Goal: Task Accomplishment & Management: Complete application form

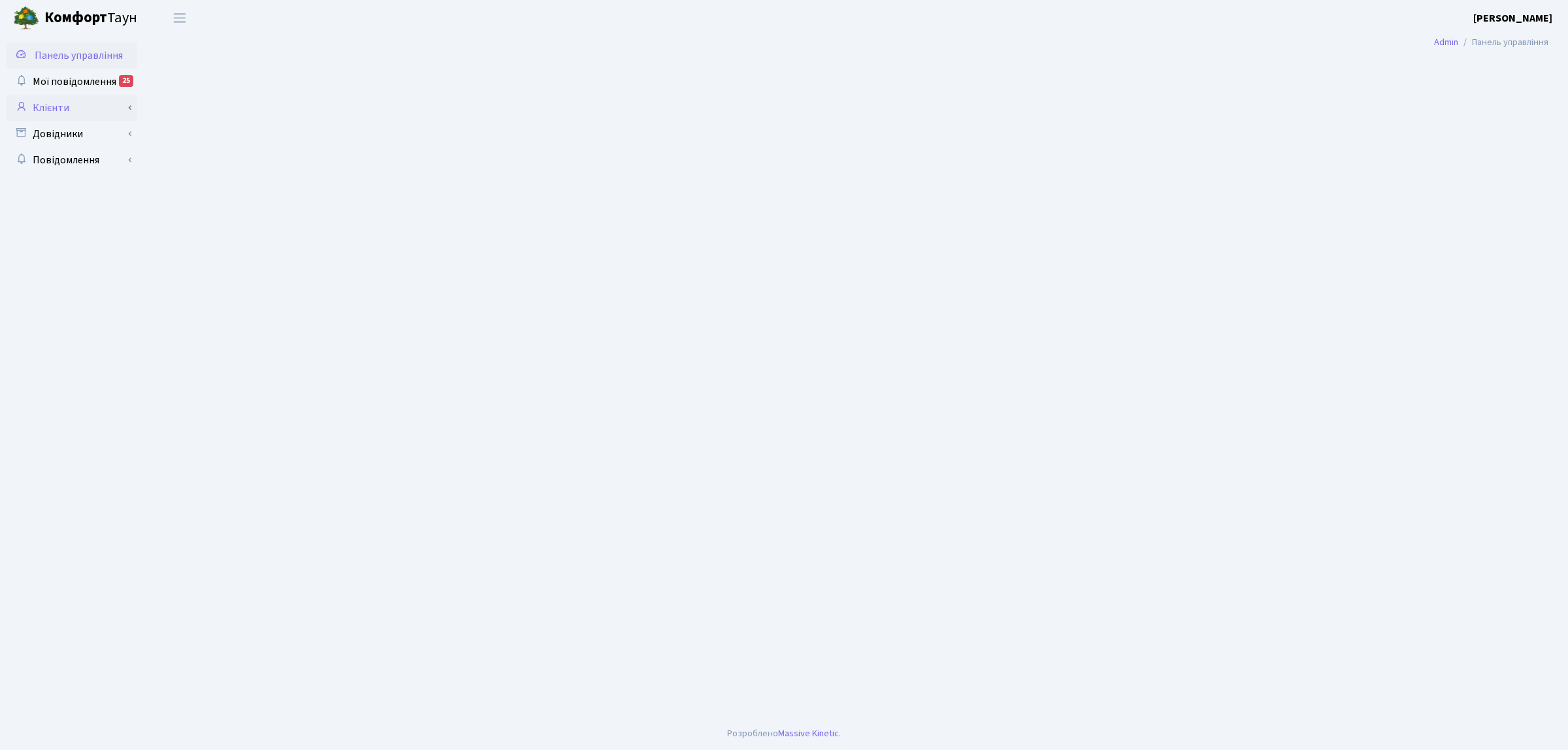
click at [56, 105] on link "Клієнти" at bounding box center [72, 108] width 131 height 26
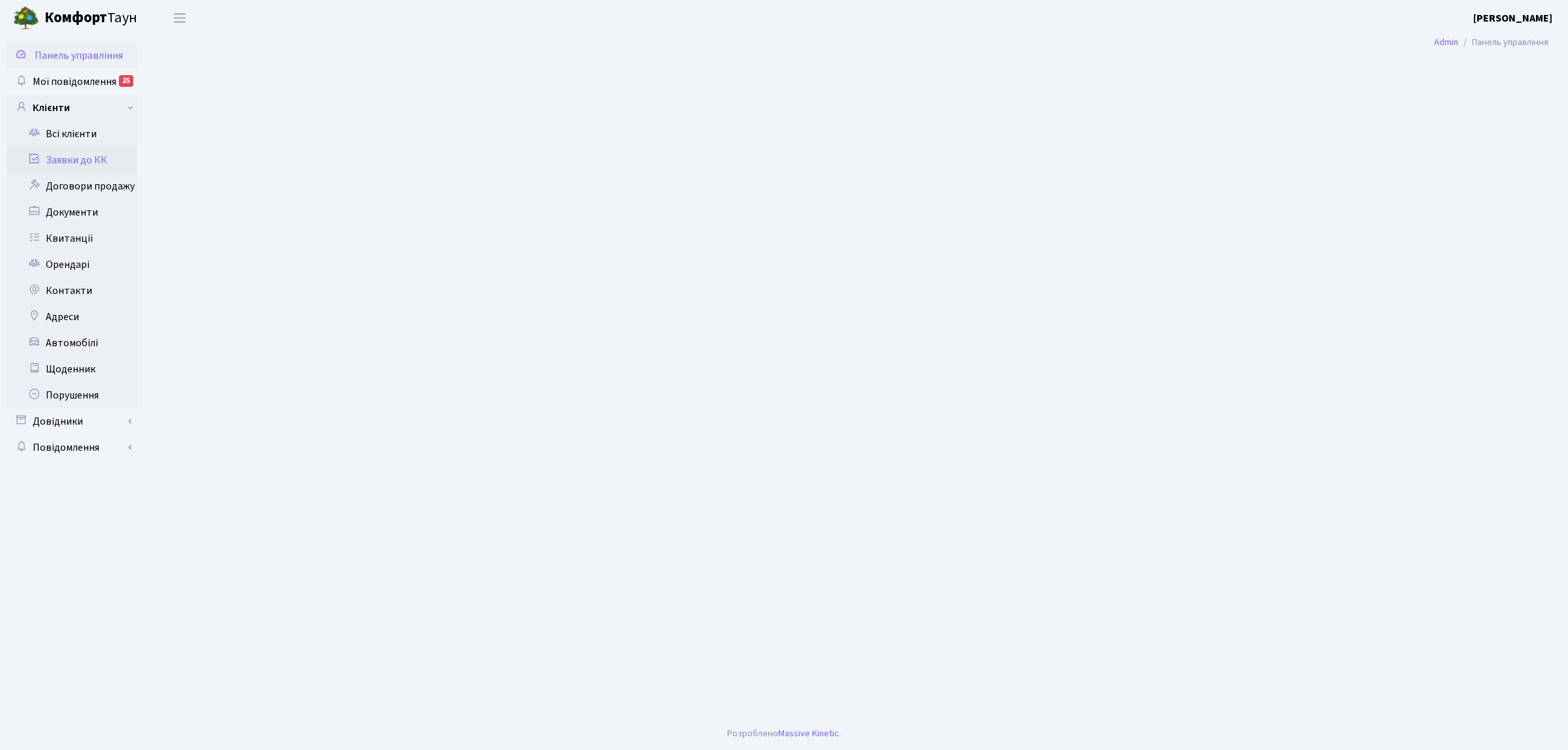
click at [70, 158] on link "Заявки до КК" at bounding box center [72, 160] width 131 height 26
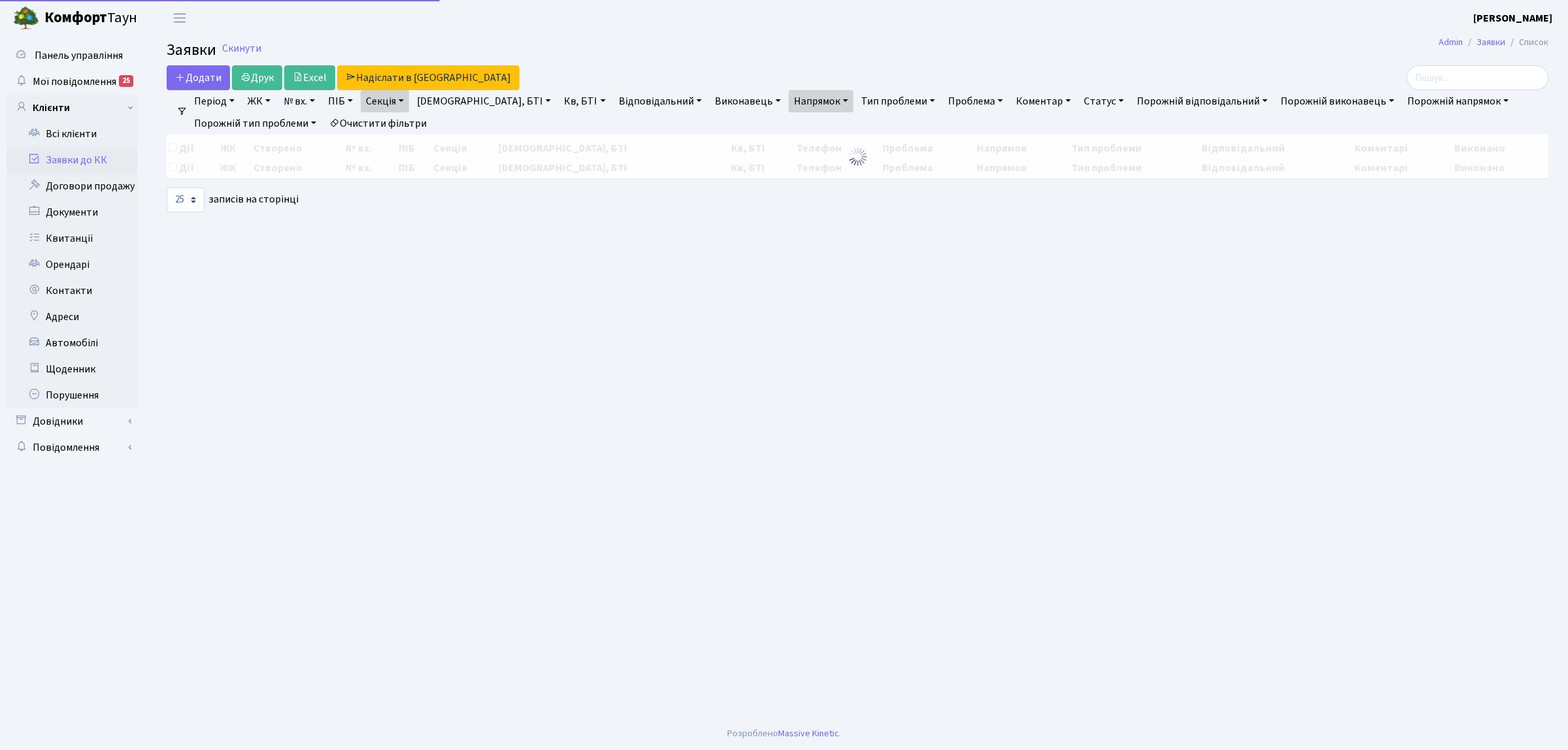
select select "25"
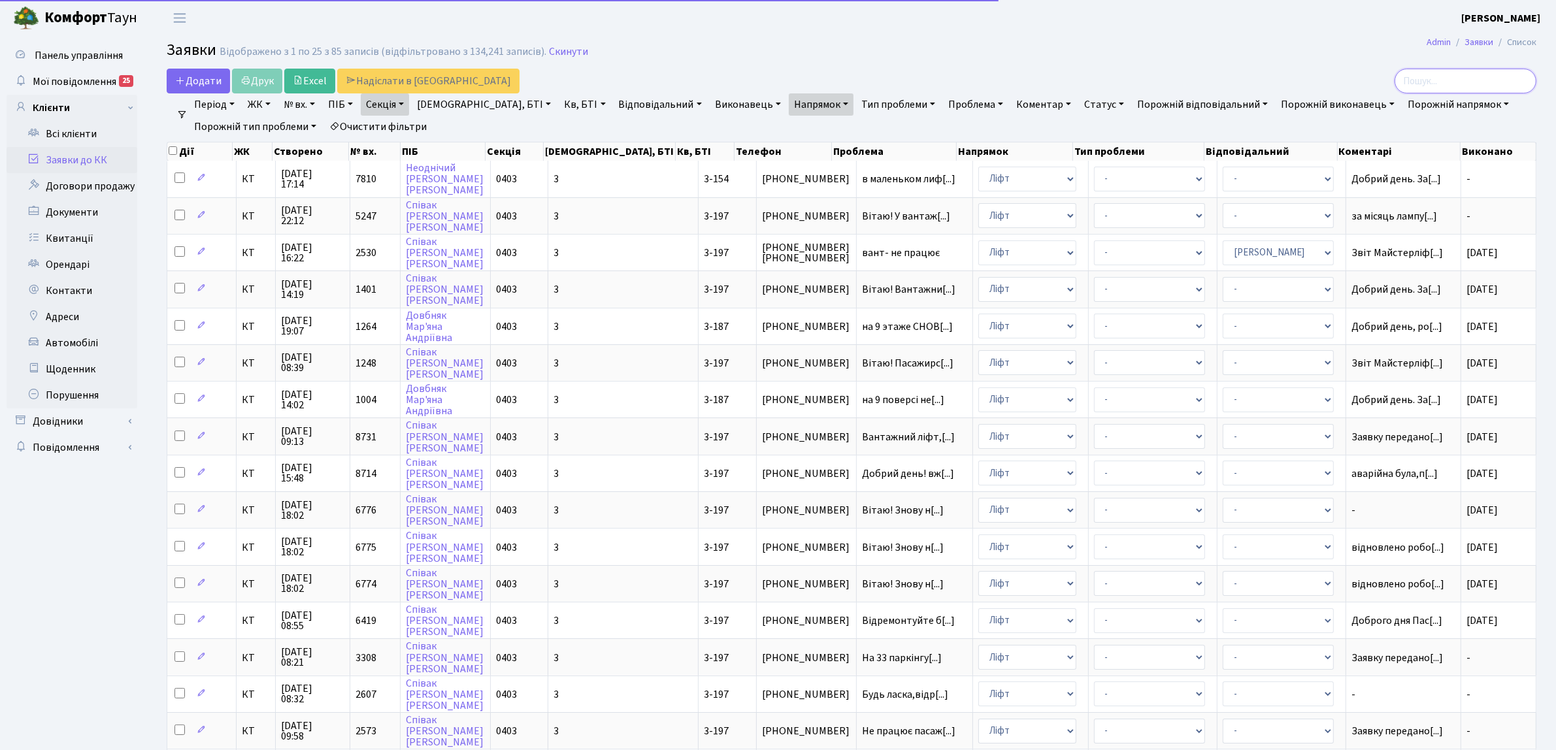
click at [1431, 83] on input "search" at bounding box center [1466, 81] width 142 height 25
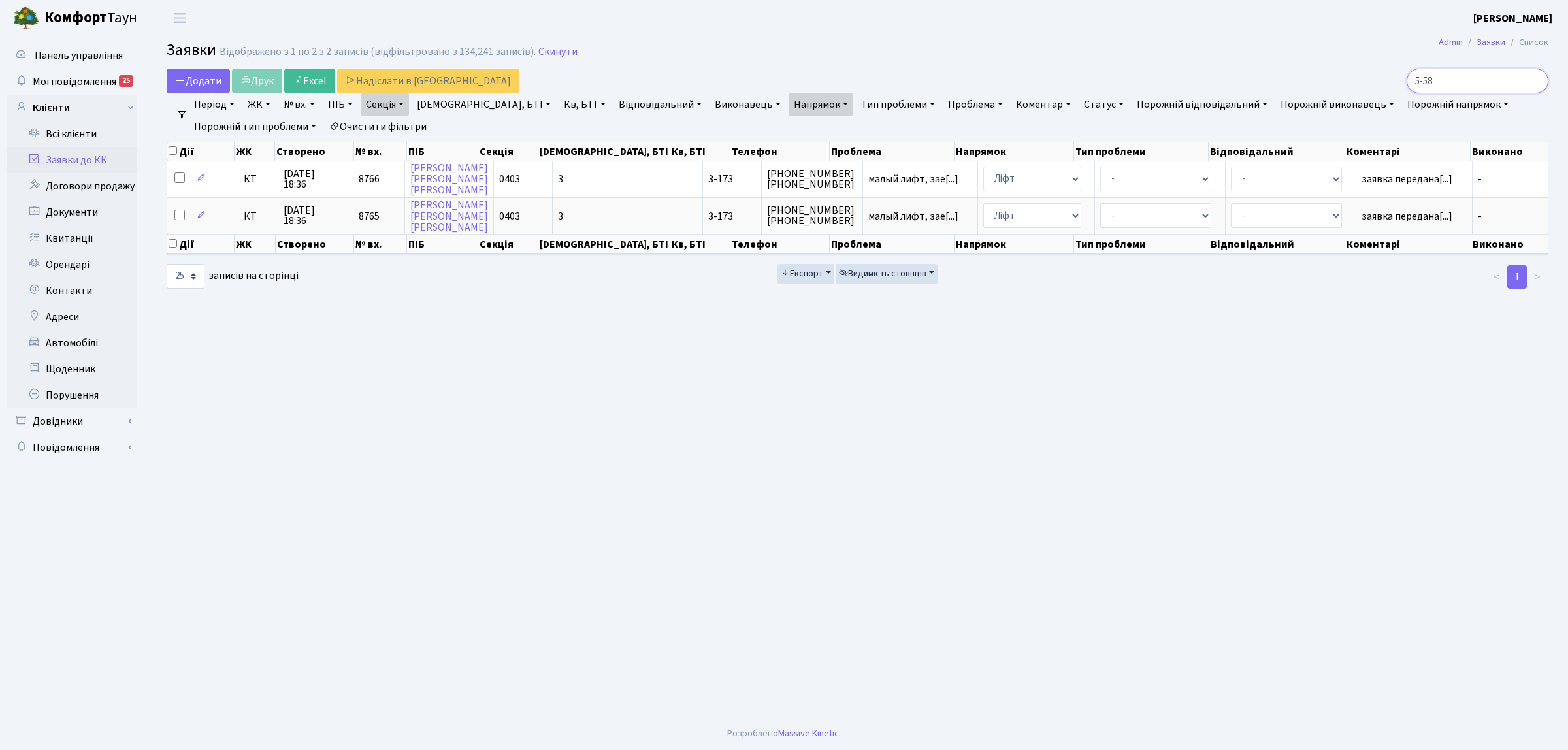
type input "5-584"
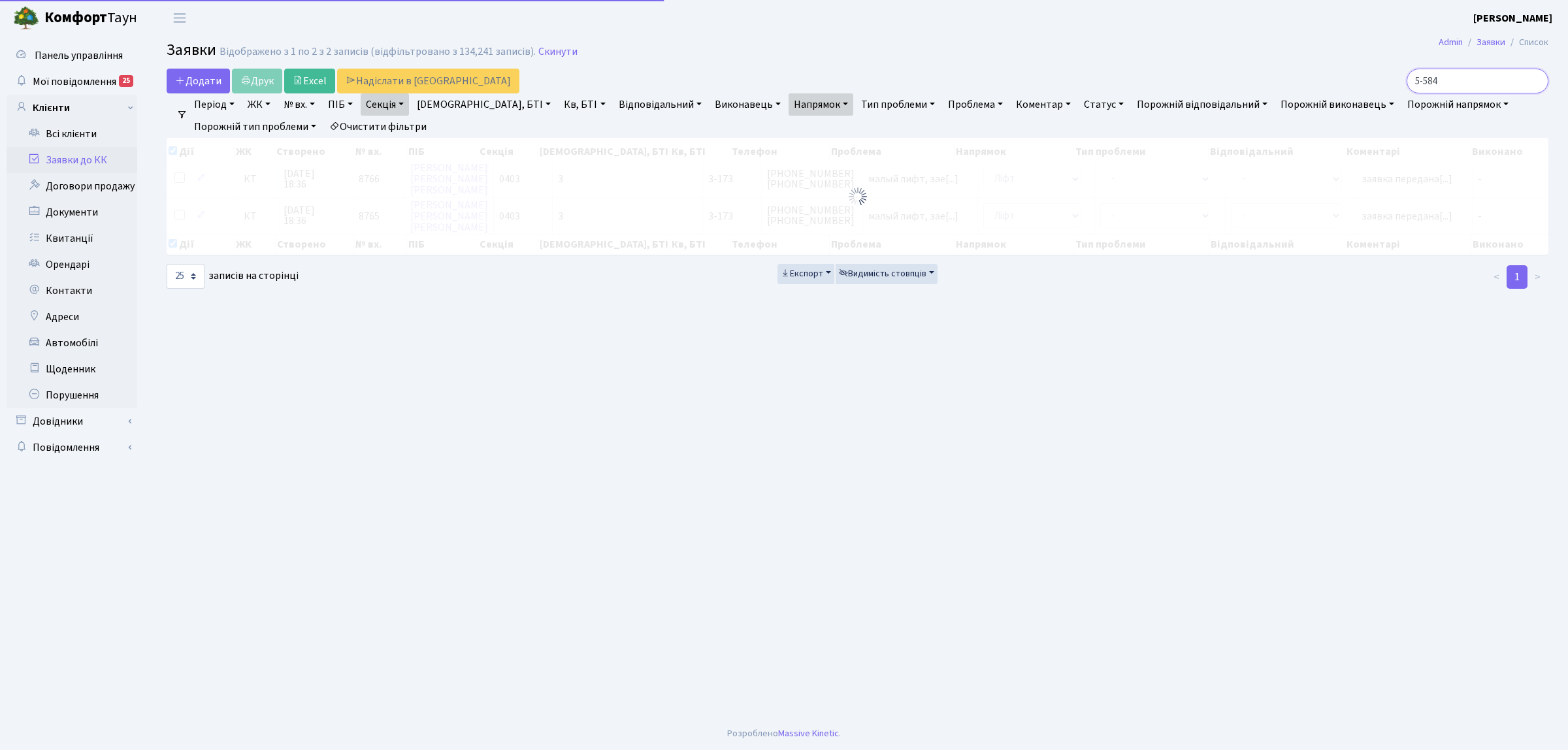
checkbox input "true"
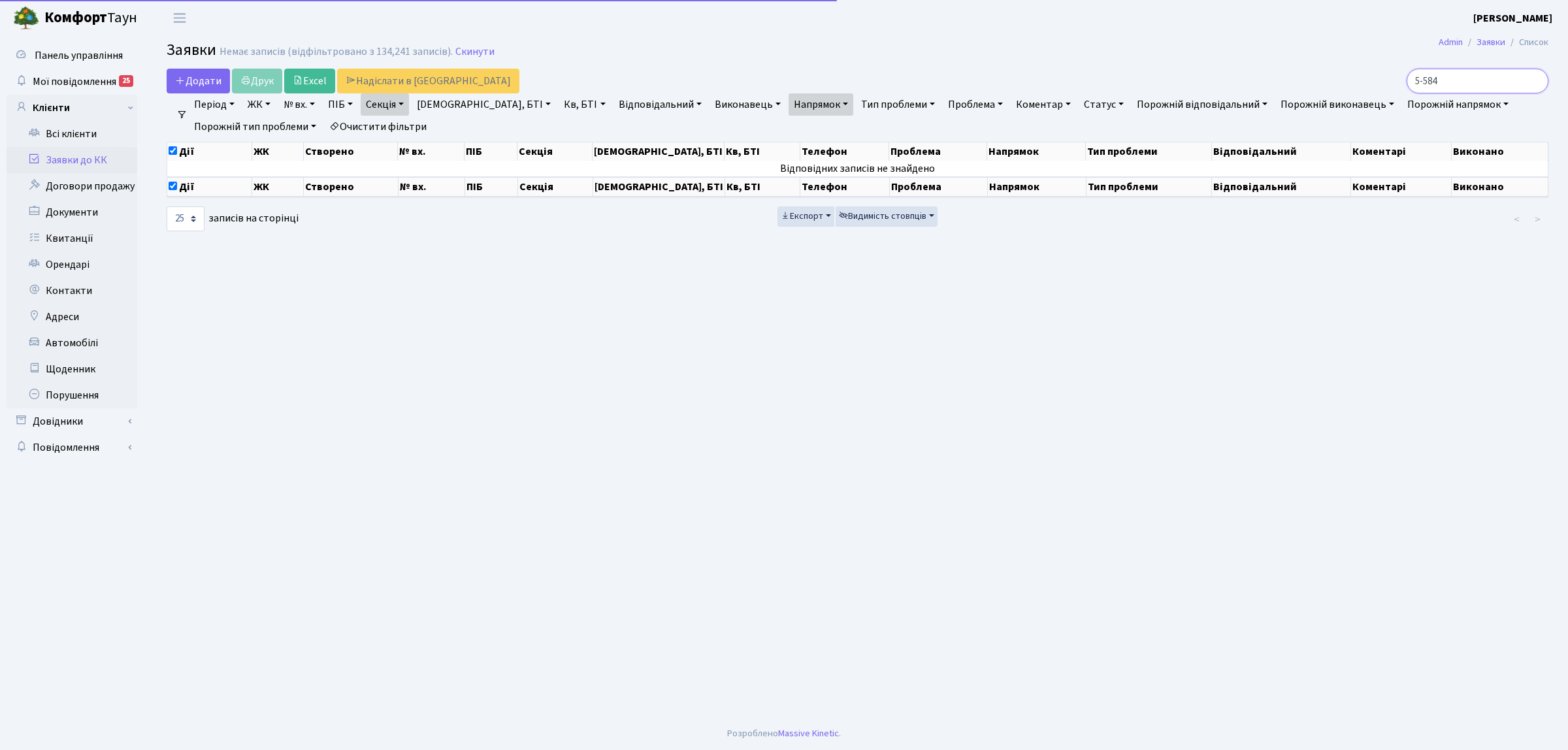
type input "5-584"
click at [376, 125] on link "Очистити фільтри" at bounding box center [378, 127] width 108 height 22
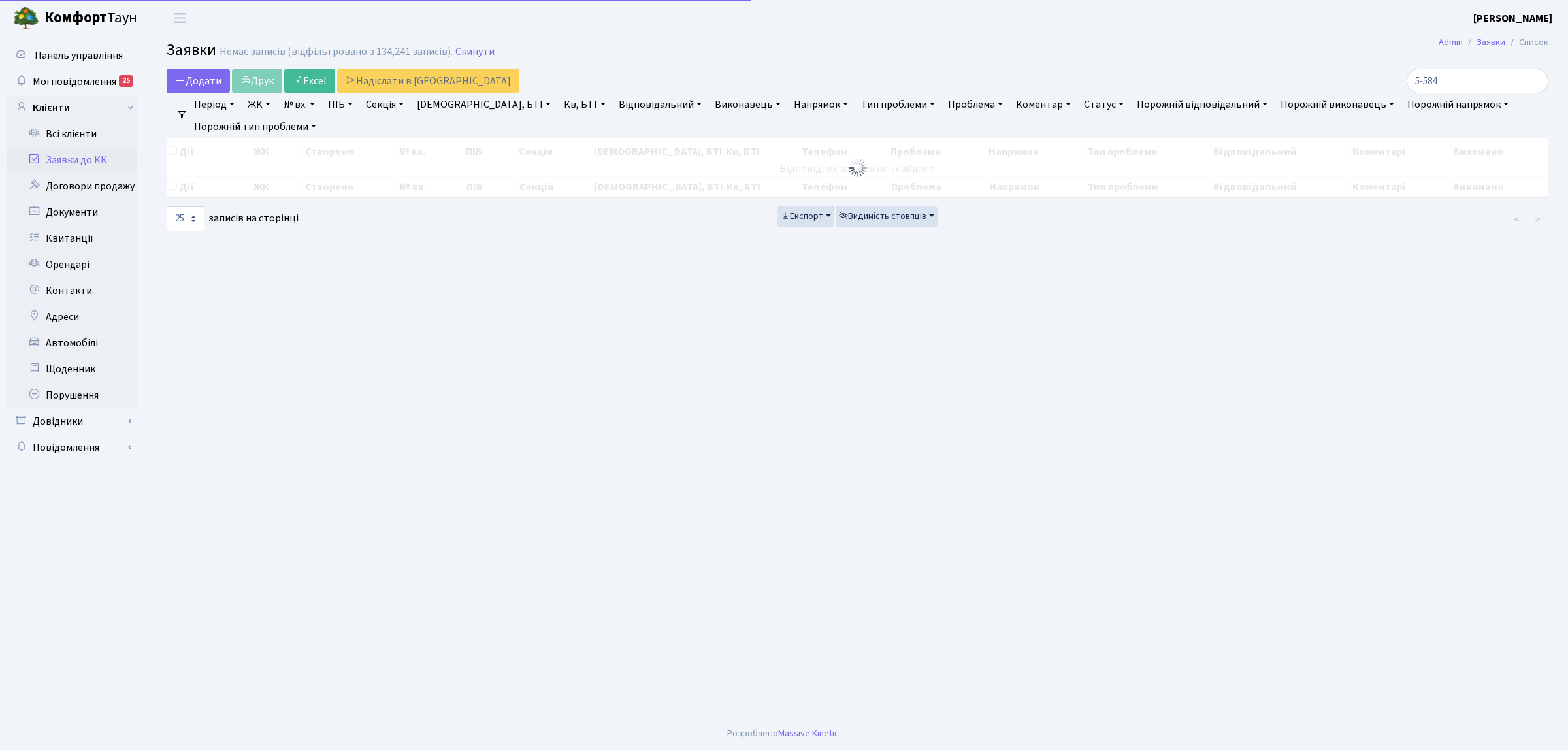
checkbox input "false"
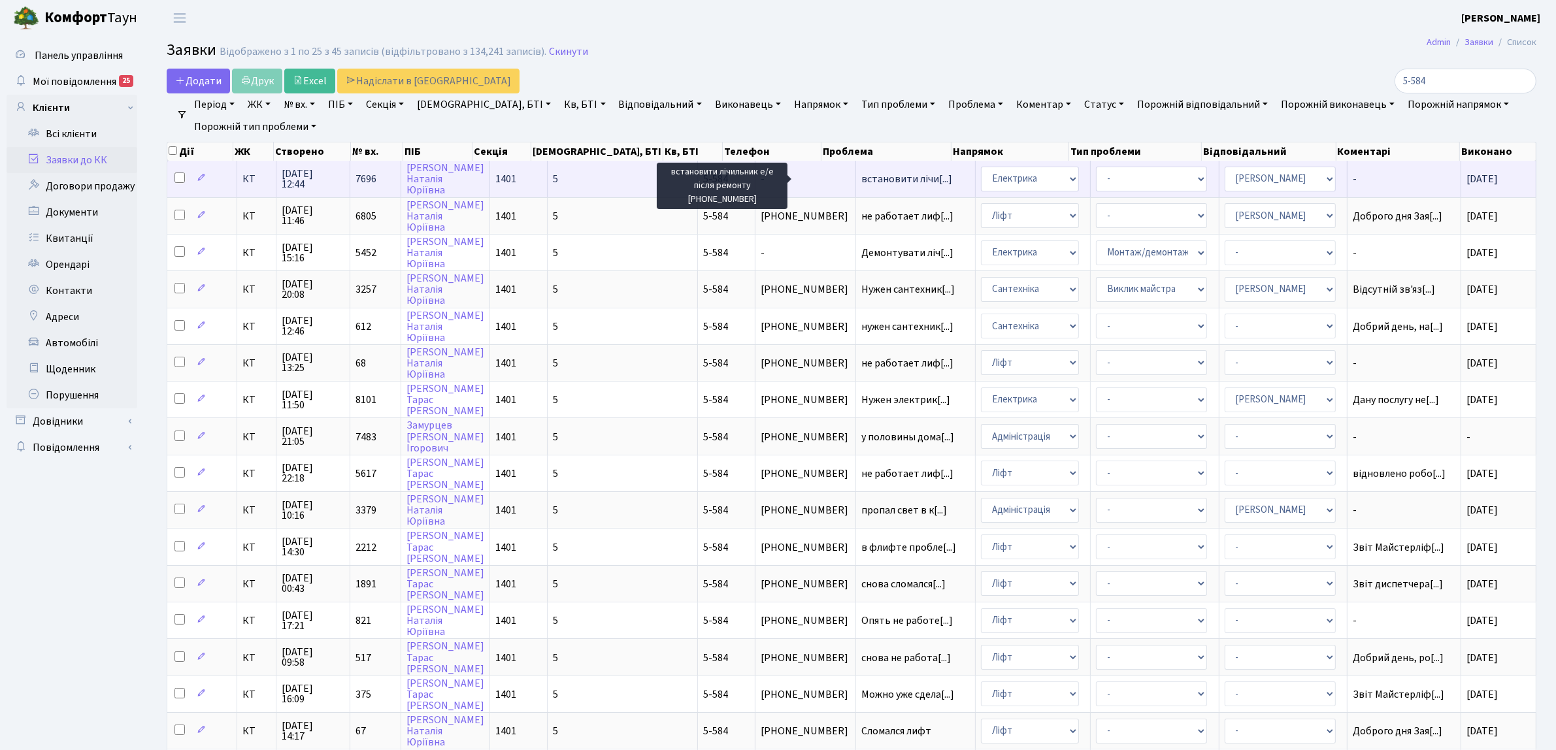
click at [862, 174] on span "встановити лічи[...]" at bounding box center [907, 179] width 91 height 14
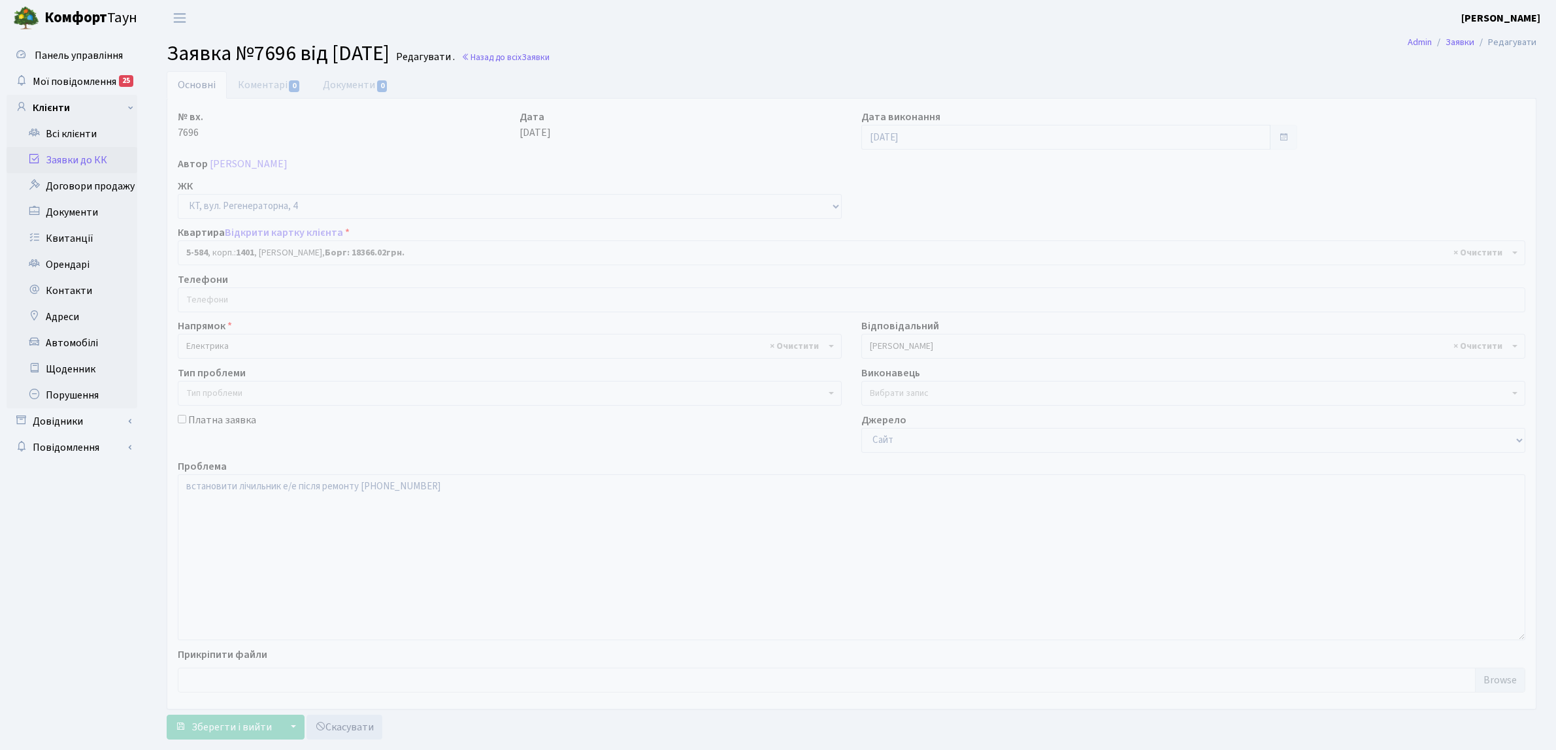
select select "1978"
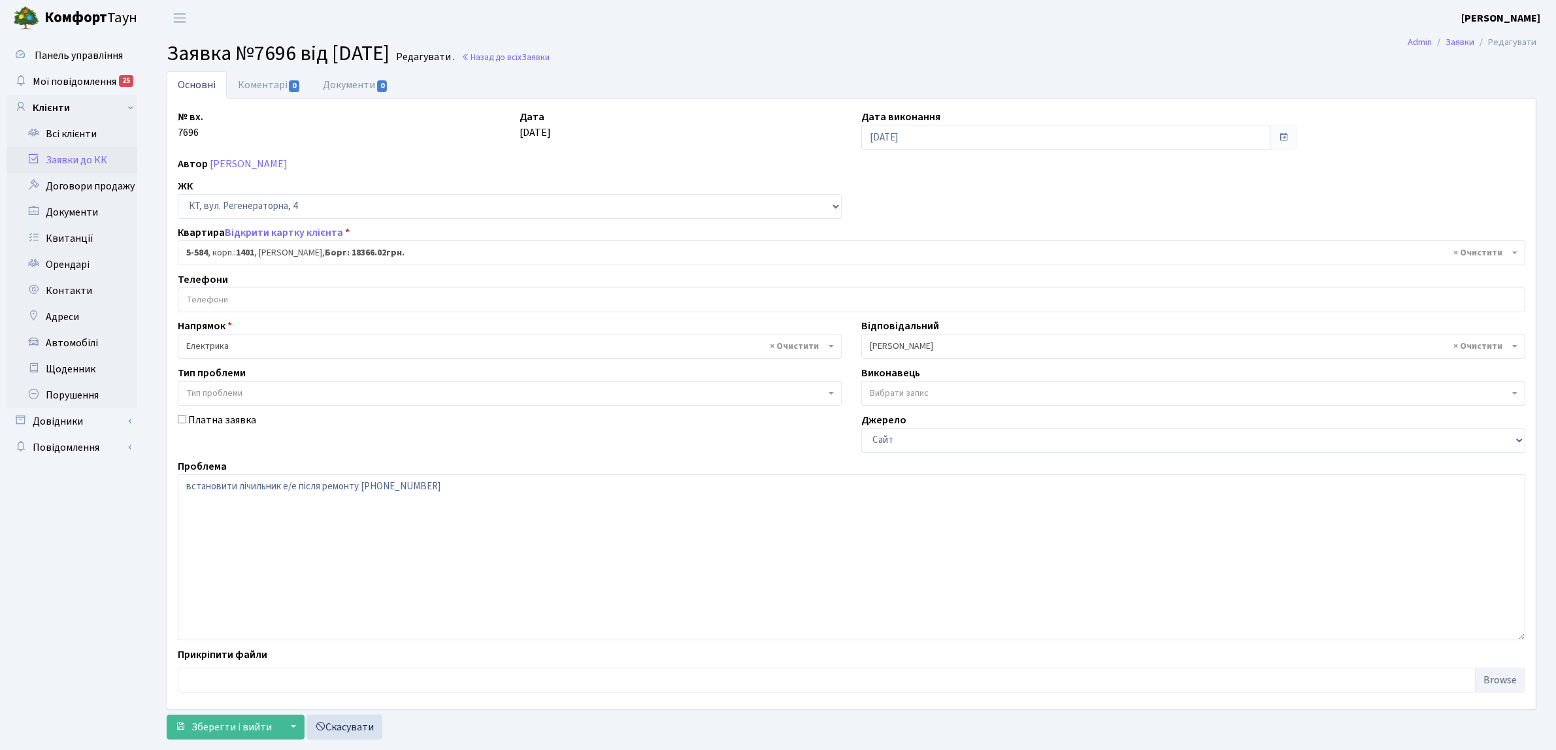
click at [96, 169] on link "Заявки до КК" at bounding box center [72, 160] width 131 height 26
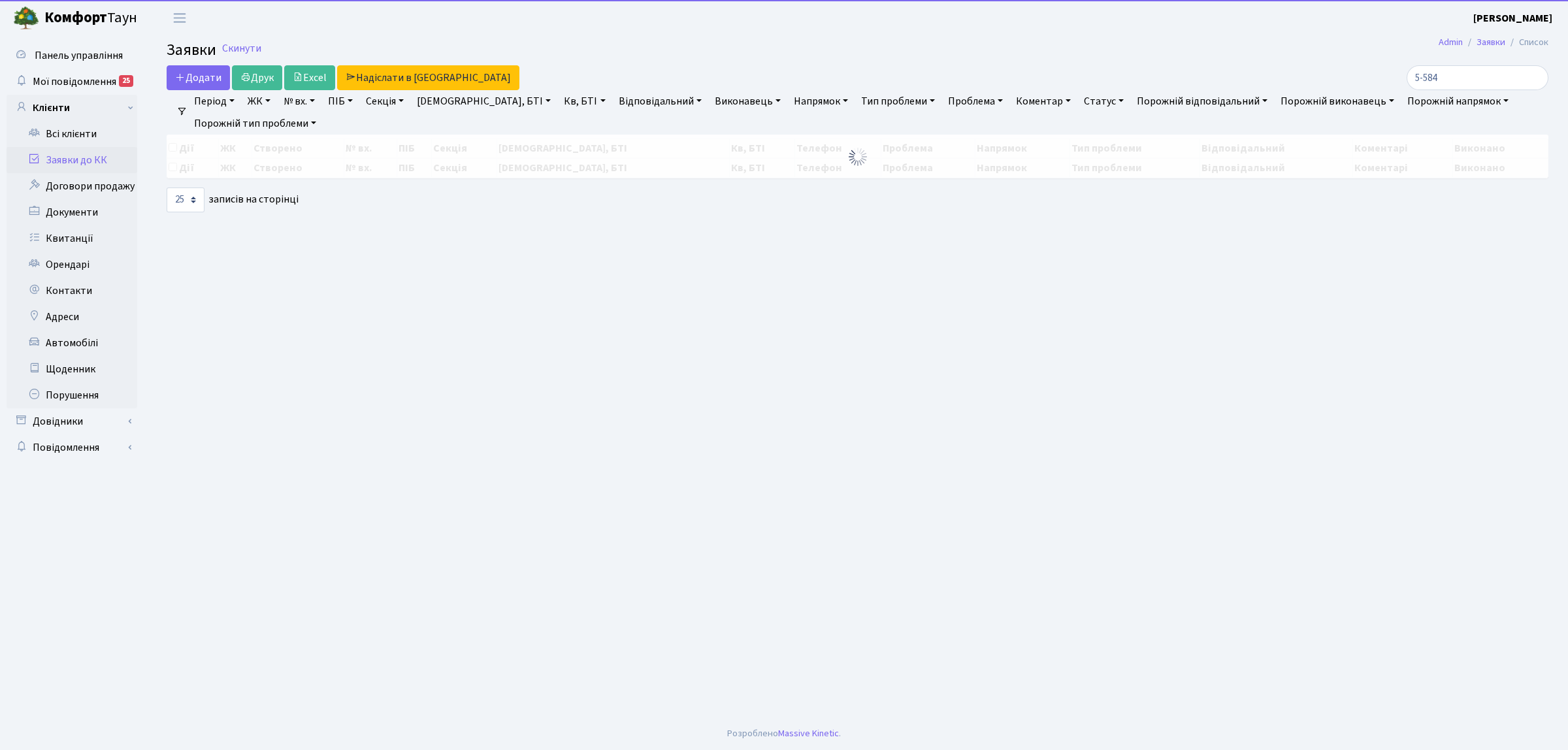
select select "25"
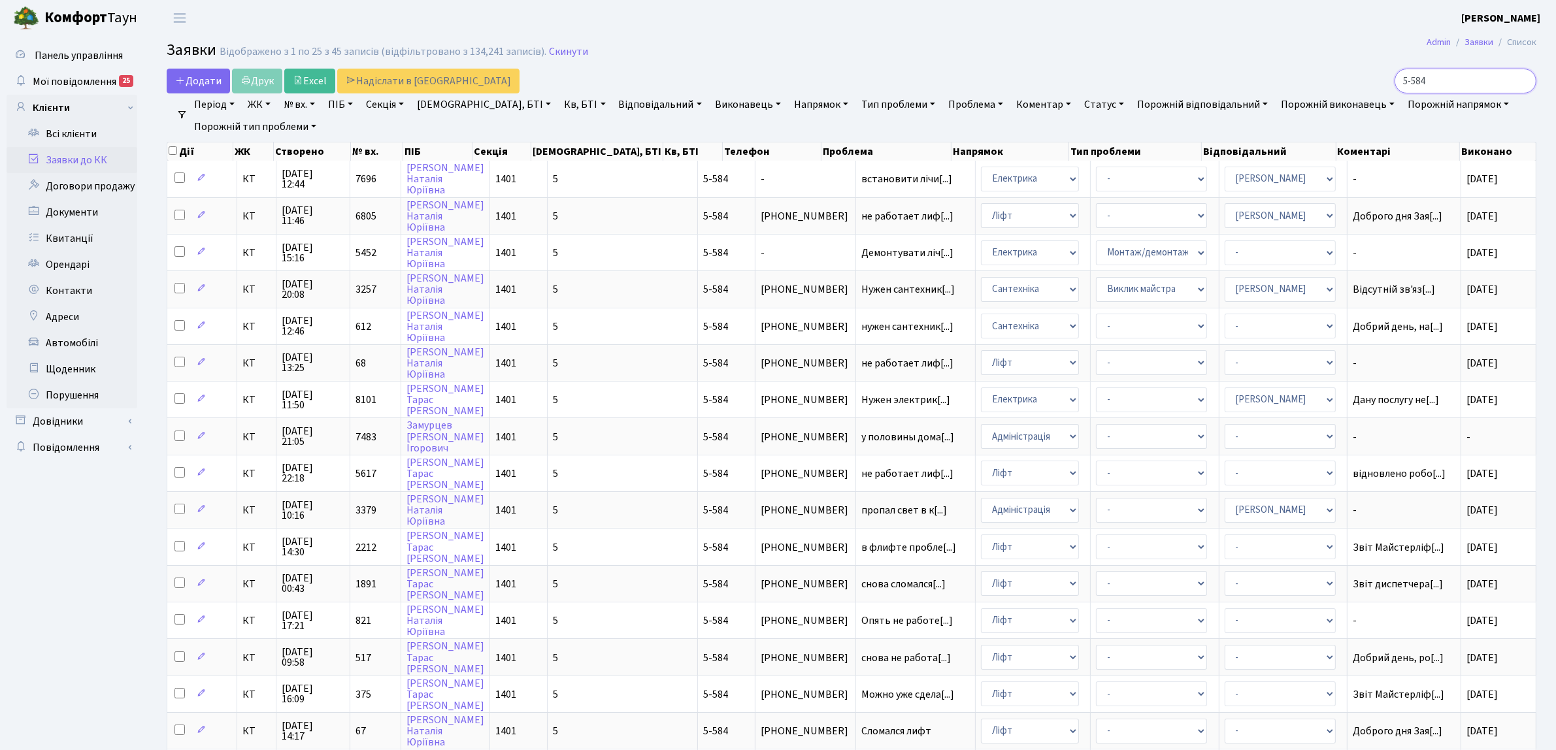
click at [1526, 80] on input "5-584" at bounding box center [1466, 81] width 142 height 25
click at [1524, 80] on input "5-584" at bounding box center [1466, 81] width 142 height 25
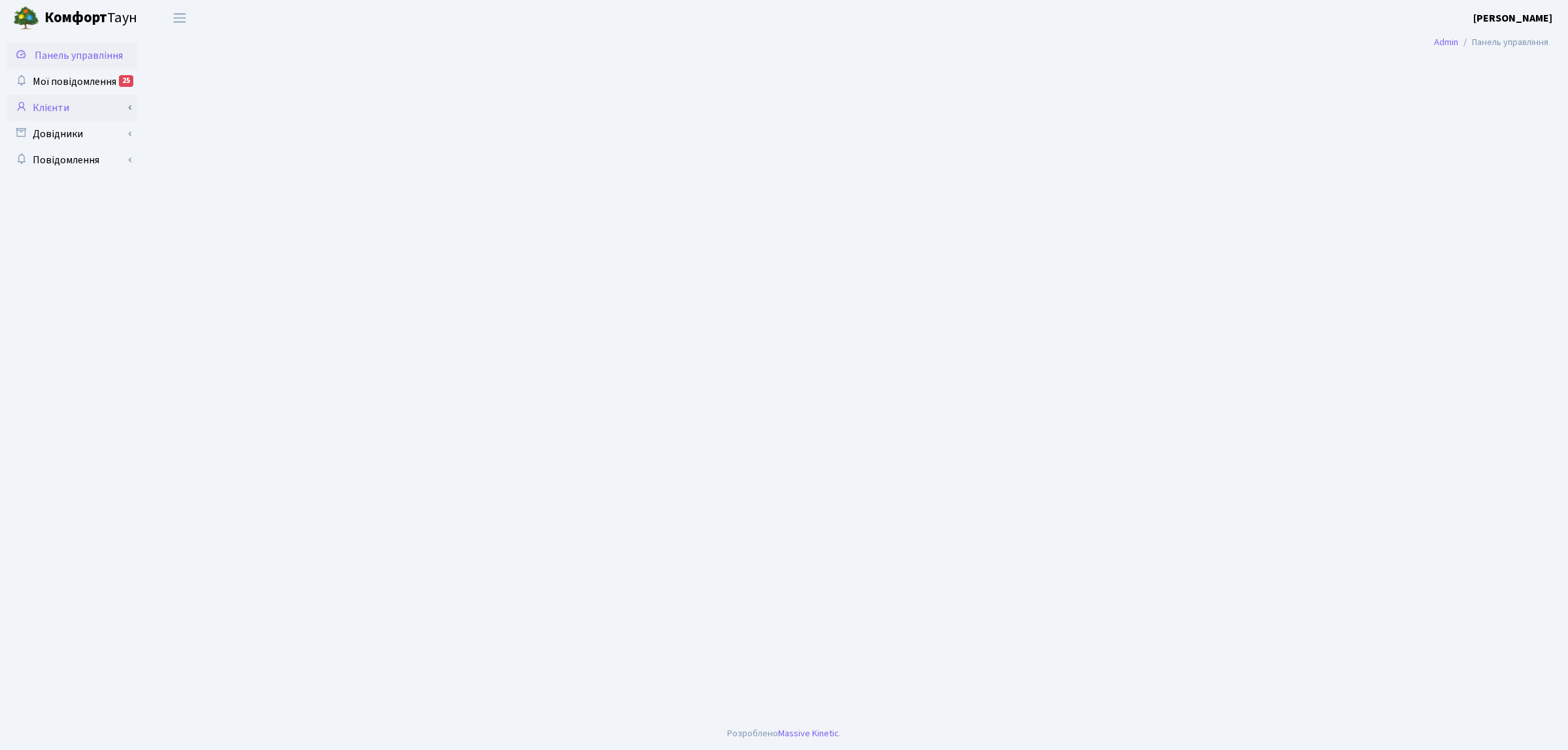
click at [64, 119] on link "Клієнти" at bounding box center [72, 108] width 131 height 26
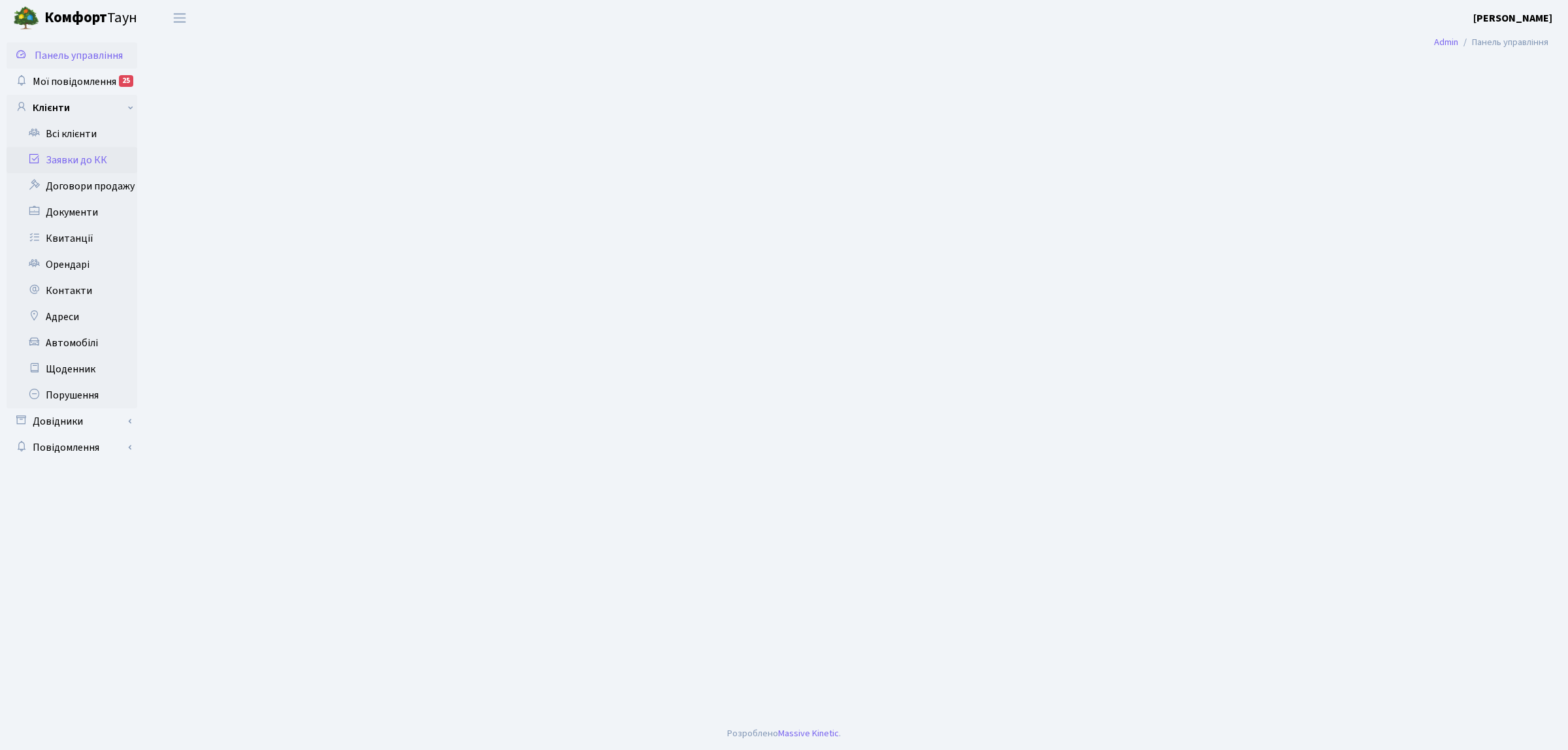
click at [62, 154] on link "Заявки до КК" at bounding box center [72, 160] width 131 height 26
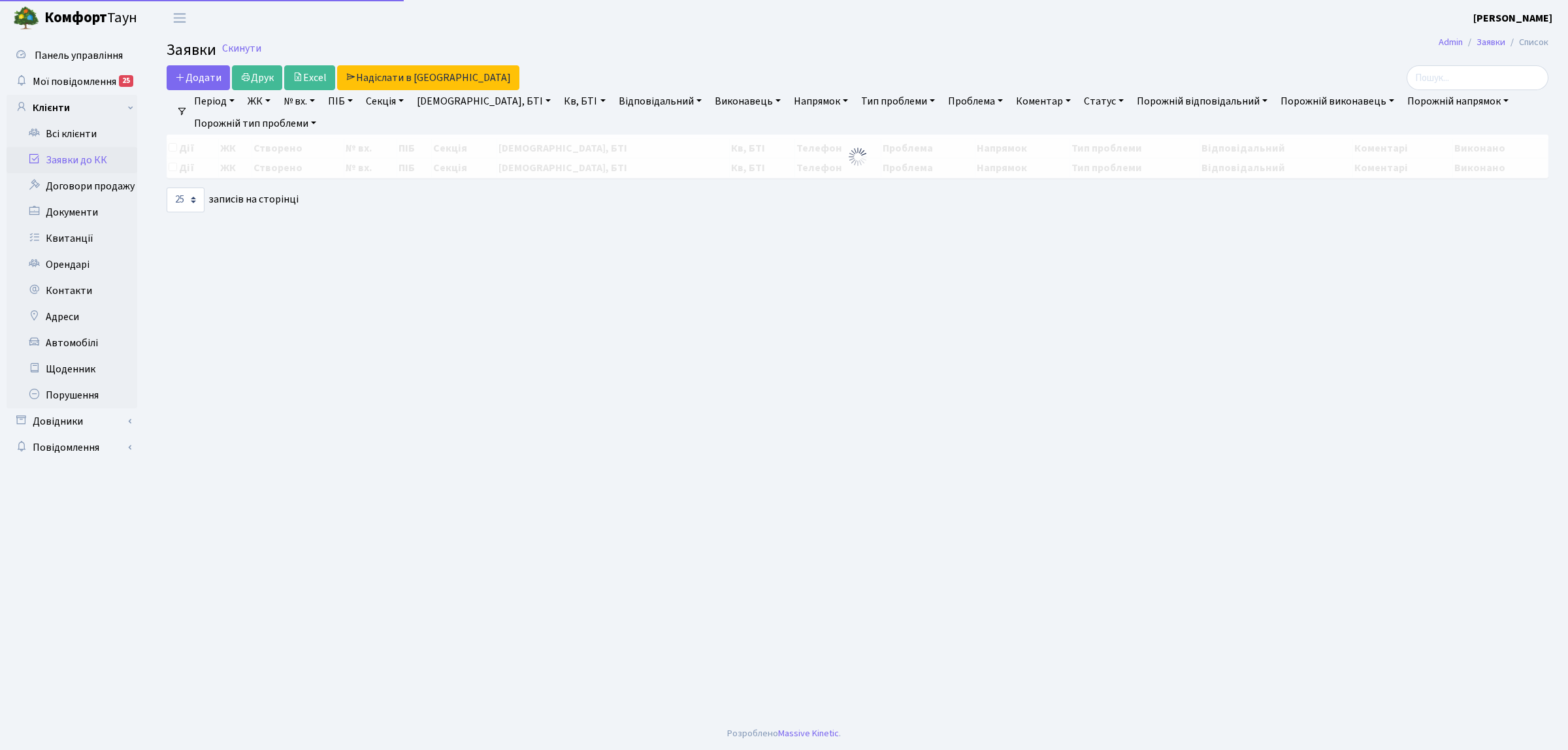
select select "25"
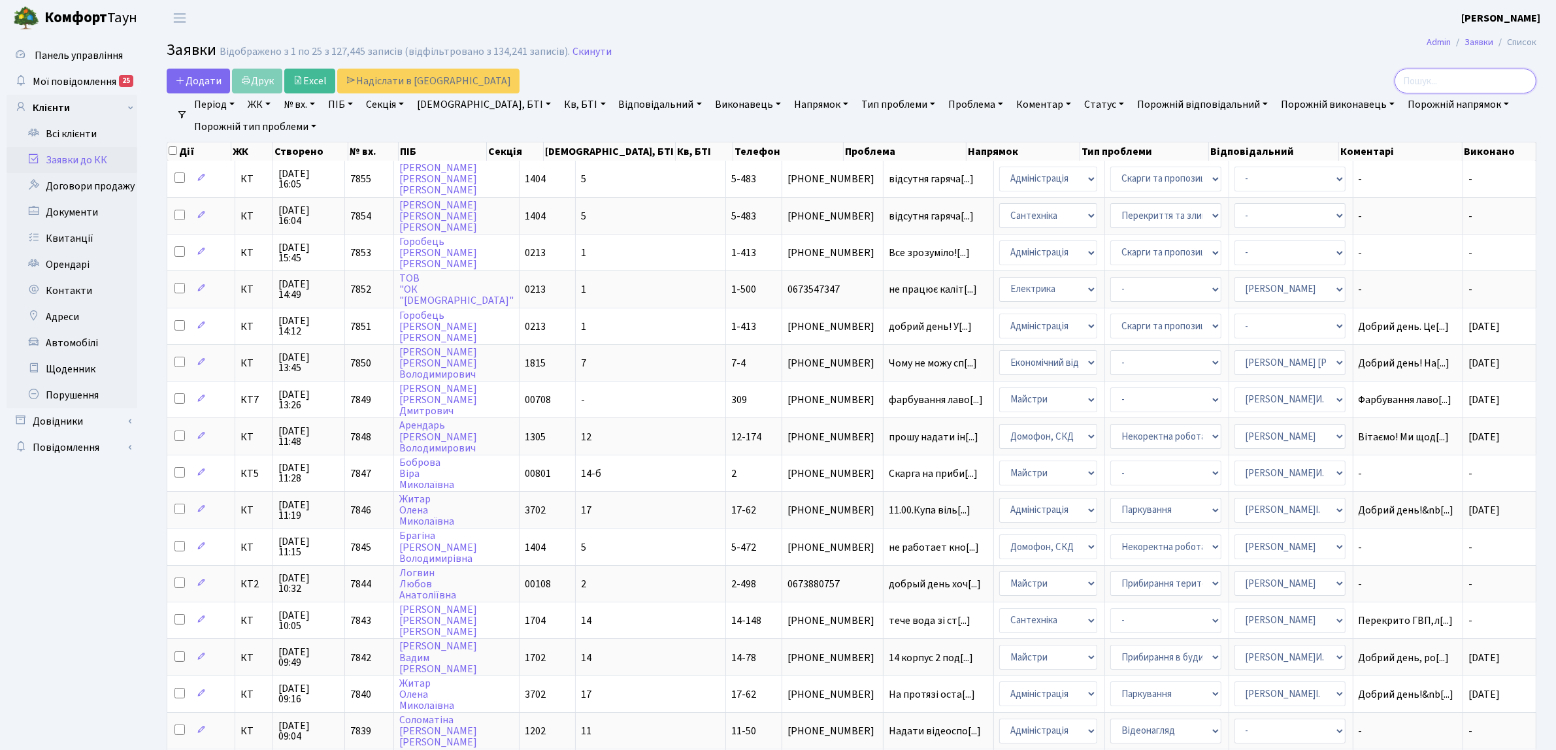
click at [1498, 80] on input "search" at bounding box center [1466, 81] width 142 height 25
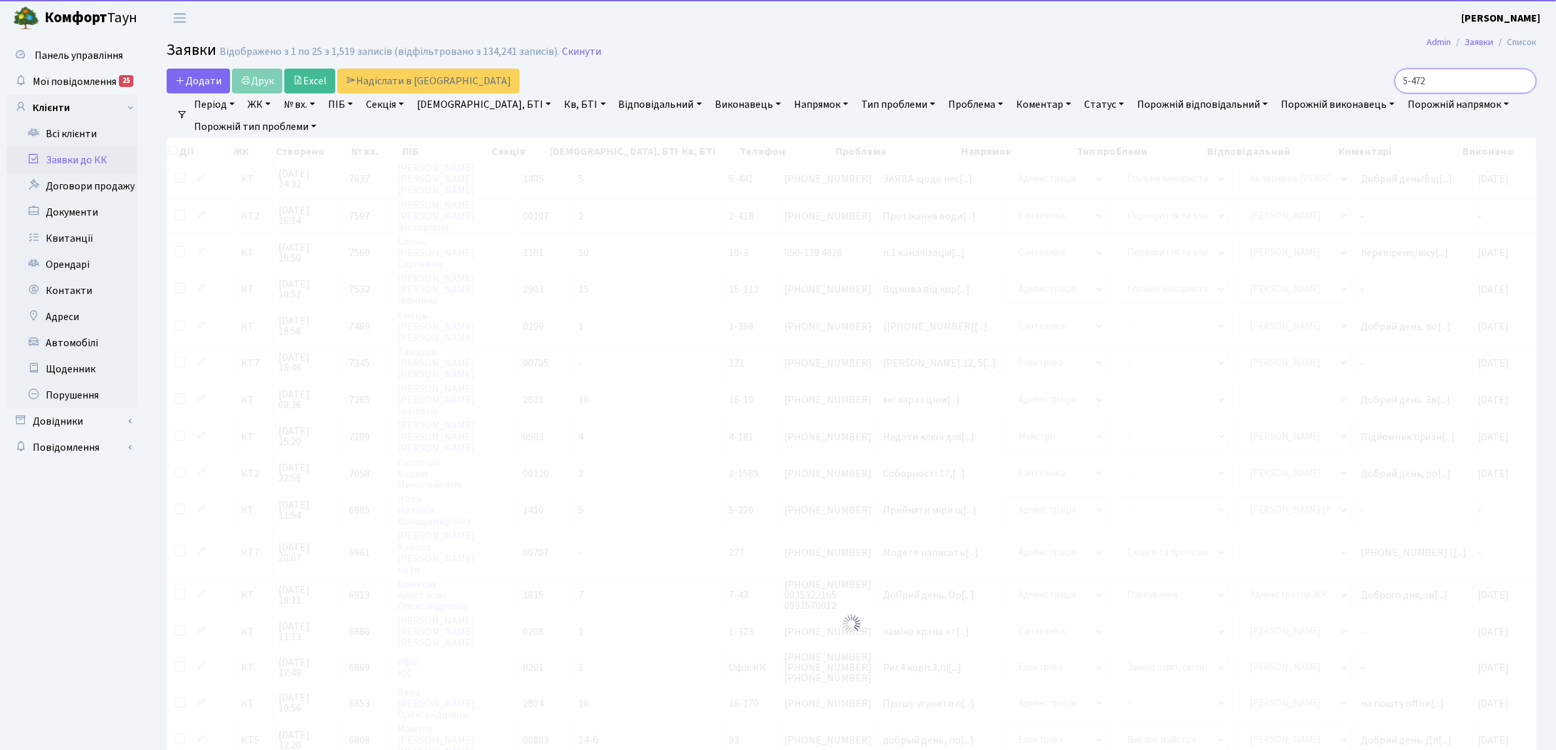
type input "5-472"
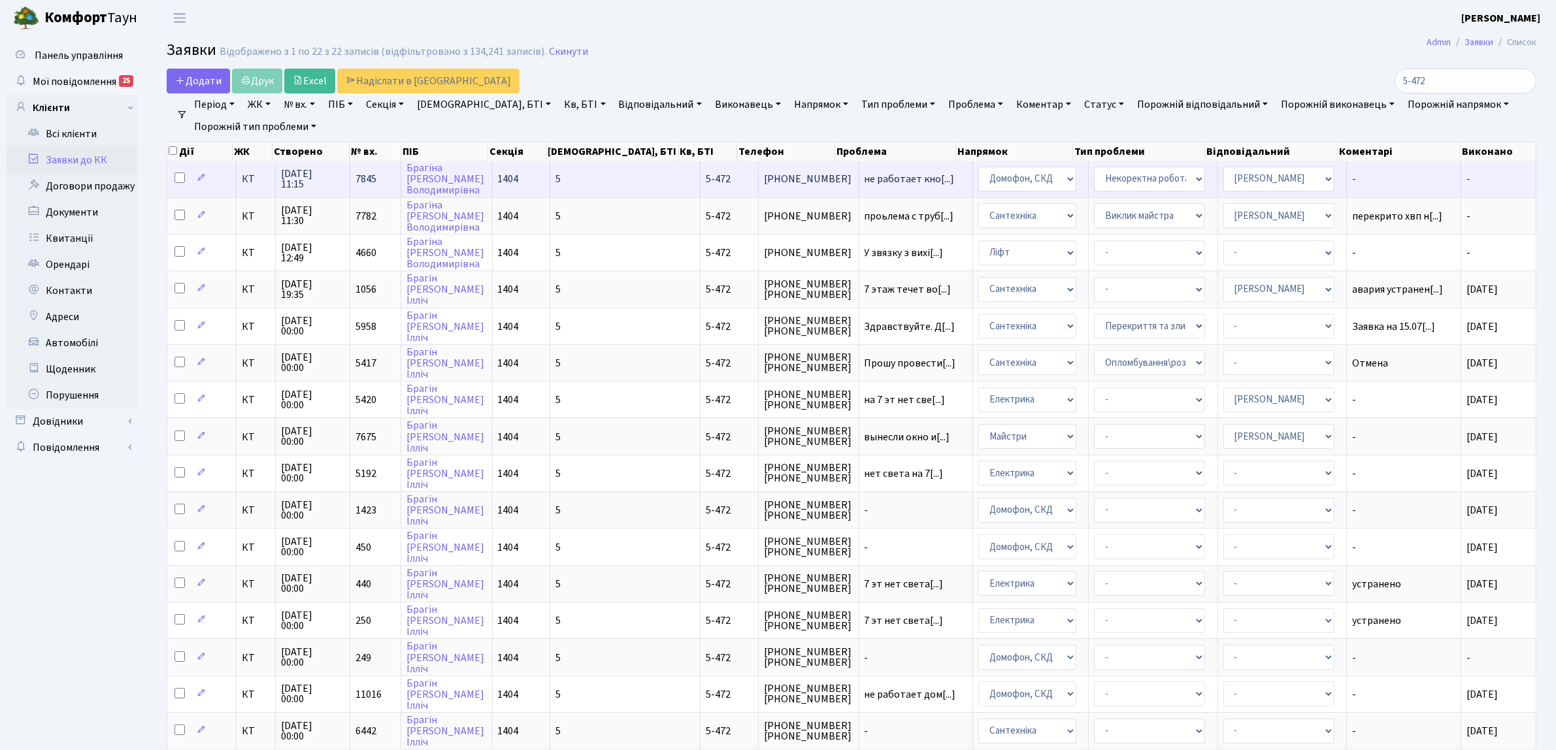
click at [764, 178] on span "[PHONE_NUMBER]" at bounding box center [809, 179] width 90 height 10
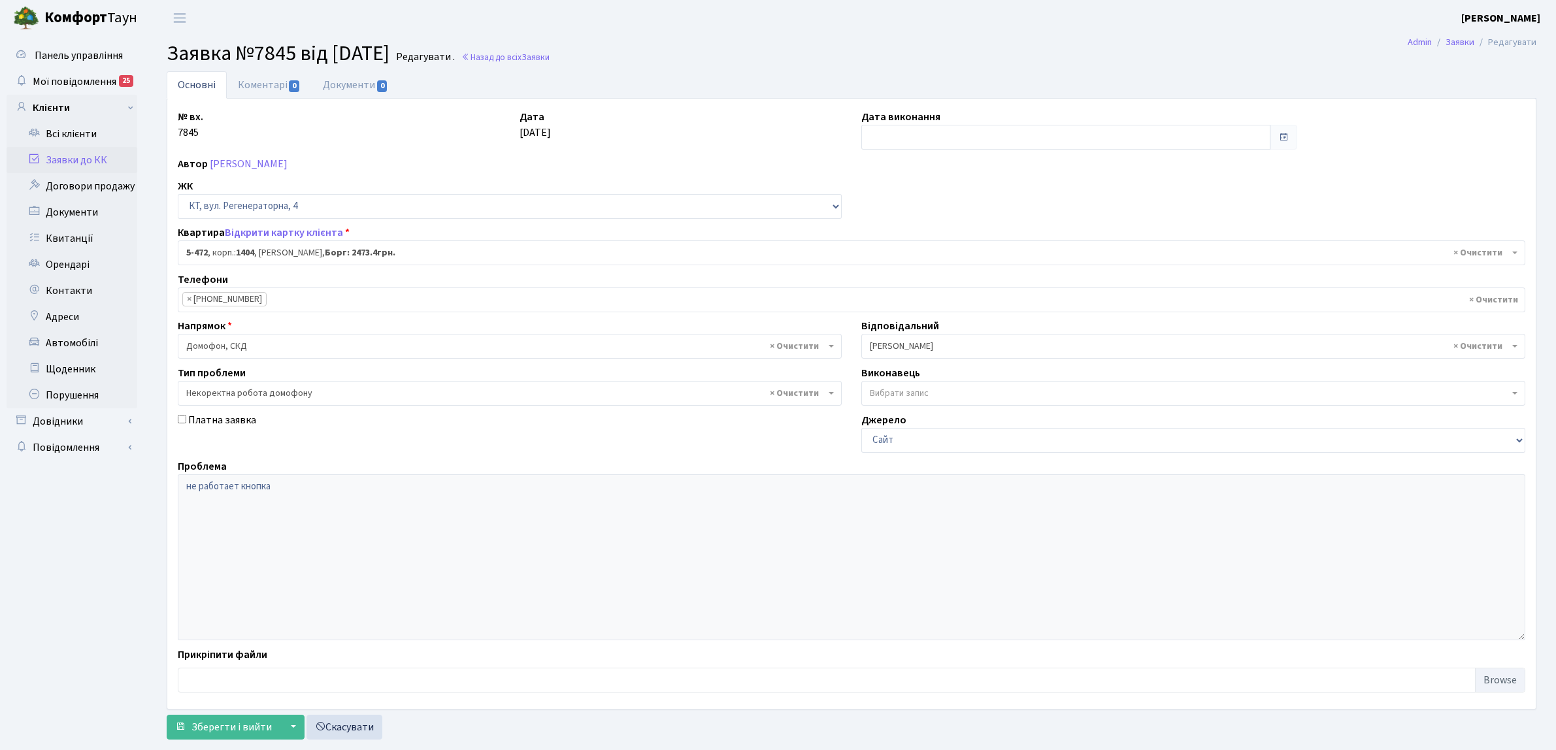
select select "2080"
select select "38"
click at [196, 299] on li "× [PHONE_NUMBER]" at bounding box center [224, 299] width 84 height 14
click at [125, 159] on link "Заявки до КК" at bounding box center [72, 160] width 131 height 26
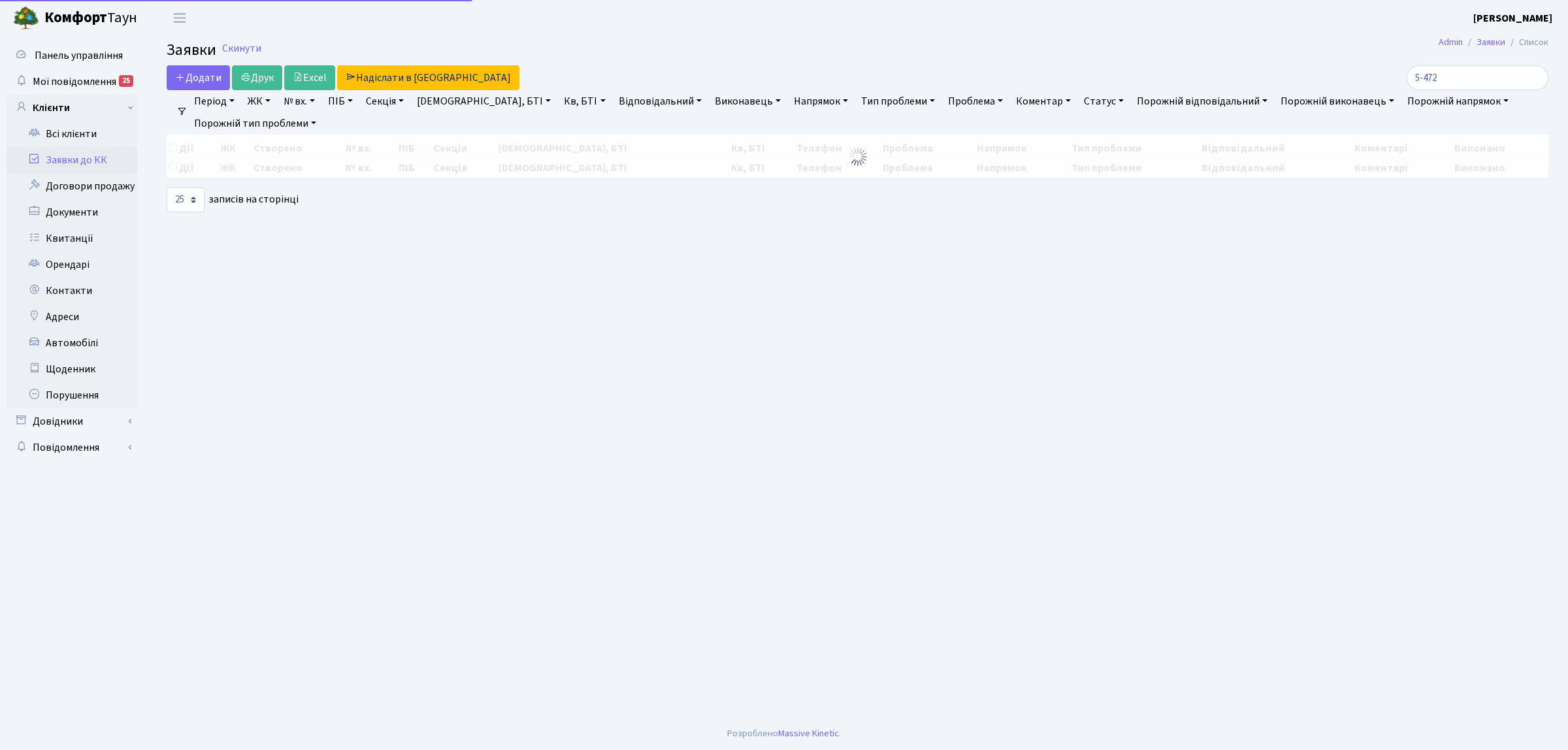
select select "25"
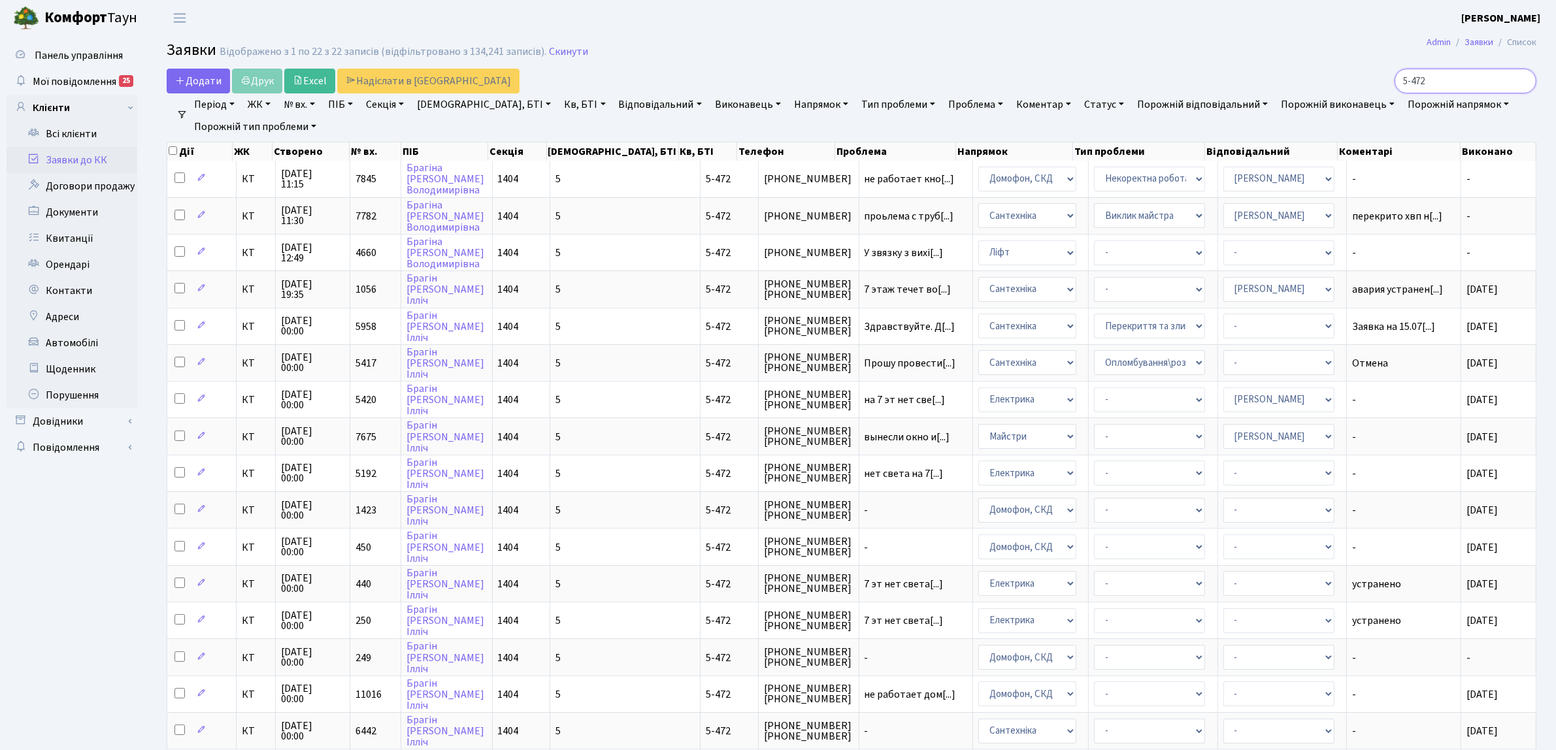
click at [1520, 83] on input "5-472" at bounding box center [1466, 81] width 142 height 25
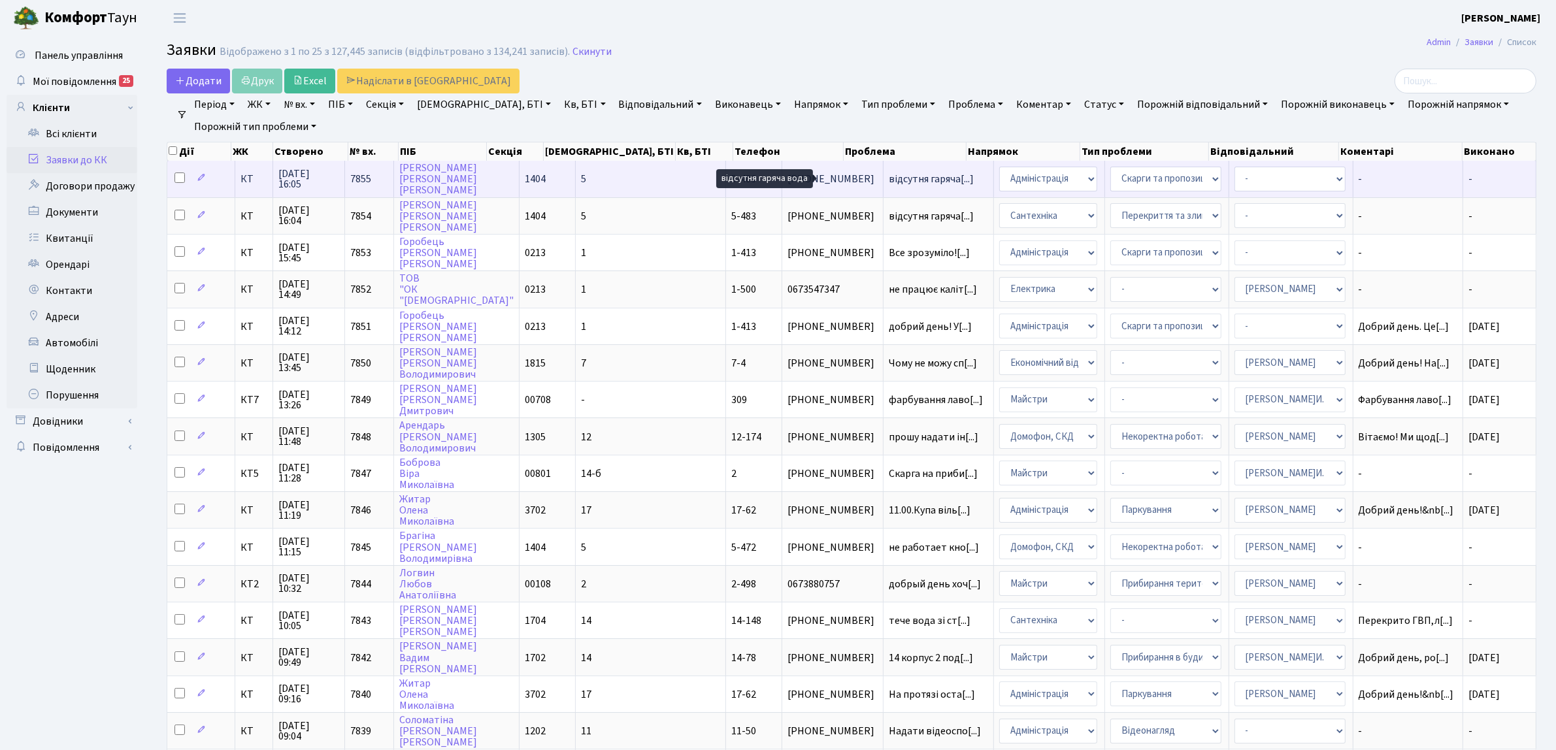
click at [889, 175] on span "відсутня гаряча[...]" at bounding box center [931, 179] width 85 height 14
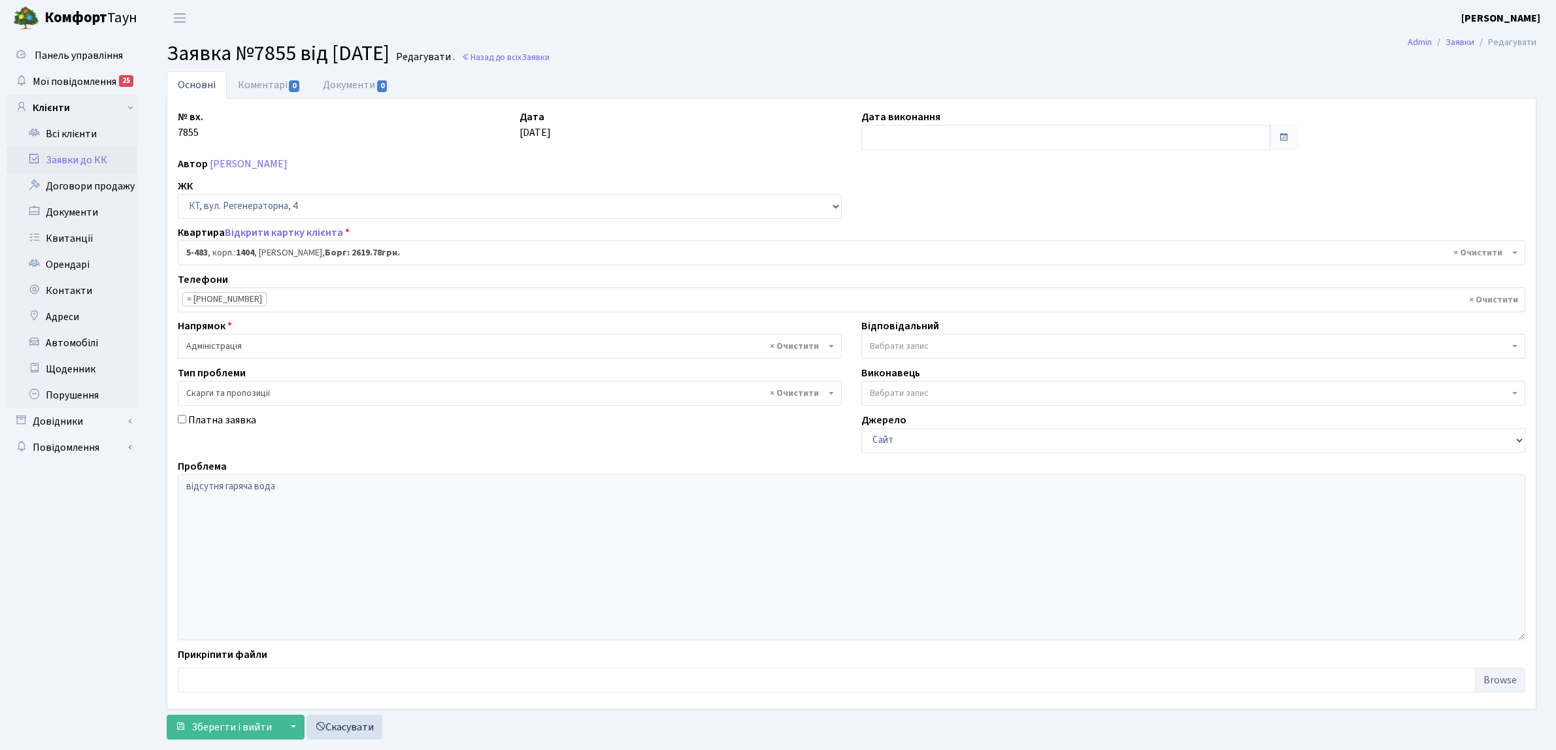
select select "2091"
select select "55"
click at [109, 160] on link "Заявки до КК" at bounding box center [72, 160] width 131 height 26
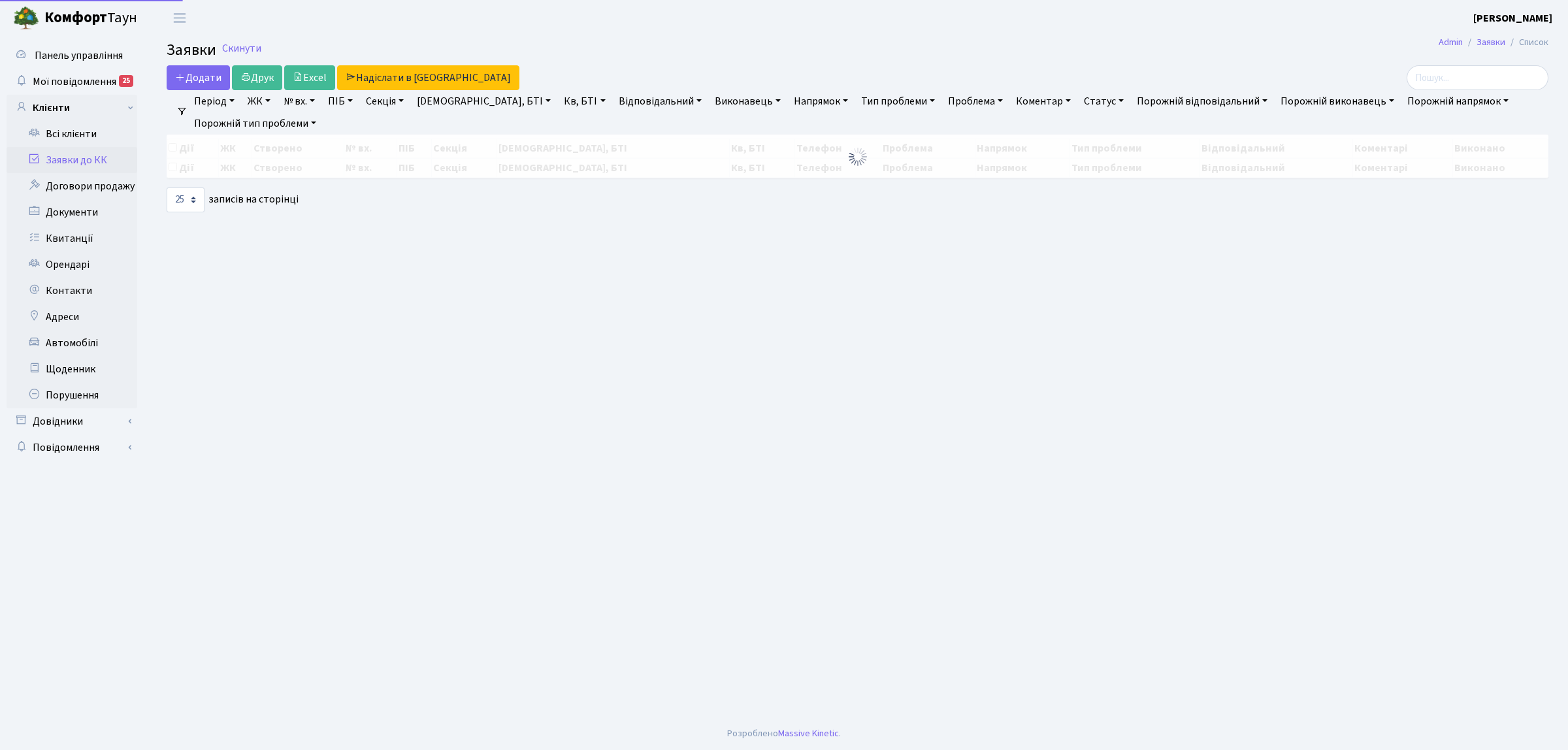
select select "25"
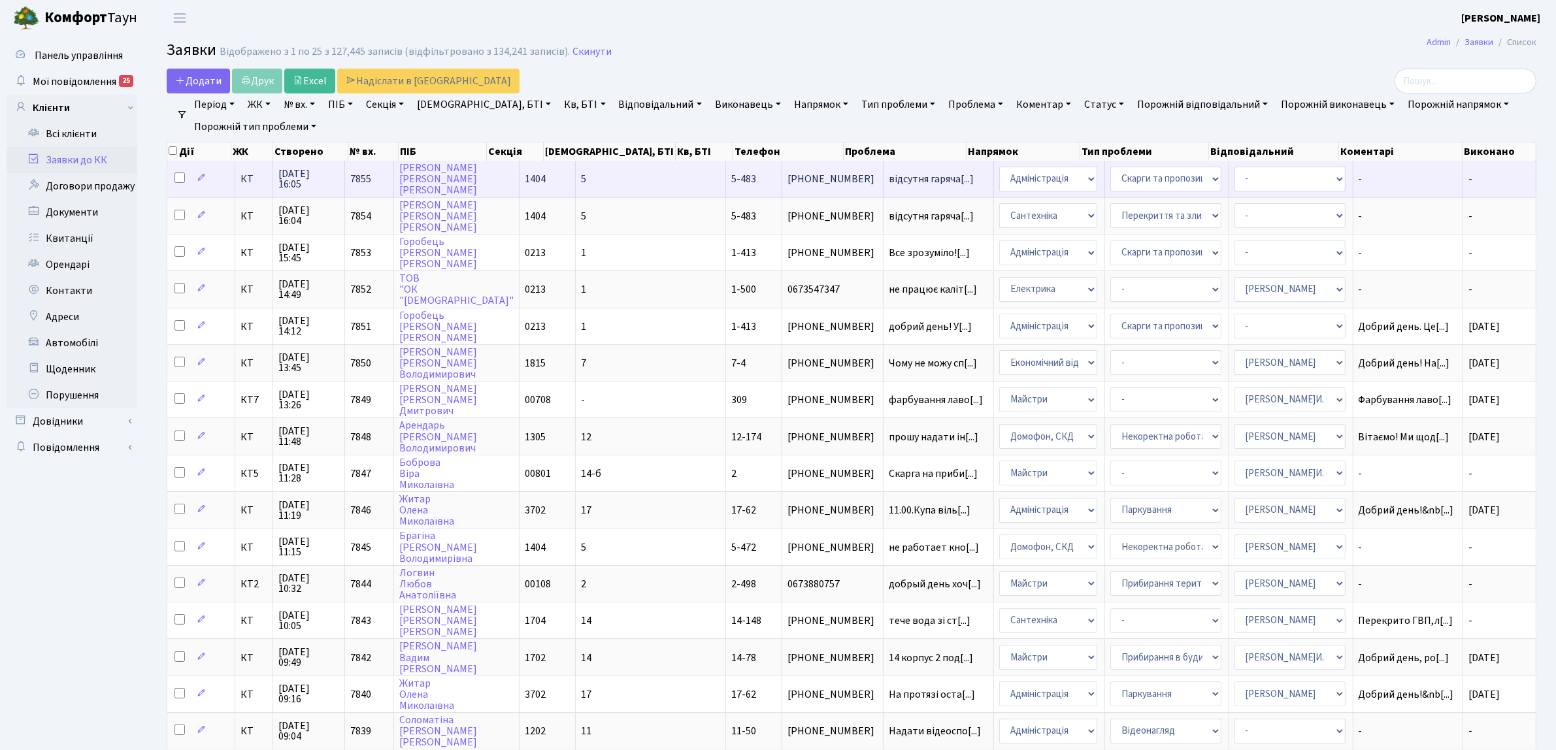
click at [262, 185] on td "КТ" at bounding box center [254, 179] width 39 height 36
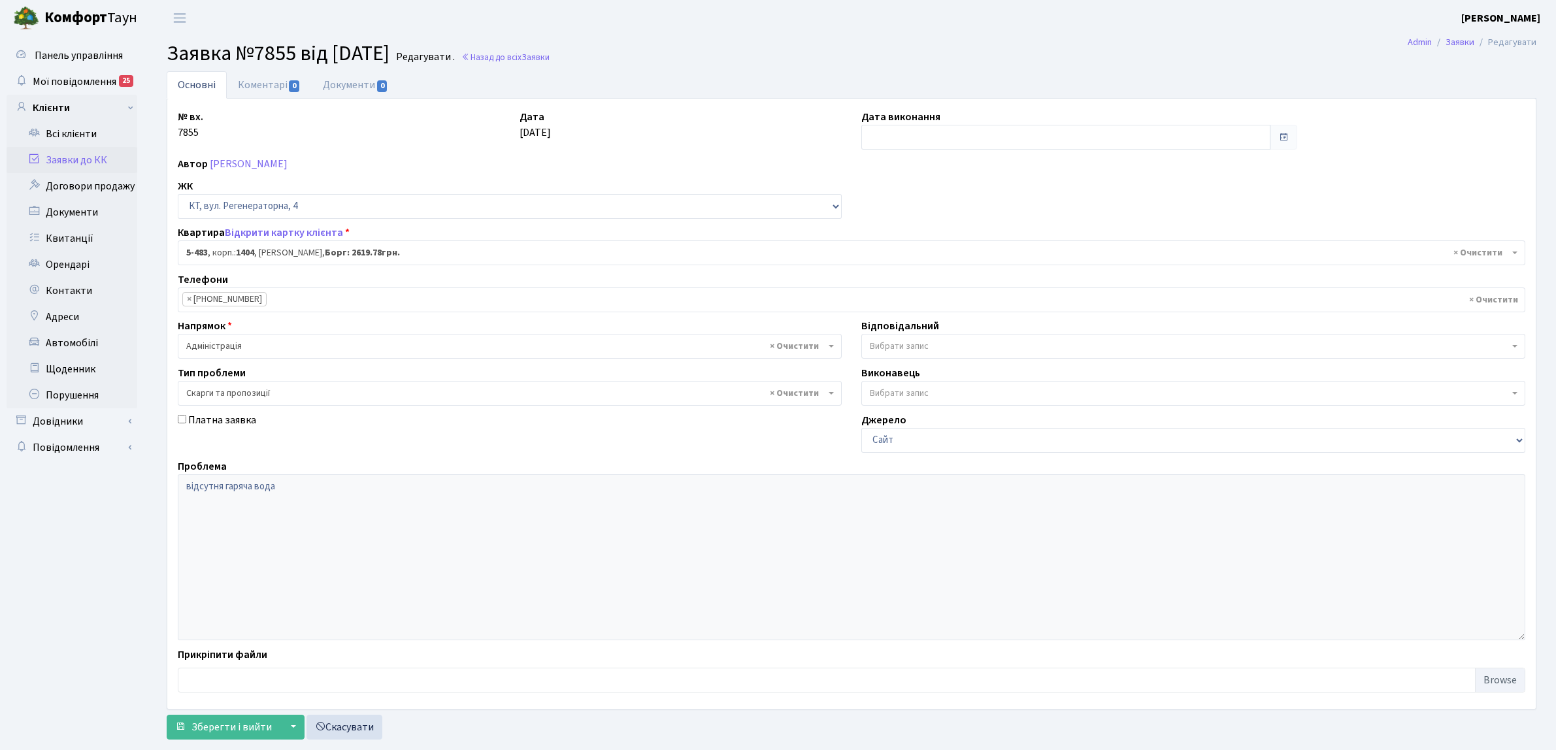
select select "2091"
select select "55"
click at [265, 82] on link "Коментарі 0" at bounding box center [269, 84] width 85 height 27
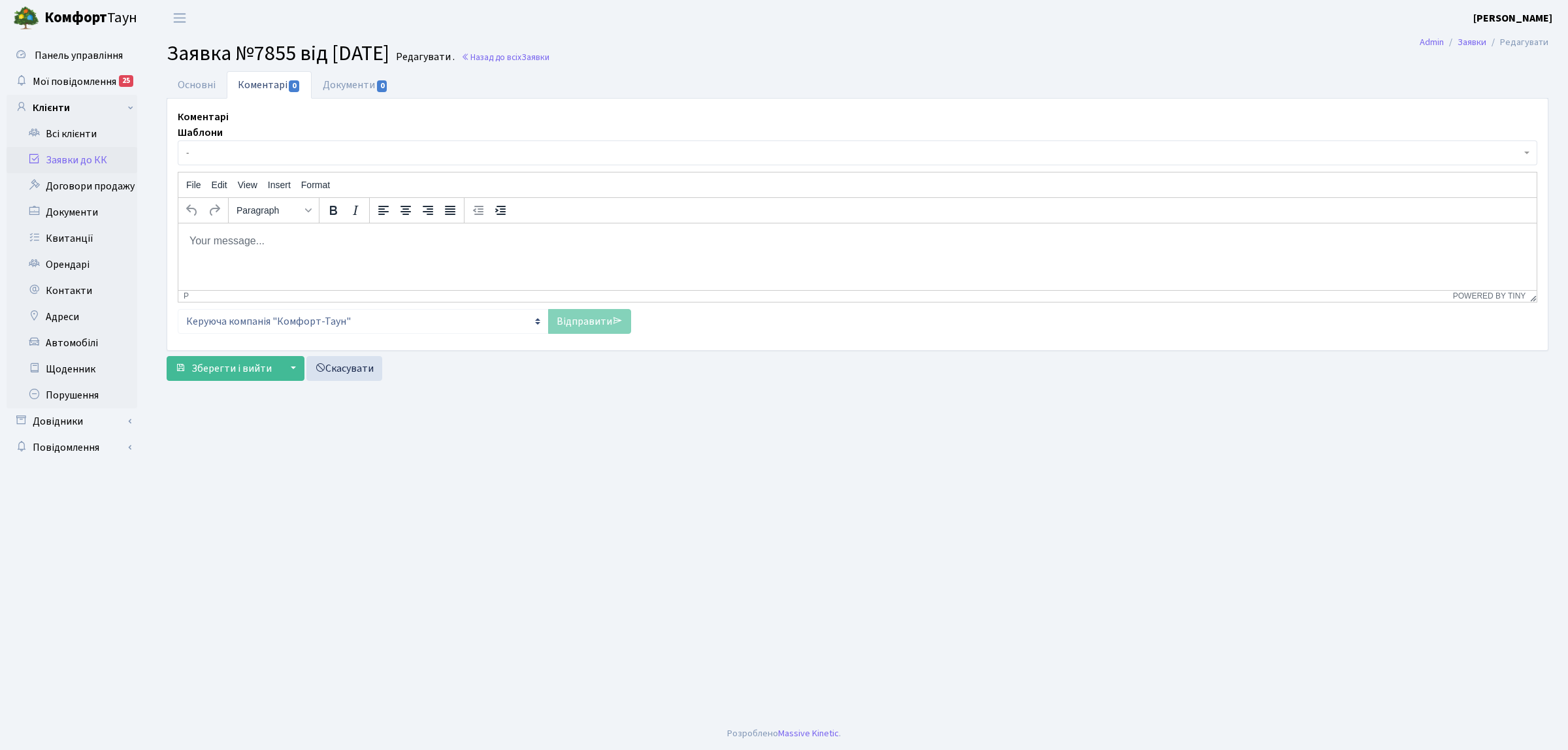
click at [273, 155] on span "-" at bounding box center [852, 152] width 1334 height 13
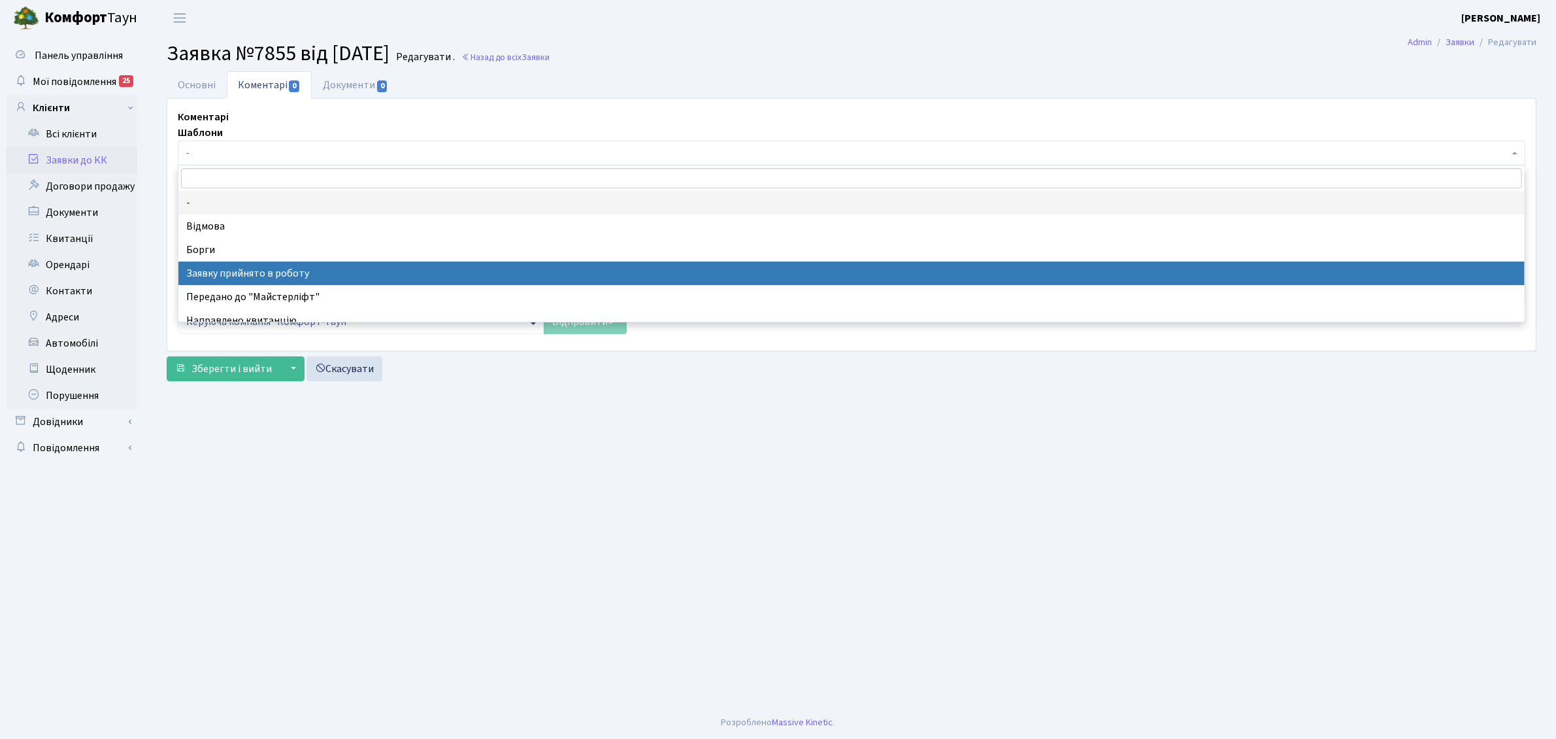
drag, startPoint x: 322, startPoint y: 278, endPoint x: 229, endPoint y: 62, distance: 234.8
select select "7"
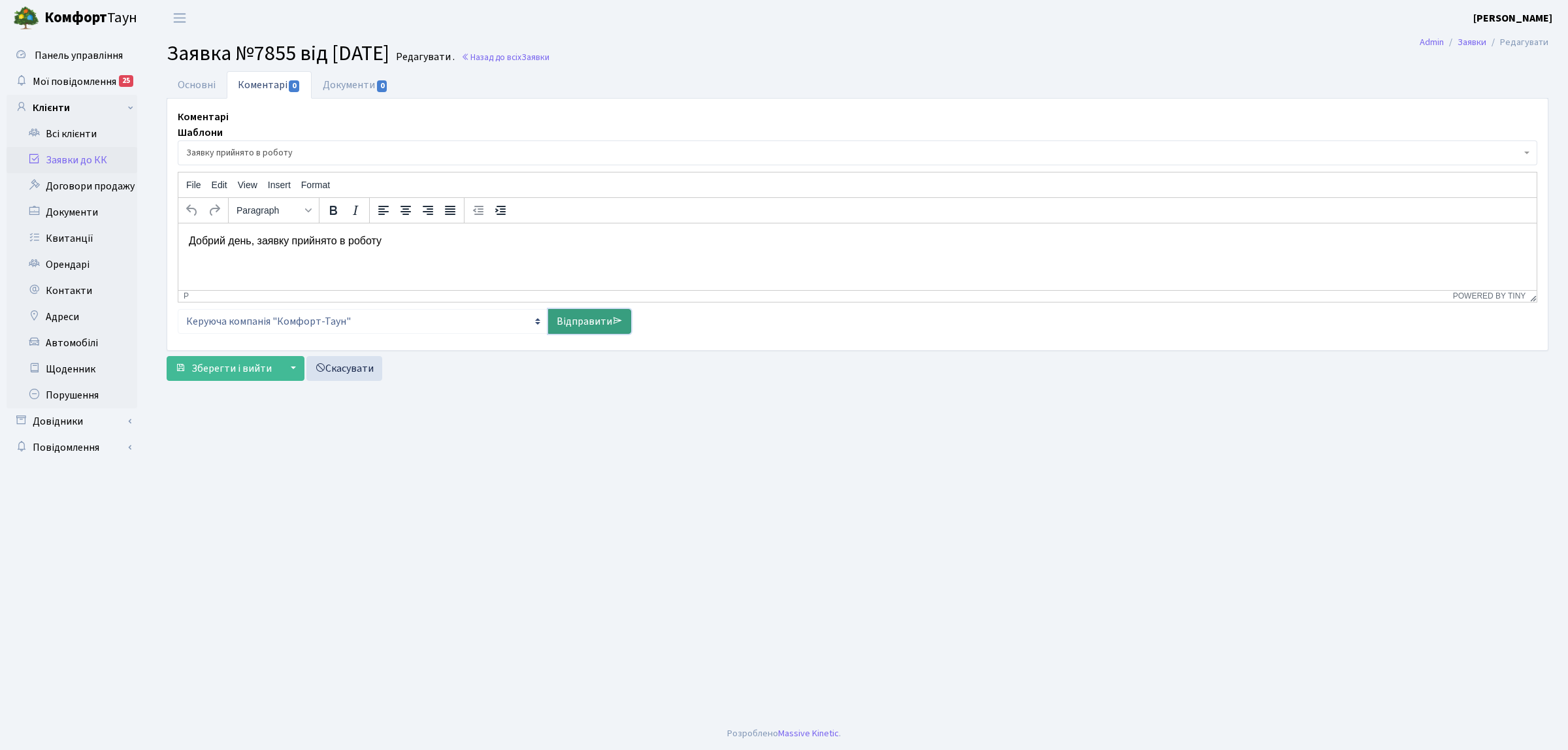
click at [575, 321] on link "Відправити" at bounding box center [589, 321] width 83 height 25
select select
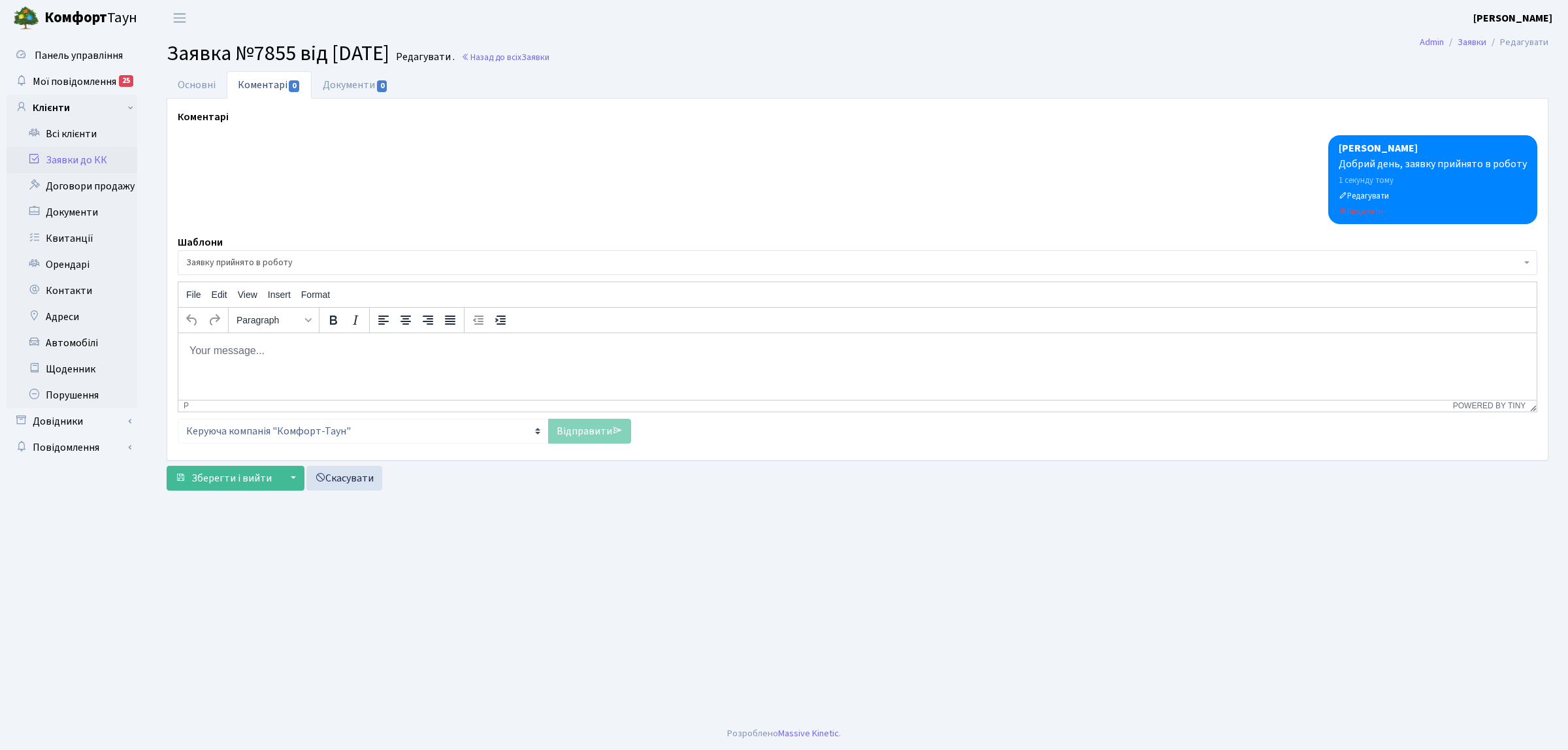
click at [103, 161] on link "Заявки до КК" at bounding box center [72, 160] width 131 height 26
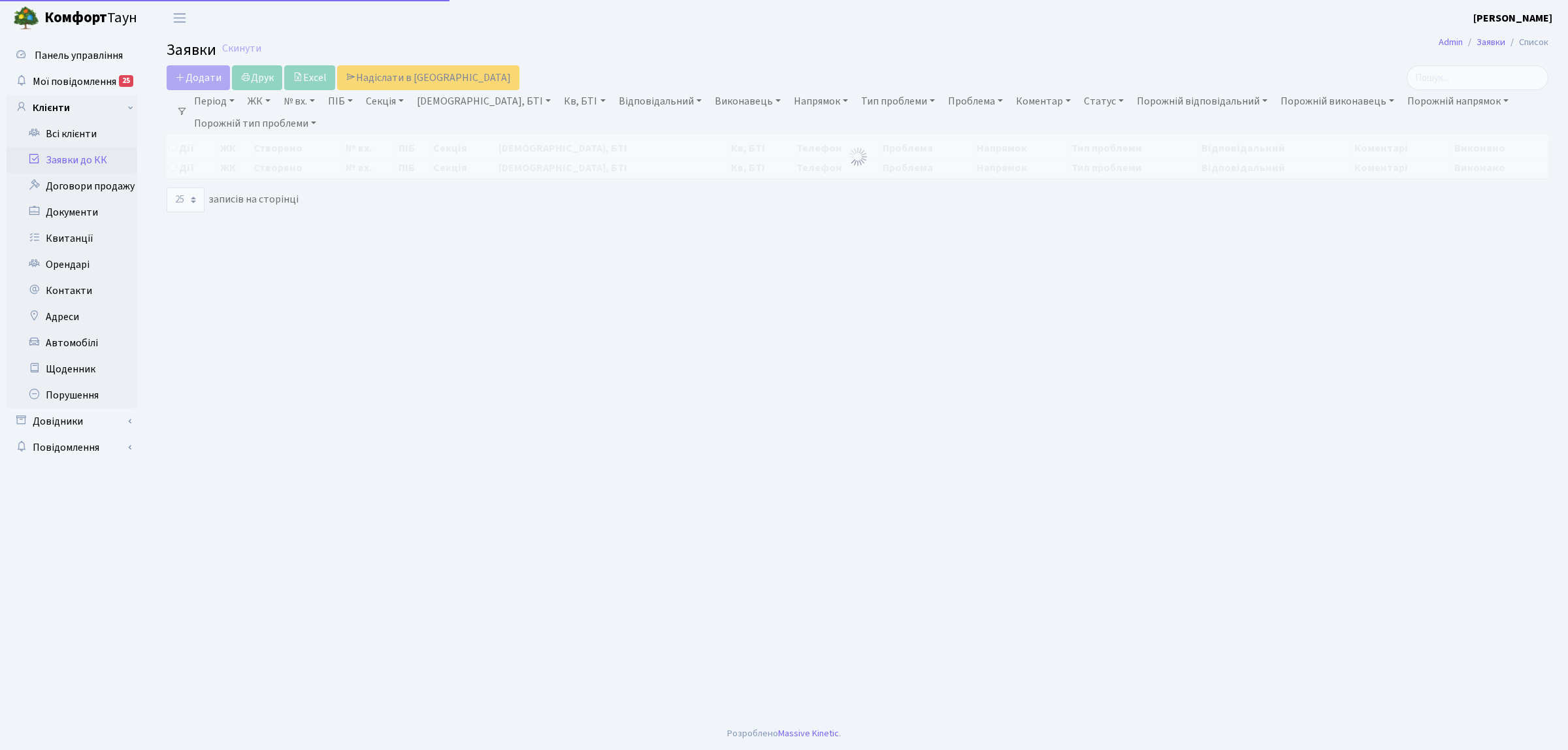
select select "25"
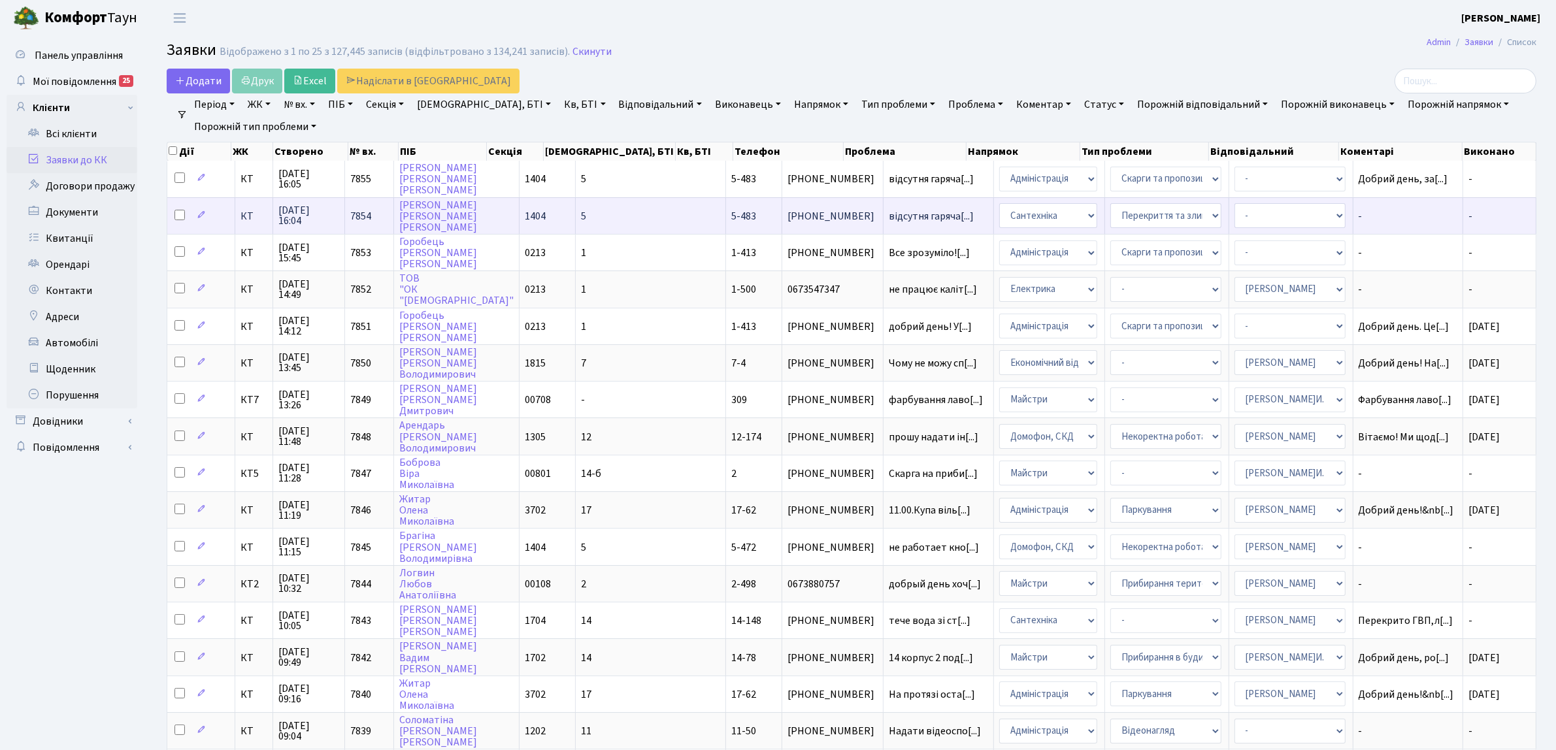
click at [259, 211] on span "КТ" at bounding box center [254, 216] width 27 height 10
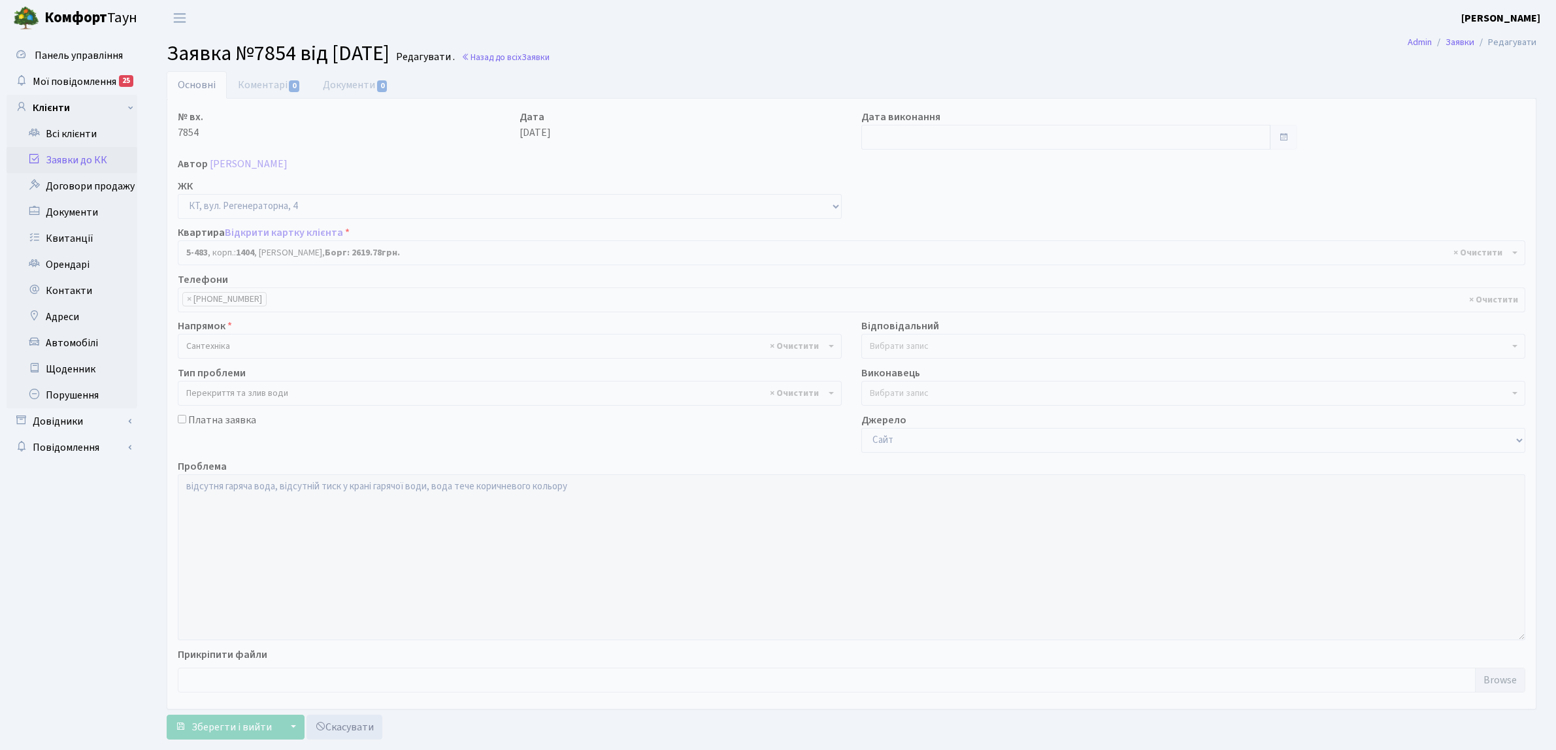
select select "2091"
select select "32"
click at [271, 95] on link "Коментарі 0" at bounding box center [269, 84] width 85 height 27
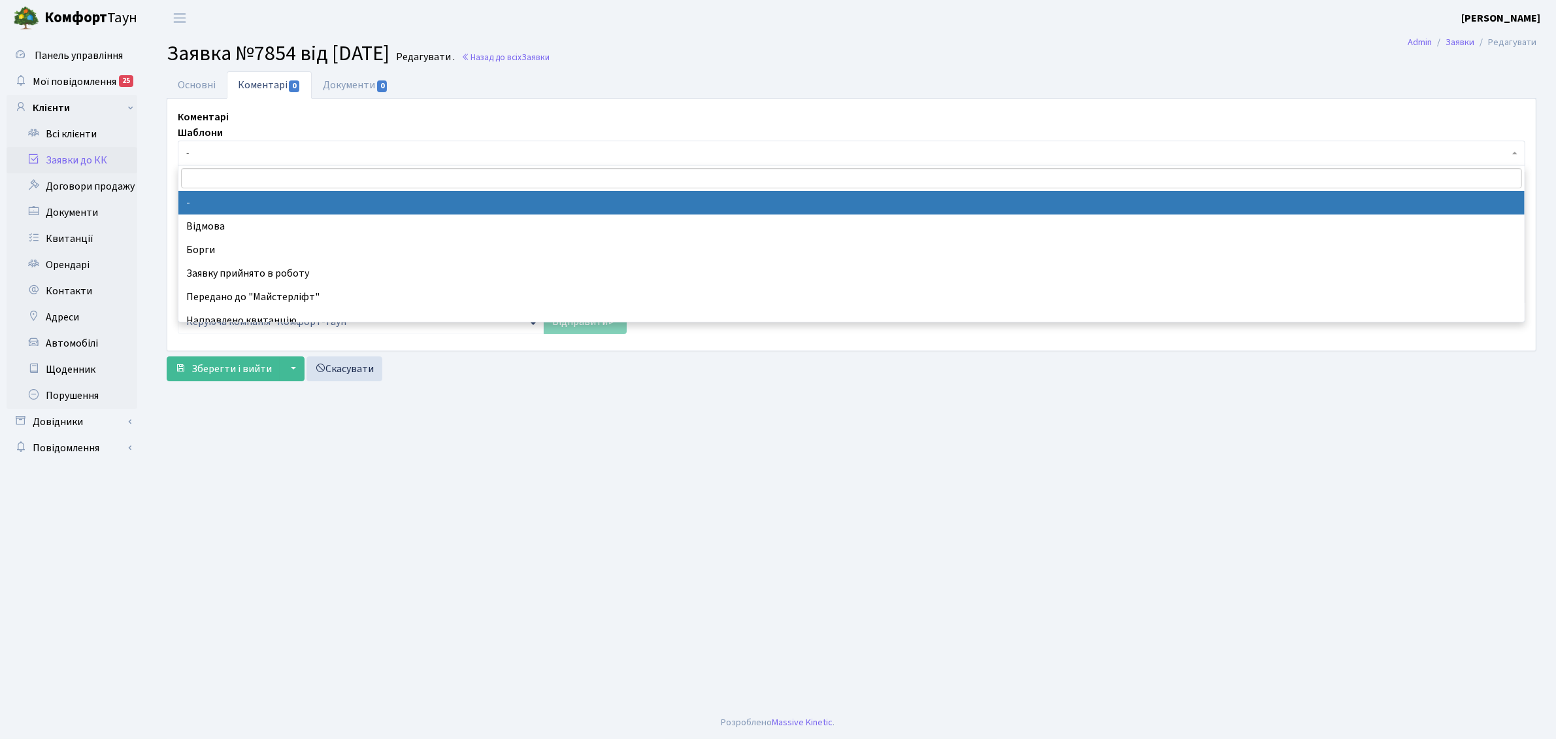
click at [271, 156] on span "-" at bounding box center [847, 152] width 1323 height 13
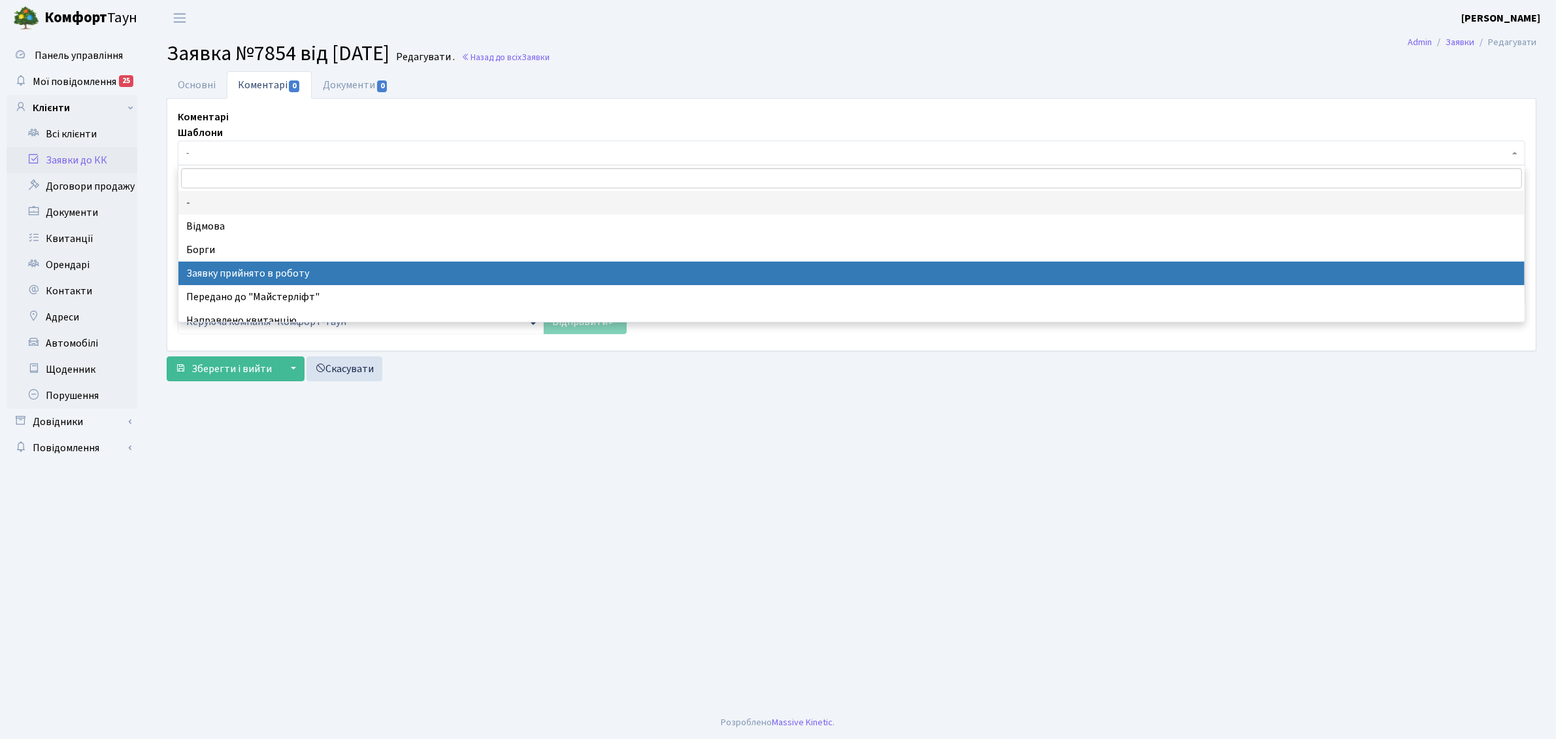
drag, startPoint x: 331, startPoint y: 275, endPoint x: 175, endPoint y: 53, distance: 272.0
select select "7"
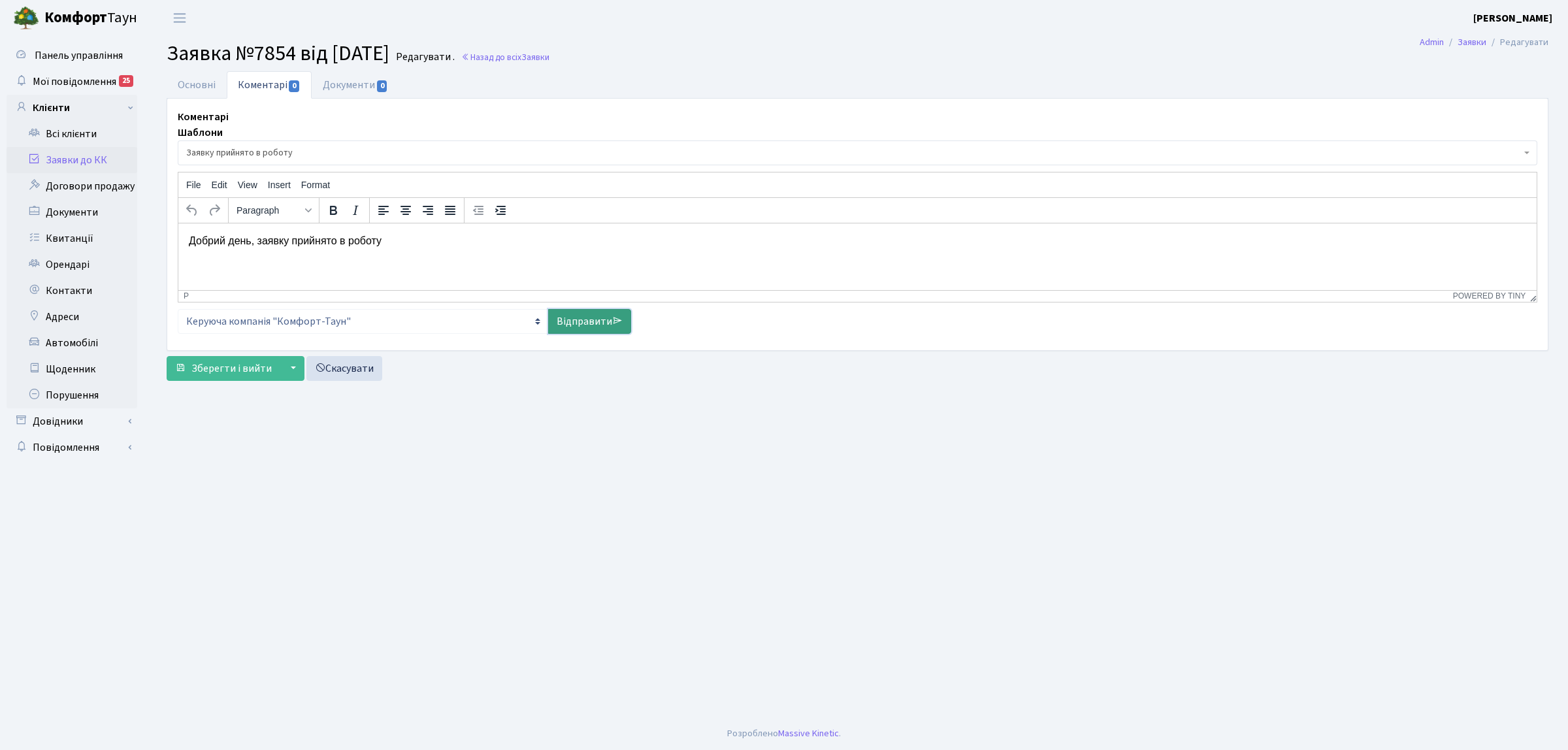
click at [612, 326] on icon at bounding box center [617, 321] width 10 height 10
select select
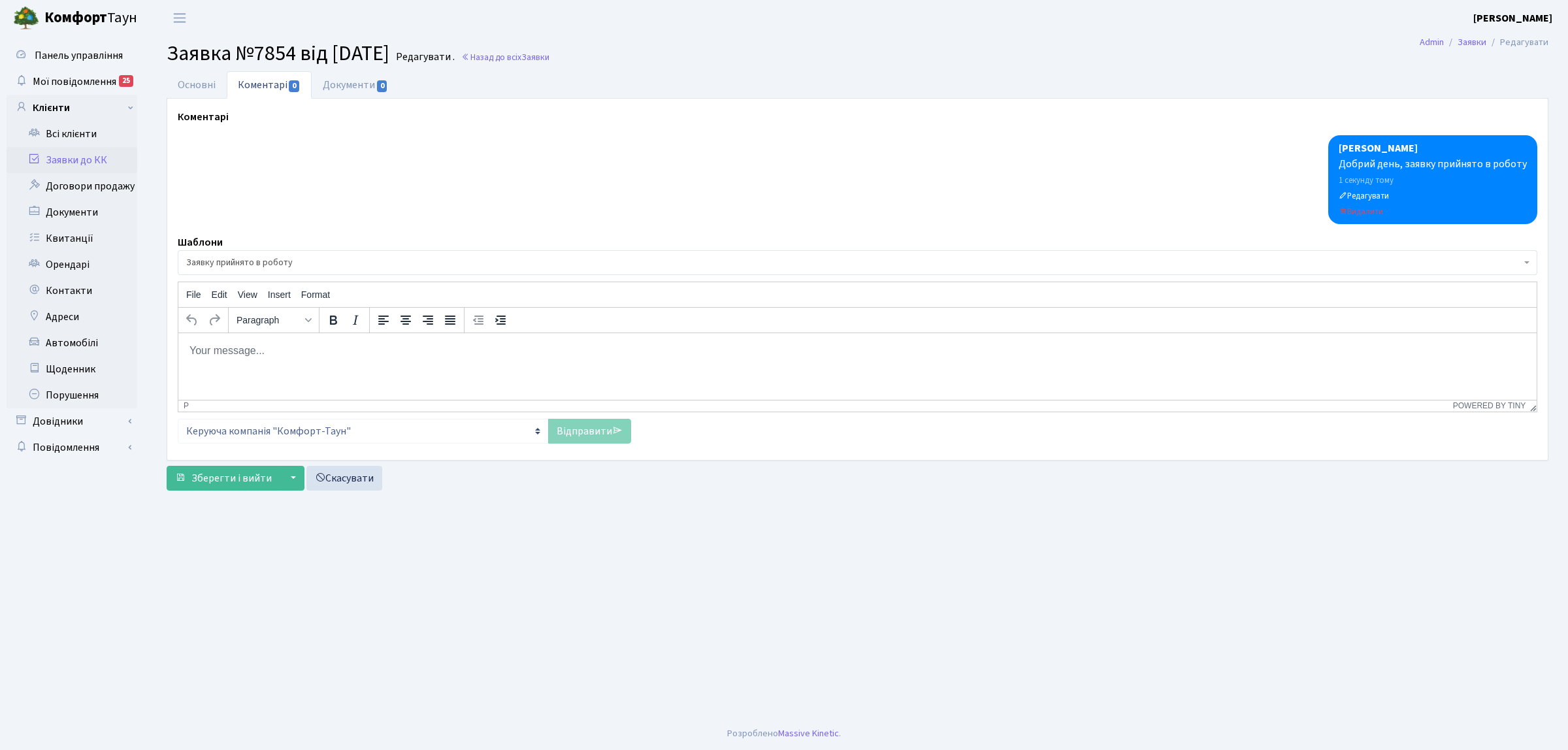
click at [90, 152] on link "Заявки до КК" at bounding box center [72, 160] width 131 height 26
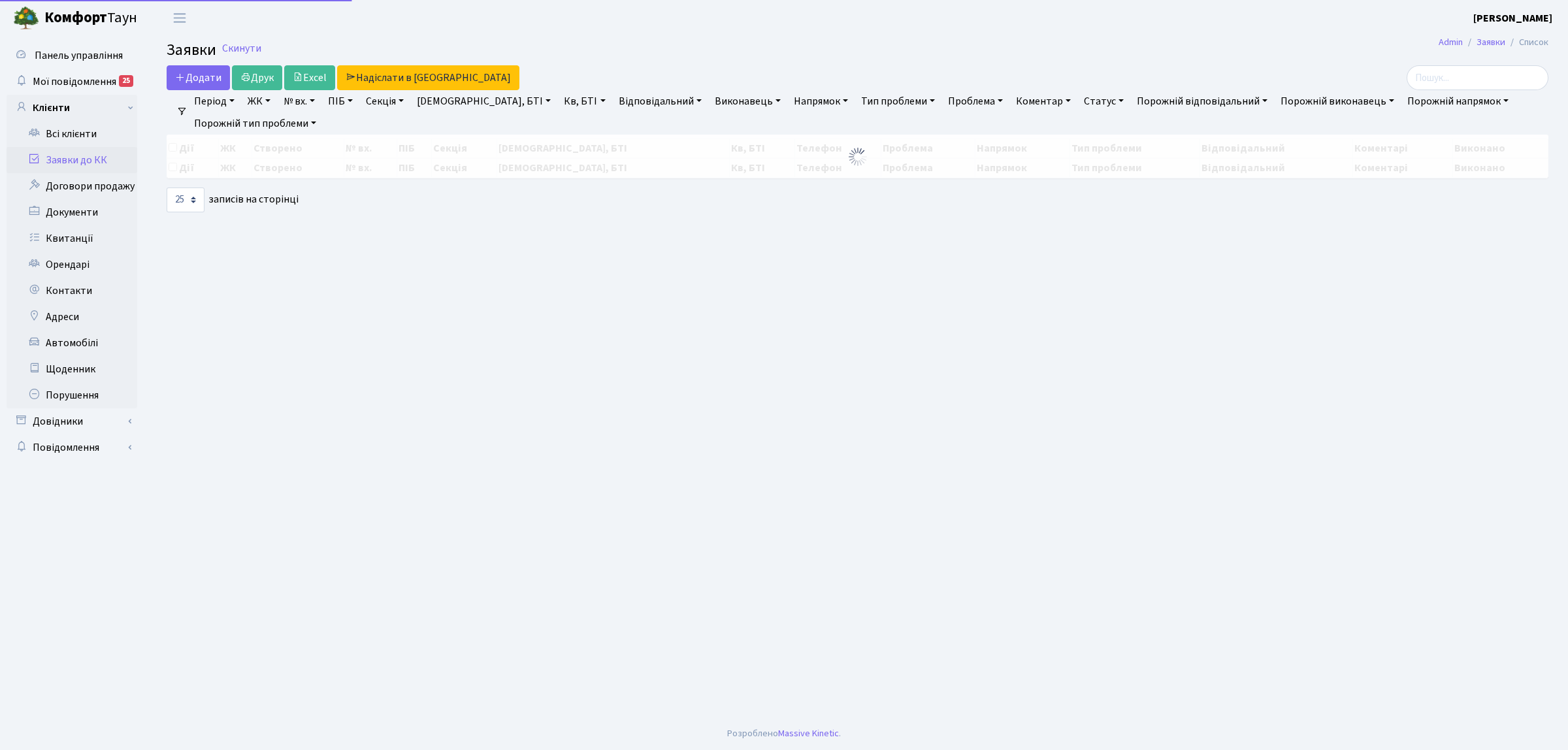
select select "25"
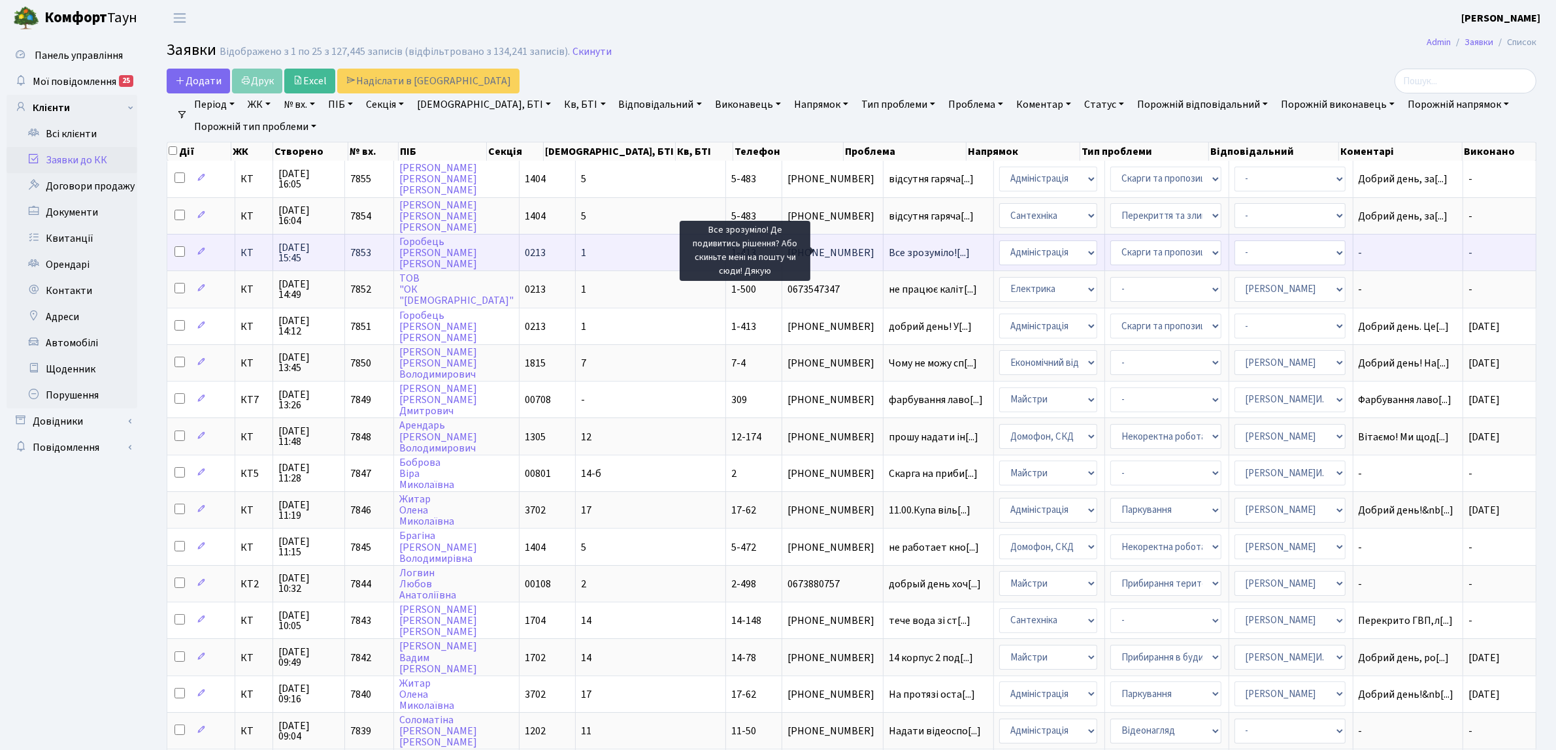
click at [889, 252] on span "Все зрозуміло![...]" at bounding box center [929, 253] width 81 height 14
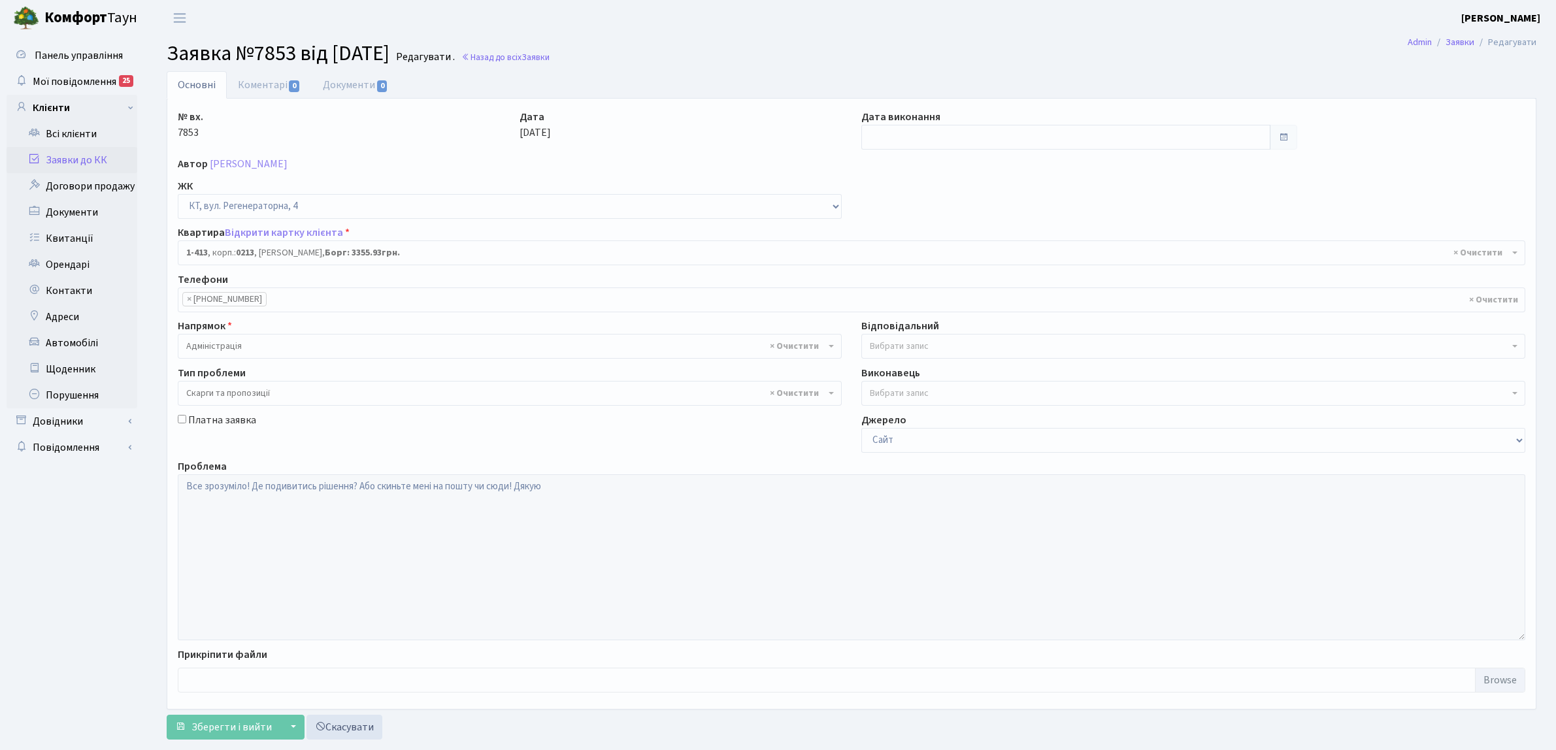
select select "464"
select select "55"
click at [67, 154] on link "Заявки до КК" at bounding box center [72, 160] width 131 height 26
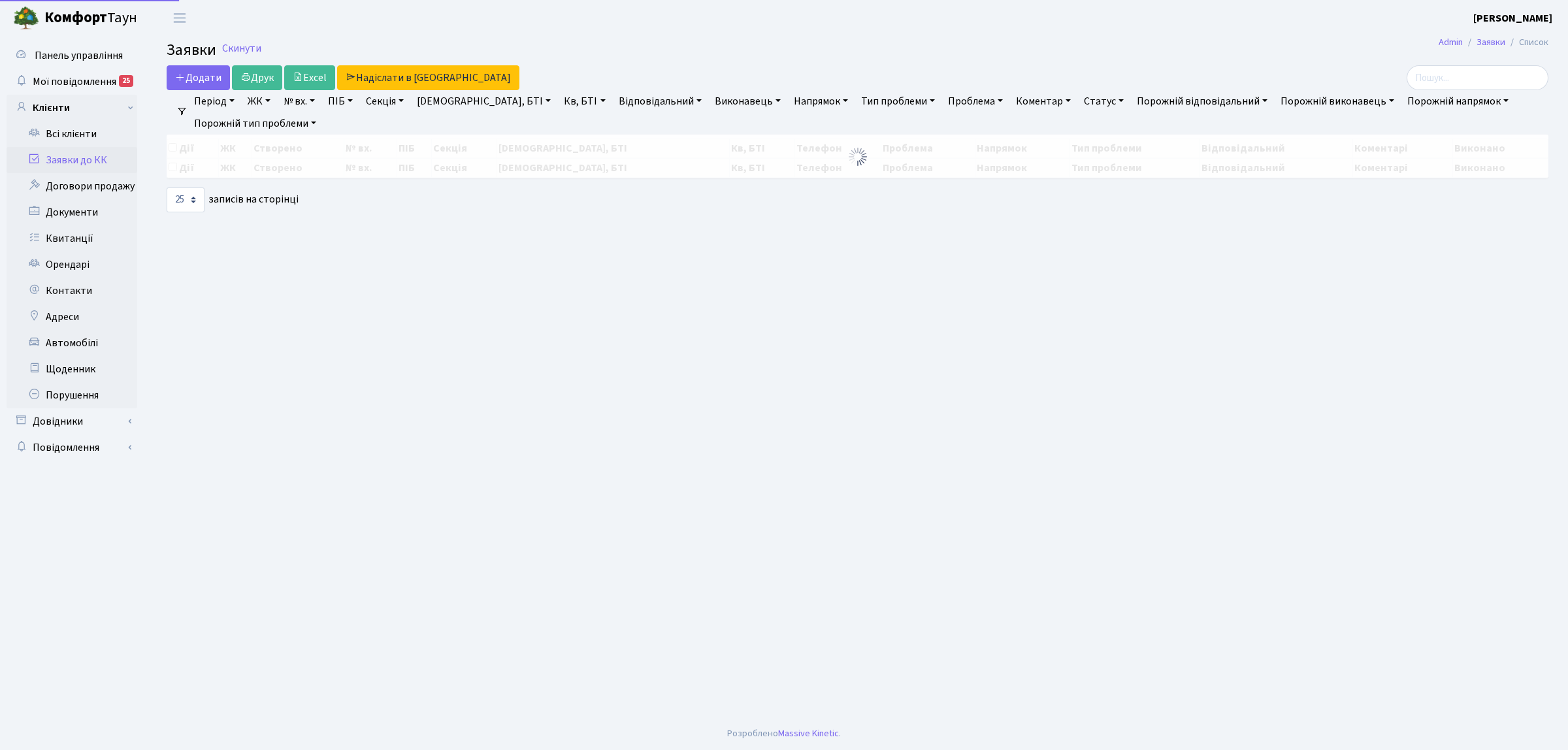
select select "25"
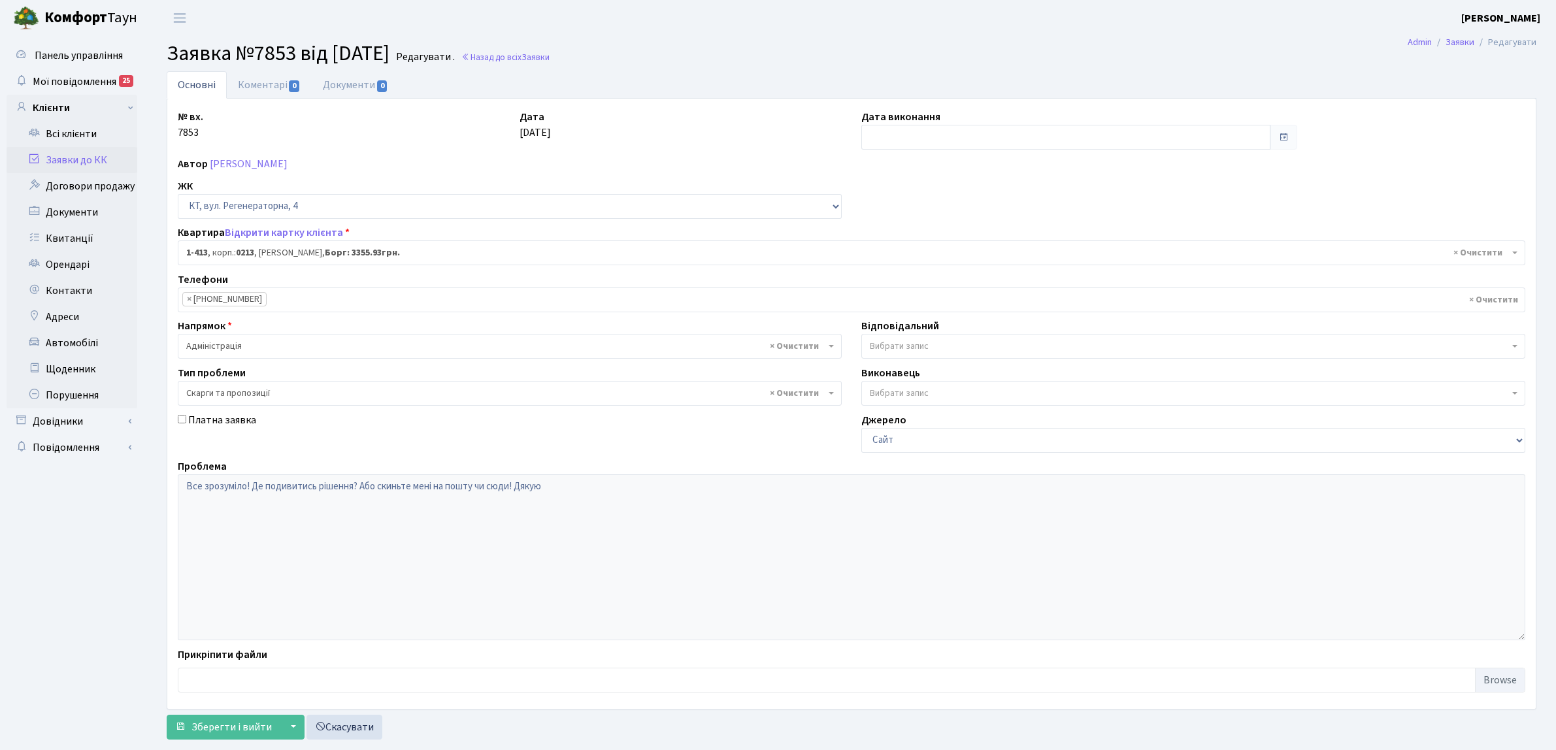
select select "464"
select select "55"
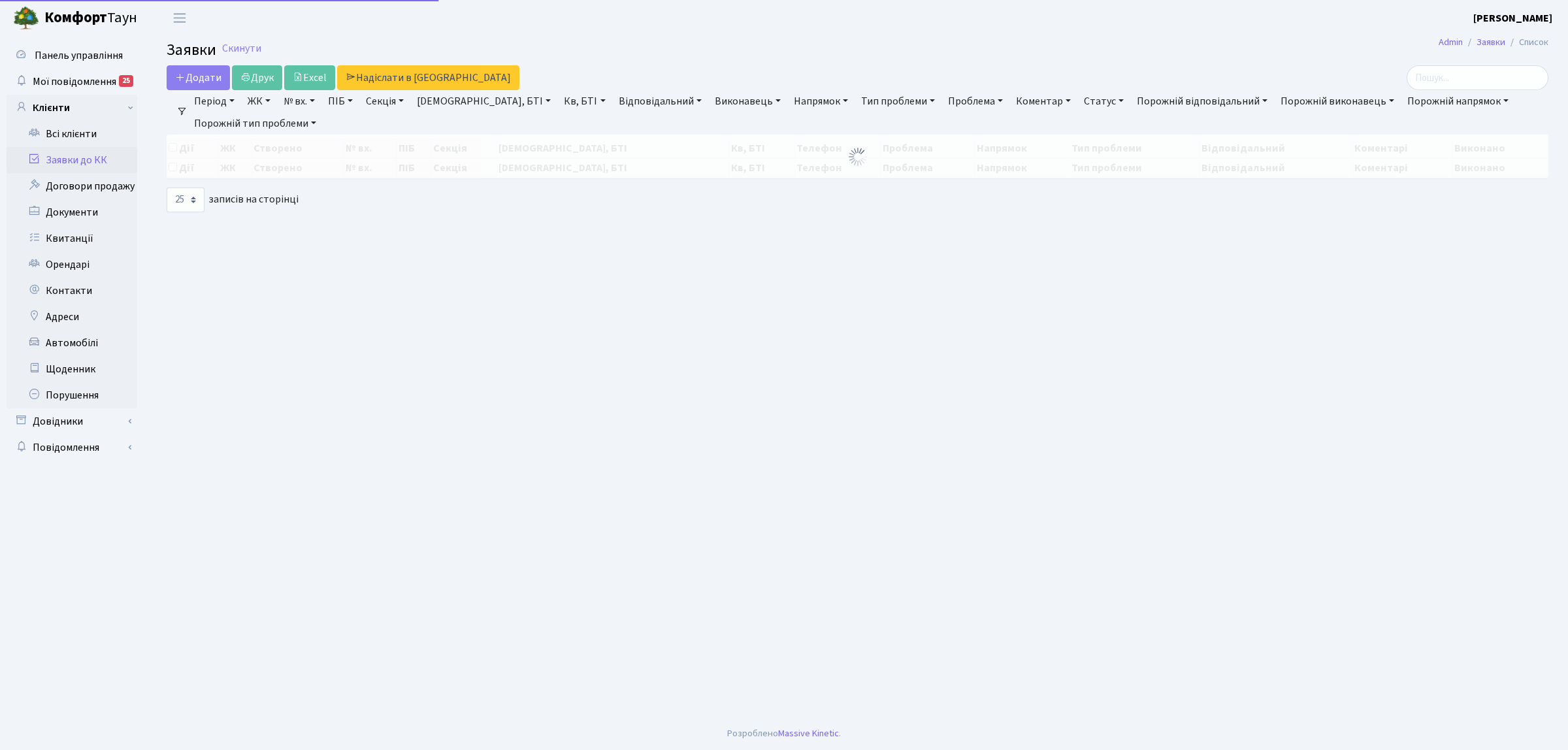
select select "25"
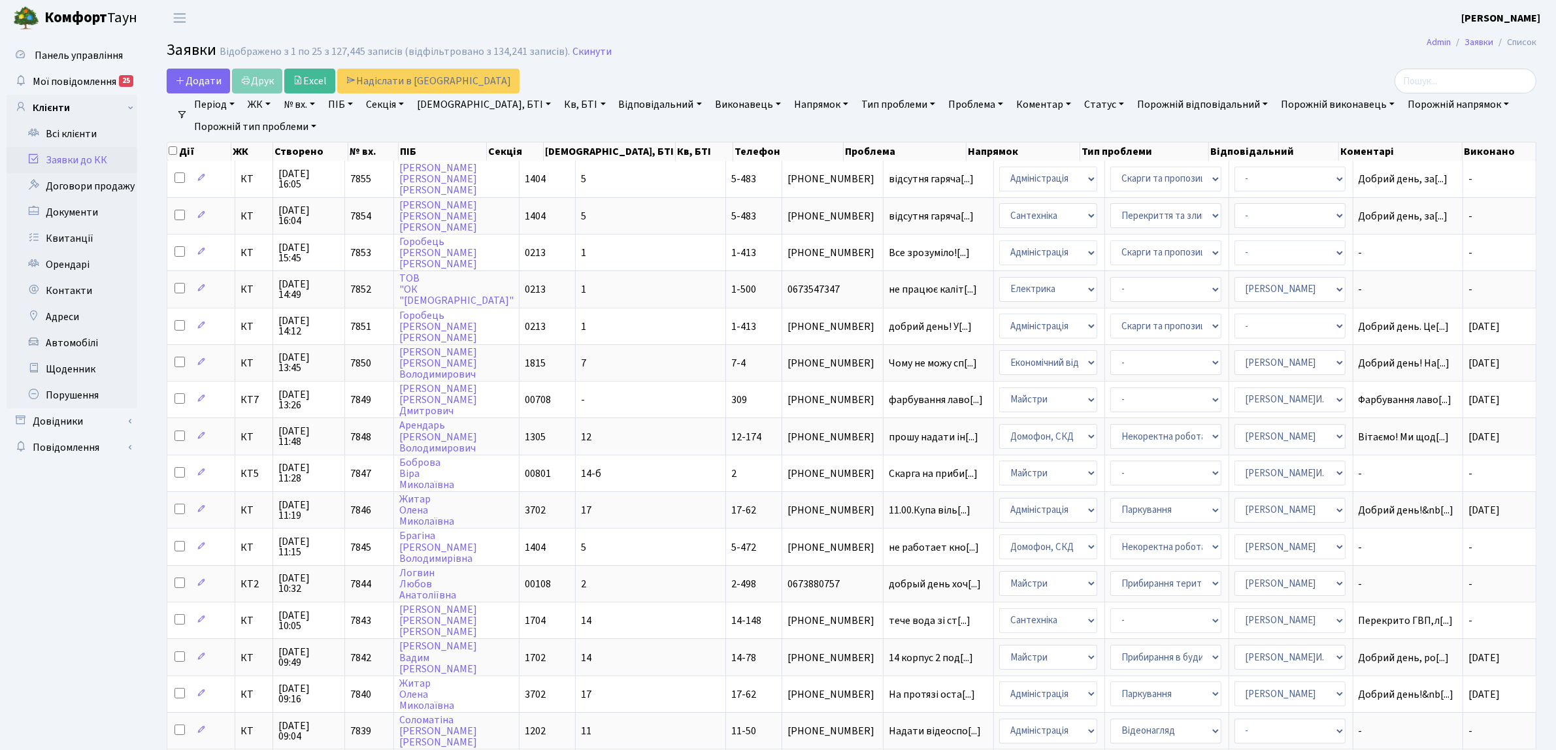
click at [98, 168] on link "Заявки до КК" at bounding box center [72, 160] width 131 height 26
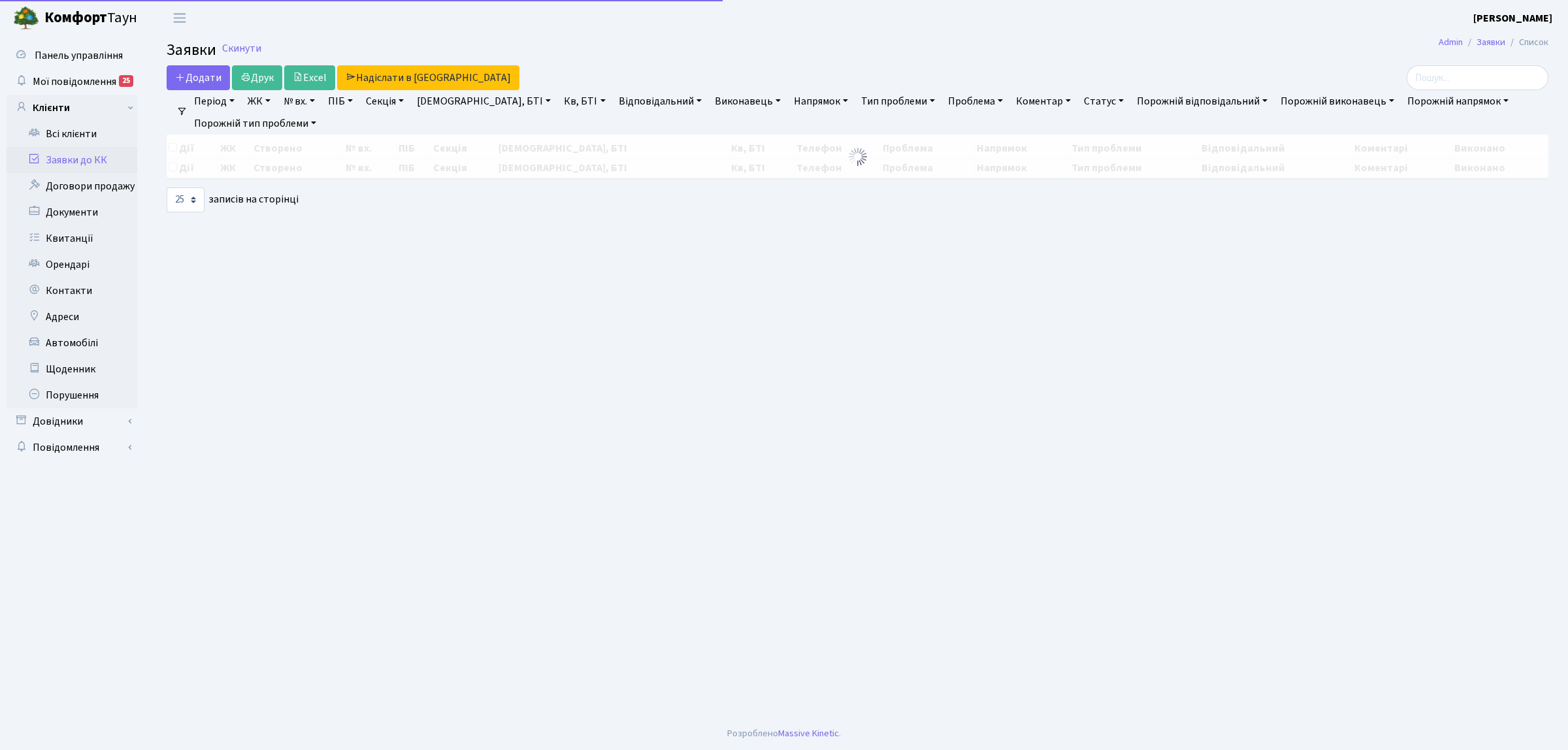
select select "25"
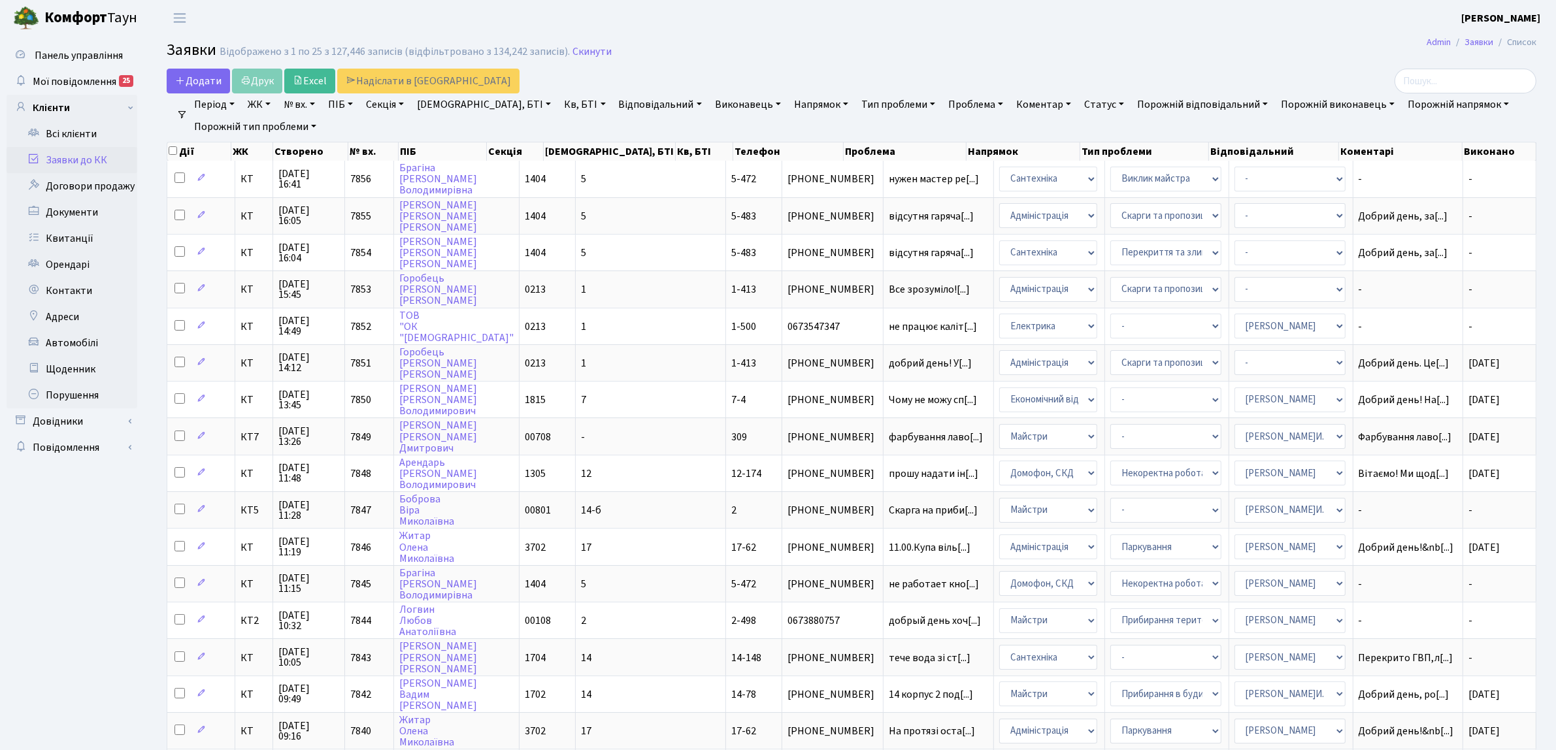
click at [82, 156] on link "Заявки до КК" at bounding box center [72, 160] width 131 height 26
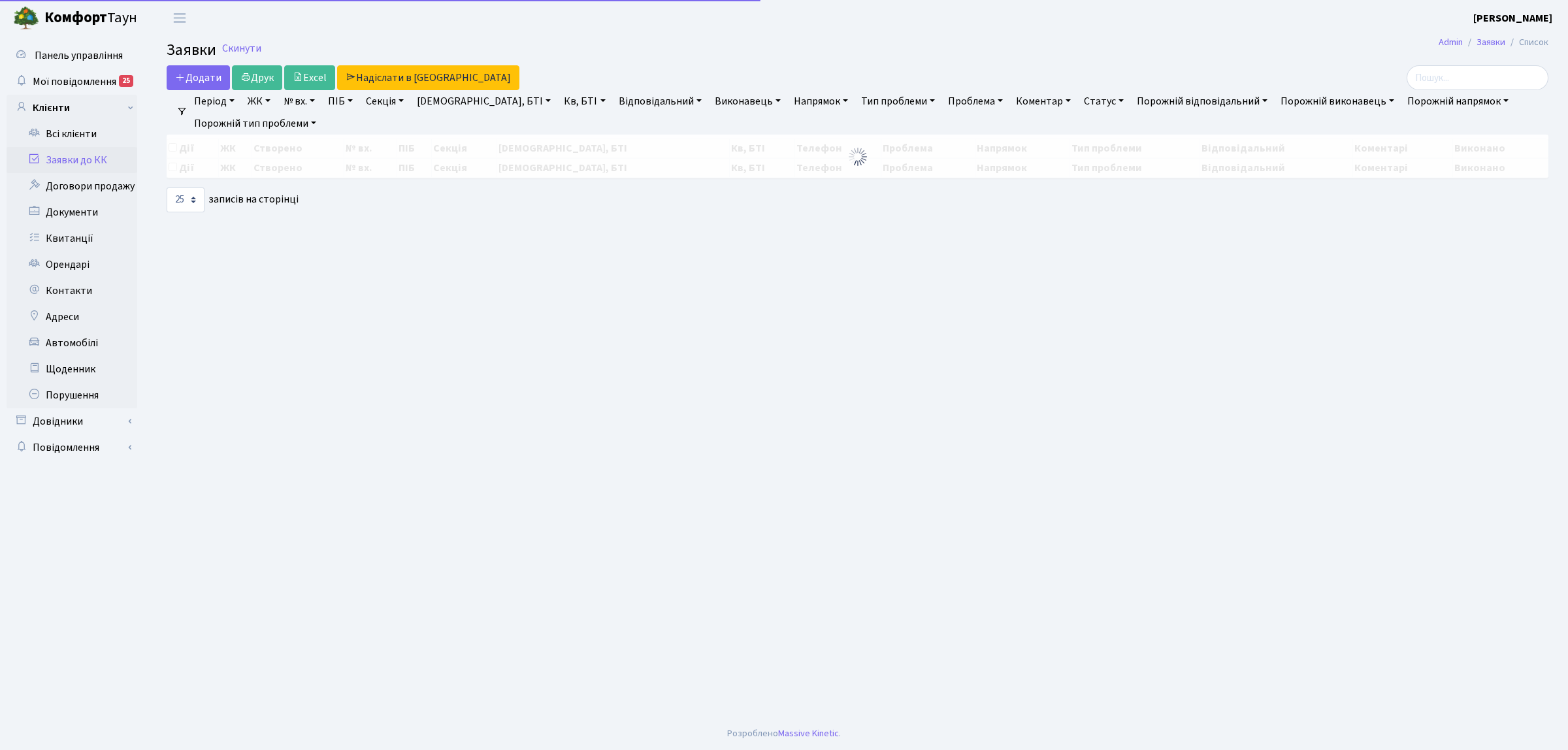
select select "25"
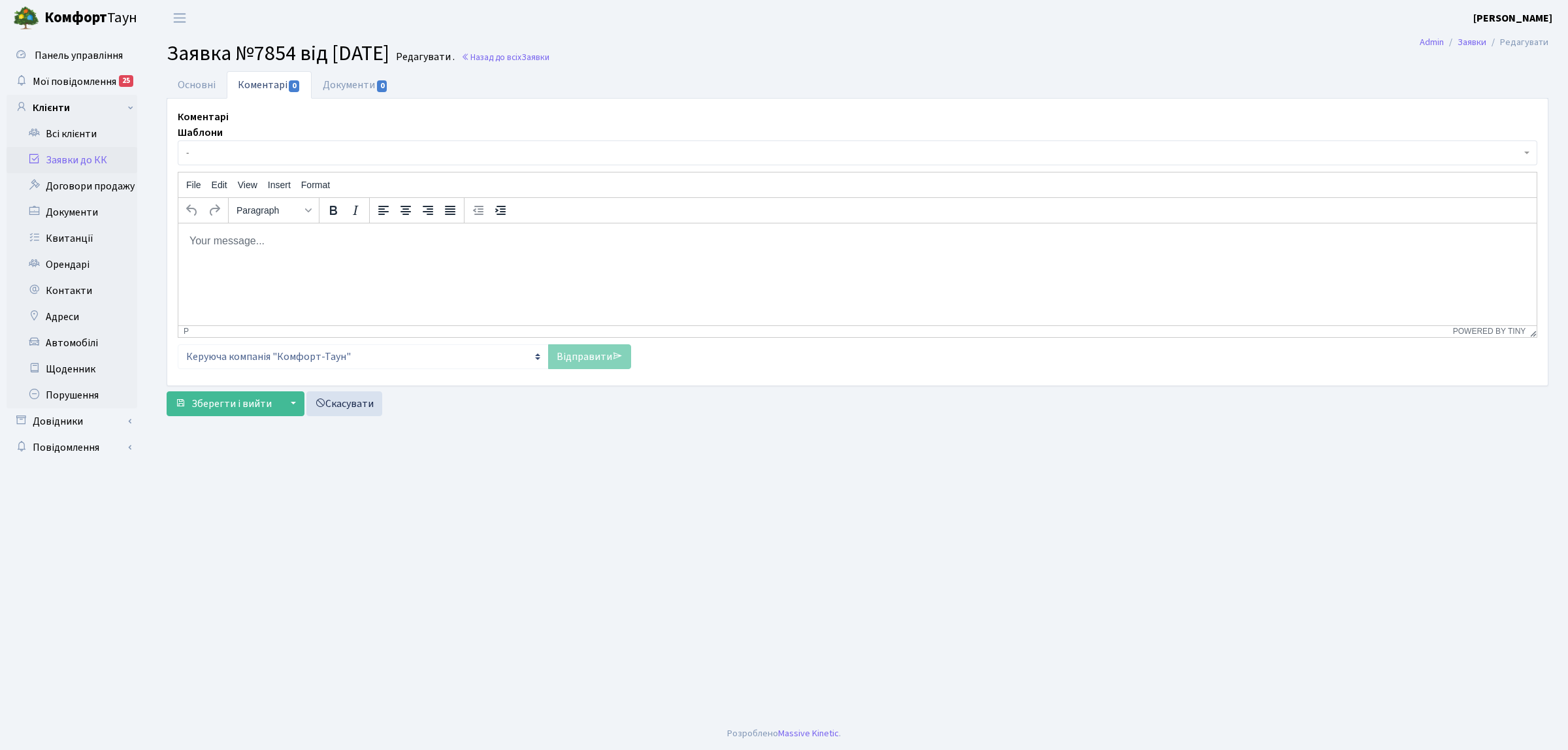
click at [125, 160] on link "Заявки до КК" at bounding box center [72, 160] width 131 height 26
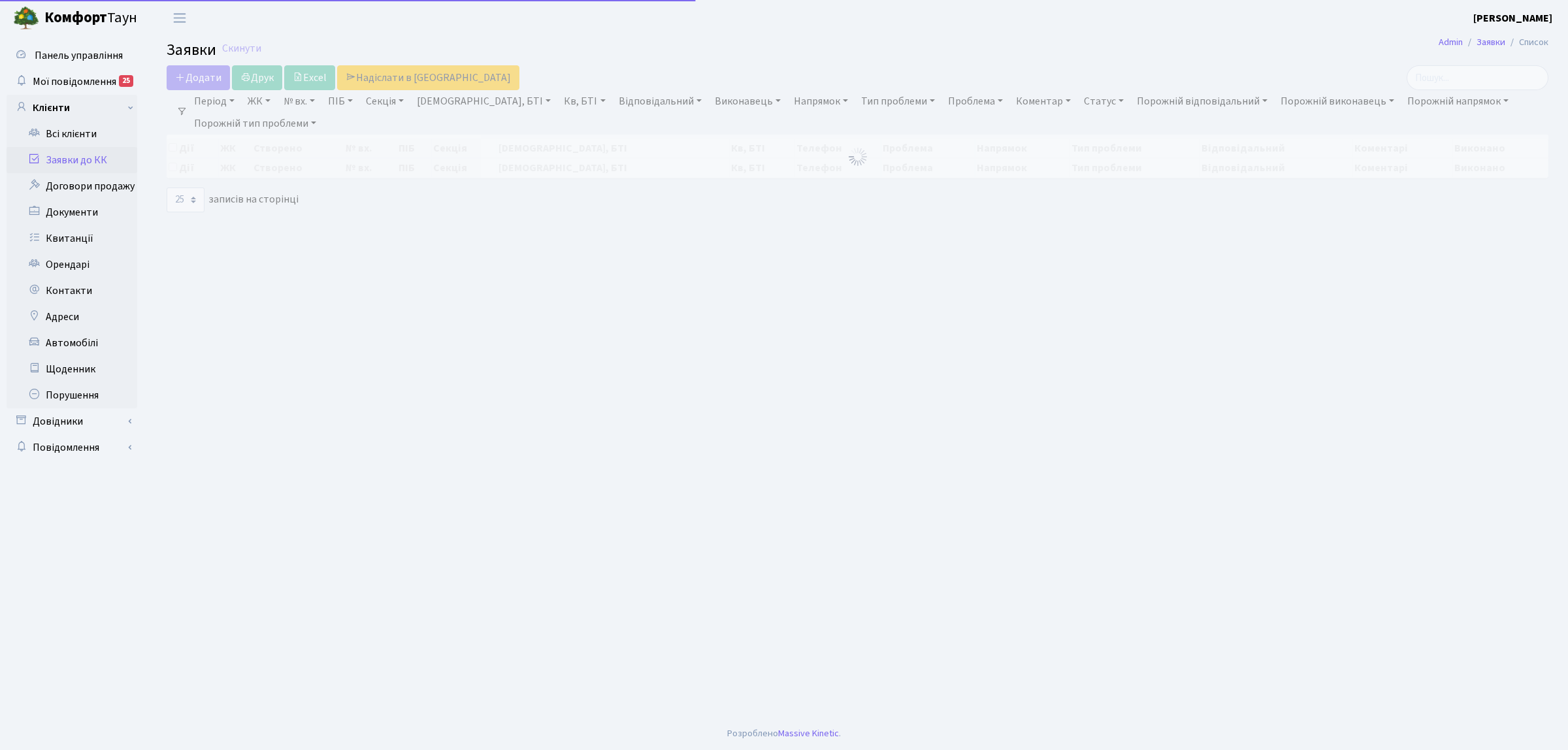
select select "25"
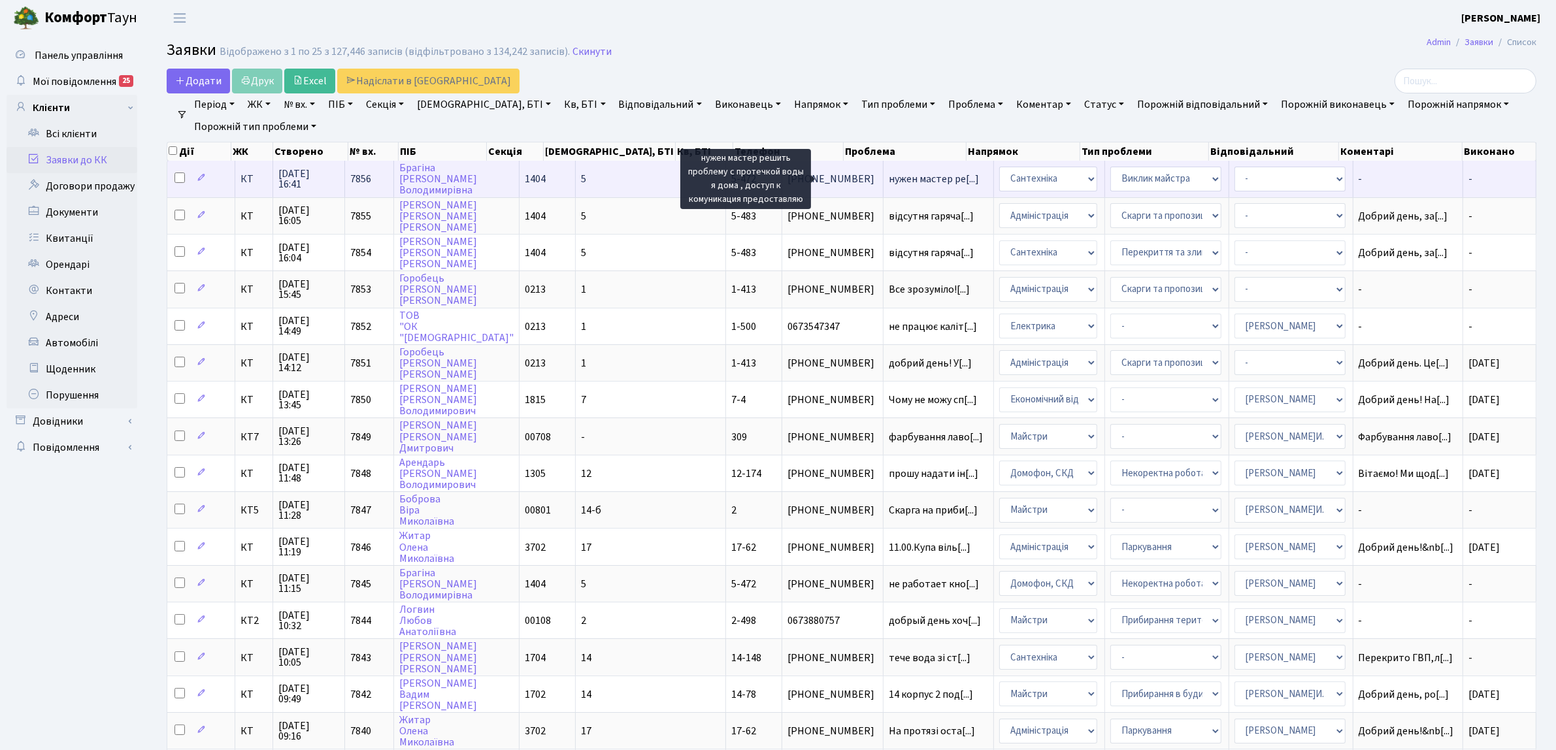
click at [889, 176] on span "нужен мастер ре[...]" at bounding box center [934, 179] width 90 height 14
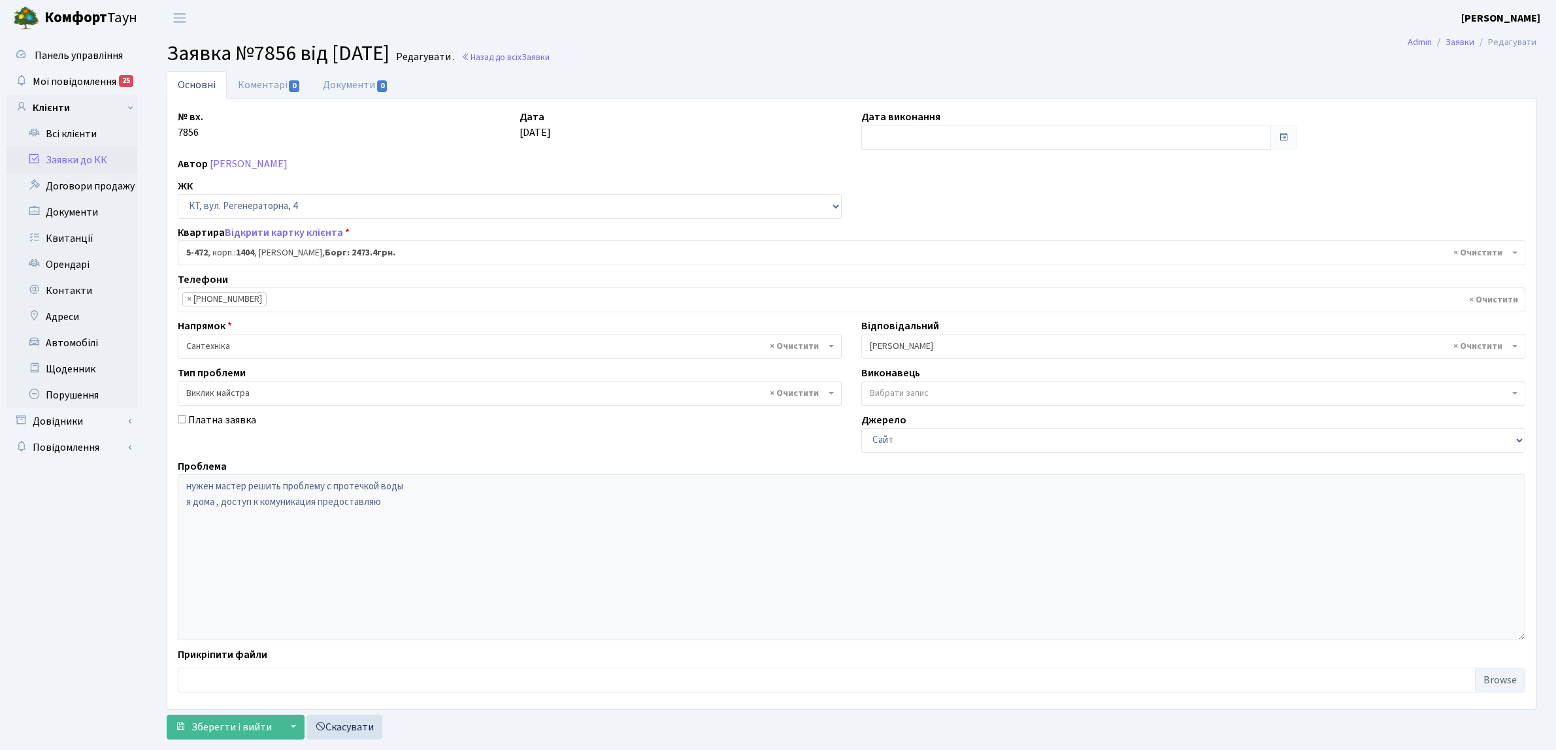
select select "2080"
select select "29"
click at [93, 155] on link "Заявки до КК" at bounding box center [72, 160] width 131 height 26
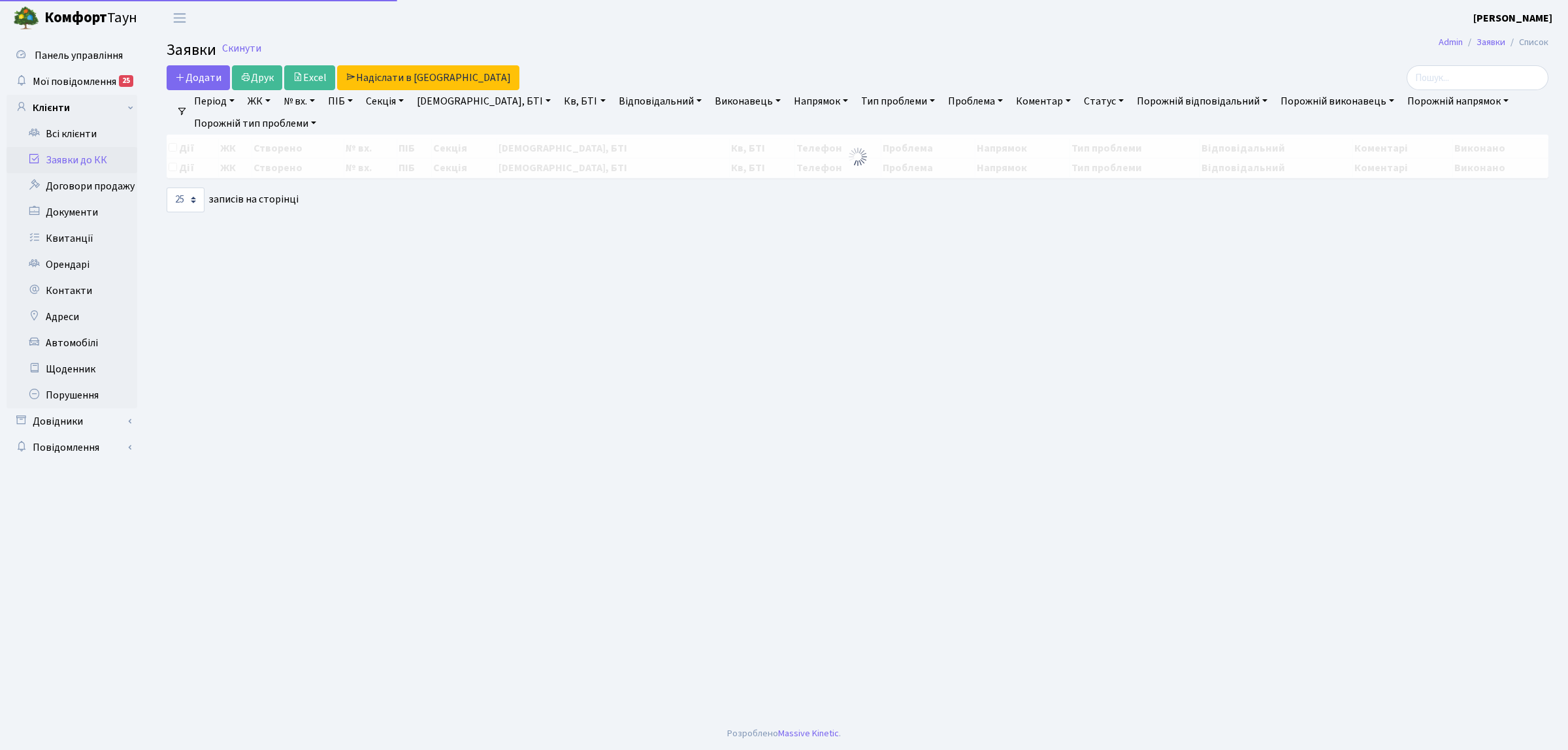
select select "25"
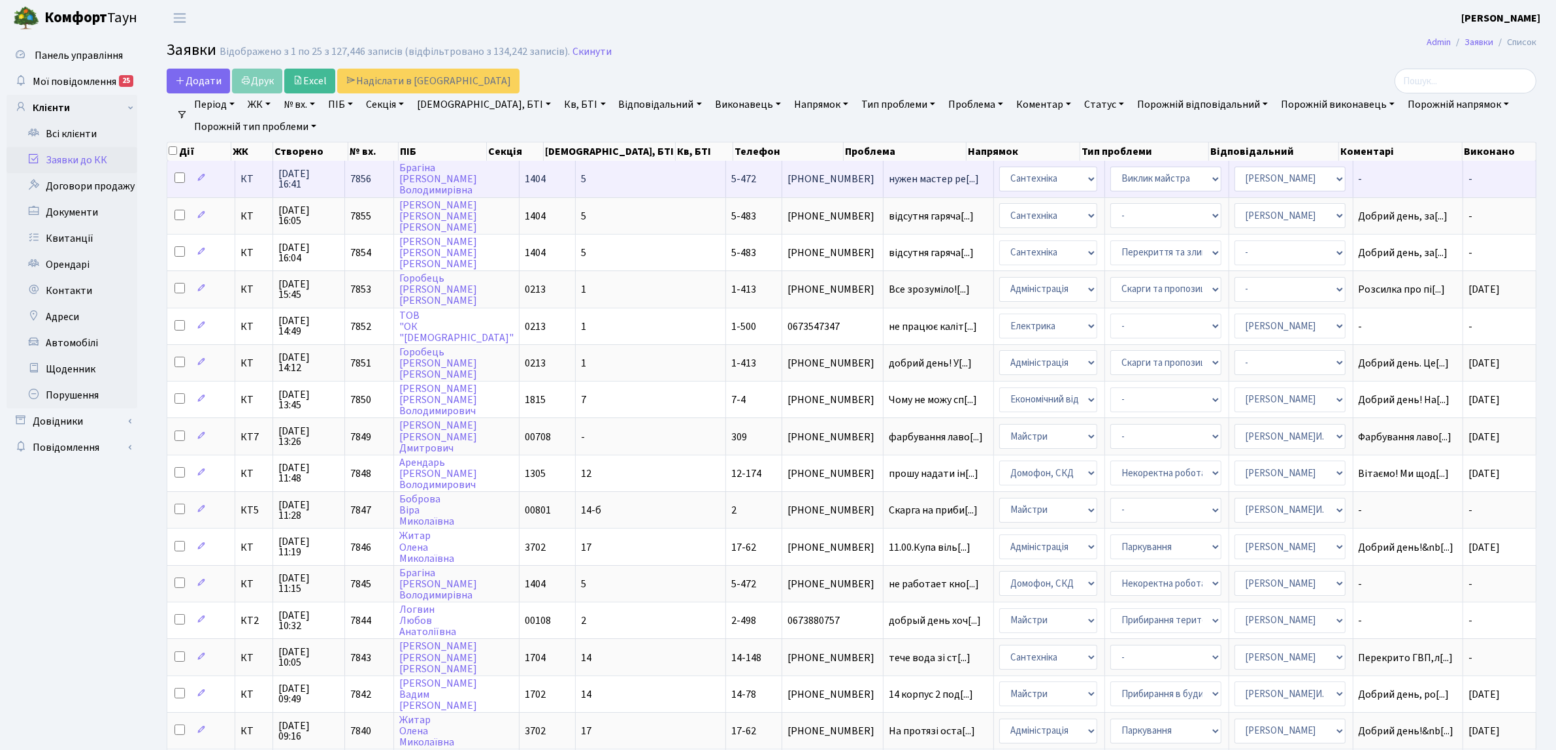
click at [246, 180] on span "КТ" at bounding box center [254, 179] width 27 height 10
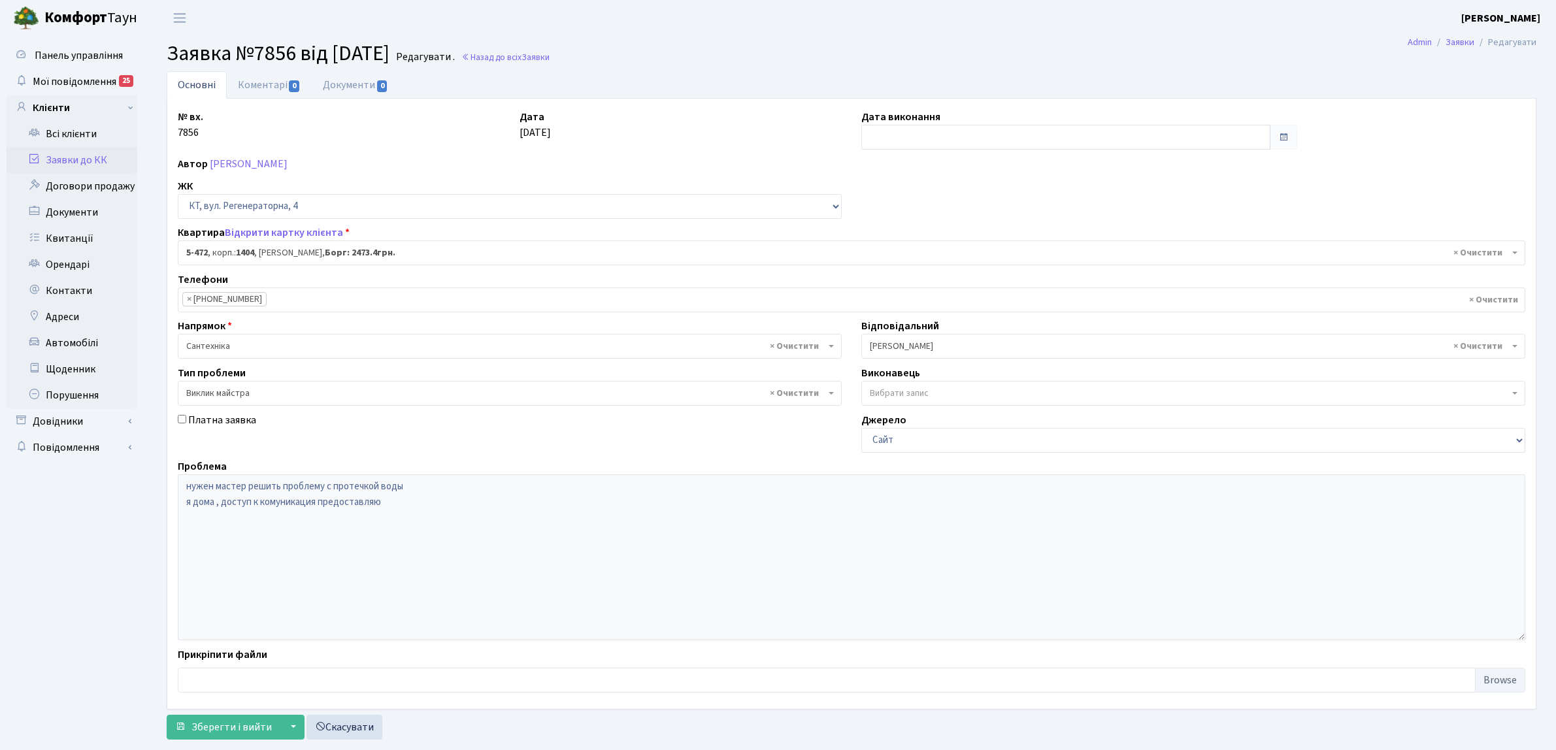
select select "2080"
select select "29"
click at [257, 79] on link "Коментарі 0" at bounding box center [269, 84] width 85 height 27
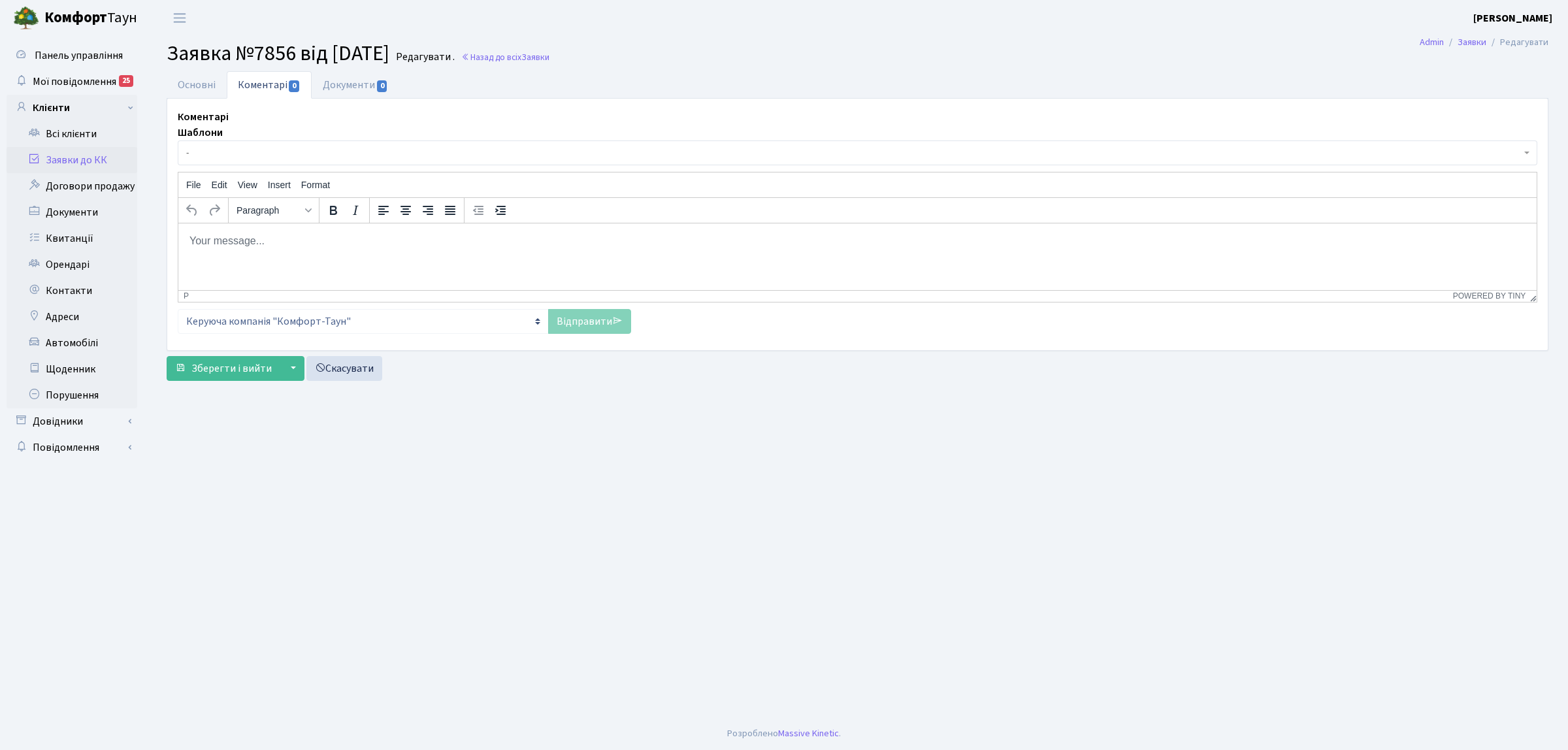
click at [265, 157] on span "-" at bounding box center [852, 152] width 1334 height 13
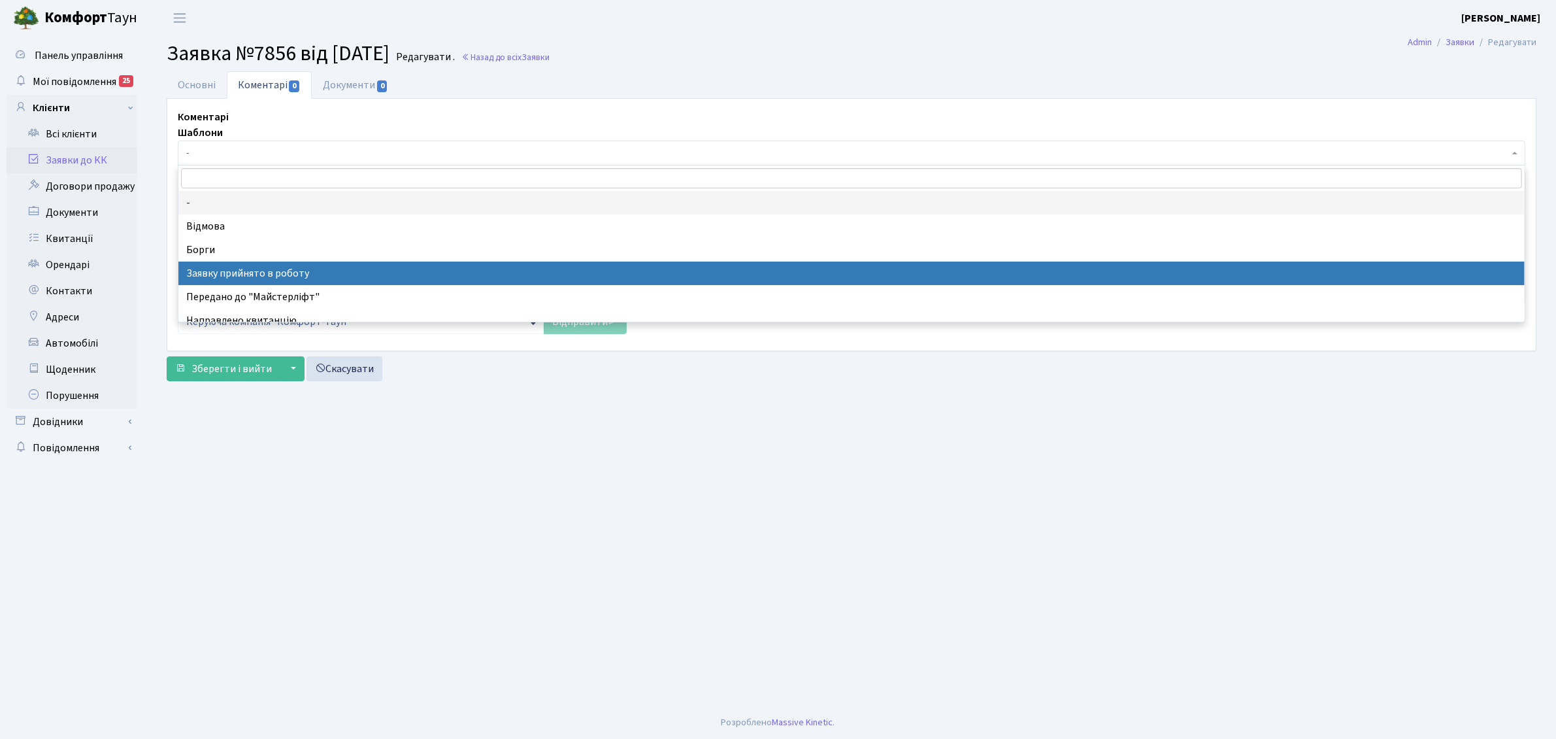
select select "7"
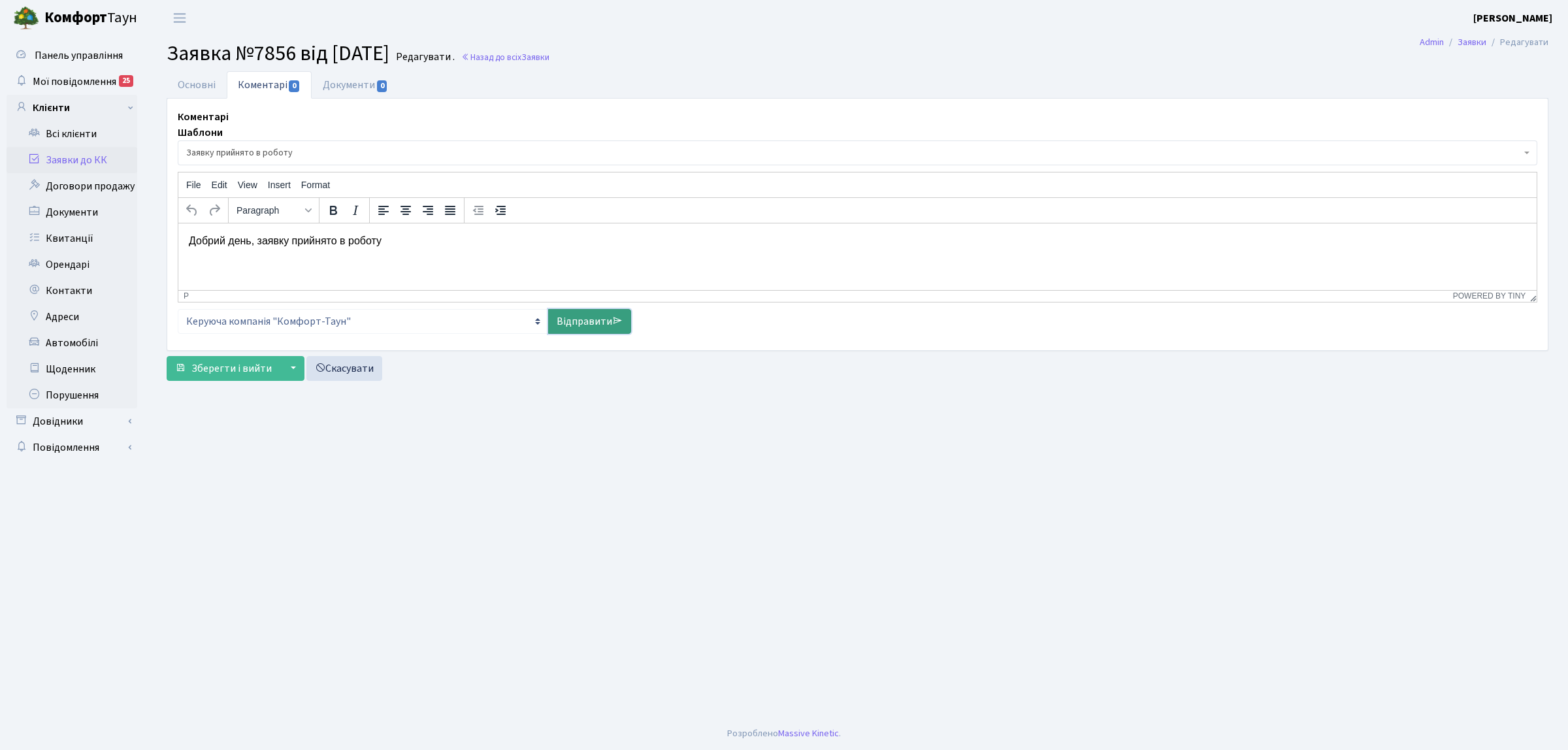
click at [589, 327] on link "Відправити" at bounding box center [589, 321] width 83 height 25
select select
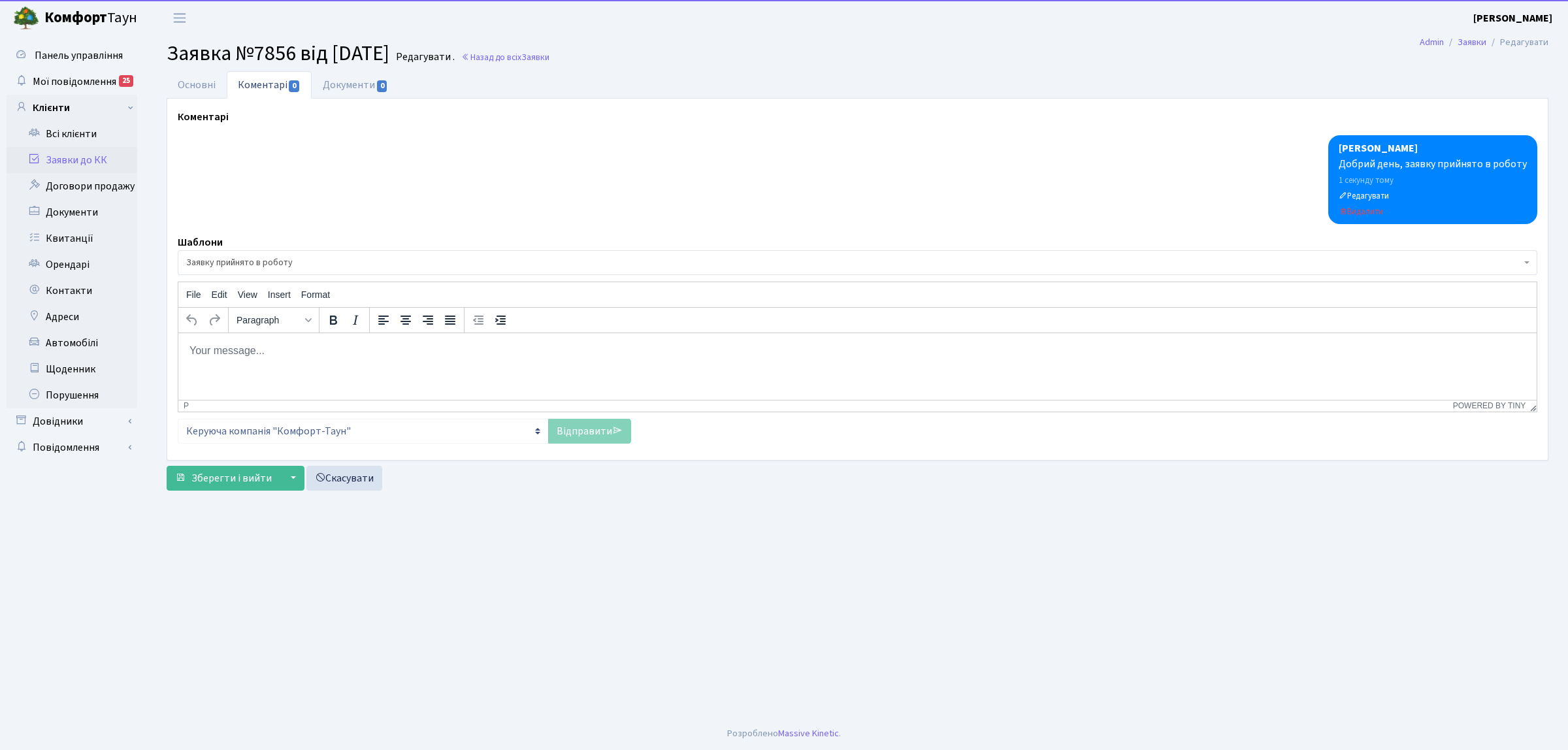
click at [381, 368] on html at bounding box center [856, 350] width 1358 height 35
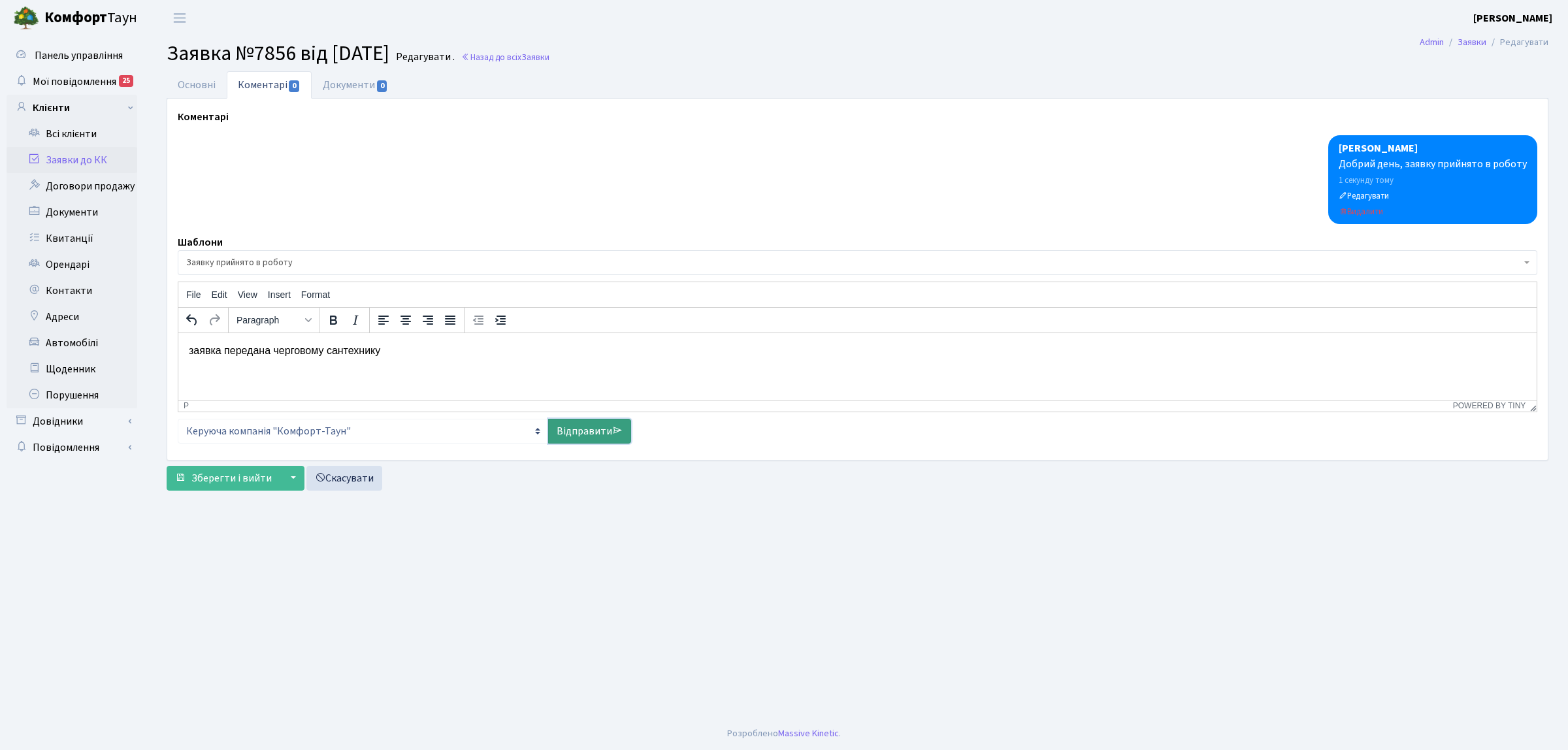
click at [625, 436] on link "Відправити" at bounding box center [589, 431] width 83 height 25
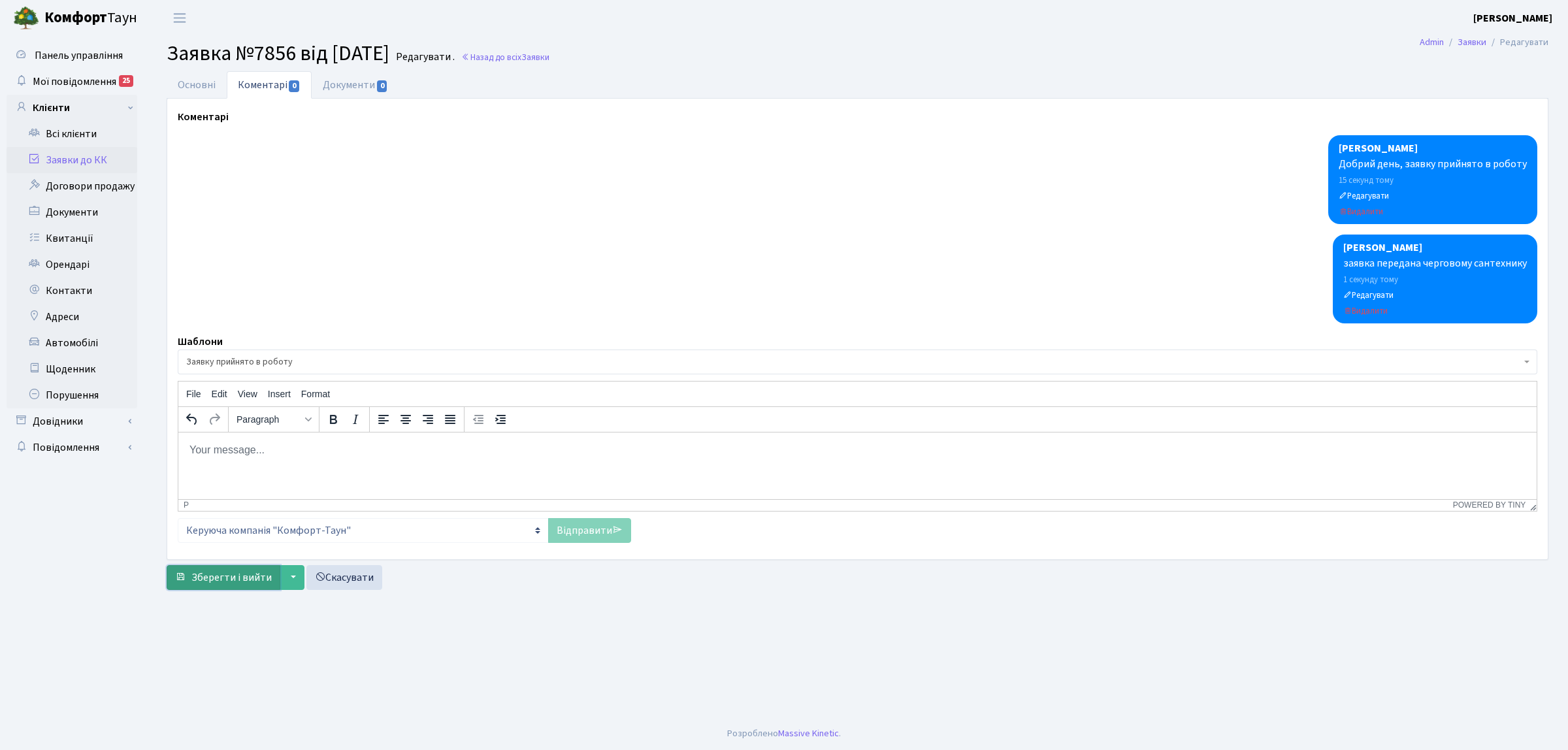
click at [248, 587] on button "Зберегти і вийти" at bounding box center [224, 577] width 114 height 25
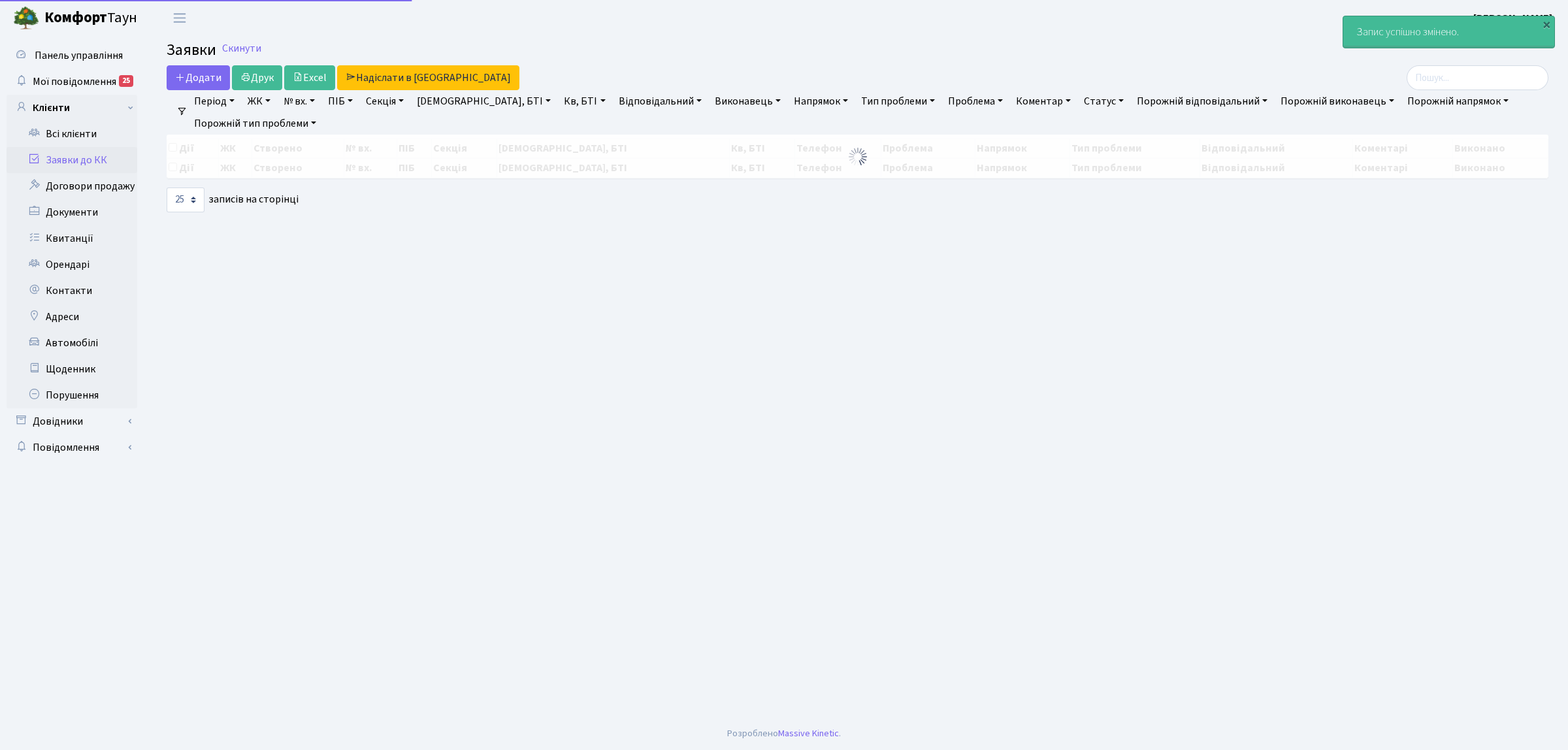
select select "25"
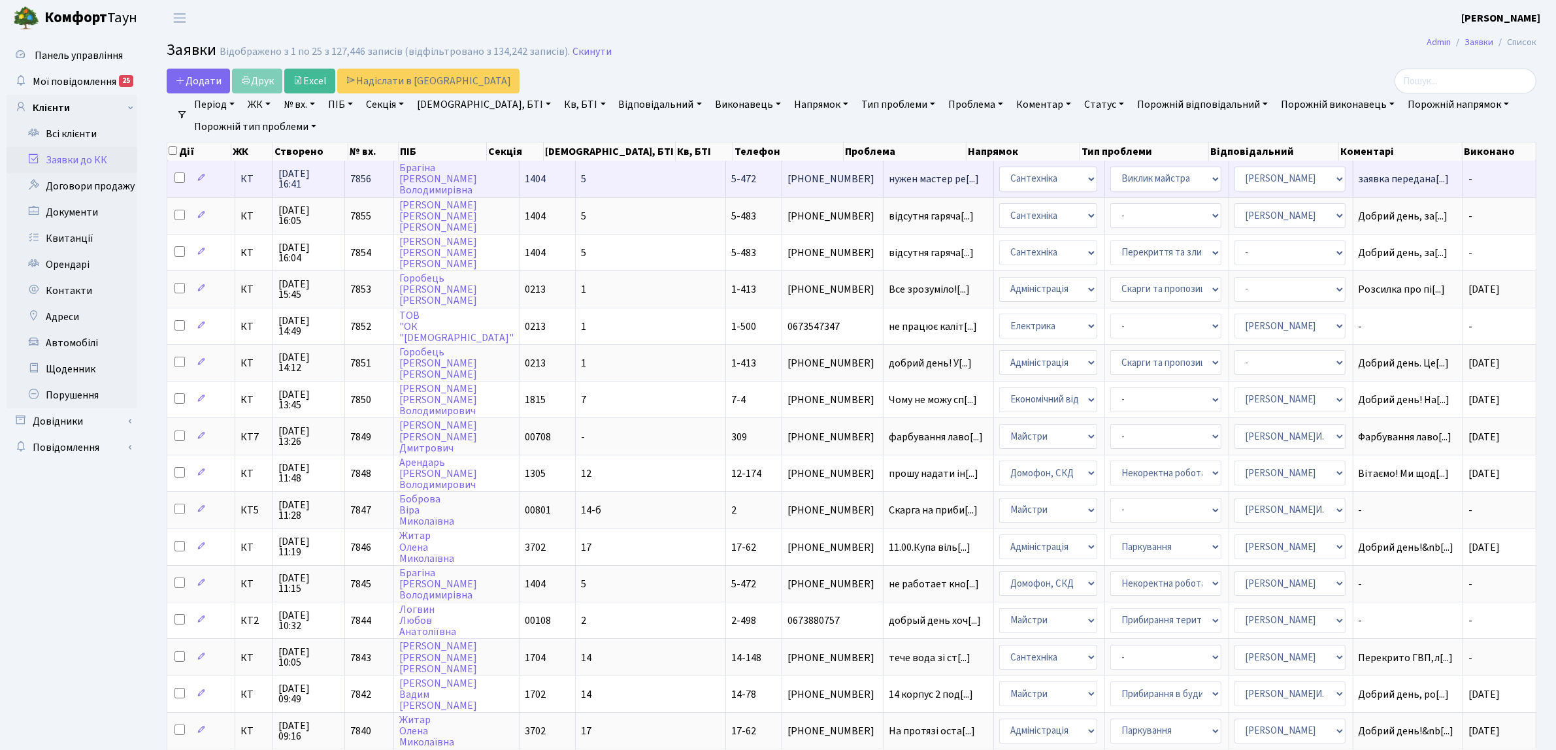
click at [731, 180] on span "5-472" at bounding box center [743, 179] width 25 height 14
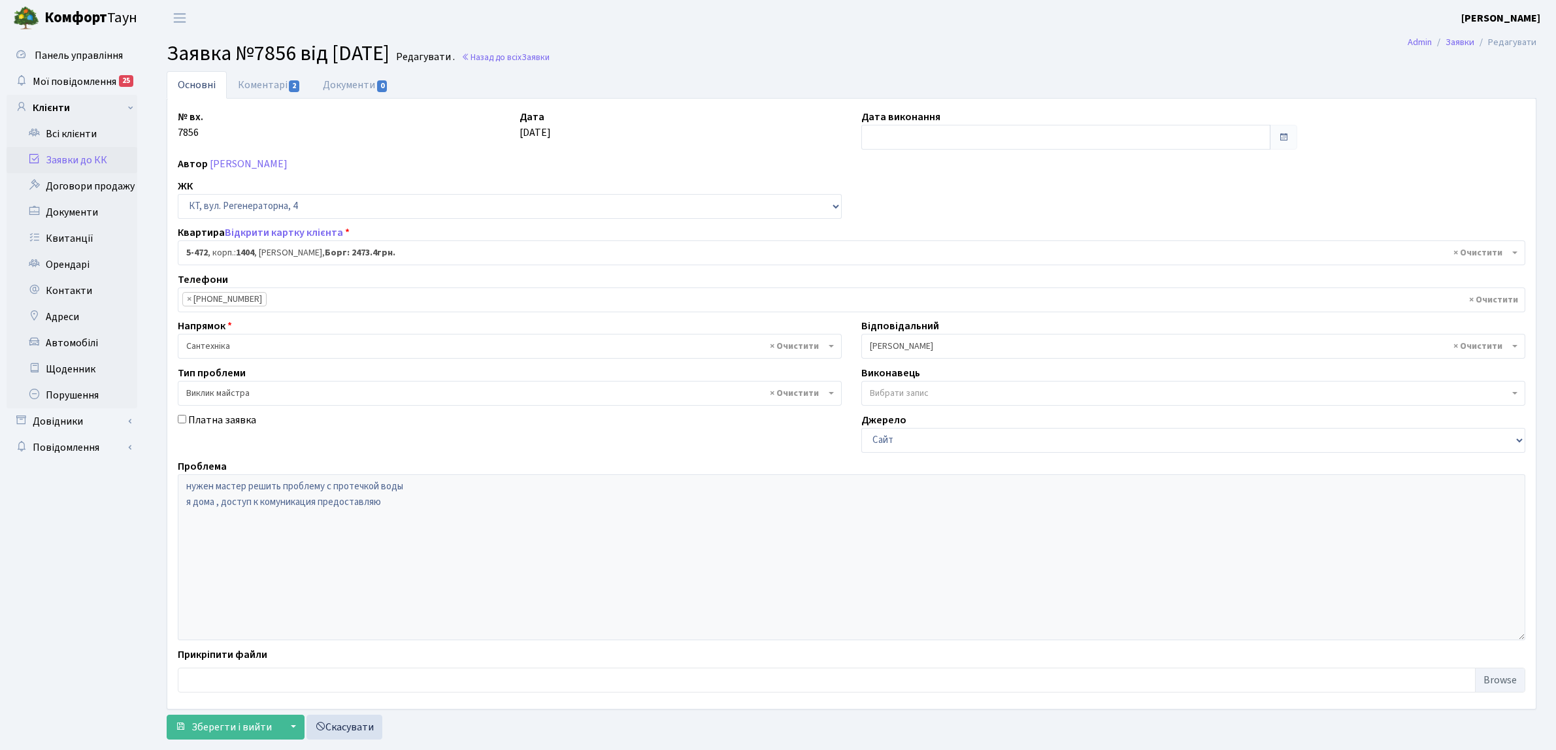
select select "2080"
select select "29"
click at [221, 304] on li "× [PHONE_NUMBER]" at bounding box center [224, 299] width 84 height 14
click at [93, 158] on link "Заявки до КК" at bounding box center [72, 160] width 131 height 26
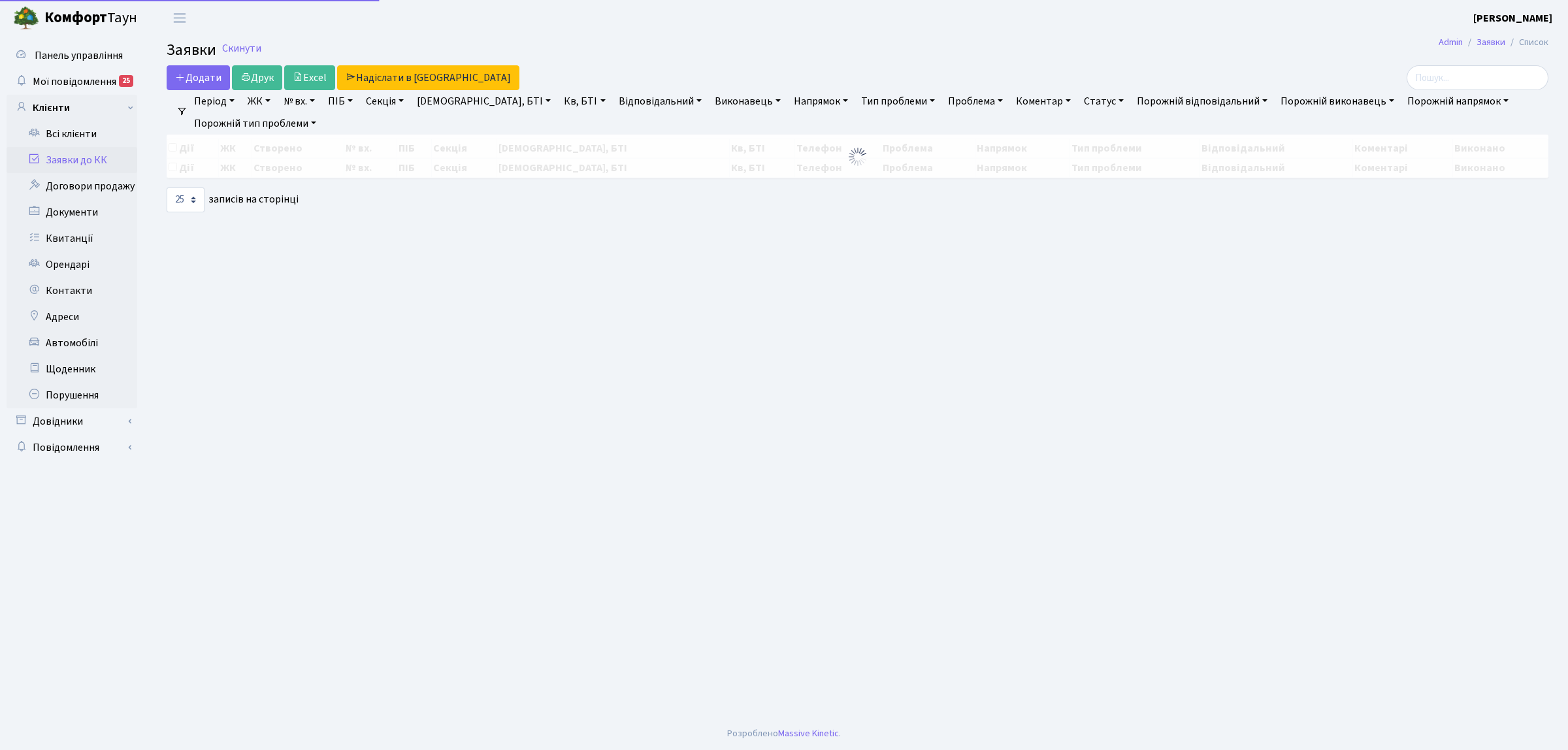
select select "25"
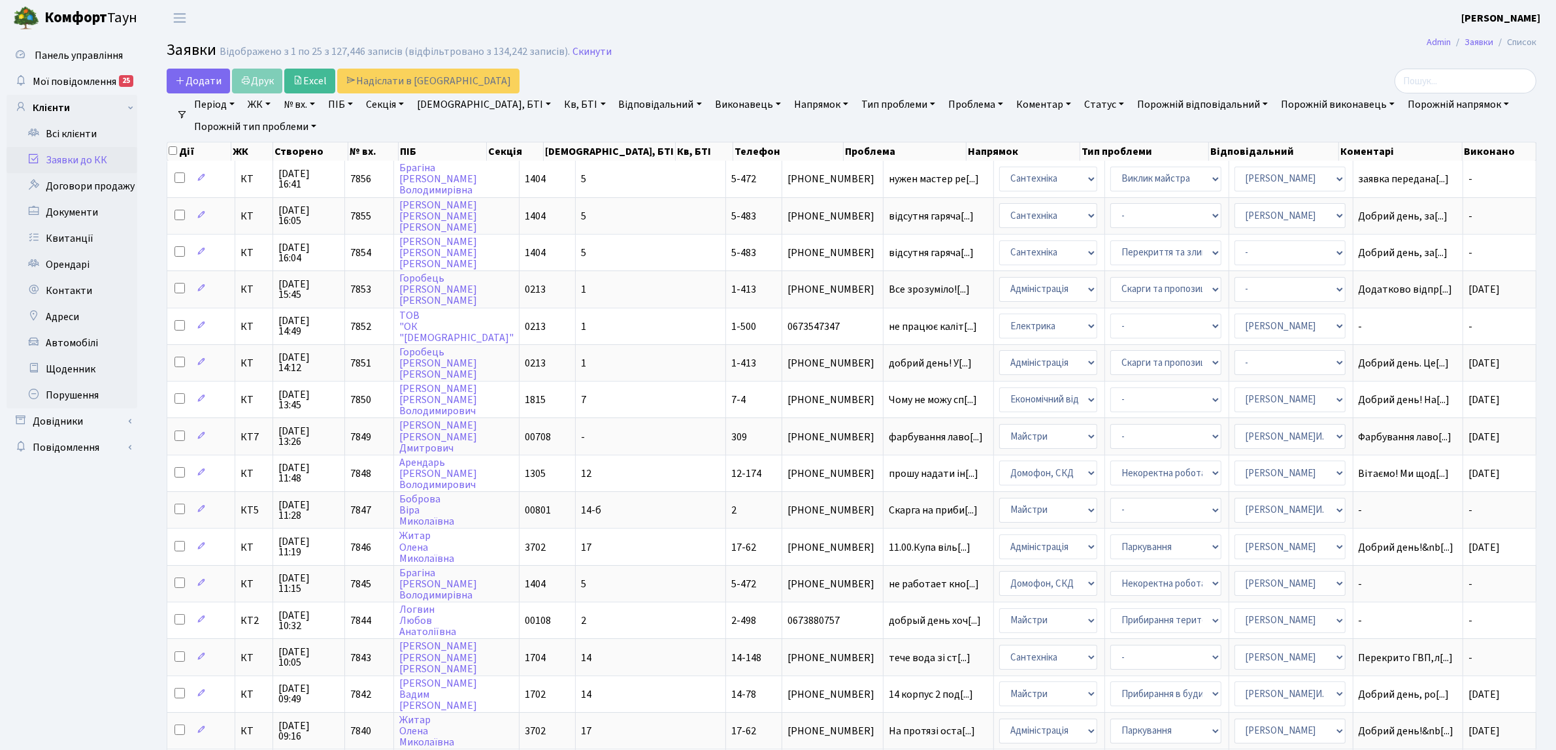
click at [65, 150] on link "Заявки до КК" at bounding box center [72, 160] width 131 height 26
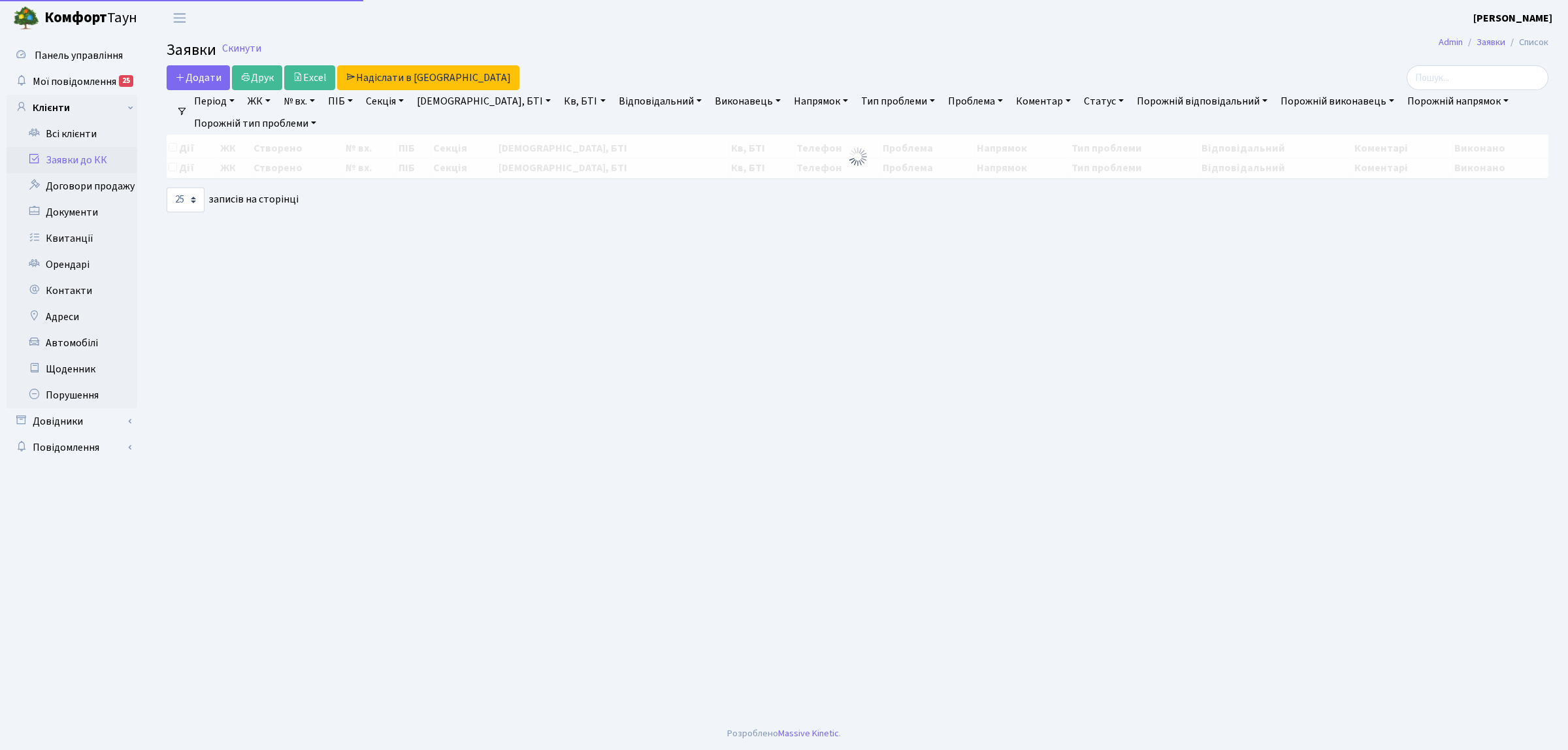
select select "25"
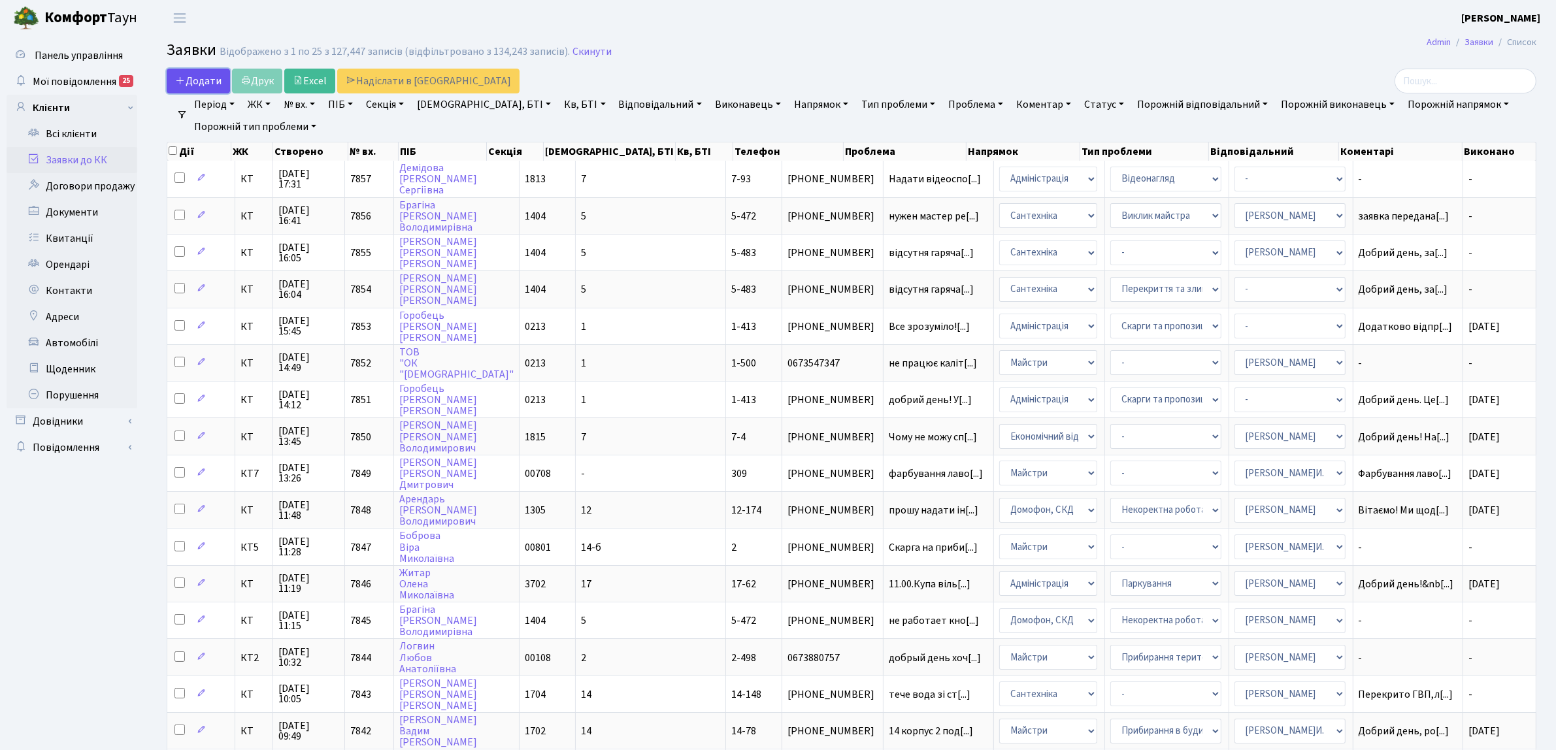
click at [207, 87] on span "Додати" at bounding box center [198, 81] width 46 height 14
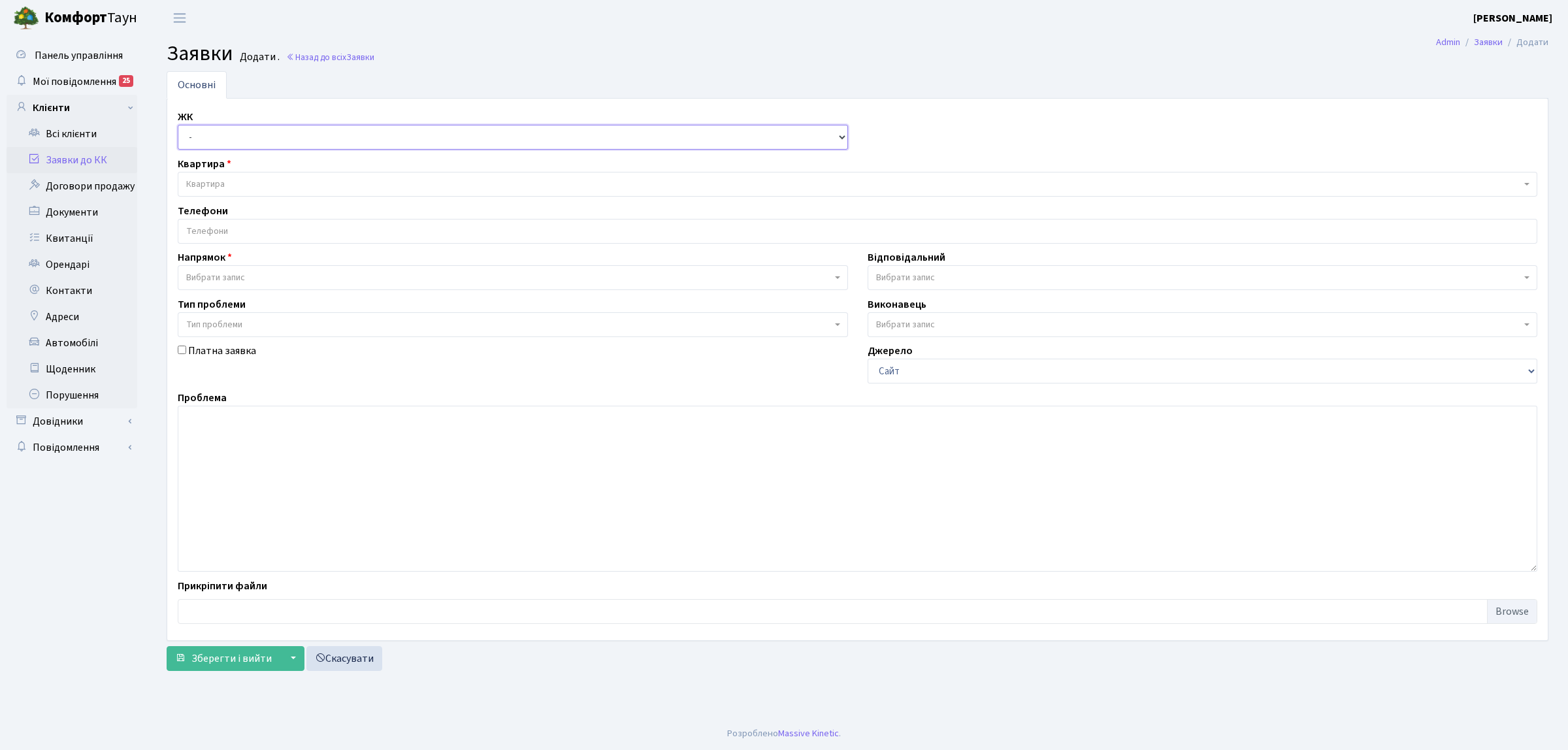
click at [192, 129] on select "- КТ, вул. Регенераторна, 4 КТ2, просп. [STREET_ADDRESS] [STREET_ADDRESS] [PERS…" at bounding box center [513, 137] width 671 height 25
select select "271"
click at [178, 126] on select "- КТ, вул. Регенераторна, 4 КТ2, просп. [STREET_ADDRESS] [STREET_ADDRESS] [PERS…" at bounding box center [513, 137] width 671 height 25
select select
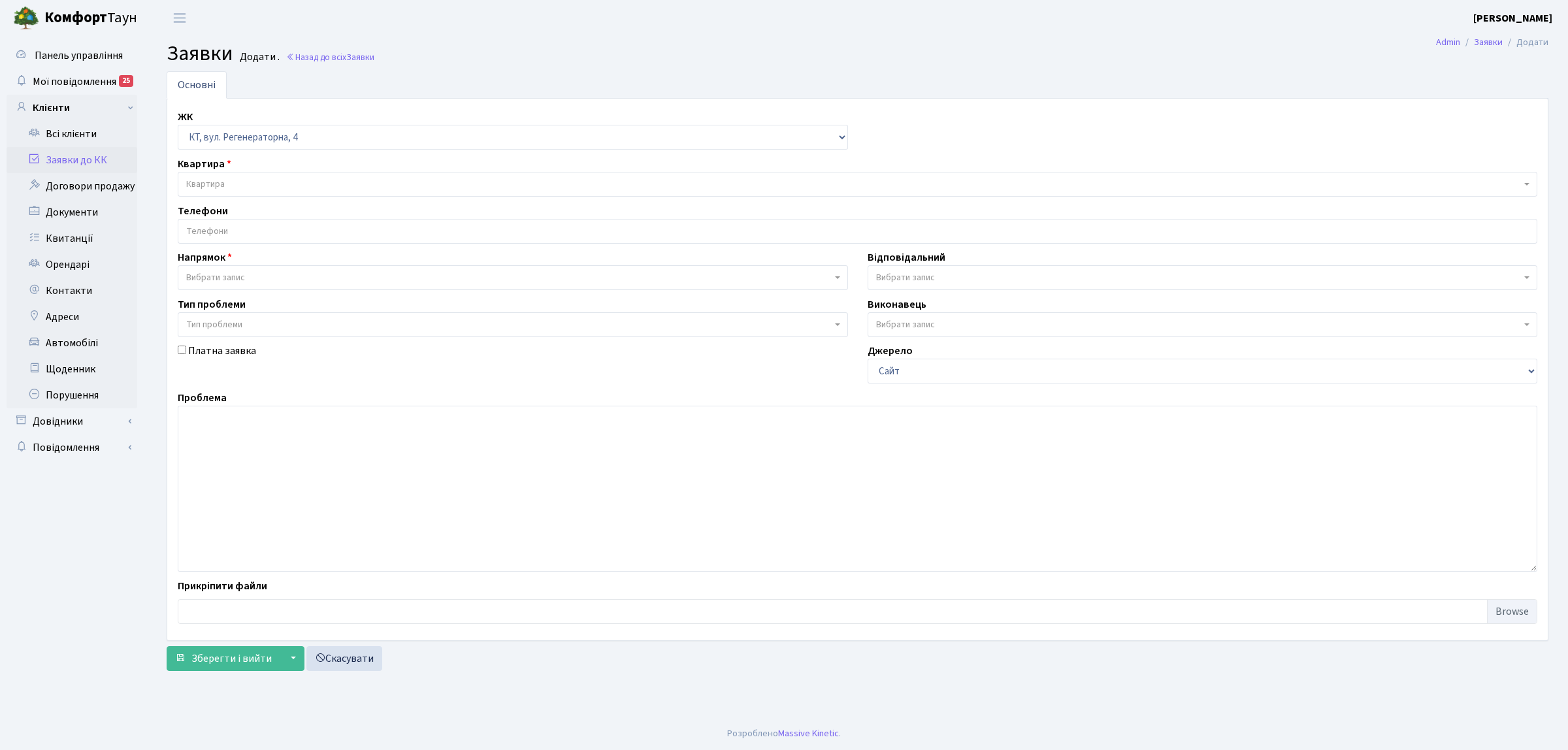
click at [207, 181] on span "Квартира" at bounding box center [205, 184] width 39 height 13
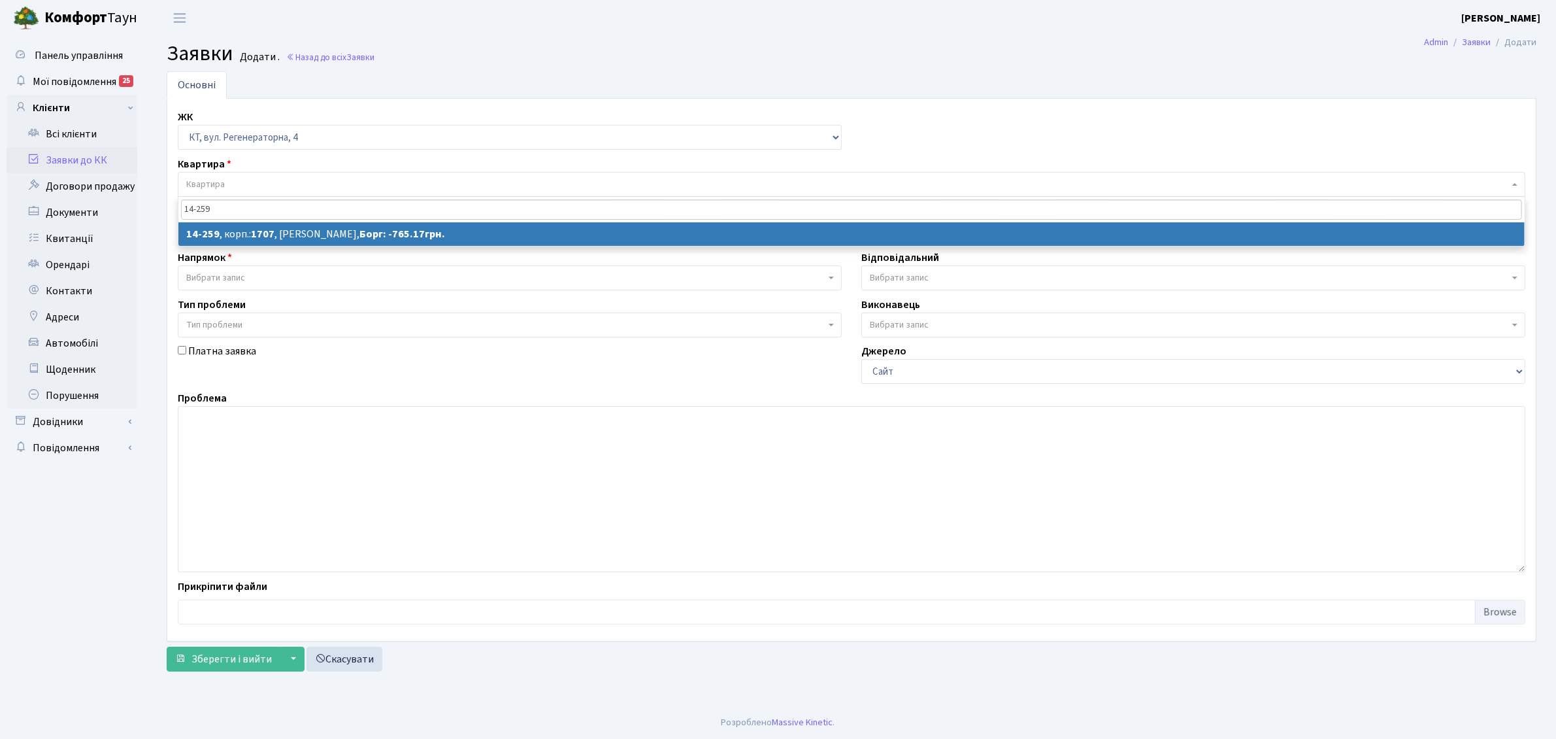
type input "14-259"
select select
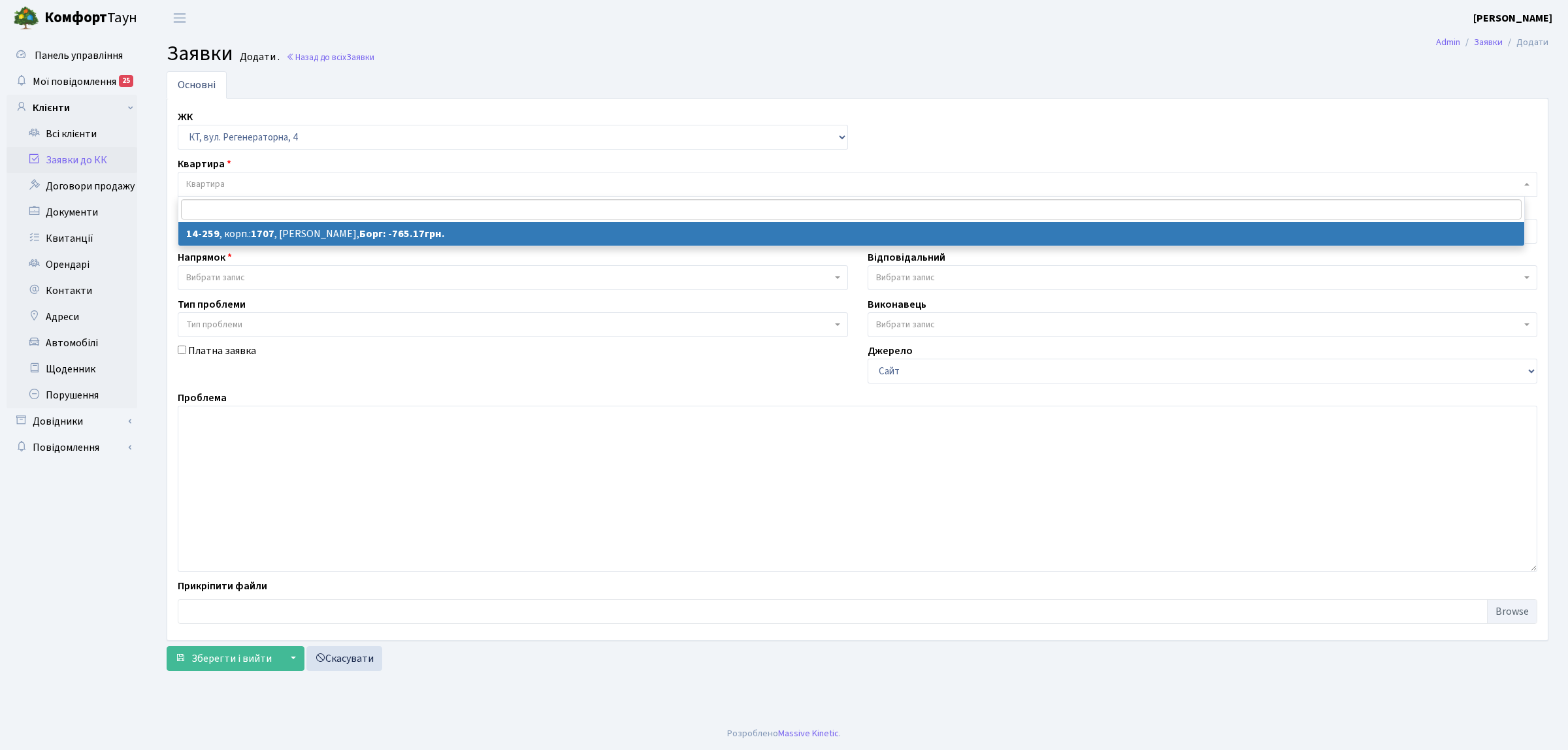
select select "7636"
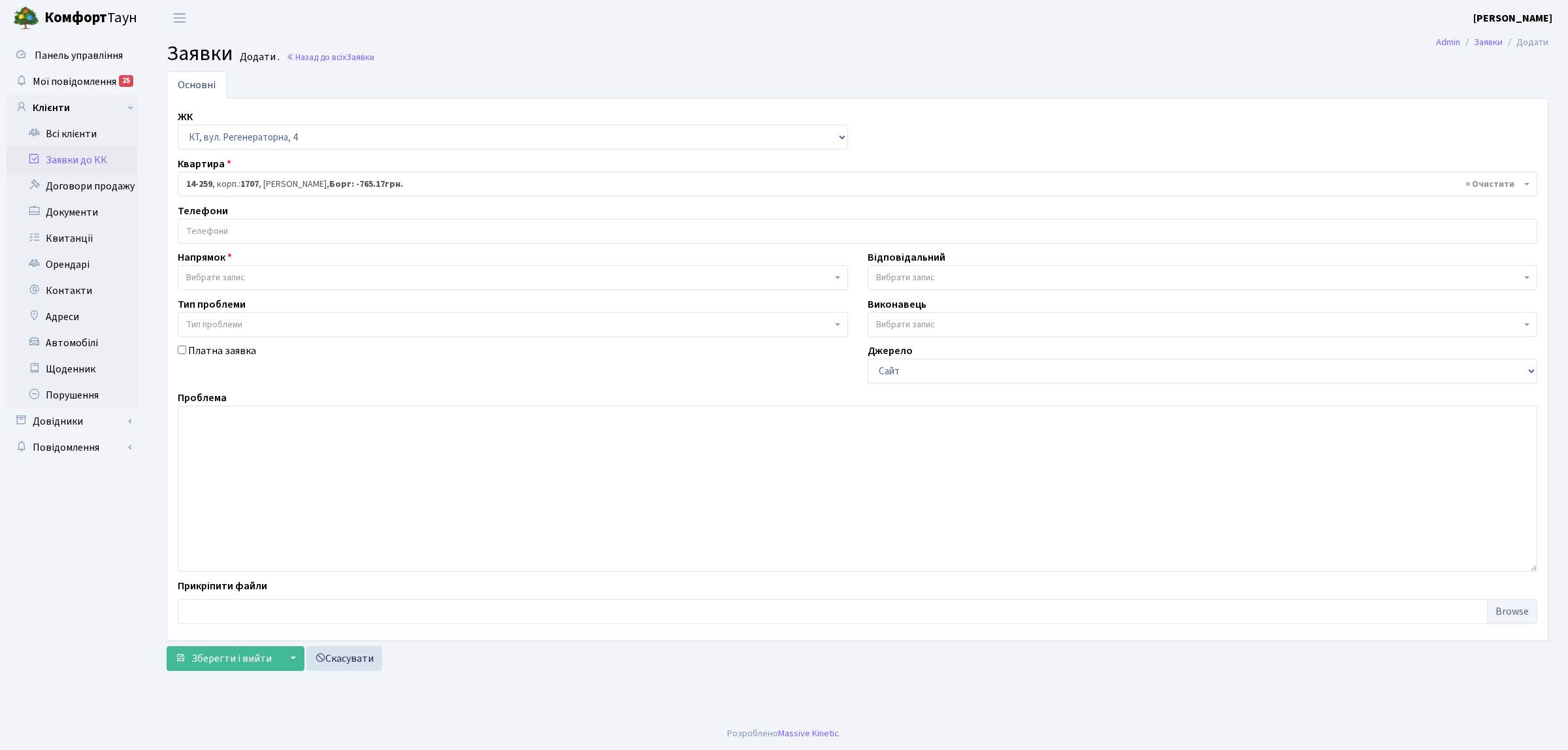
click at [253, 229] on input "search" at bounding box center [856, 232] width 1358 height 24
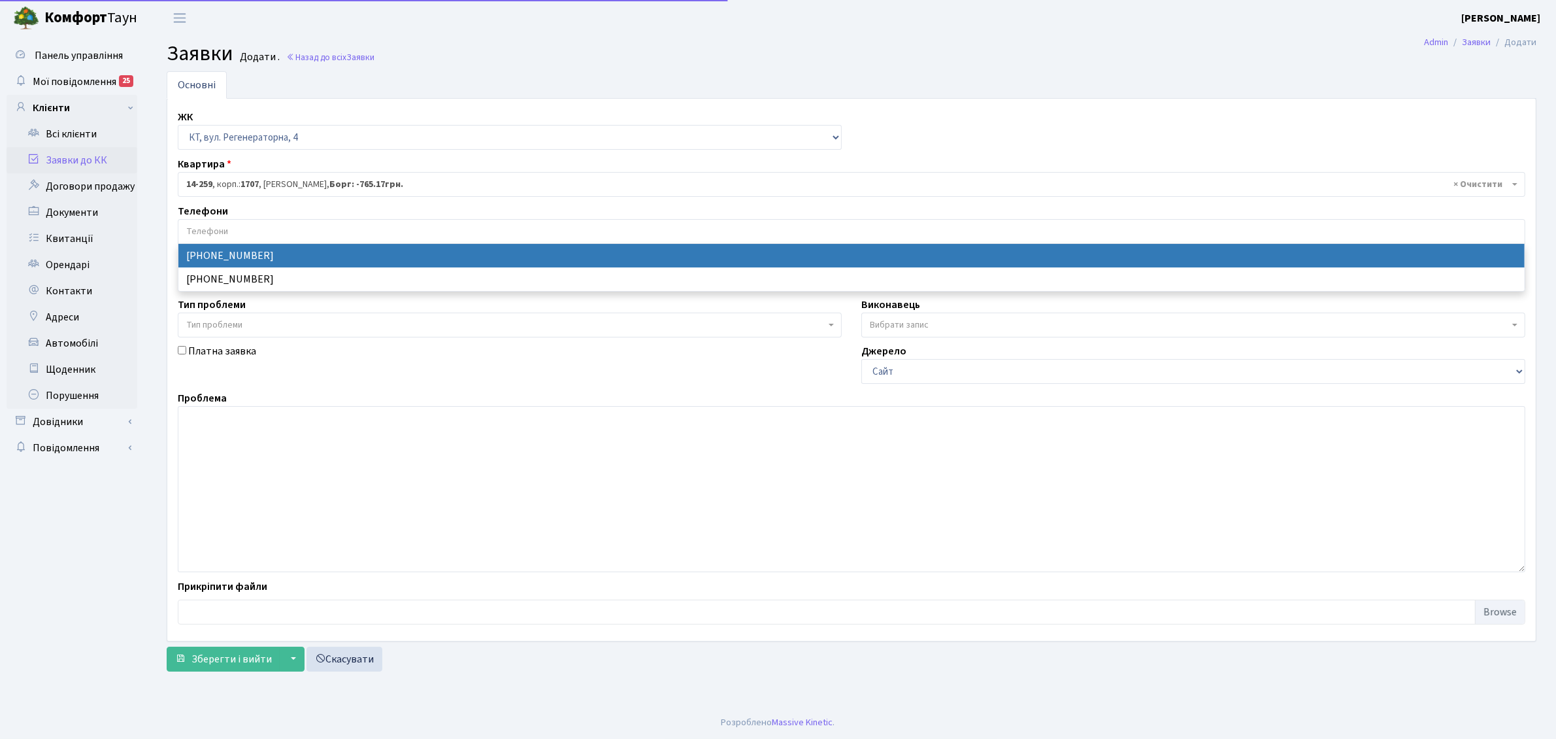
select select "27112"
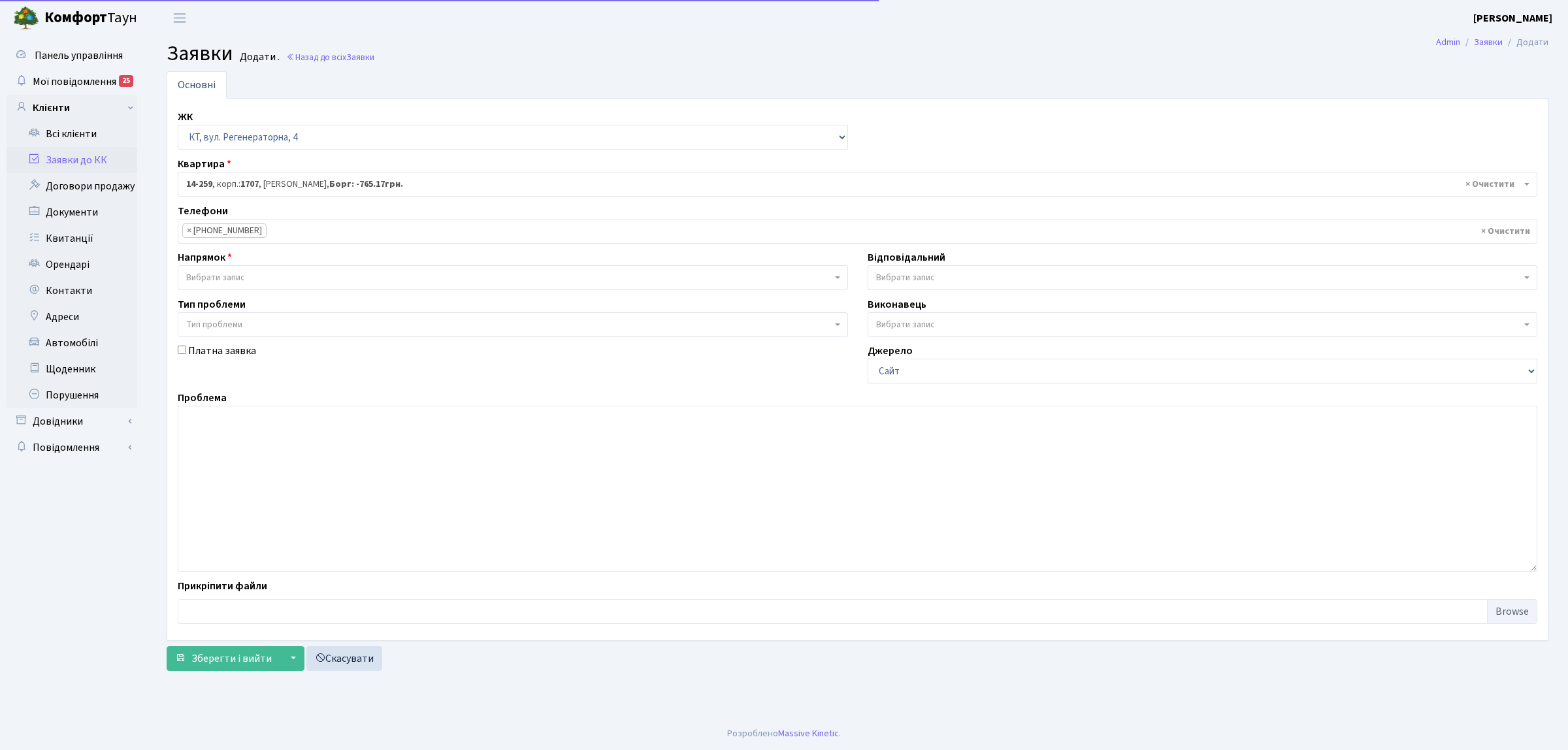
click at [244, 275] on span "Вибрати запис" at bounding box center [215, 277] width 59 height 13
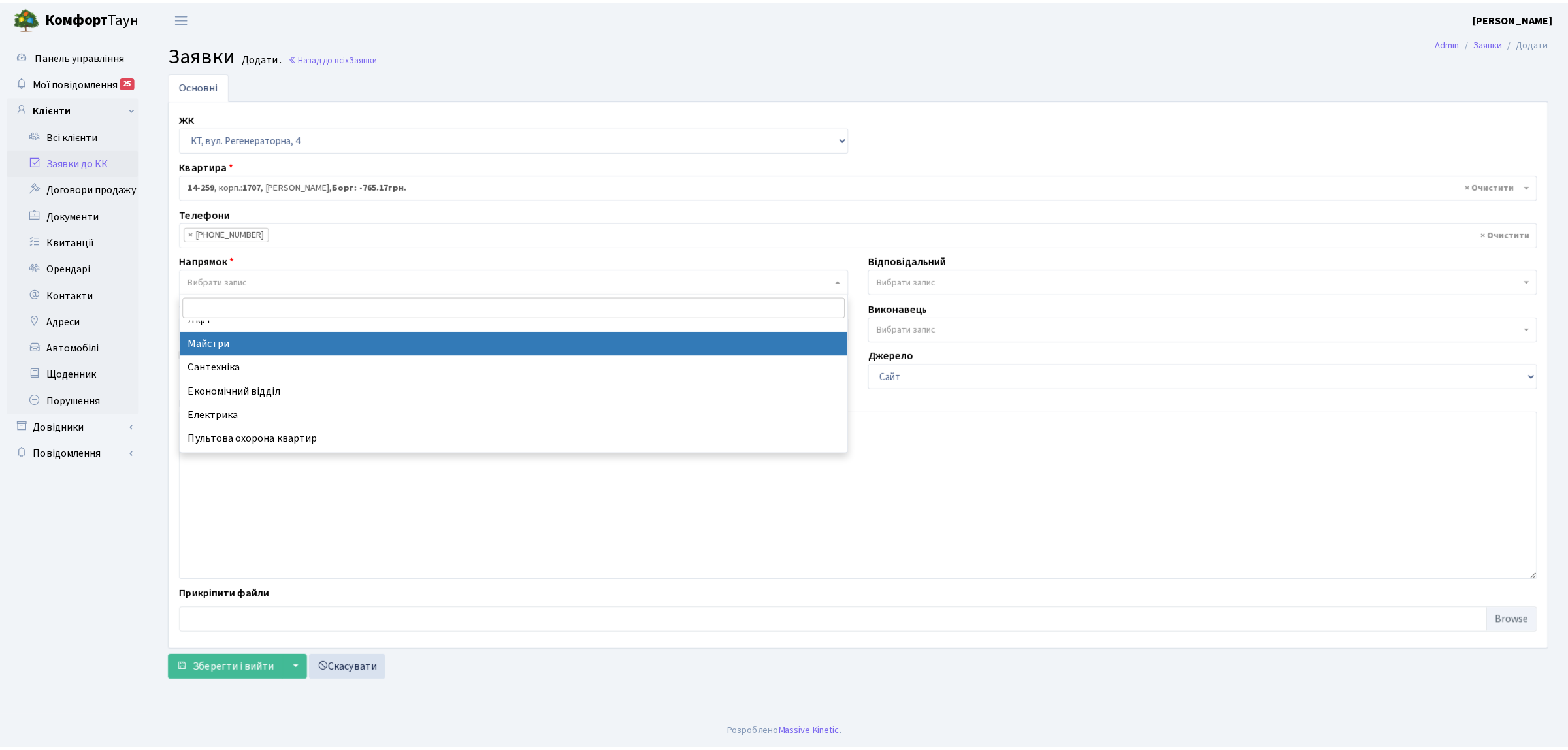
scroll to position [82, 0]
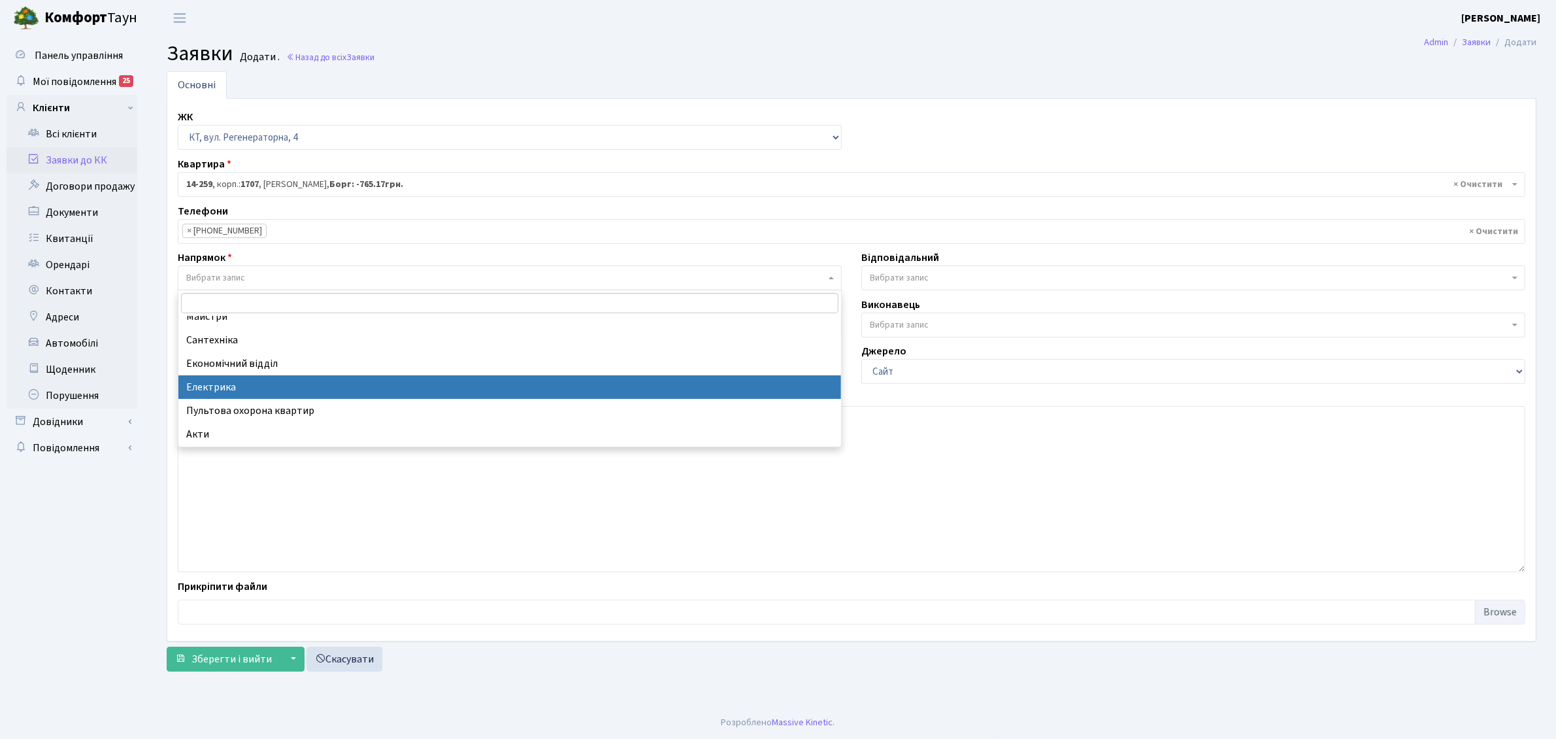
select select "3"
select select
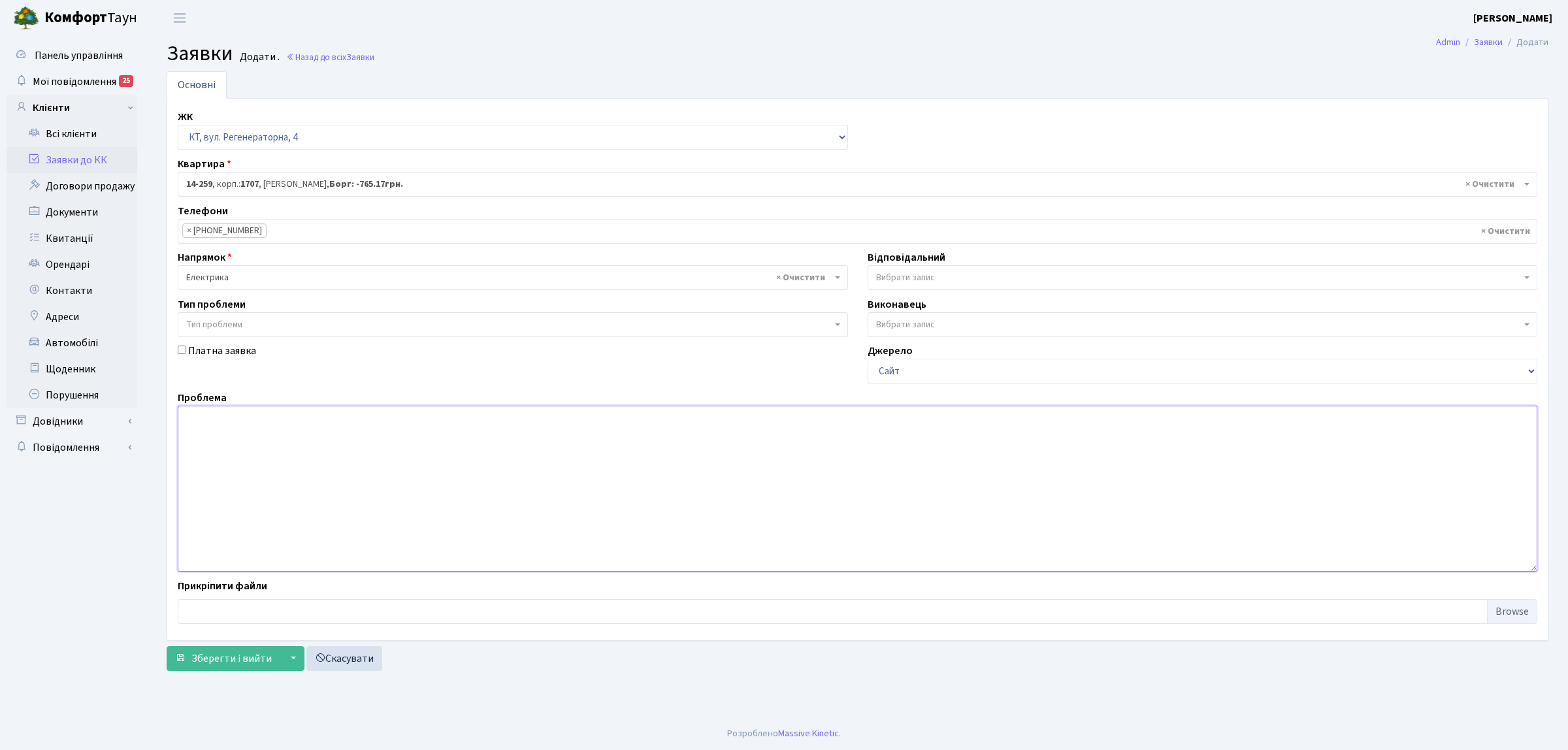
click at [278, 464] on textarea at bounding box center [857, 489] width 1359 height 166
type textarea "п.7 7 поверх замінити лампи на поверсі біля квартир"
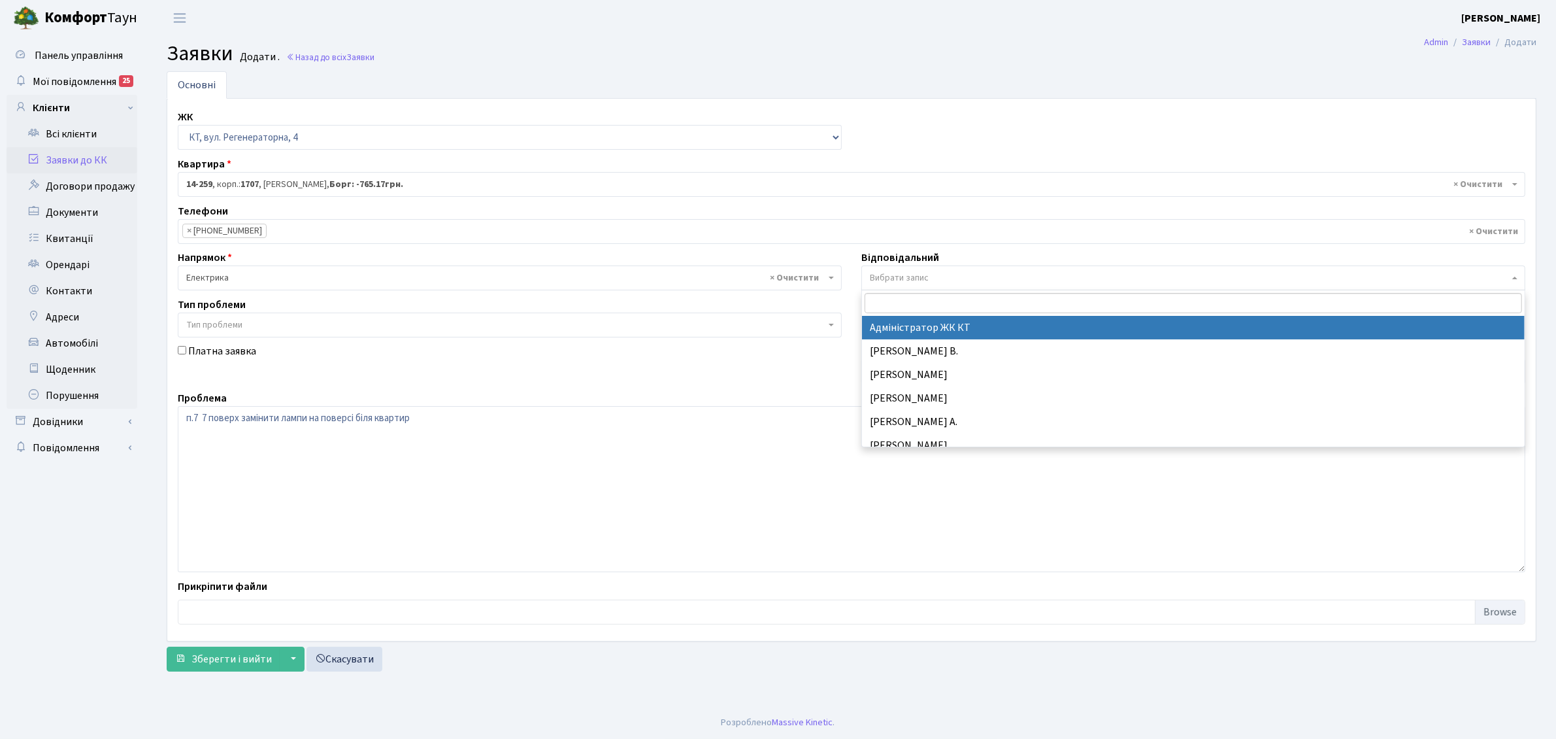
click at [922, 281] on span "Вибрати запис" at bounding box center [899, 277] width 59 height 13
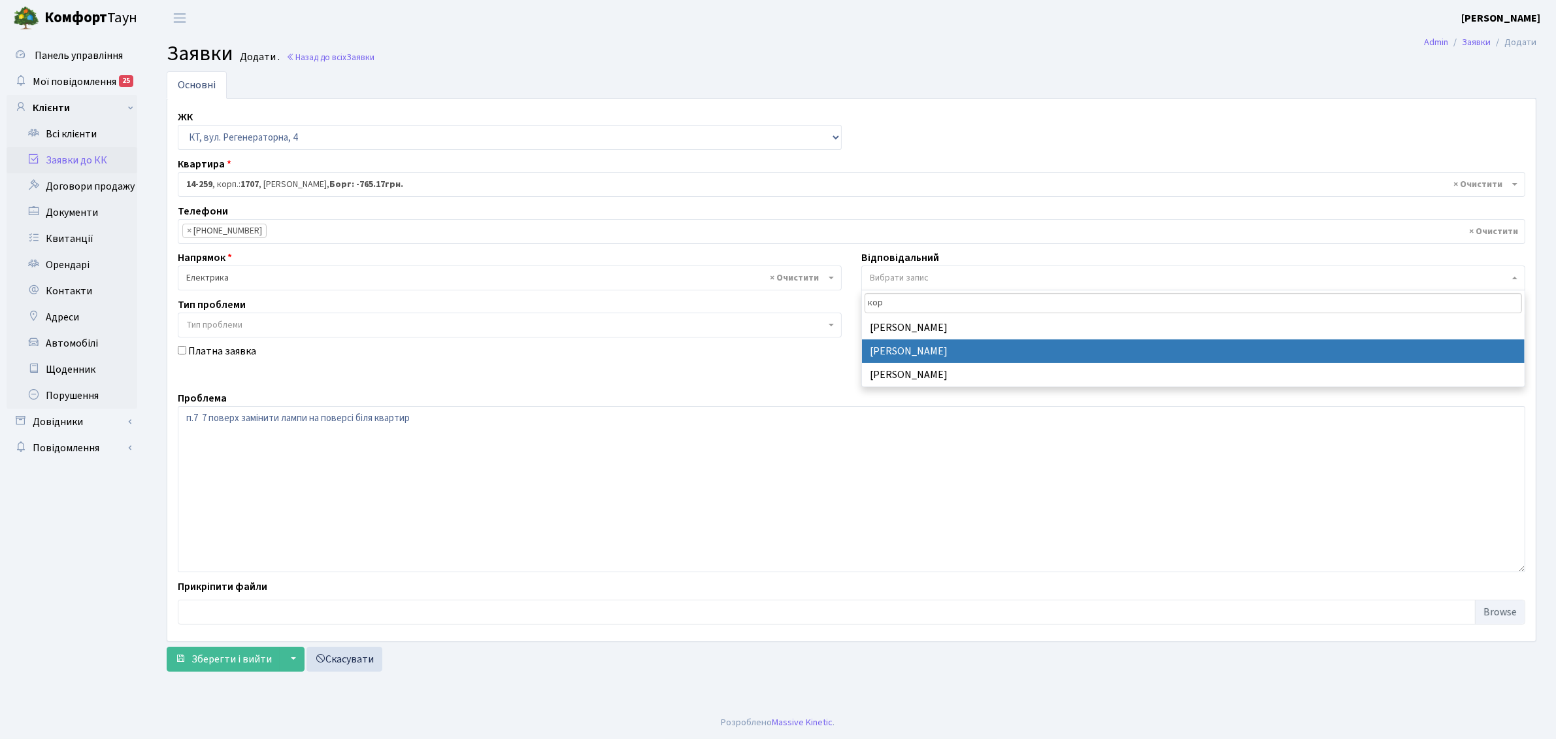
type input "кор"
select select "22"
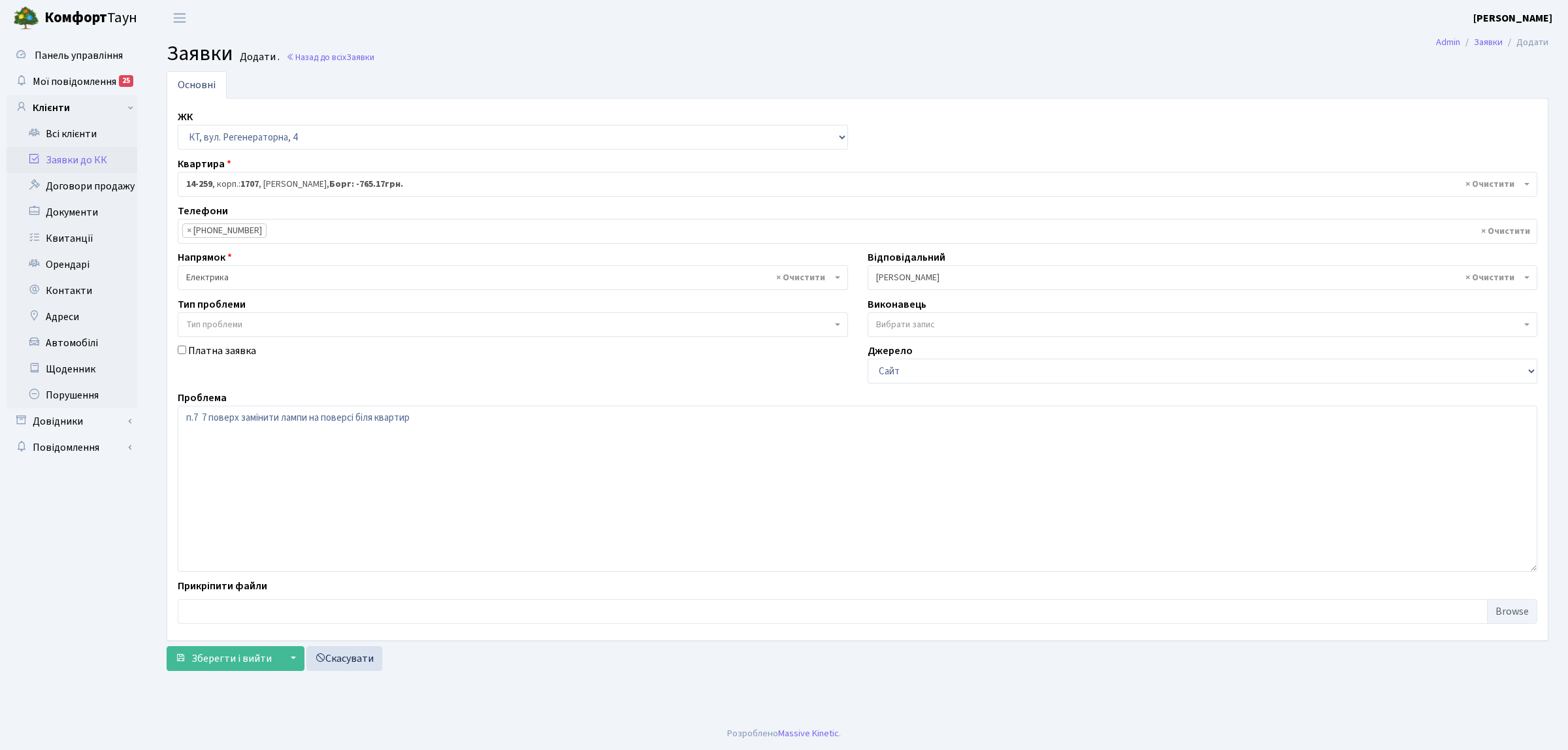
click at [244, 677] on div "Основні ЖК - КТ, вул. Регенераторна, 4 КТ2, просп. Соборності, 17 КТ3, вул. Бер…" at bounding box center [857, 374] width 1401 height 606
click at [233, 658] on span "Зберегти і вийти" at bounding box center [232, 659] width 80 height 14
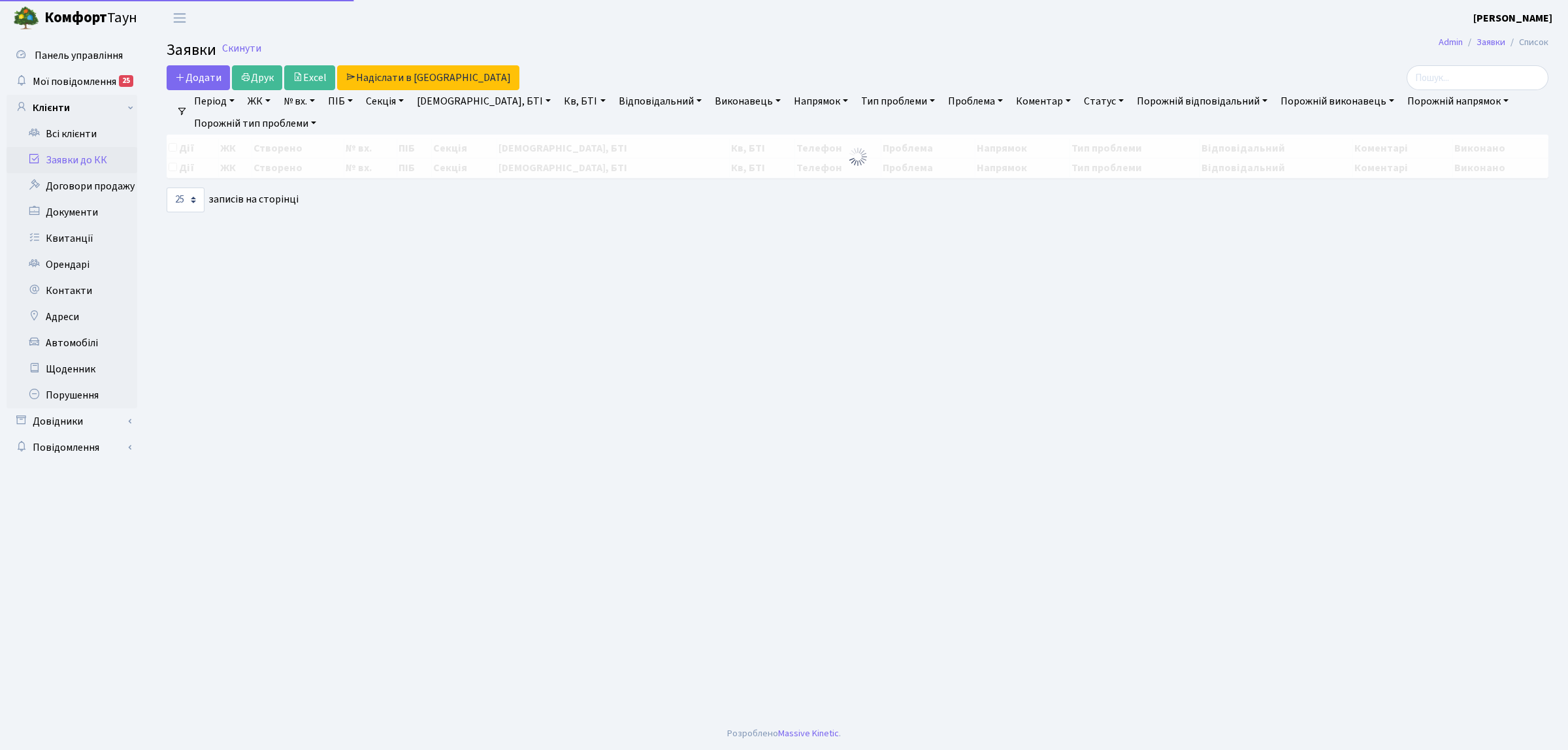
select select "25"
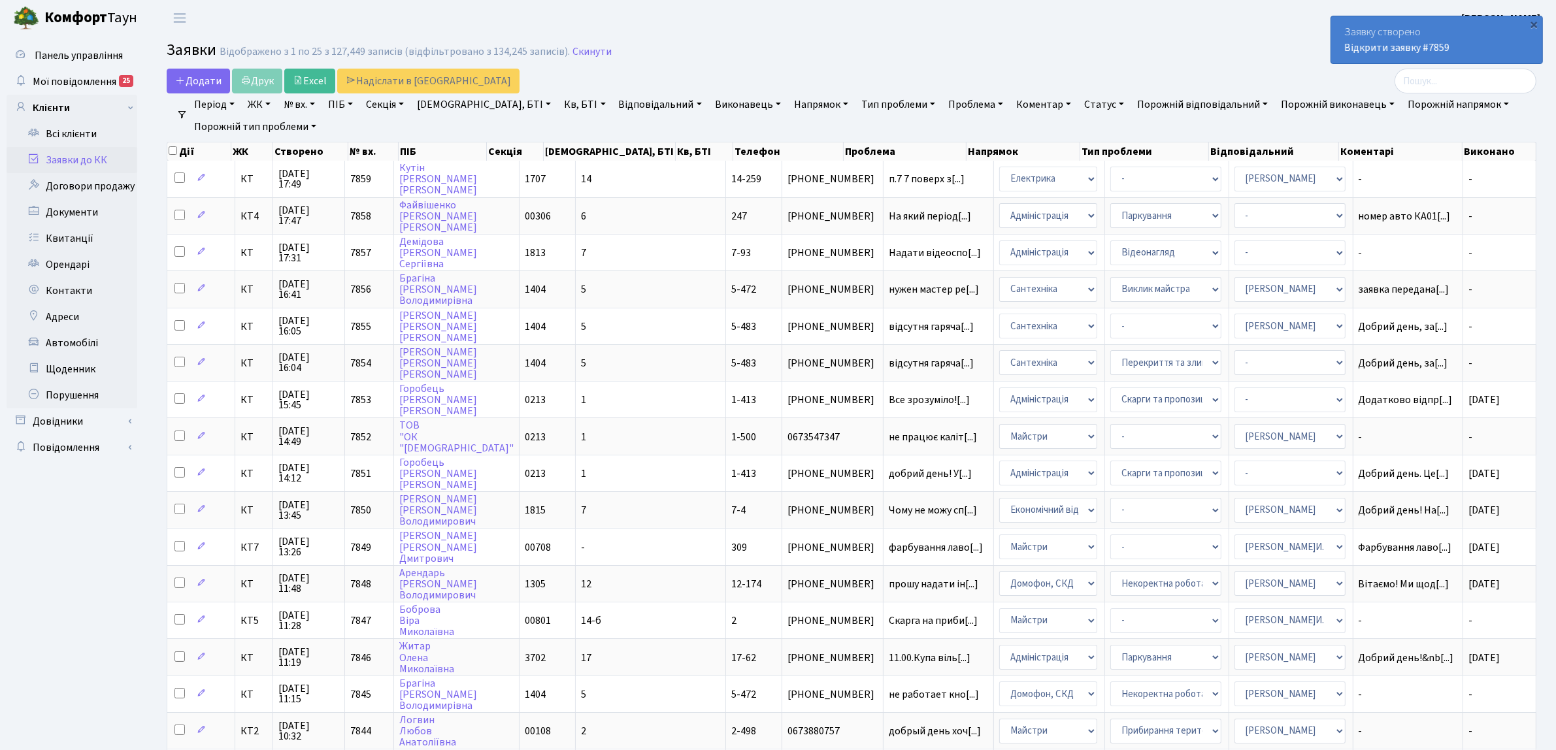
click at [69, 159] on link "Заявки до КК" at bounding box center [72, 160] width 131 height 26
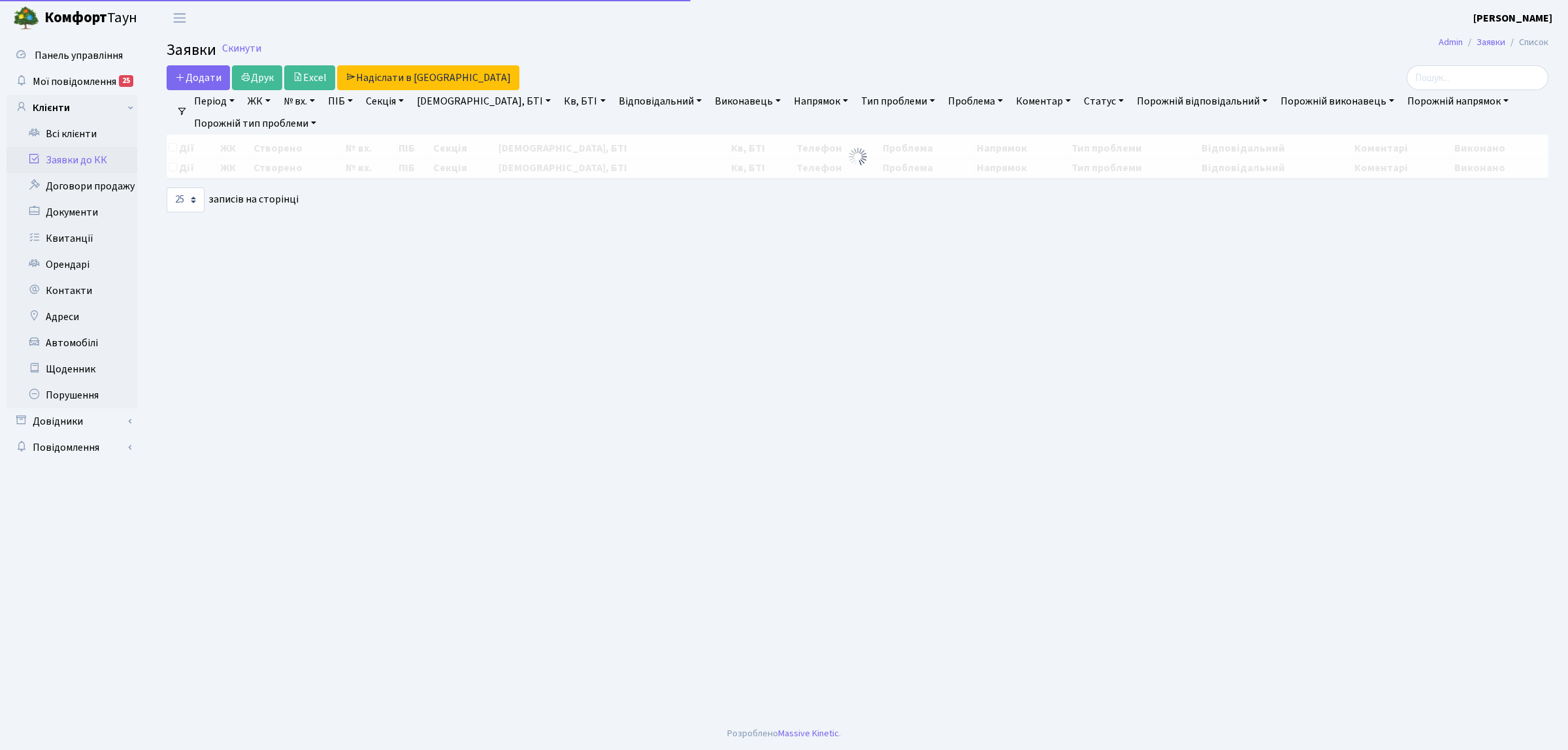
select select "25"
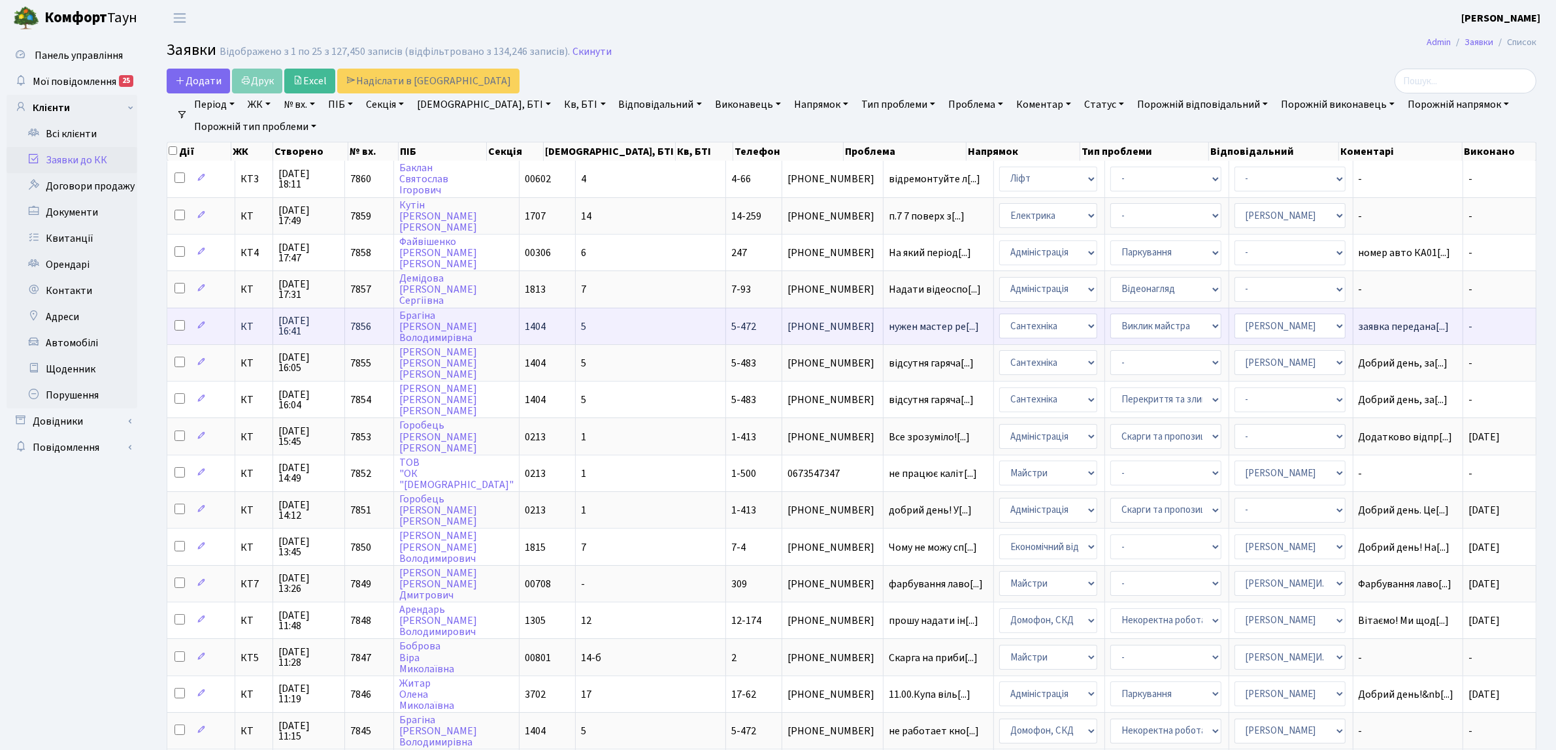
click at [245, 324] on span "КТ" at bounding box center [254, 327] width 27 height 10
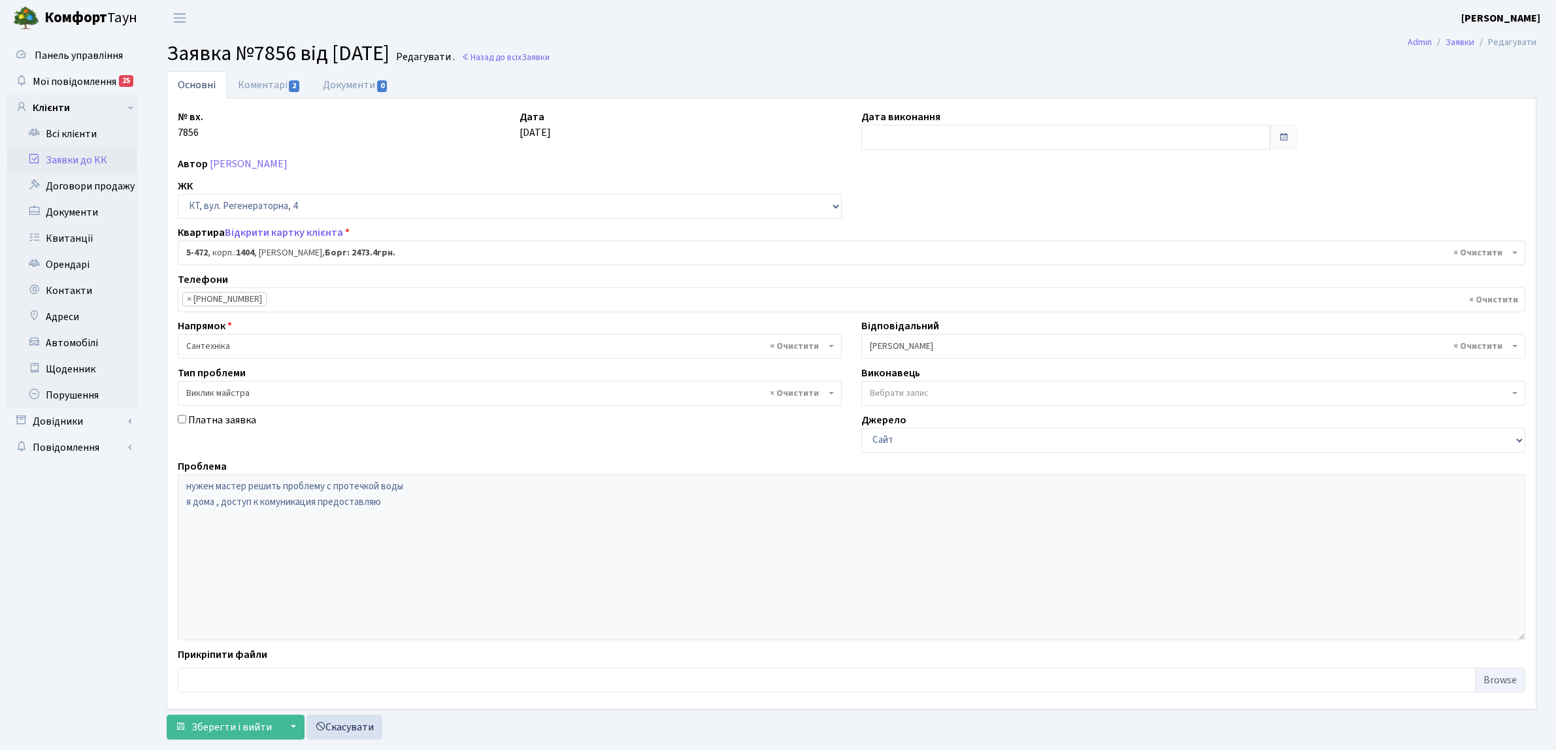
select select "2080"
select select "29"
click at [243, 303] on li "× +380937461097" at bounding box center [224, 299] width 84 height 14
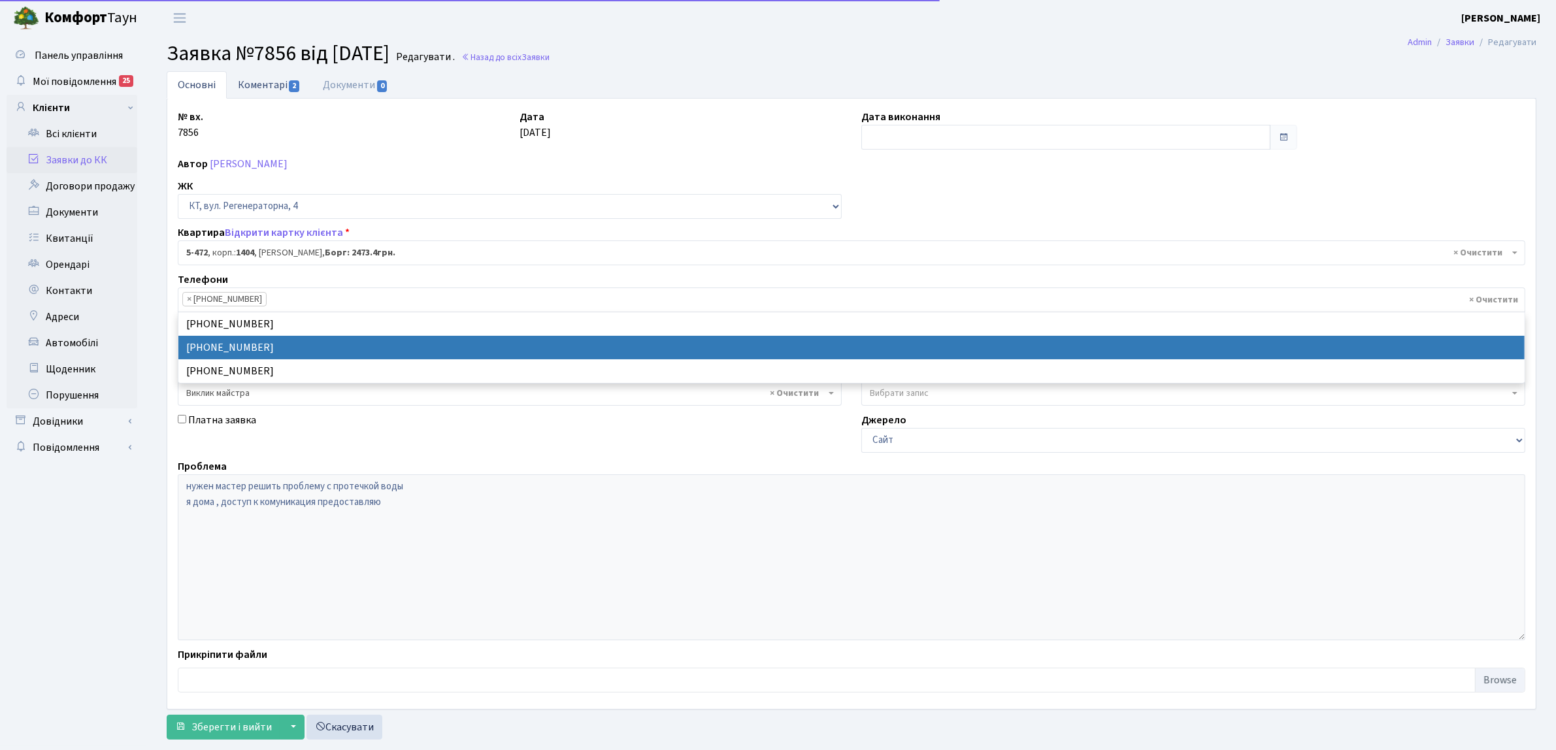
click at [265, 78] on link "Коментарі 2" at bounding box center [269, 84] width 85 height 27
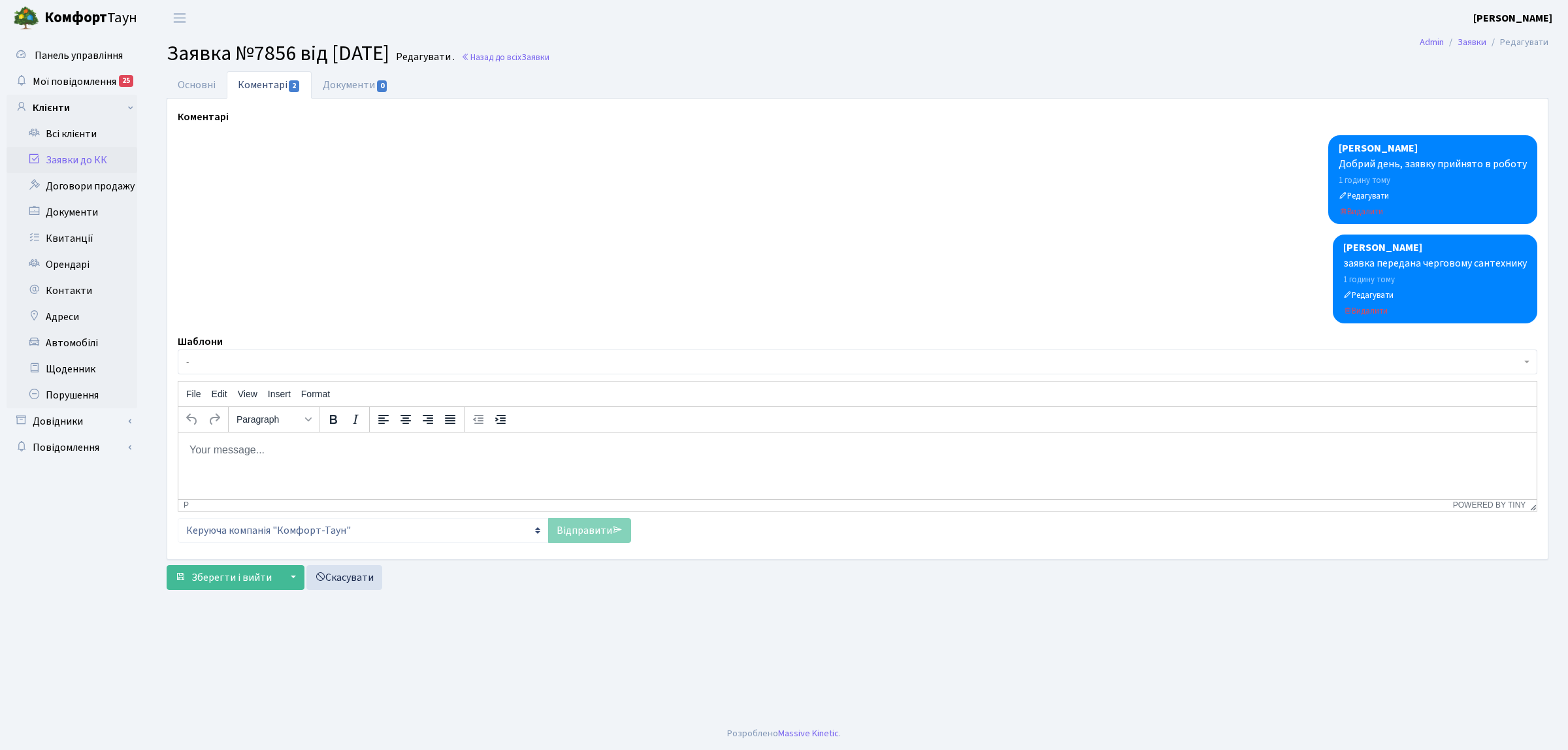
click at [307, 454] on p "Rich Text Area. Press ALT-0 for help." at bounding box center [857, 450] width 1337 height 14
drag, startPoint x: 329, startPoint y: 450, endPoint x: 382, endPoint y: 459, distance: 53.8
click at [329, 451] on p "Надайте кт вказаний номер не відповідає" at bounding box center [857, 450] width 1337 height 14
drag, startPoint x: 288, startPoint y: 452, endPoint x: 313, endPoint y: 451, distance: 25.0
click at [293, 452] on p "Надайте кт вказаний номер не відповідає" at bounding box center [857, 450] width 1337 height 14
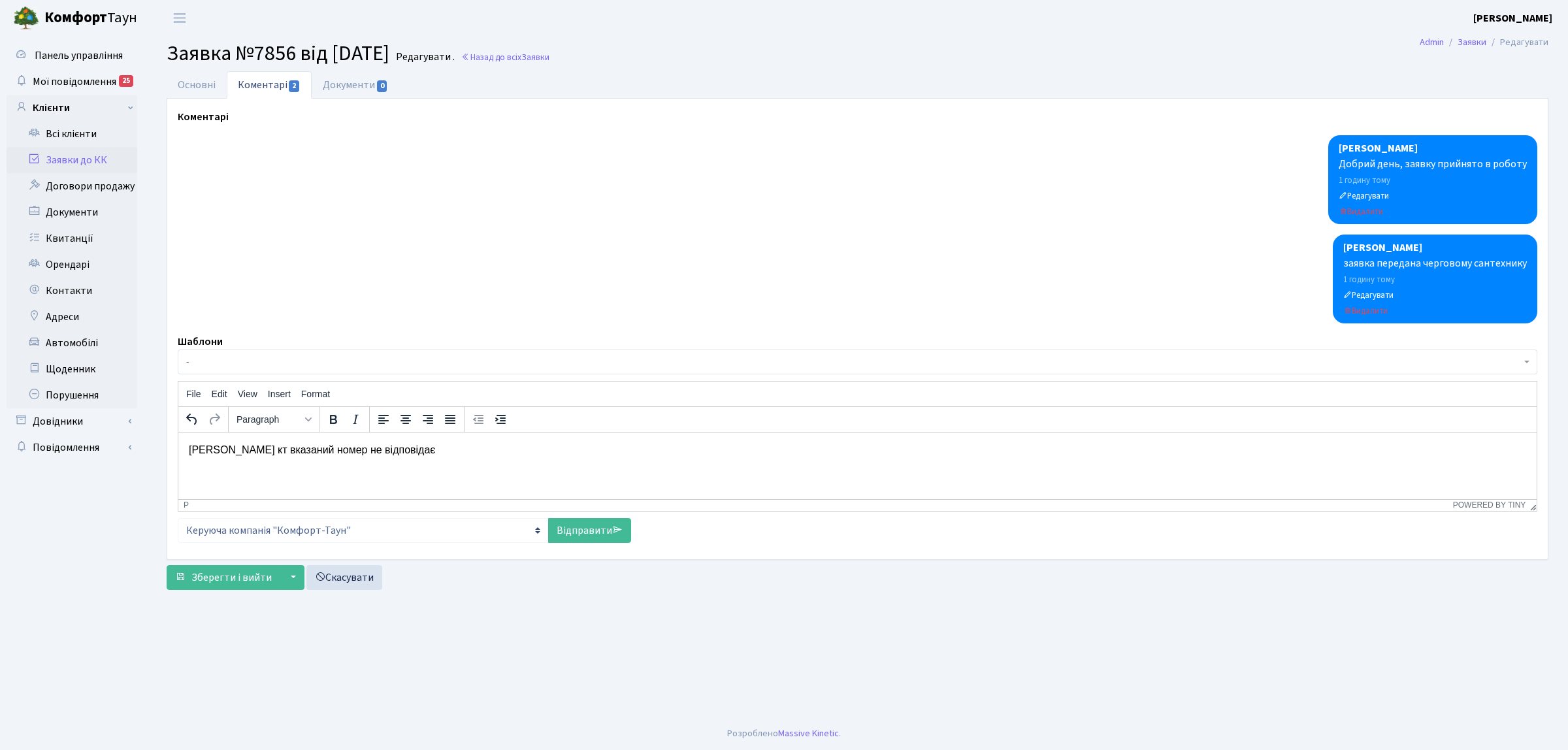
click at [316, 450] on p "Надайте кт вказаний номер не відповідає" at bounding box center [857, 450] width 1337 height 14
click at [324, 449] on p "Надайте кт вказаний номер не відповідає" at bounding box center [857, 450] width 1337 height 14
click at [582, 534] on link "Відправити" at bounding box center [589, 530] width 83 height 25
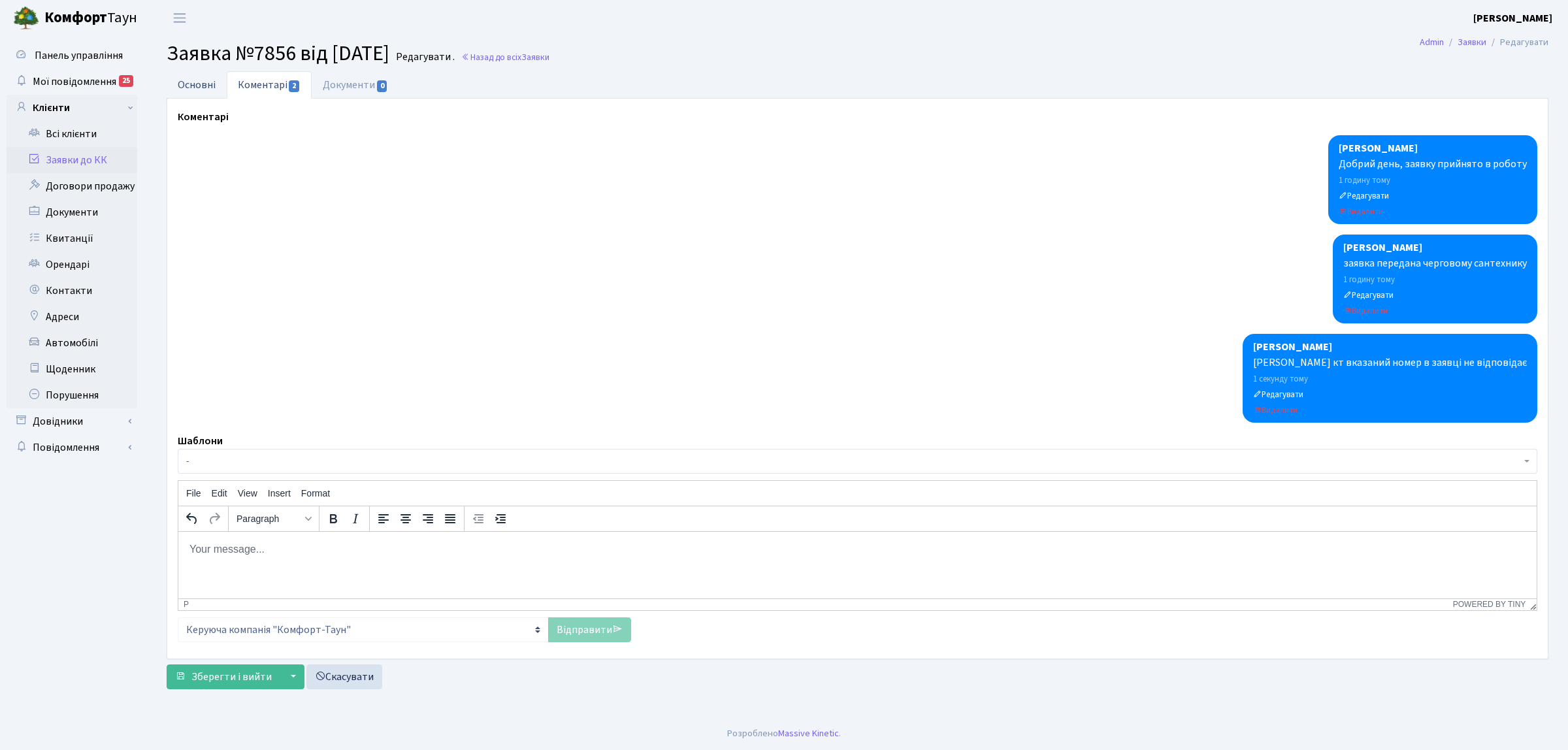
click at [209, 89] on link "Основні" at bounding box center [197, 84] width 60 height 27
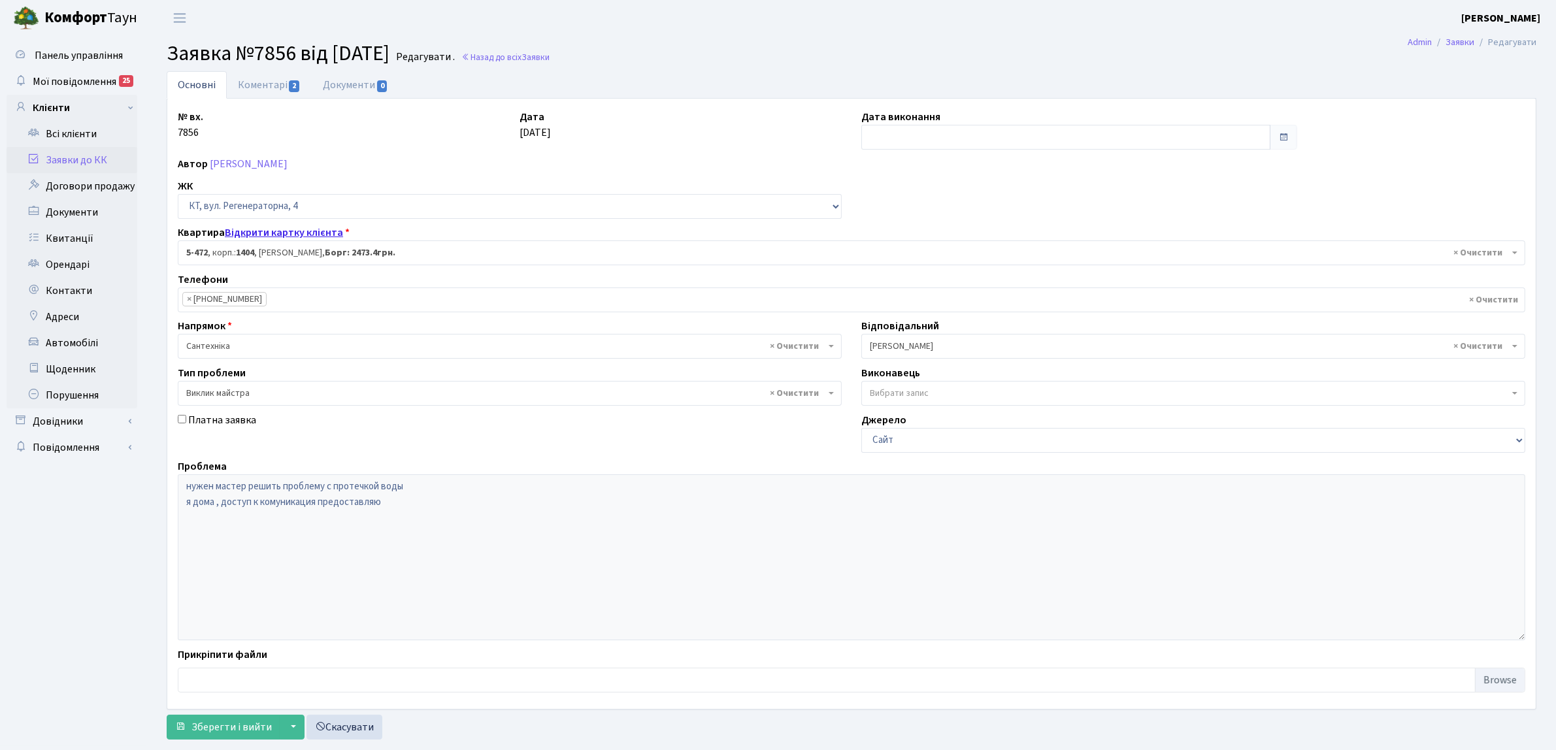
click at [273, 232] on link "Відкрити картку клієнта" at bounding box center [284, 233] width 118 height 14
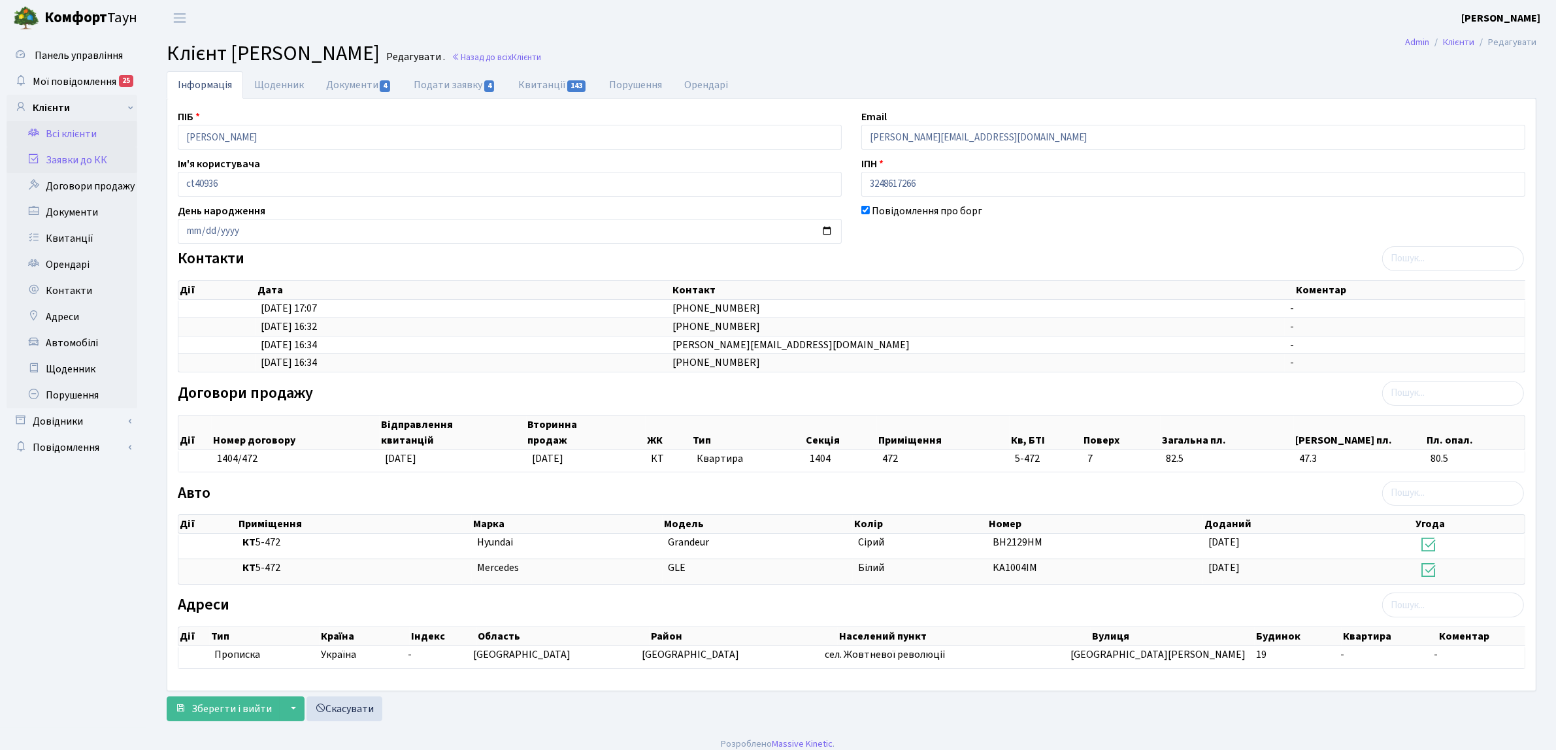
click at [100, 167] on link "Заявки до КК" at bounding box center [72, 160] width 131 height 26
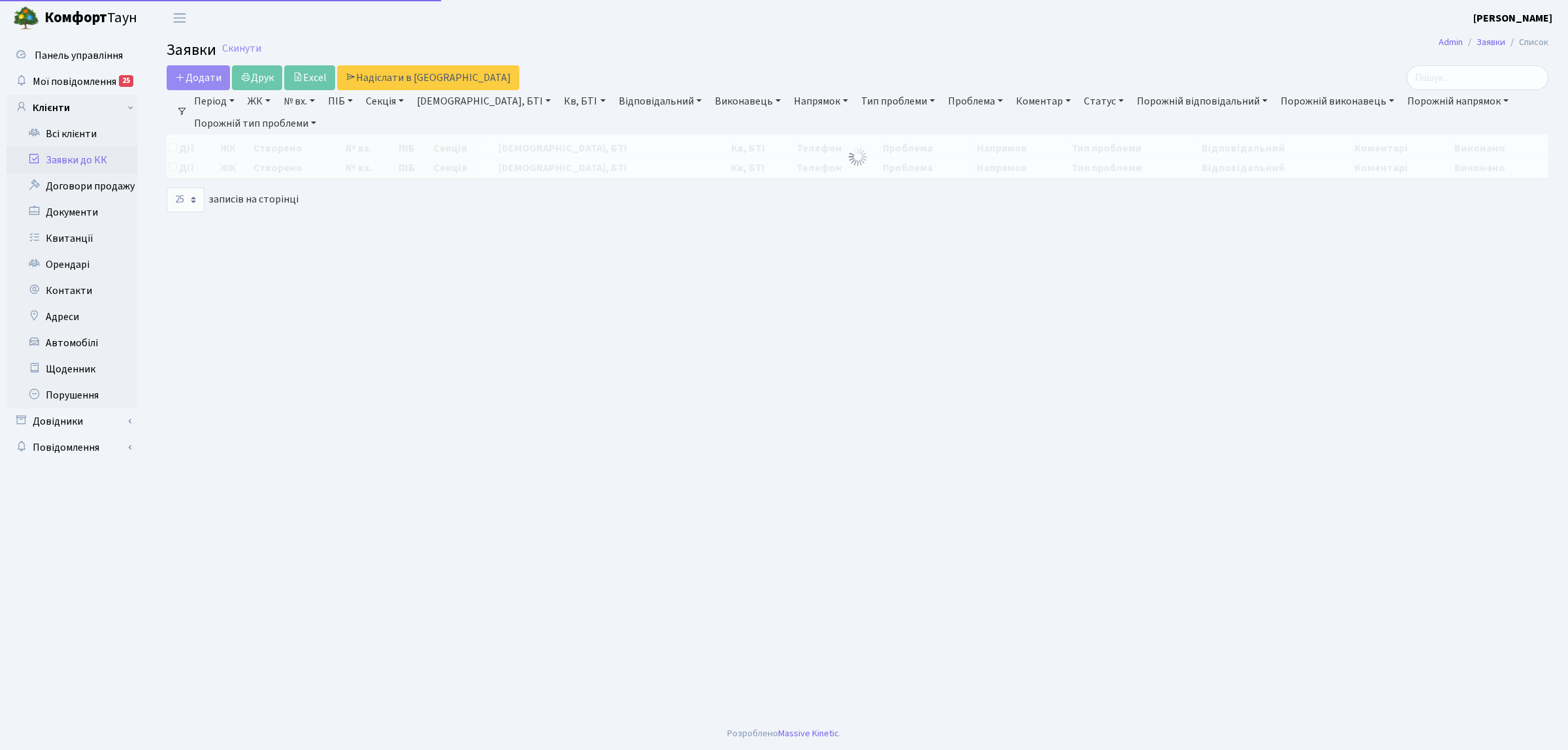
select select "25"
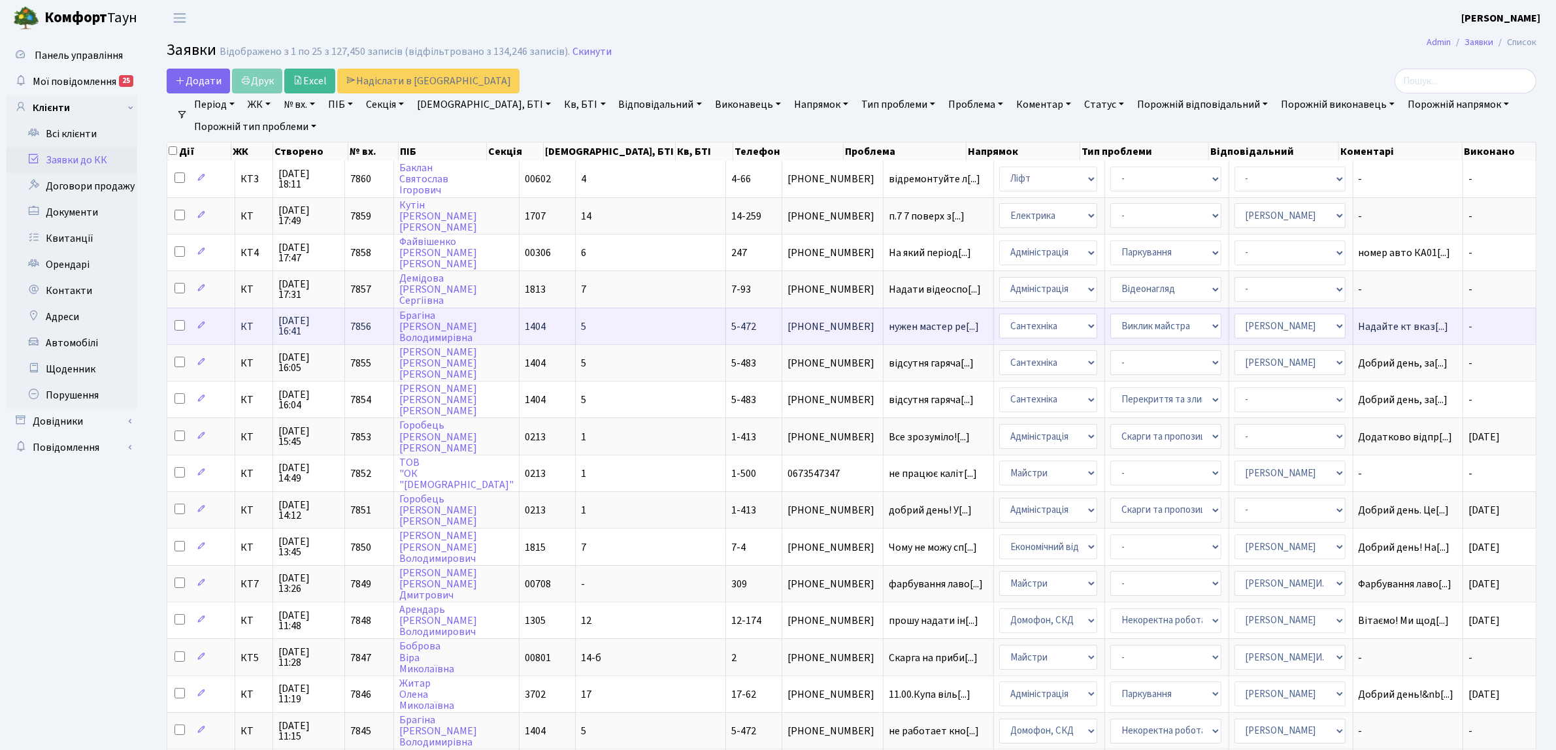
click at [731, 330] on span "5-472" at bounding box center [743, 327] width 25 height 14
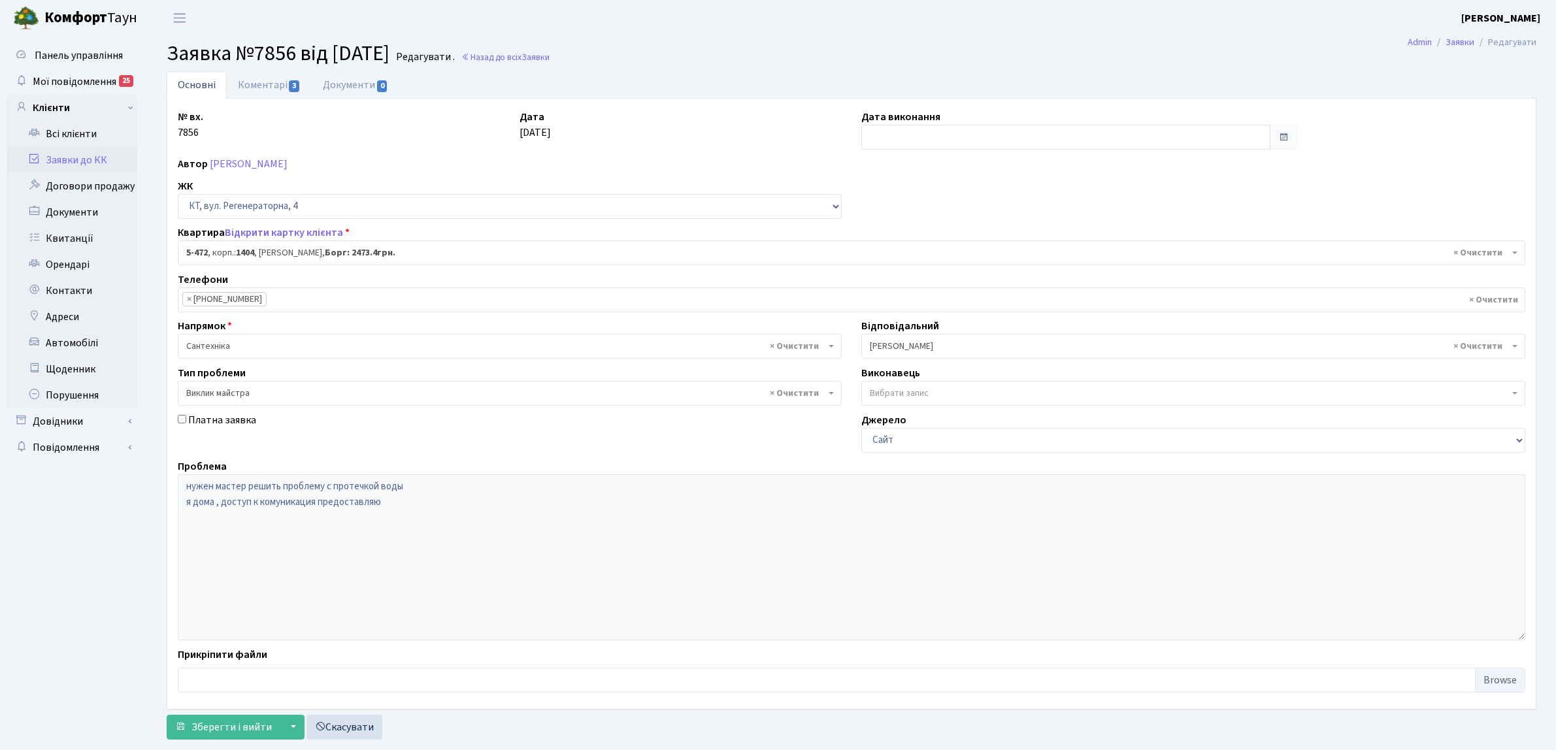
select select "2080"
select select "29"
click at [109, 154] on link "Заявки до КК" at bounding box center [72, 160] width 131 height 26
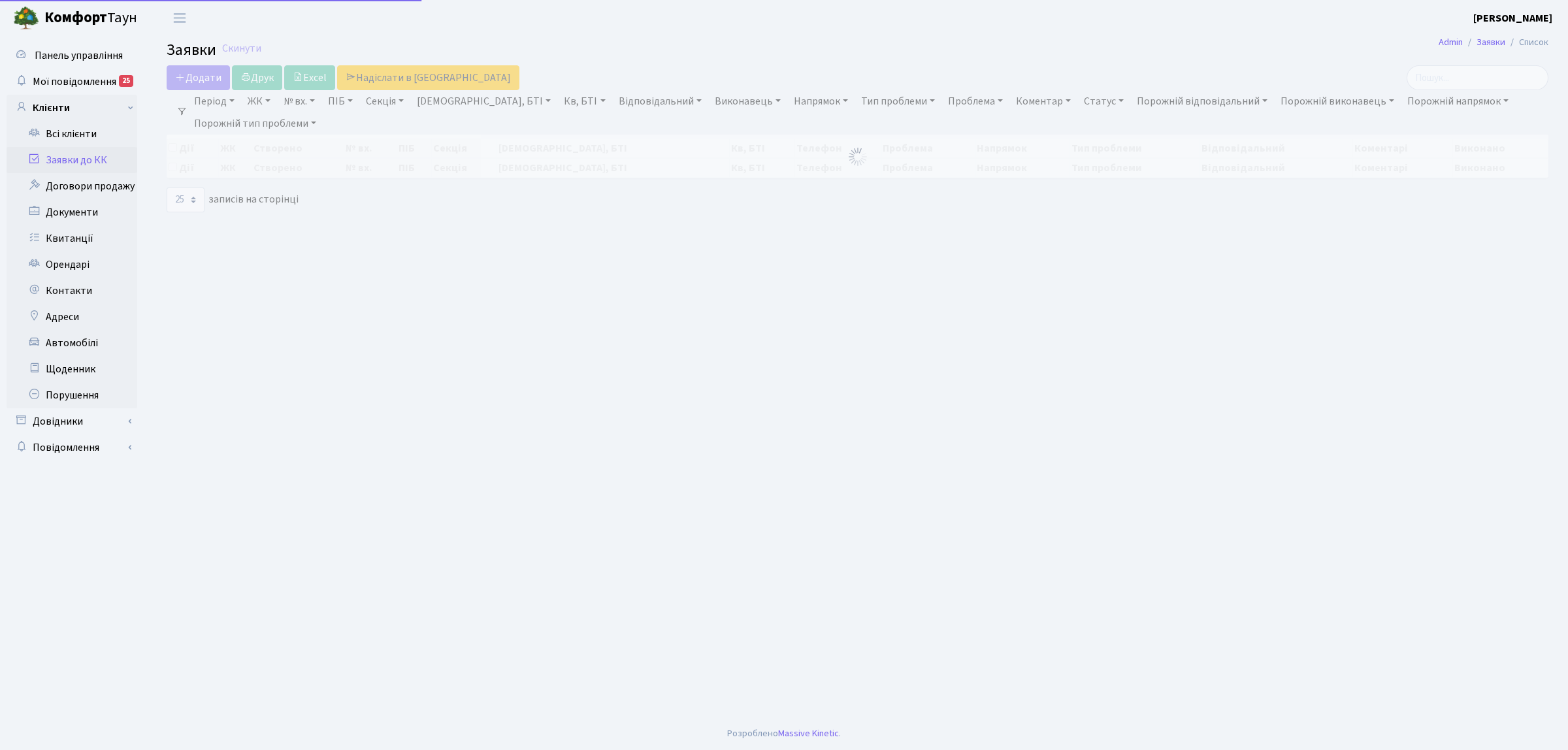
select select "25"
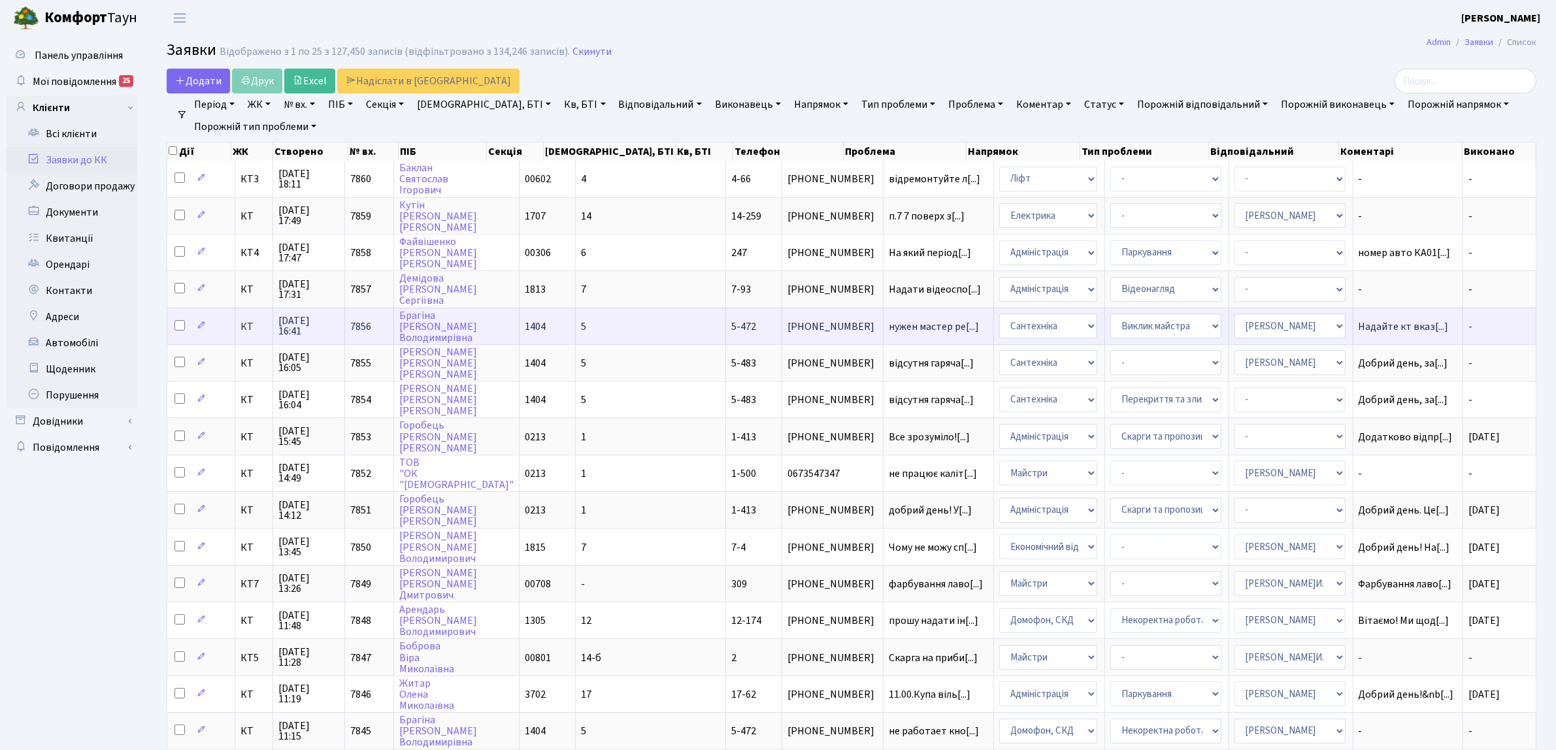
click at [788, 322] on span "[PHONE_NUMBER]" at bounding box center [833, 327] width 90 height 10
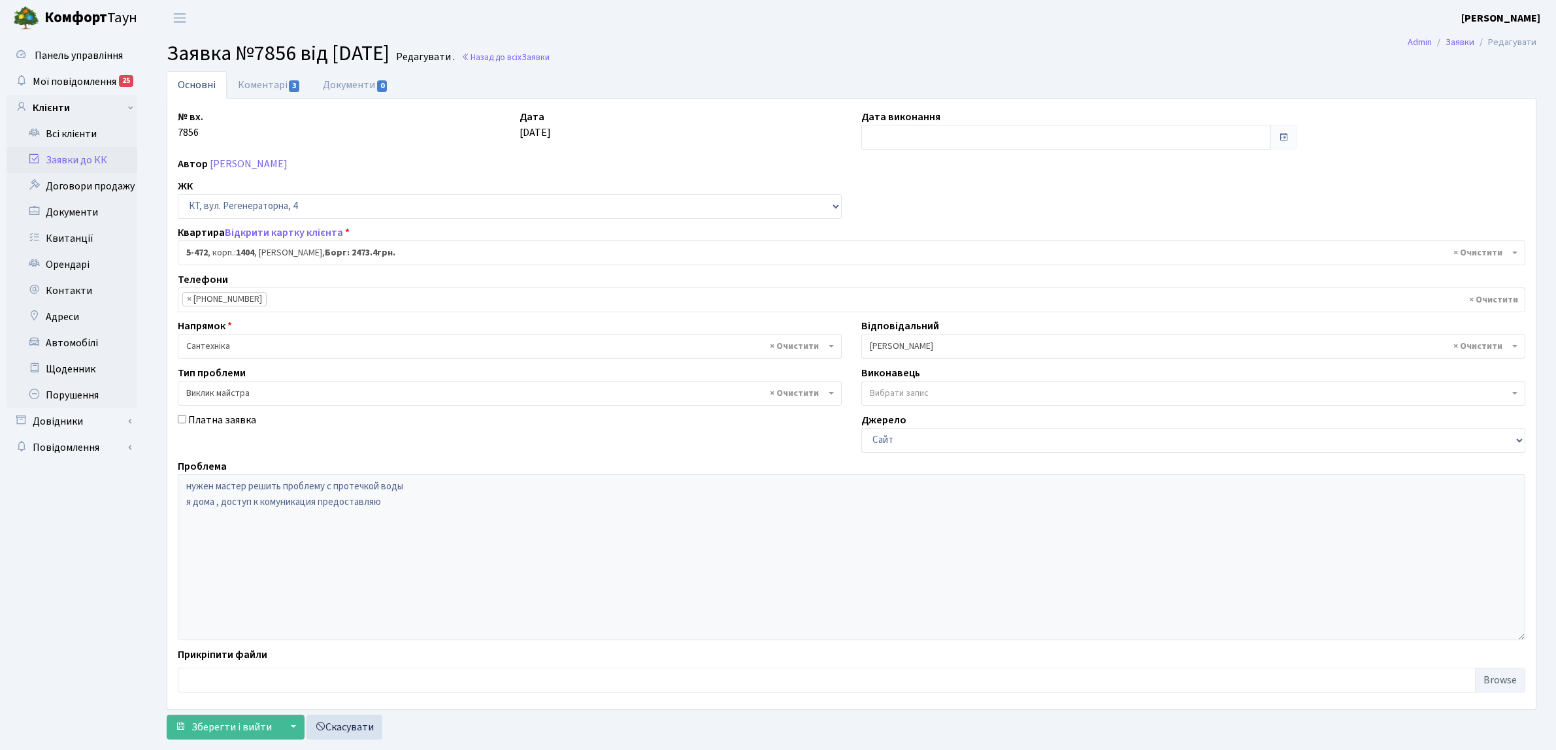
select select "2080"
select select "29"
click at [241, 302] on li "× +380937461097" at bounding box center [224, 299] width 84 height 14
click at [275, 83] on link "Коментарі 3" at bounding box center [269, 84] width 85 height 27
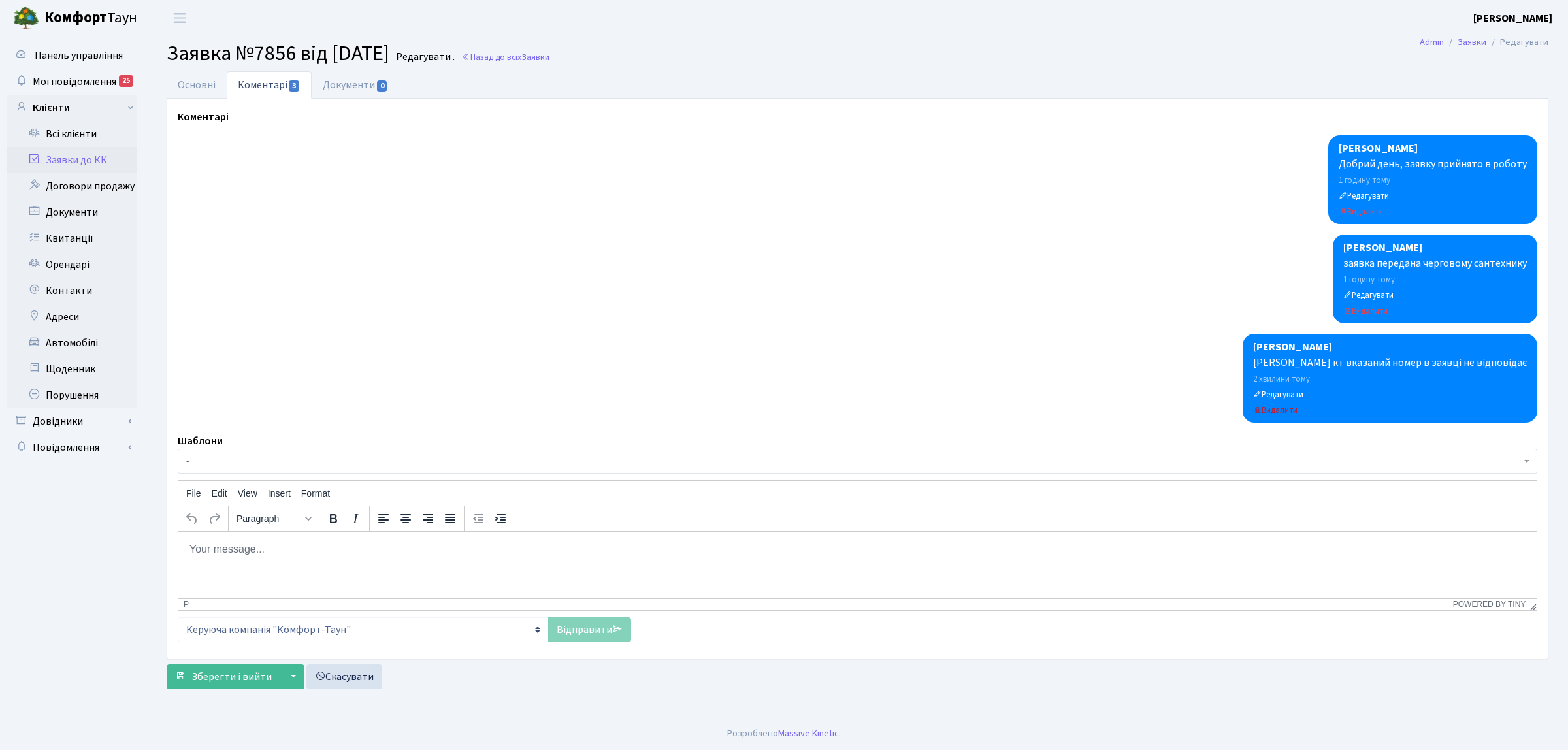
click at [1297, 410] on small "Видалити" at bounding box center [1275, 411] width 44 height 12
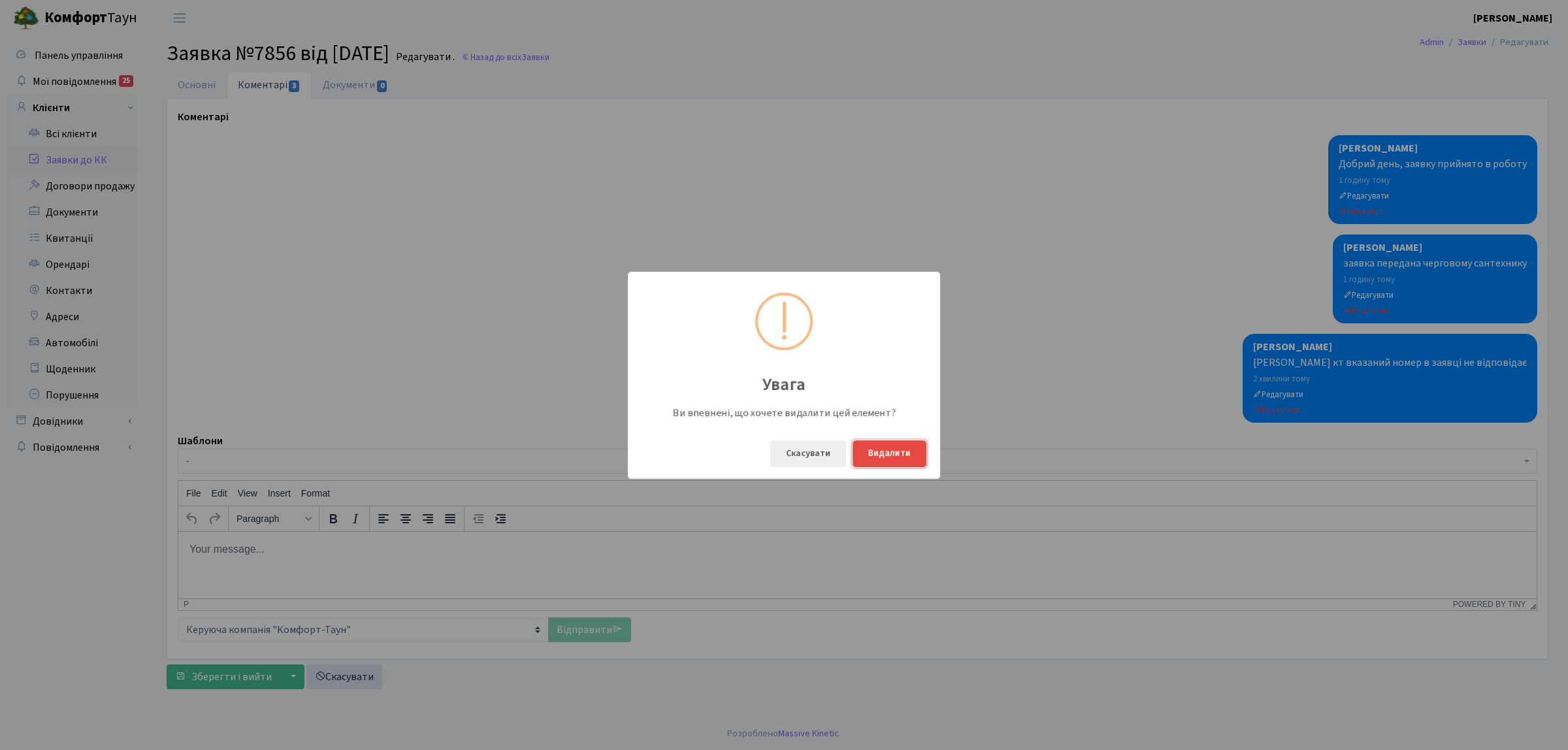
click at [905, 456] on button "Видалити" at bounding box center [889, 454] width 74 height 27
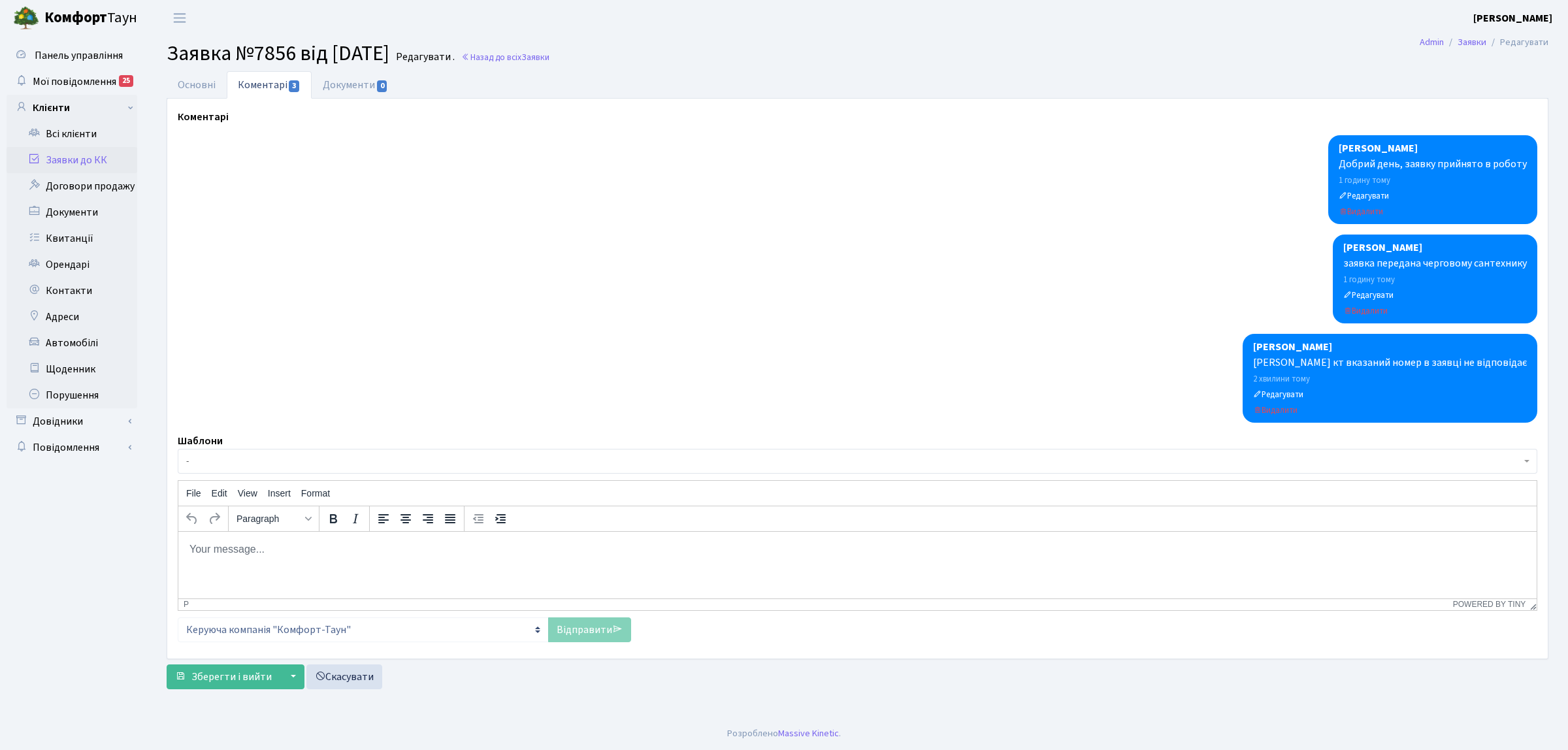
click at [1151, 308] on div at bounding box center [857, 279] width 1359 height 89
click at [1297, 412] on small "Видалити" at bounding box center [1275, 411] width 44 height 12
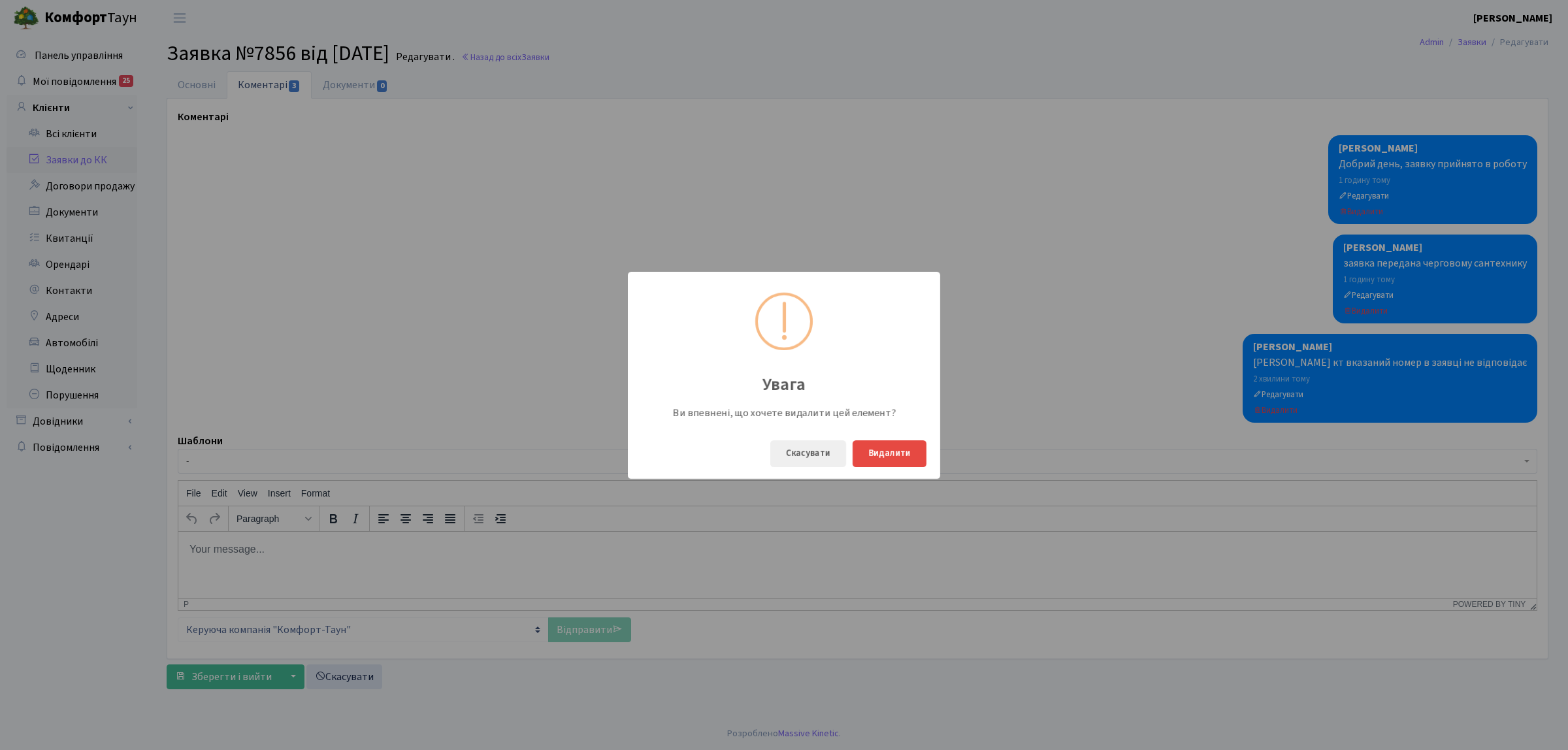
click at [1304, 409] on div "Увага Ви впевнені, що хочете видалити цей елемент? Скасувати Видалити" at bounding box center [784, 375] width 1568 height 750
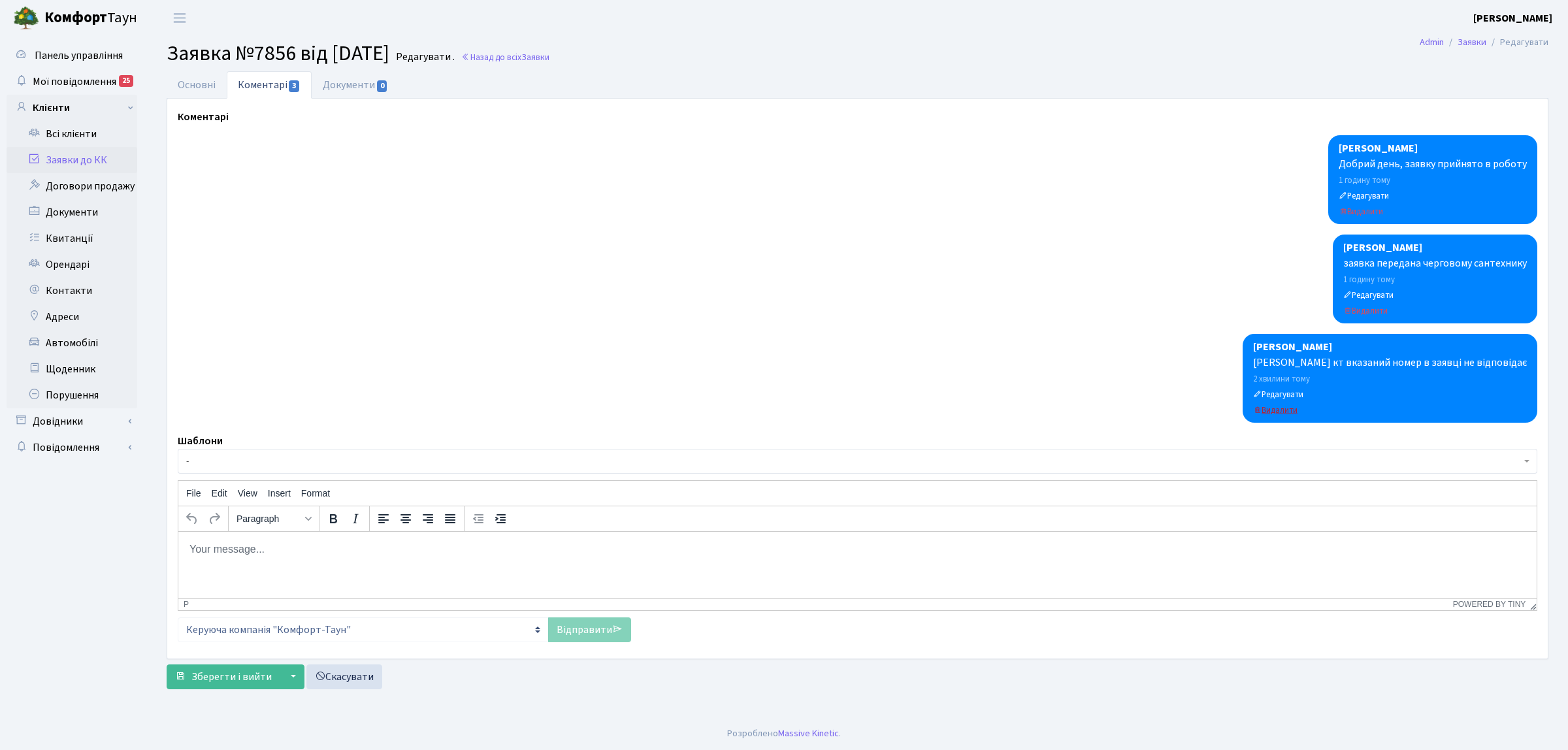
click at [1297, 414] on small "Видалити" at bounding box center [1275, 411] width 44 height 12
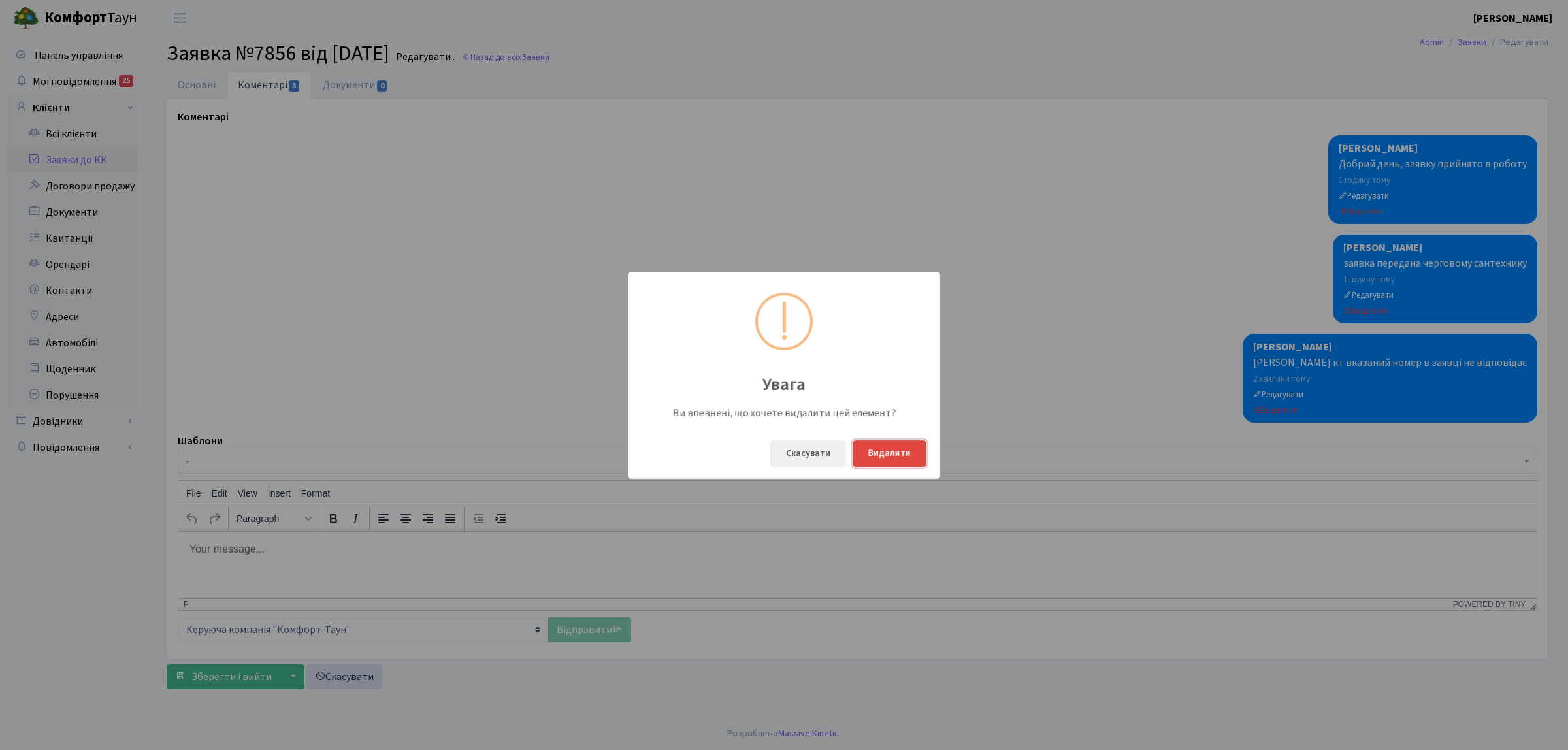
click at [891, 459] on button "Видалити" at bounding box center [889, 454] width 74 height 27
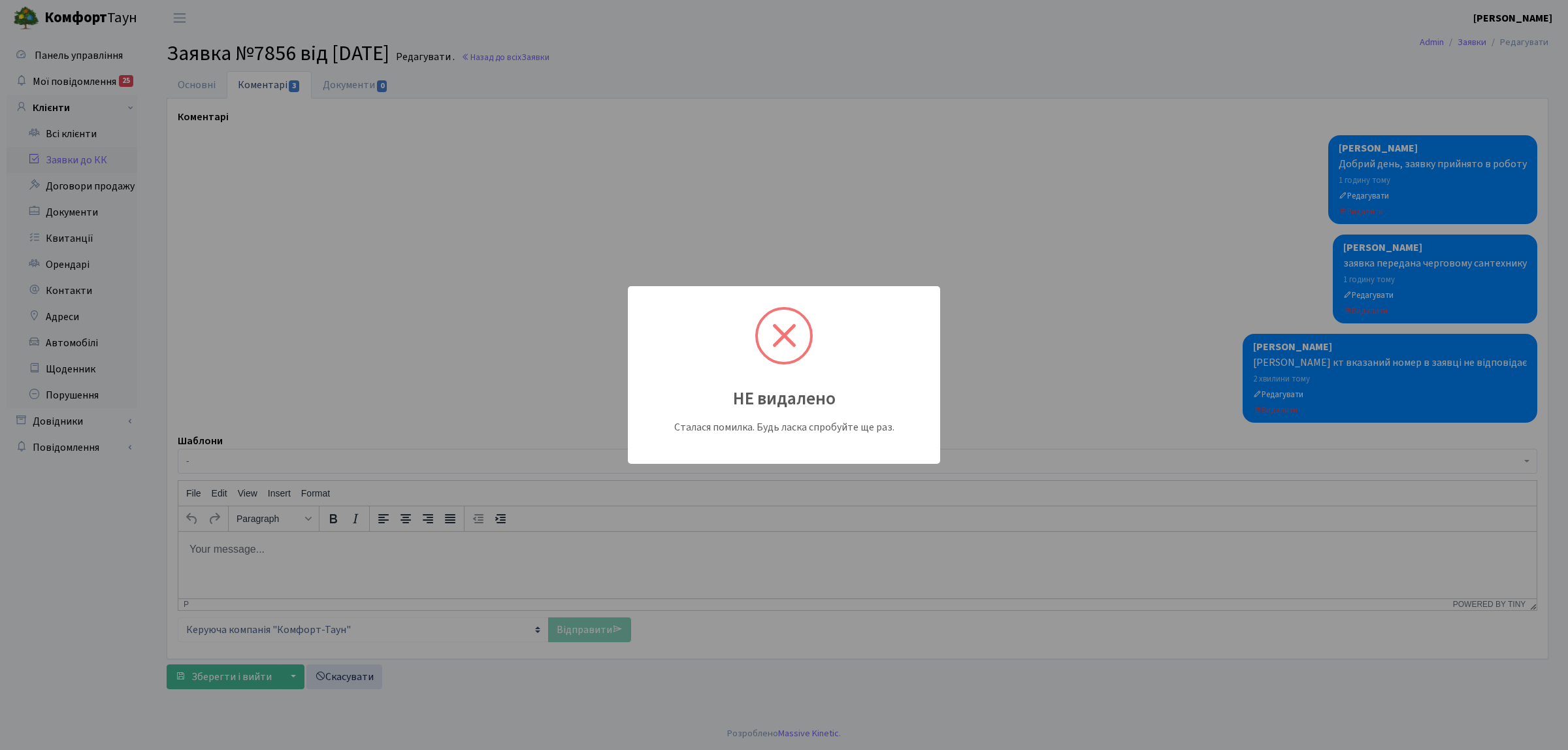
click at [1434, 355] on div "НЕ видалено Сталася помилка. Будь ласка спробуйте ще раз." at bounding box center [784, 375] width 1568 height 750
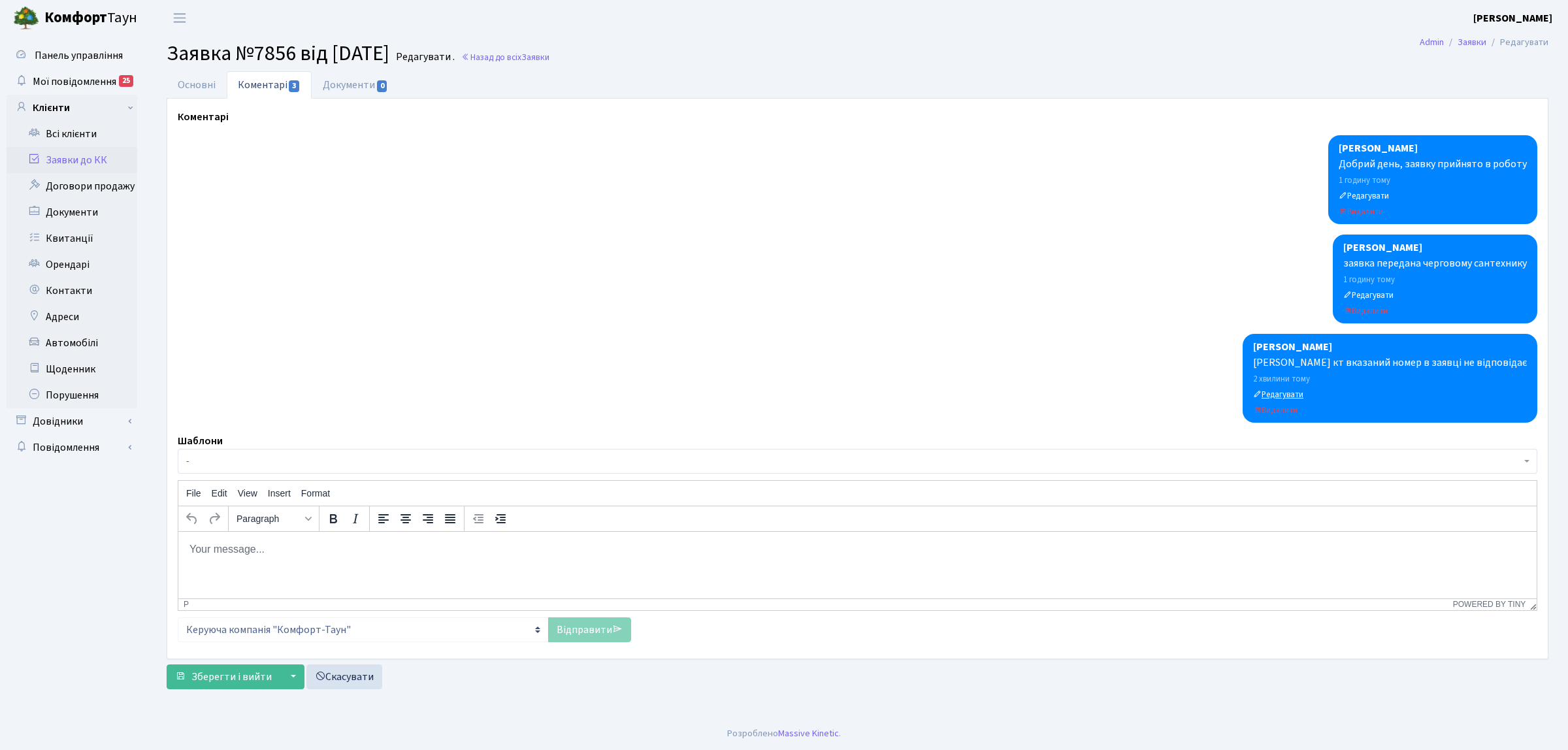
click at [1303, 396] on small "Редагувати" at bounding box center [1278, 395] width 50 height 12
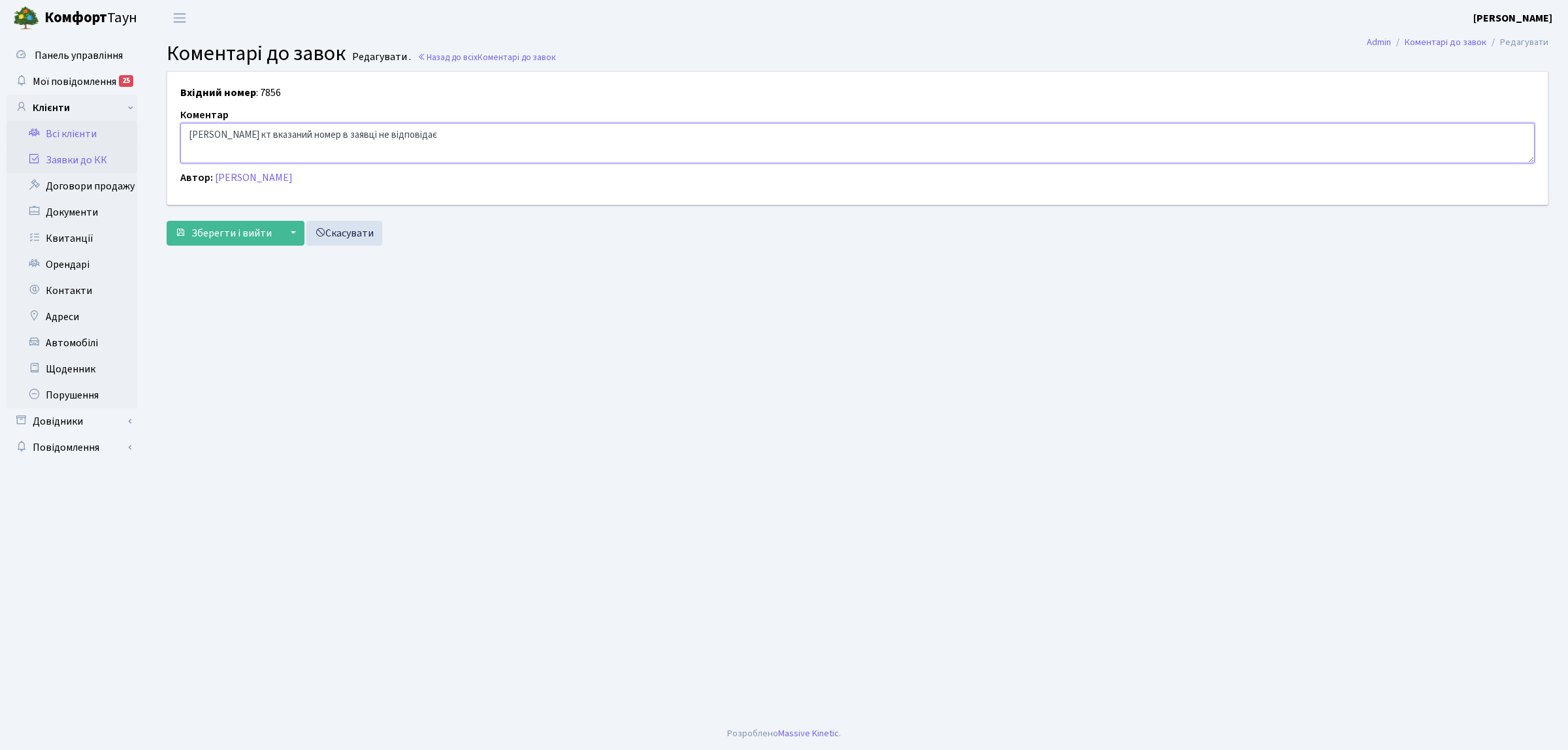
drag, startPoint x: 422, startPoint y: 126, endPoint x: 90, endPoint y: 126, distance: 332.0
click at [90, 126] on div "Панель управління Мої повідомлення 25 Клієнти Всі клієнти Заявки до КК" at bounding box center [784, 377] width 1568 height 682
type textarea "Протікання в квартирі холодна вода.Перекрита вода на квартиру. Стояк ХВП не пер…"
click at [272, 232] on button "Зберегти і вийти" at bounding box center [224, 233] width 114 height 25
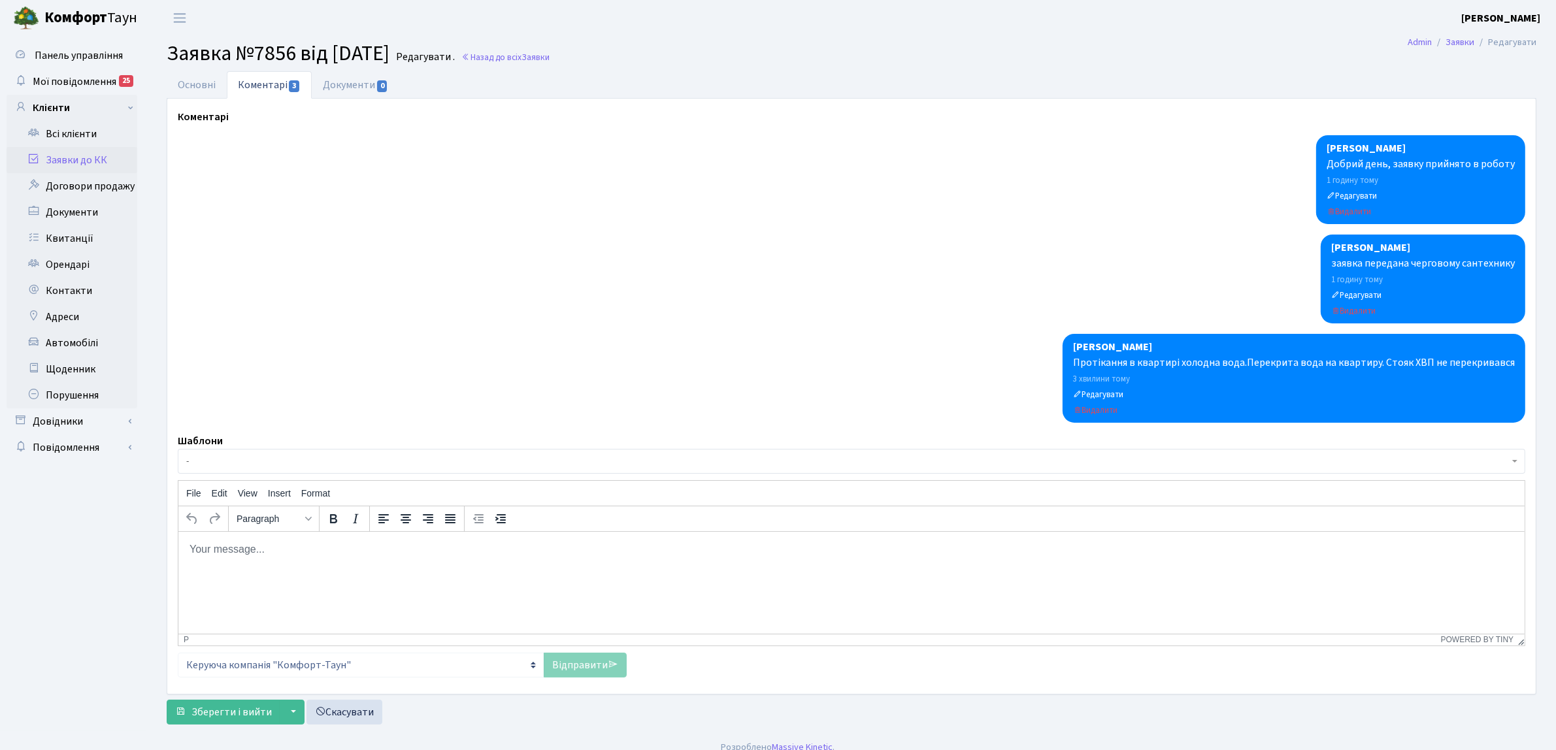
click at [99, 148] on link "Заявки до КК" at bounding box center [72, 160] width 131 height 26
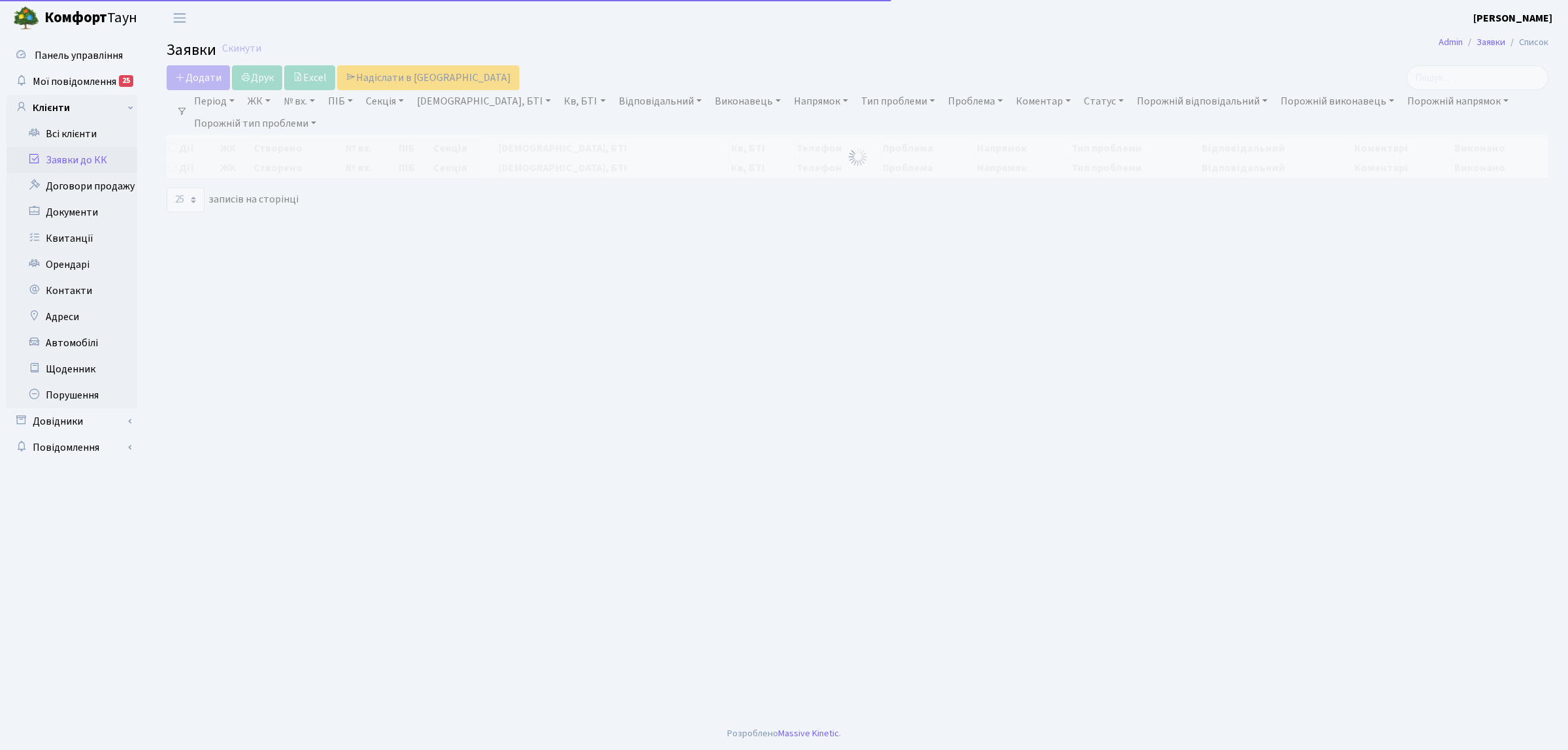
select select "25"
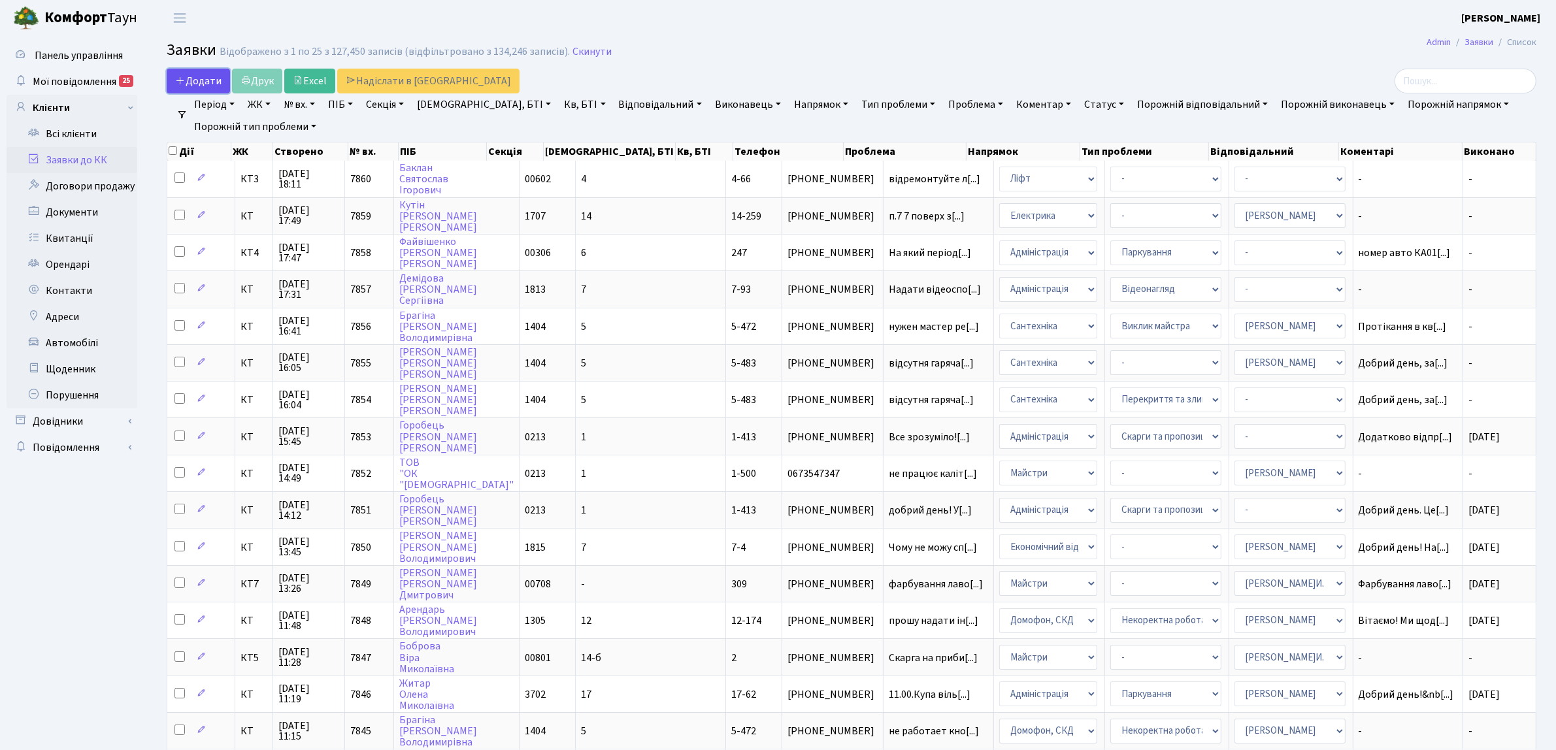
click at [191, 75] on span "Додати" at bounding box center [198, 81] width 46 height 14
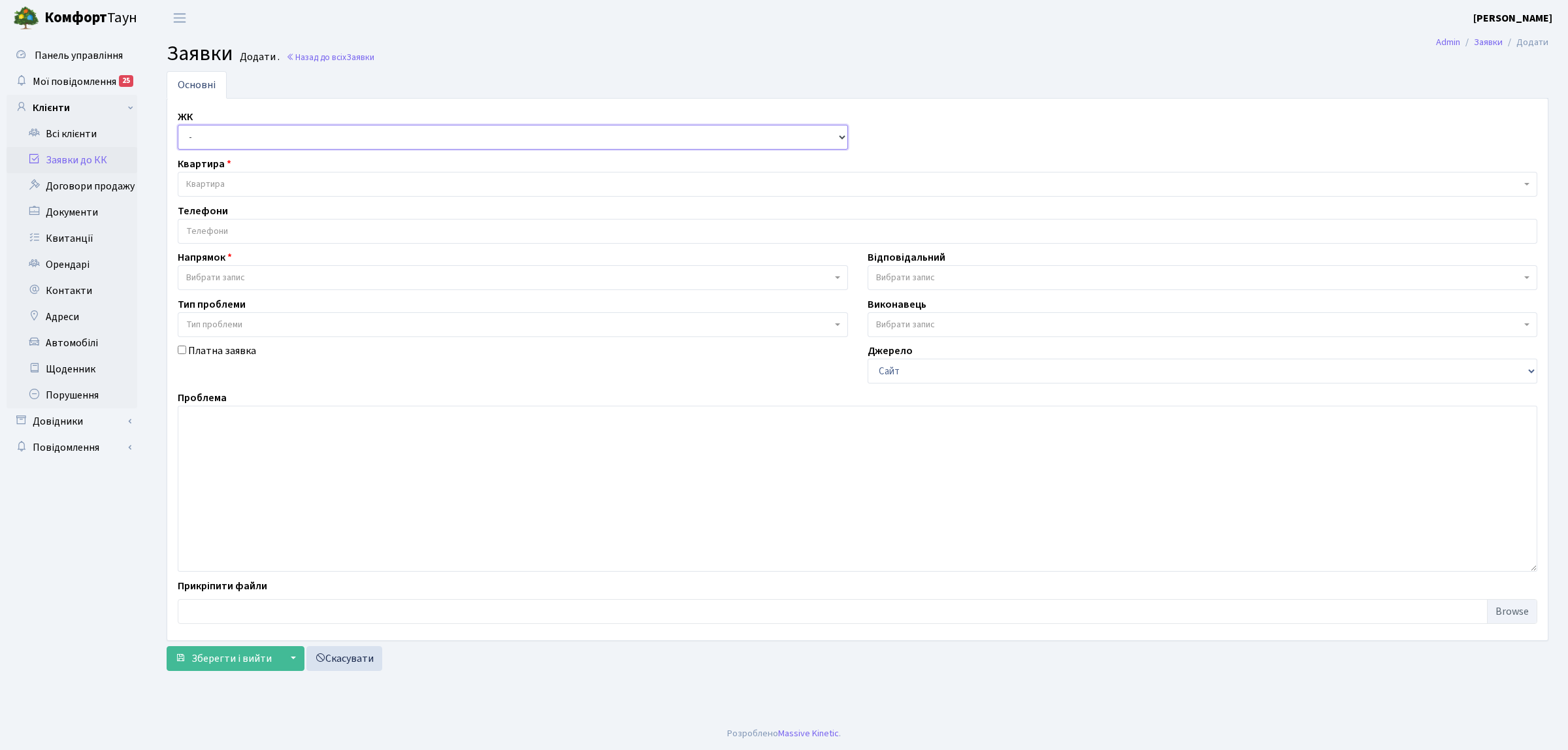
click at [221, 148] on select "- КТ, вул. Регенераторна, 4 КТ2, просп. [STREET_ADDRESS] [STREET_ADDRESS] [PERS…" at bounding box center [513, 137] width 671 height 25
select select "271"
click at [178, 126] on select "- КТ, вул. Регенераторна, 4 КТ2, просп. [STREET_ADDRESS] [STREET_ADDRESS] [PERS…" at bounding box center [513, 137] width 671 height 25
select select
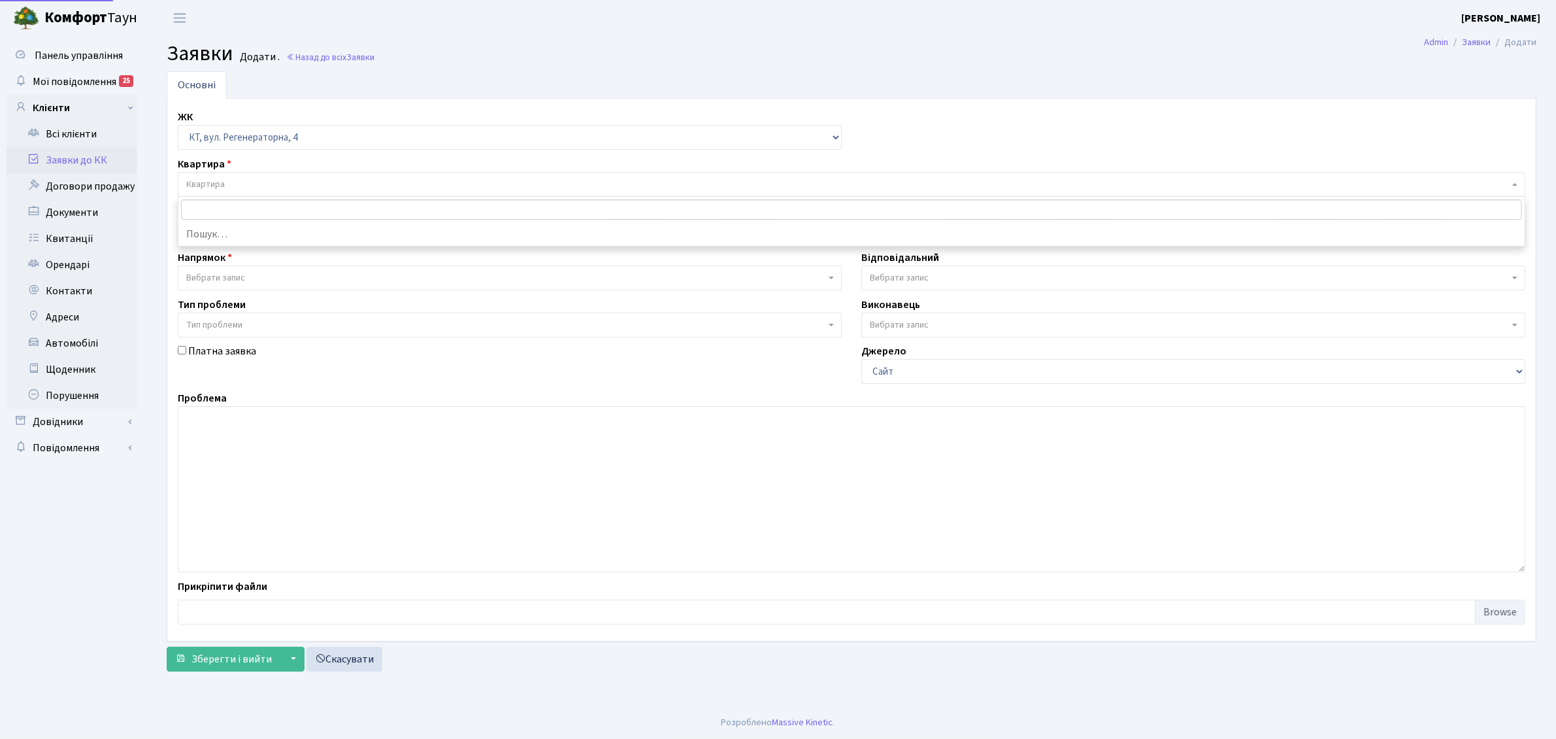
click at [224, 176] on span "Квартира" at bounding box center [852, 184] width 1348 height 25
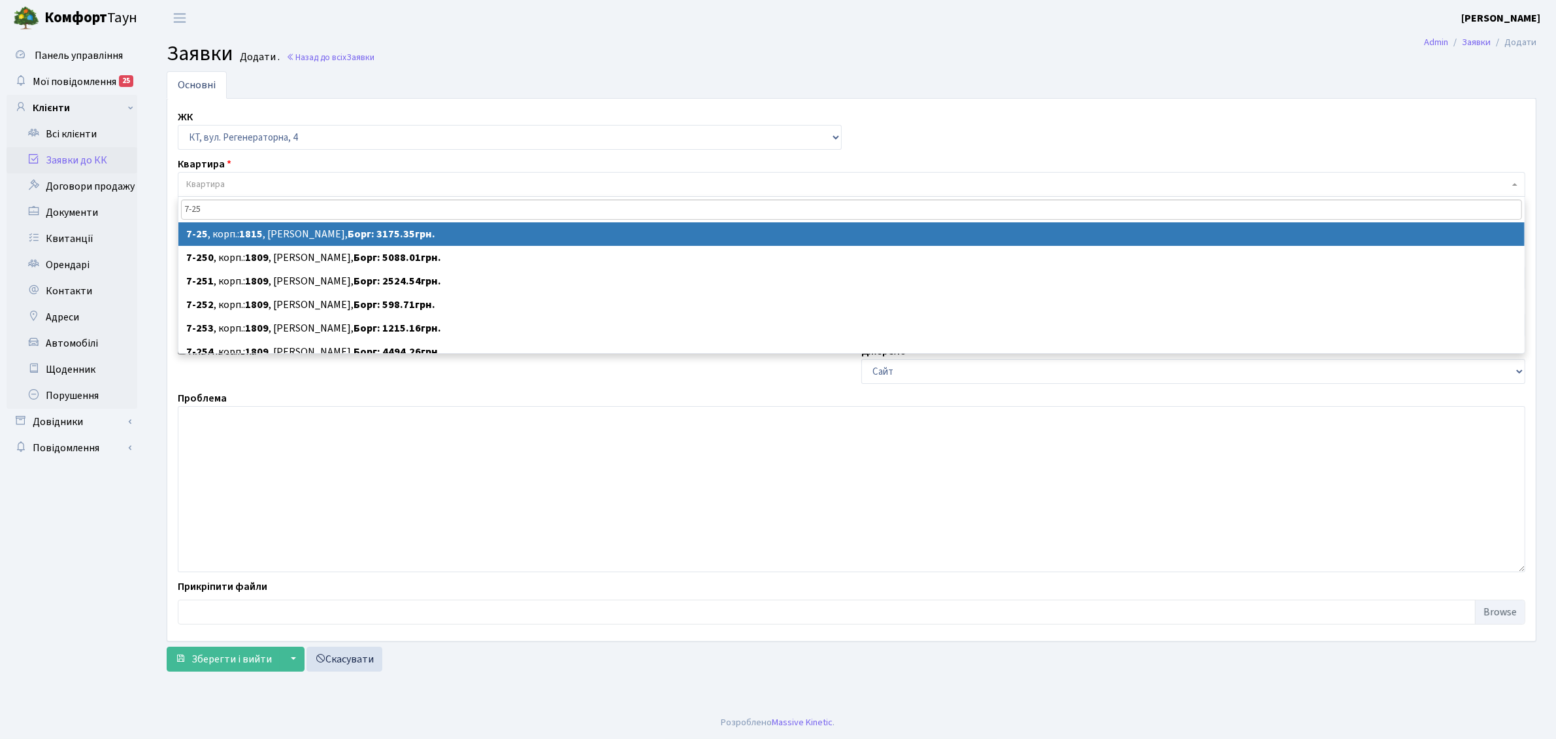
type input "7-25"
select select
select select "5160"
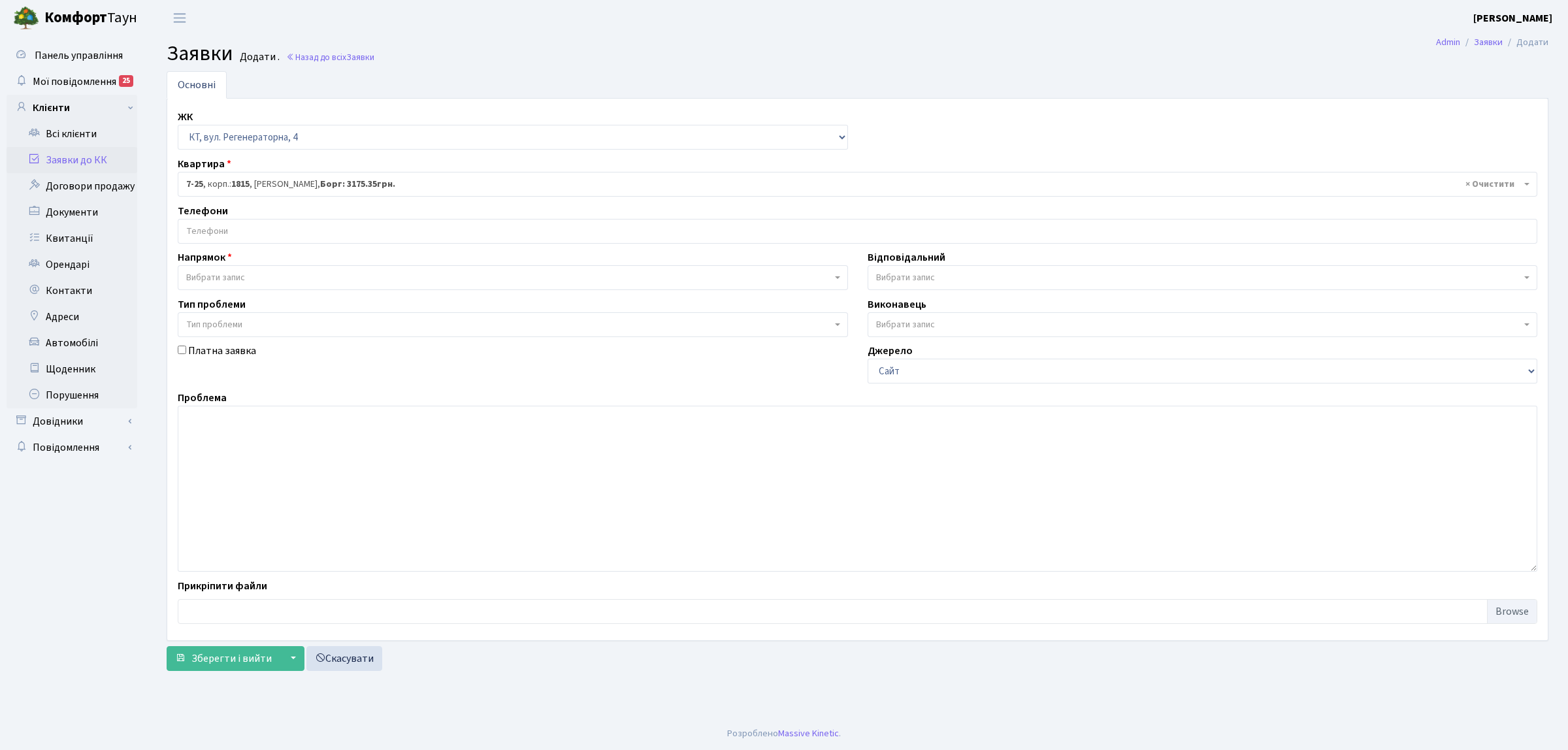
click at [285, 234] on input "search" at bounding box center [856, 232] width 1358 height 24
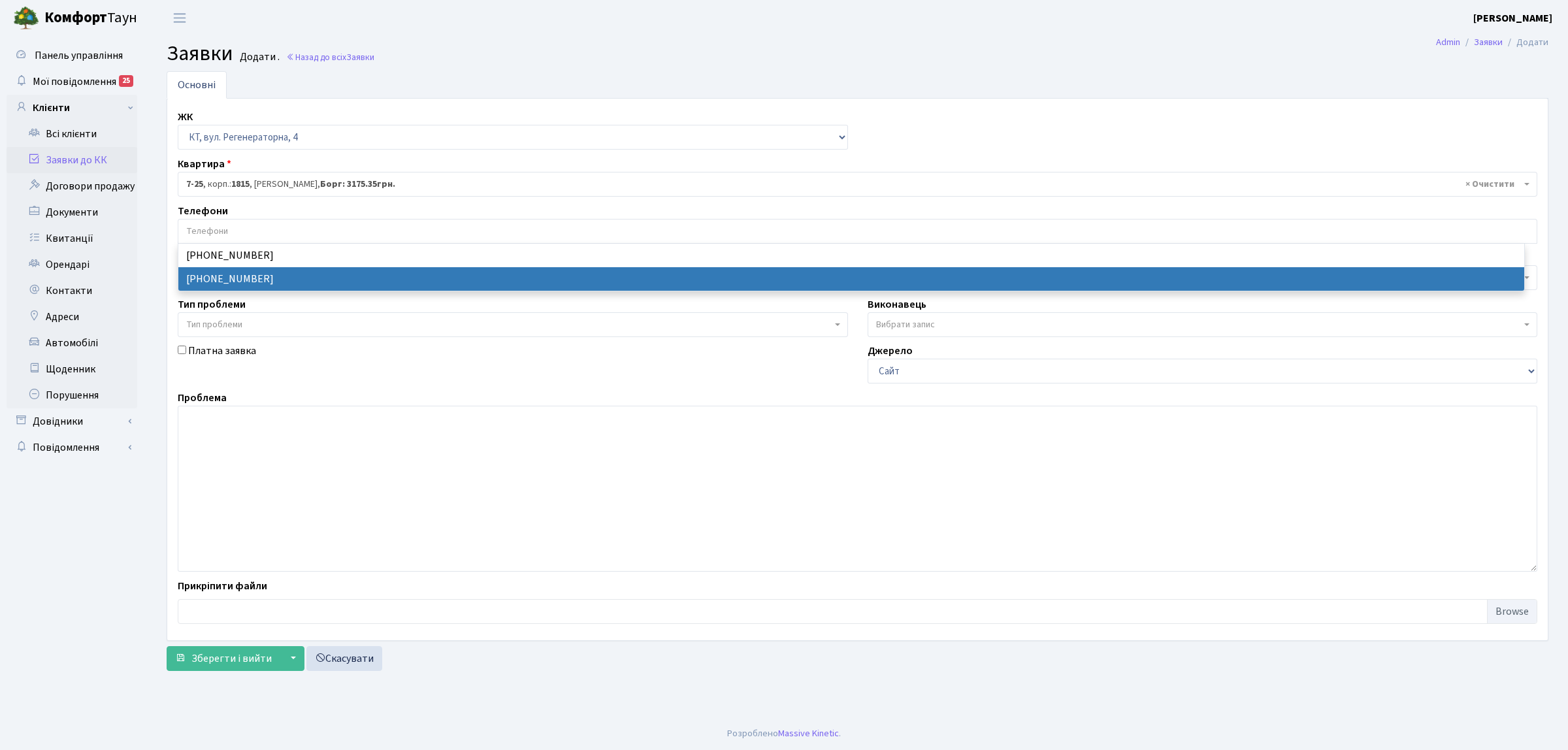
select select "20128"
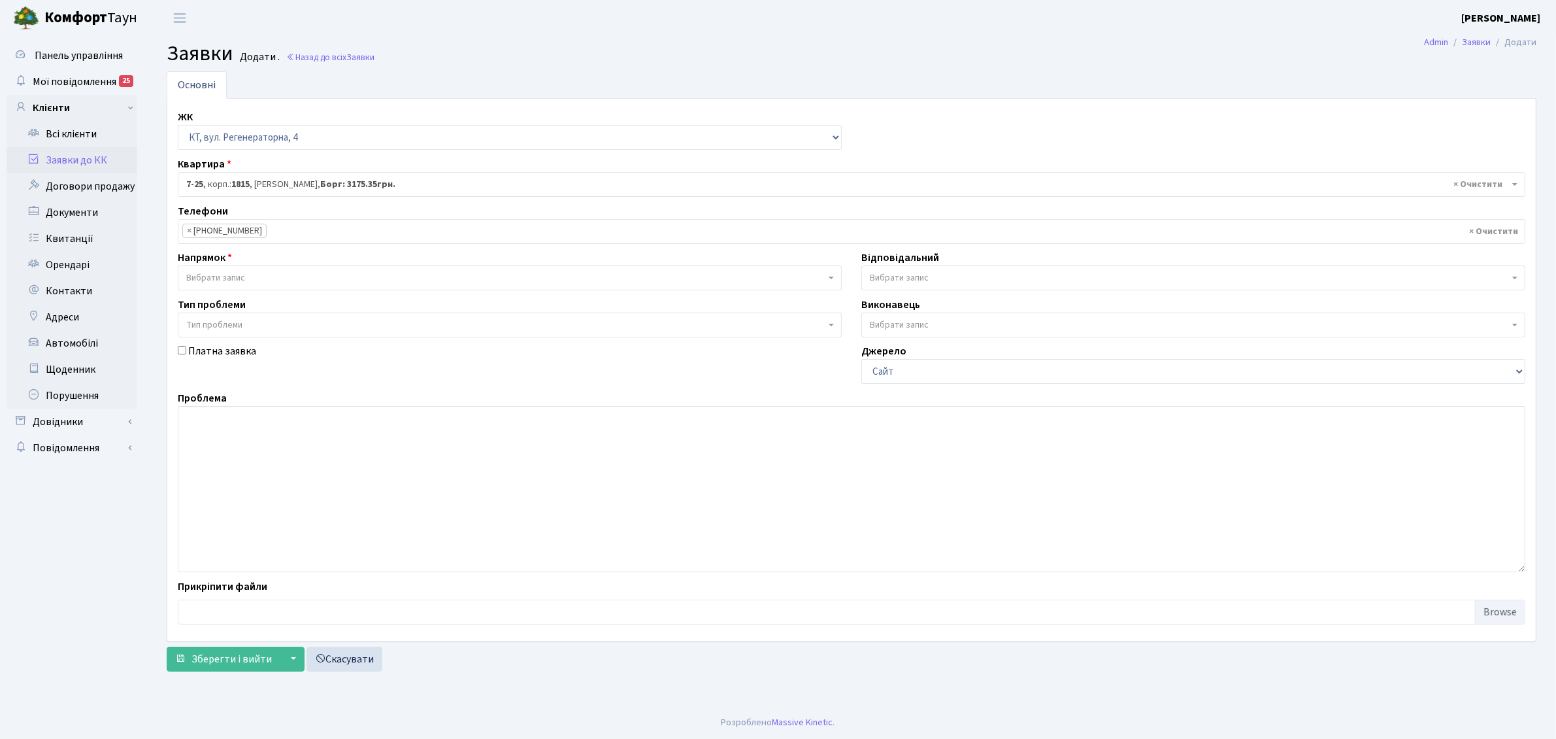
click at [285, 281] on span "Вибрати запис" at bounding box center [505, 277] width 639 height 13
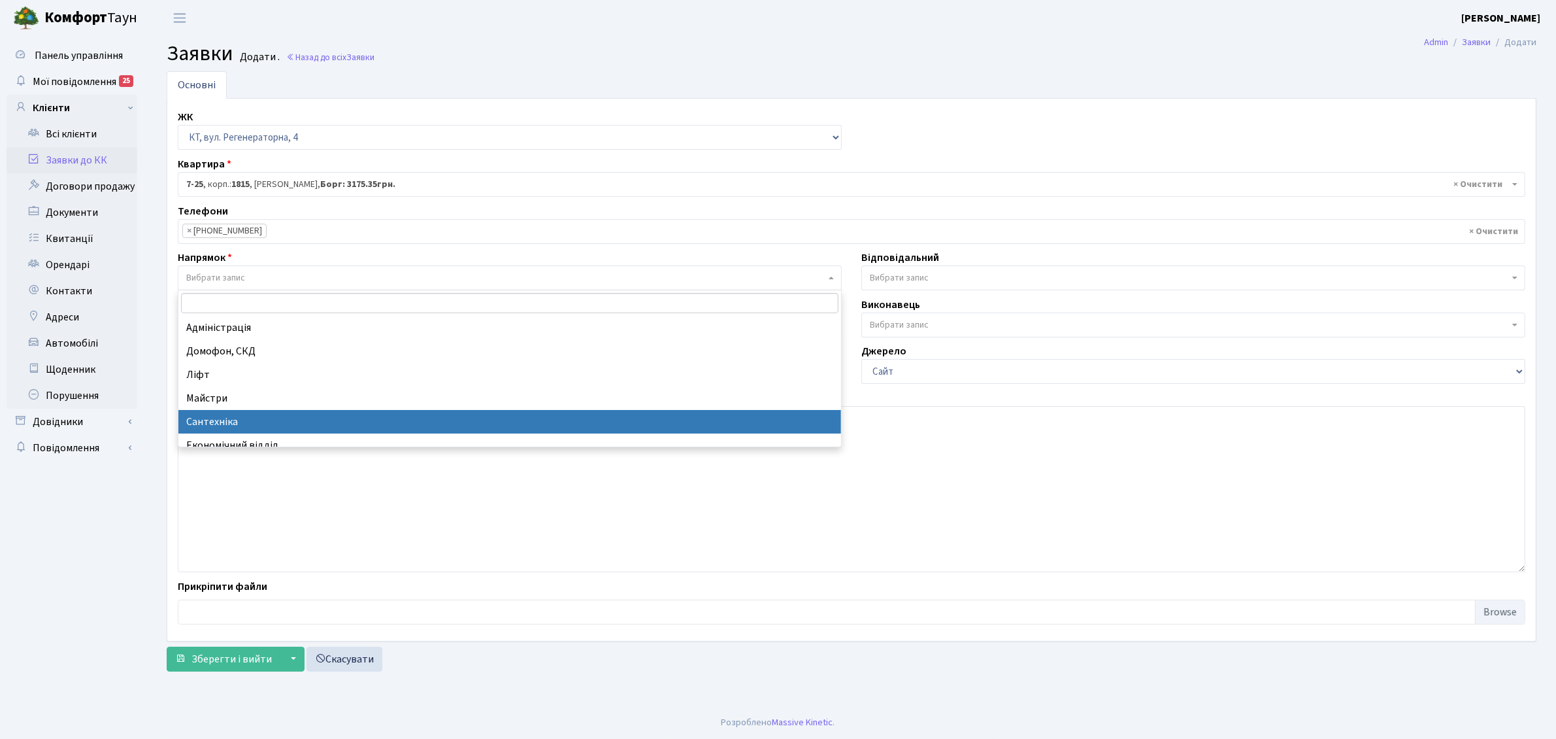
select select "2"
select select
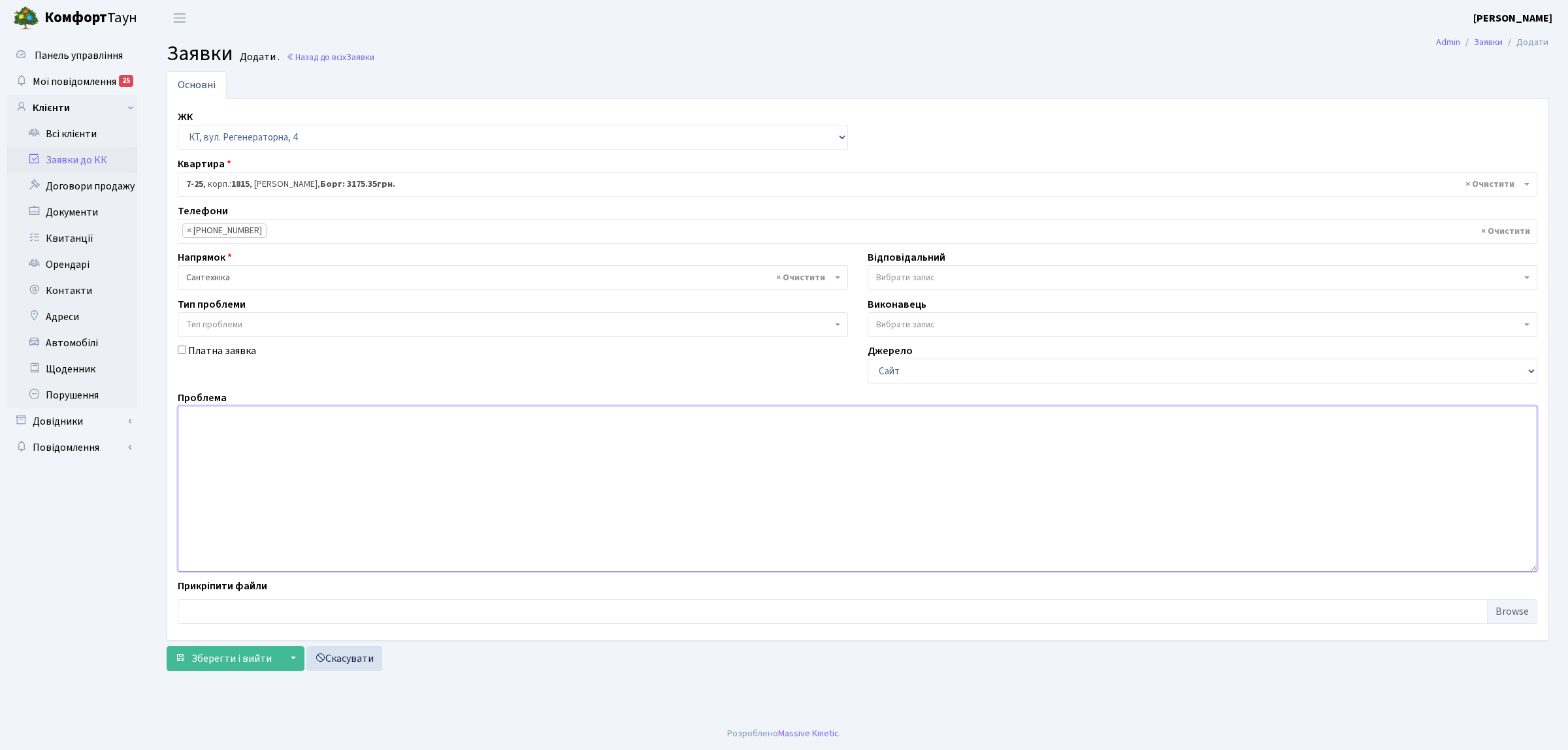
click at [303, 481] on textarea at bounding box center [857, 489] width 1359 height 166
type textarea "заміна крана"
click at [1027, 272] on span "Вибрати запис" at bounding box center [1199, 277] width 646 height 13
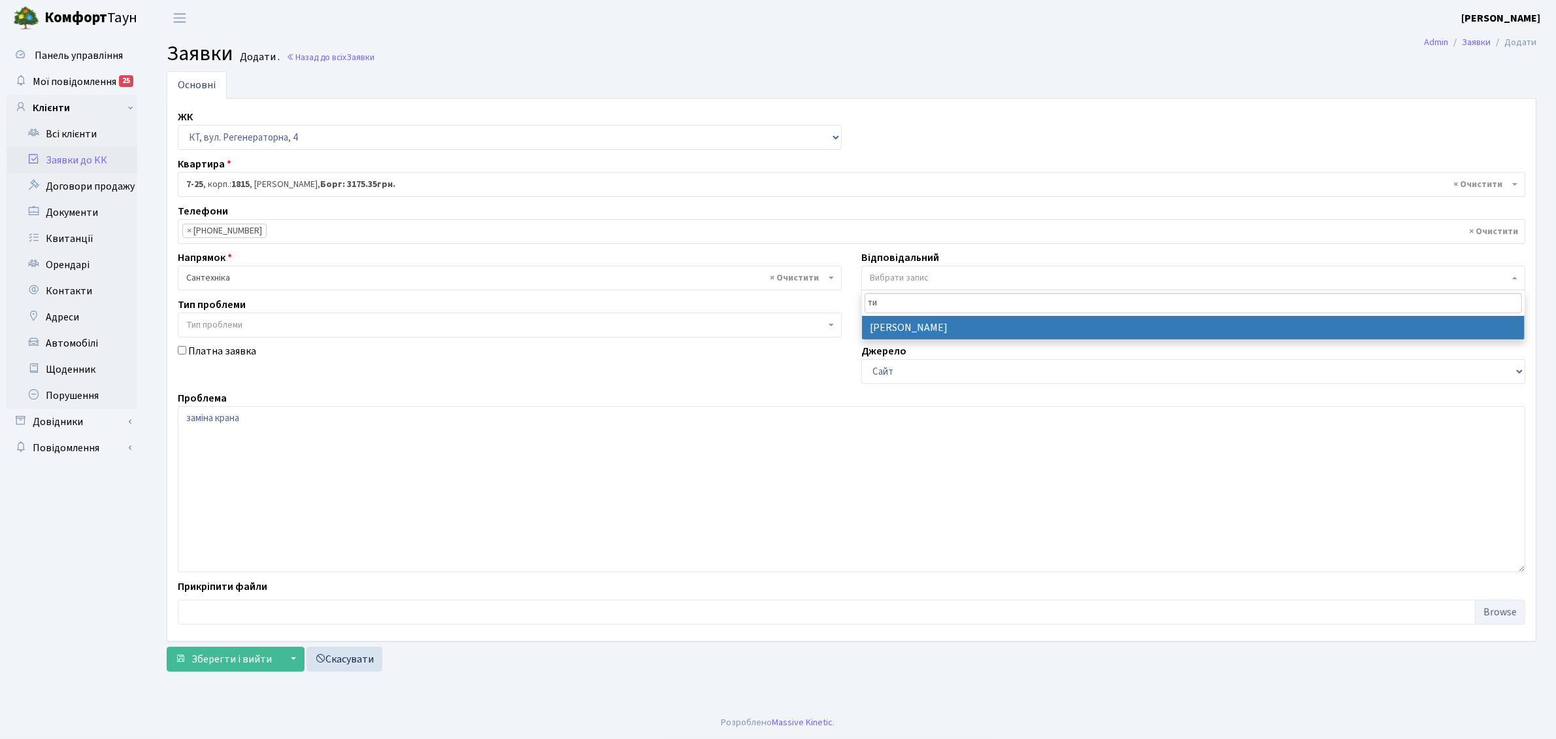
type input "ти"
select select "67"
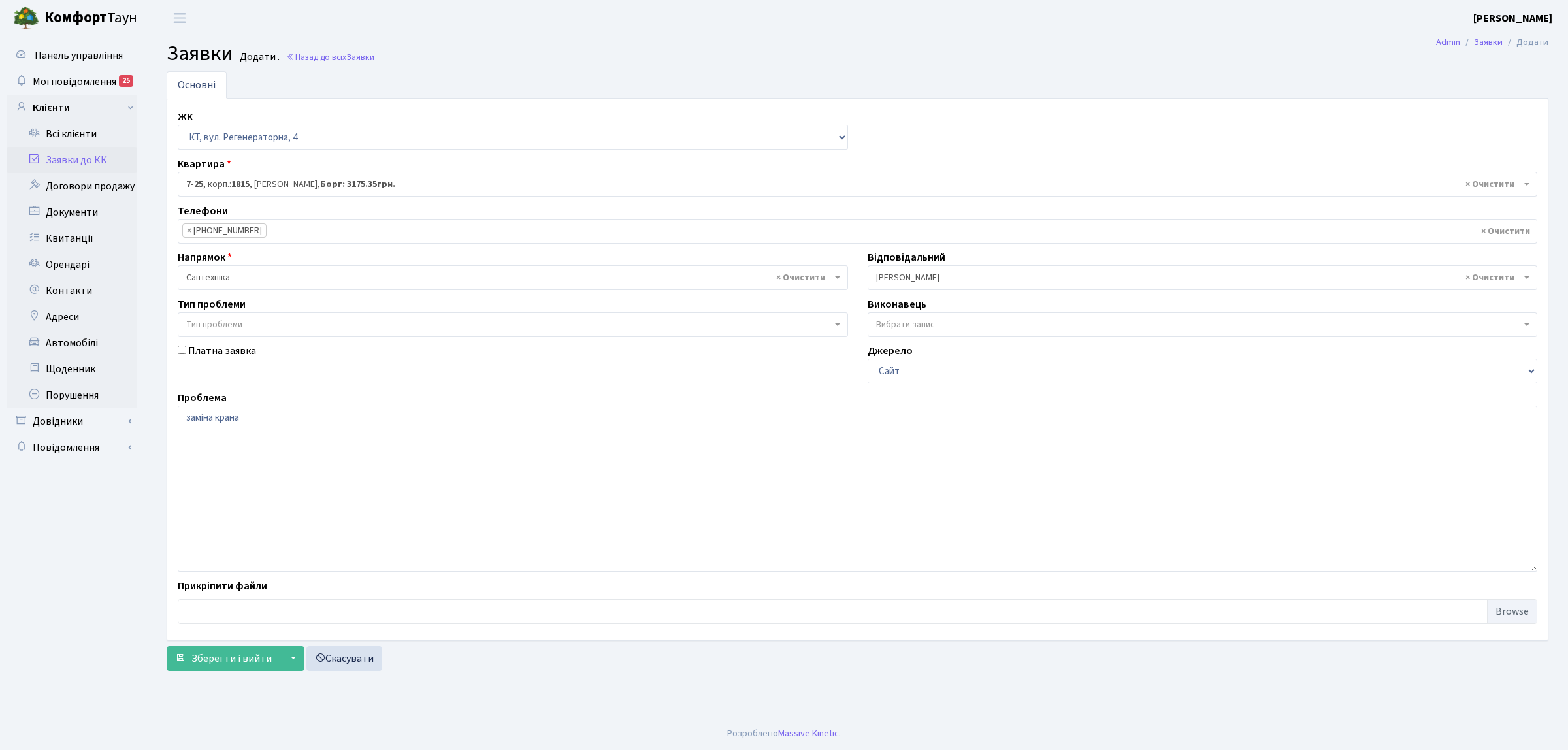
click at [183, 354] on input "Платна заявка" at bounding box center [182, 350] width 8 height 8
checkbox input "true"
click at [249, 660] on span "Зберегти і вийти" at bounding box center [232, 659] width 80 height 14
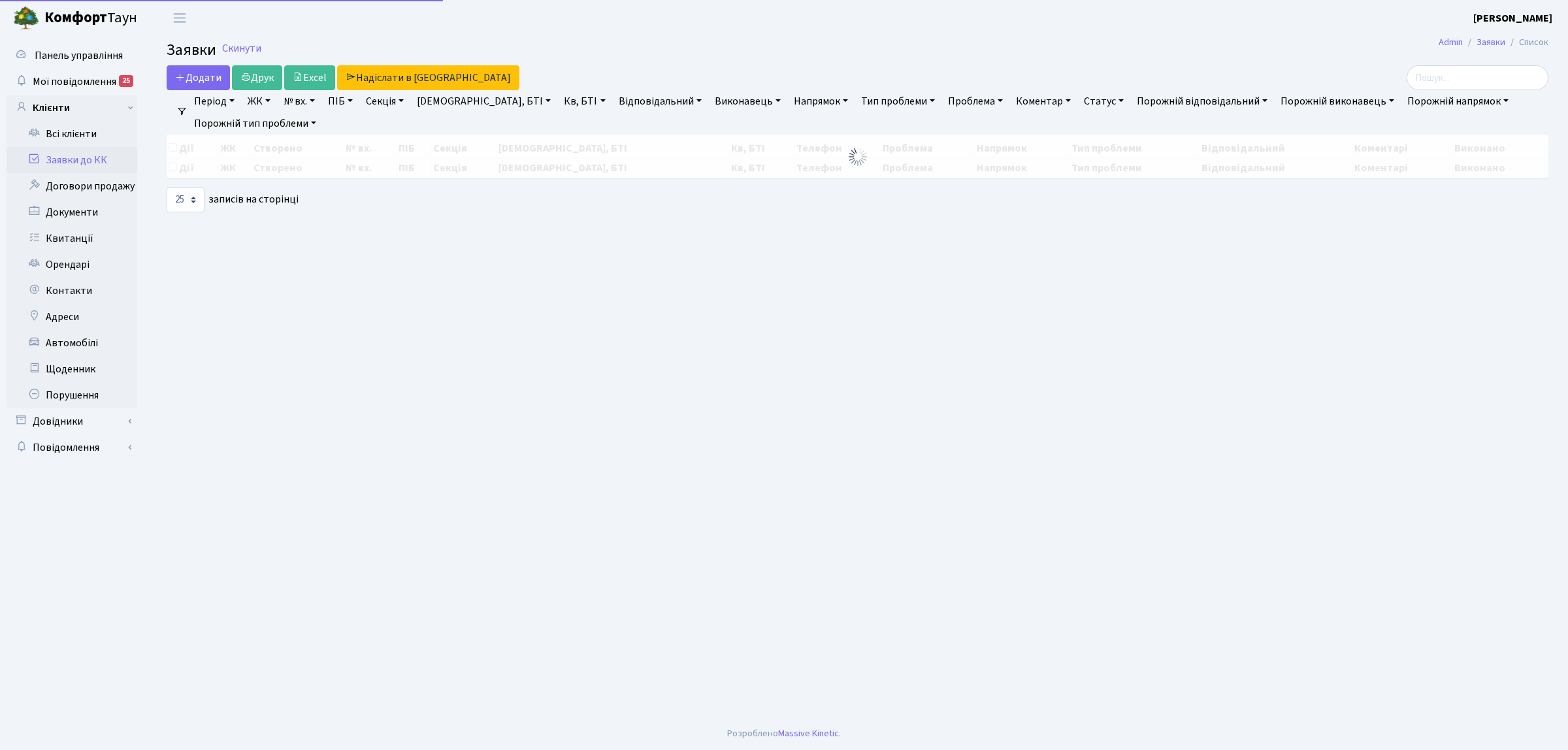
select select "25"
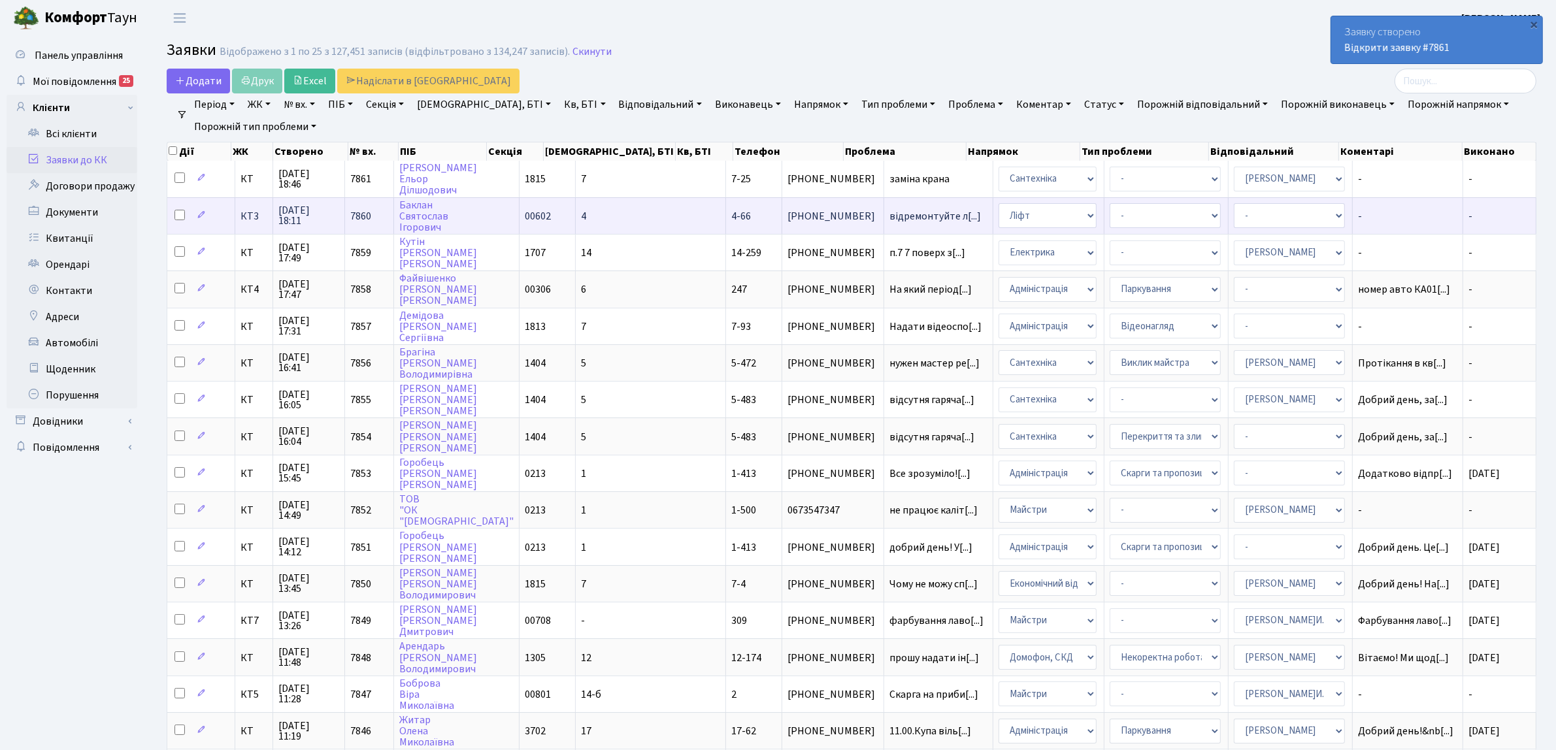
click at [253, 220] on span "КТ3" at bounding box center [254, 216] width 27 height 10
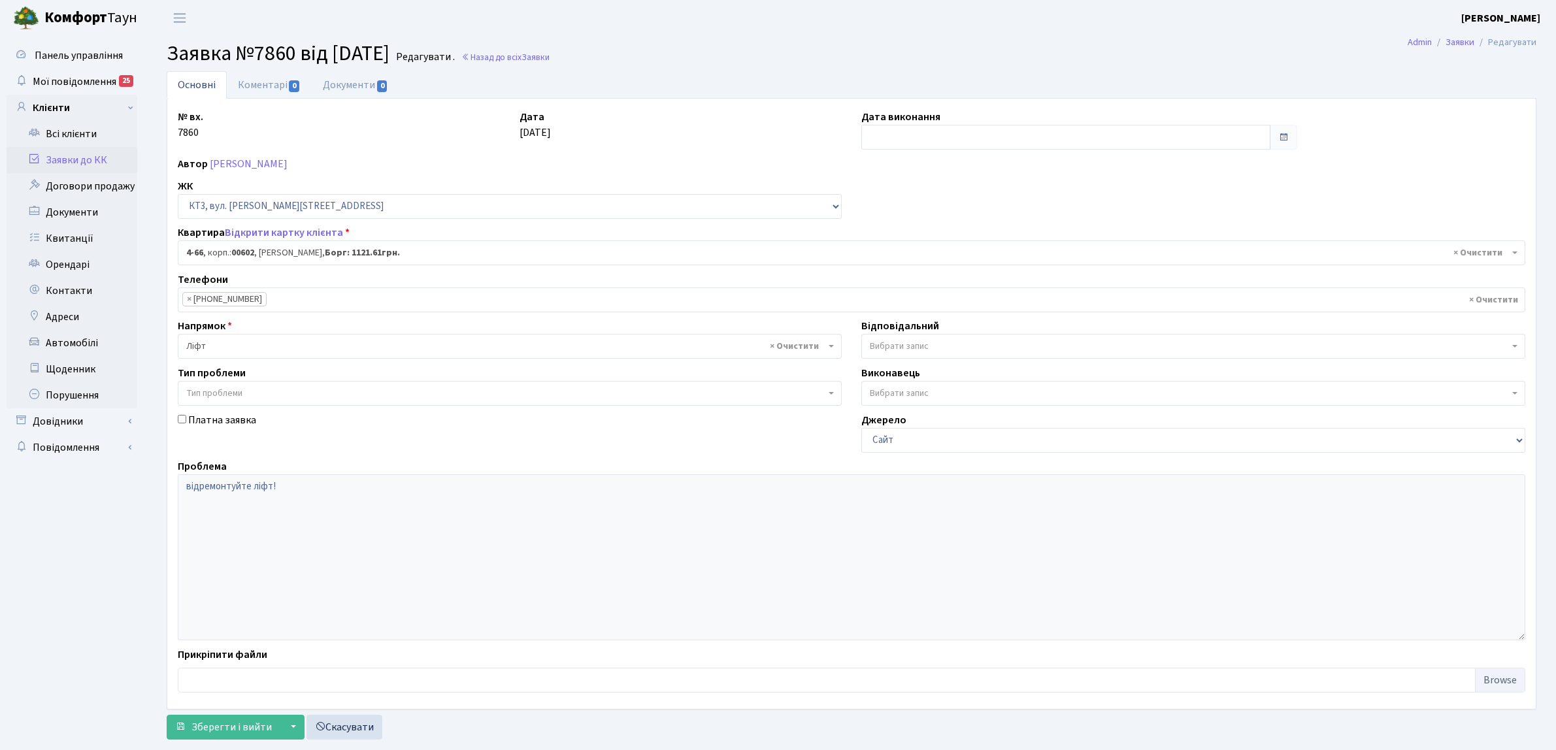
select select "16525"
click at [103, 152] on link "Заявки до КК" at bounding box center [72, 160] width 131 height 26
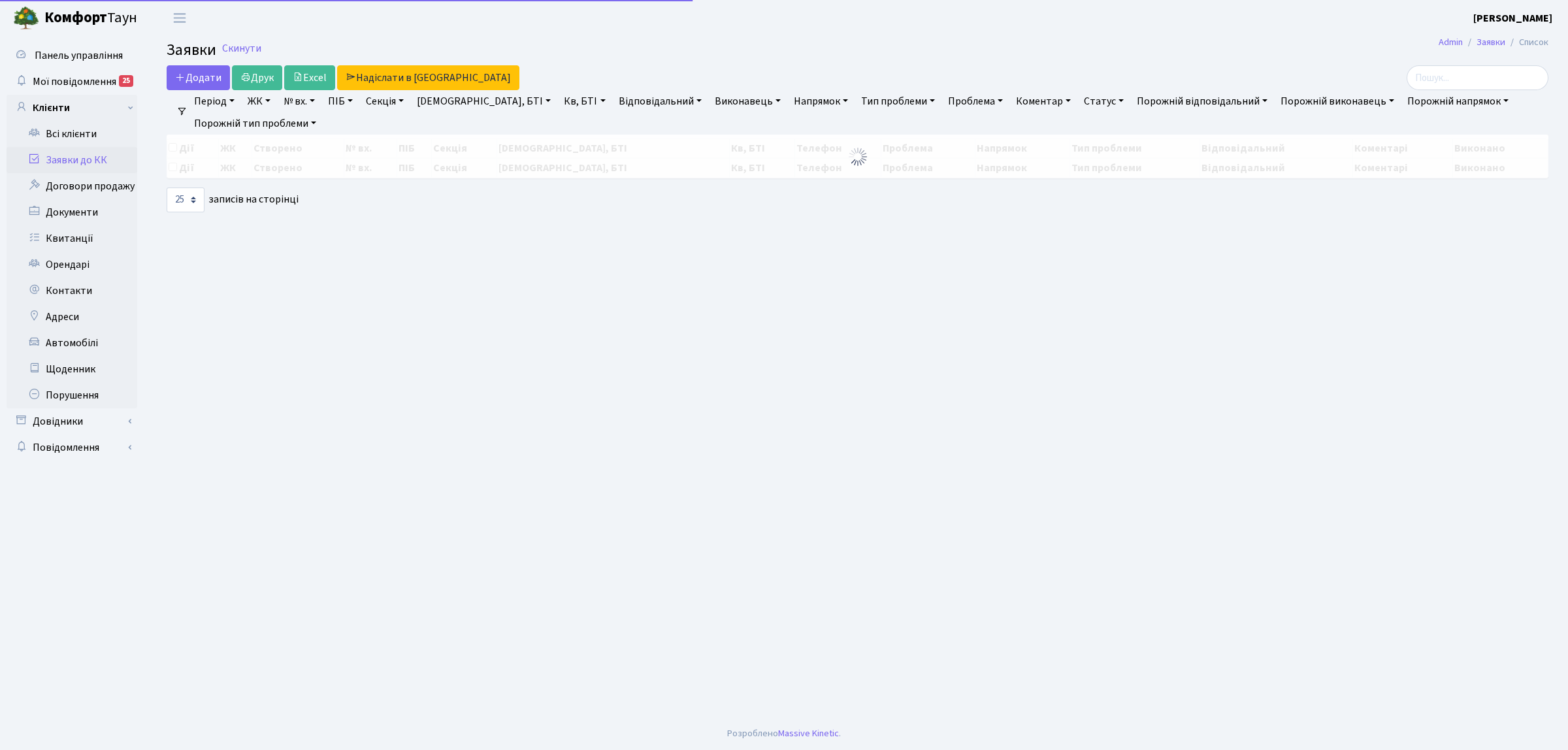
select select "25"
